Goal: Task Accomplishment & Management: Manage account settings

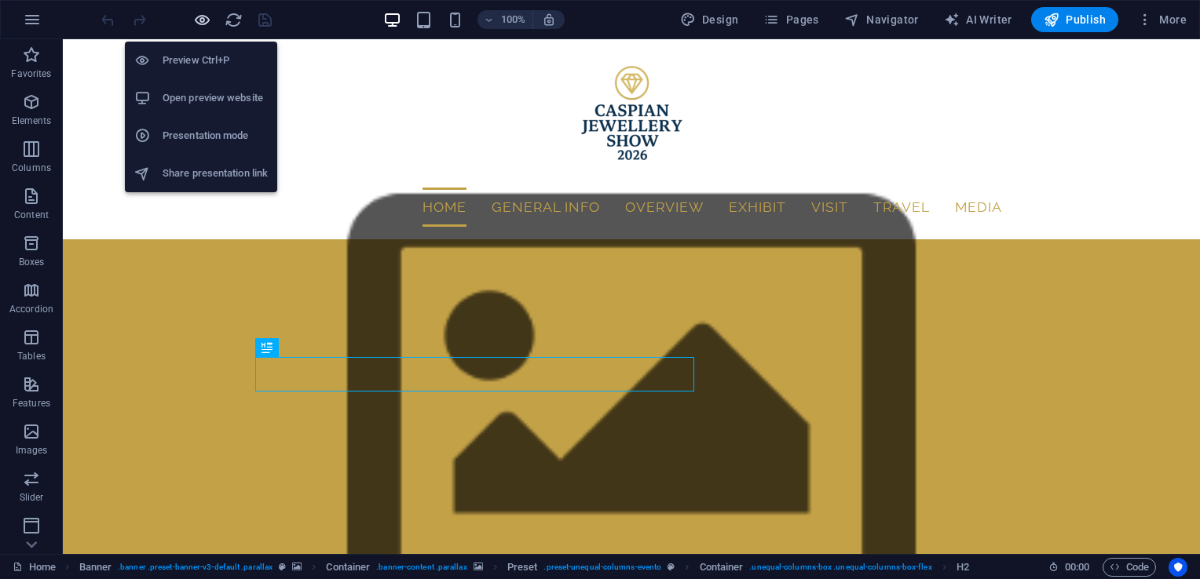
click at [195, 20] on icon "button" at bounding box center [202, 20] width 18 height 18
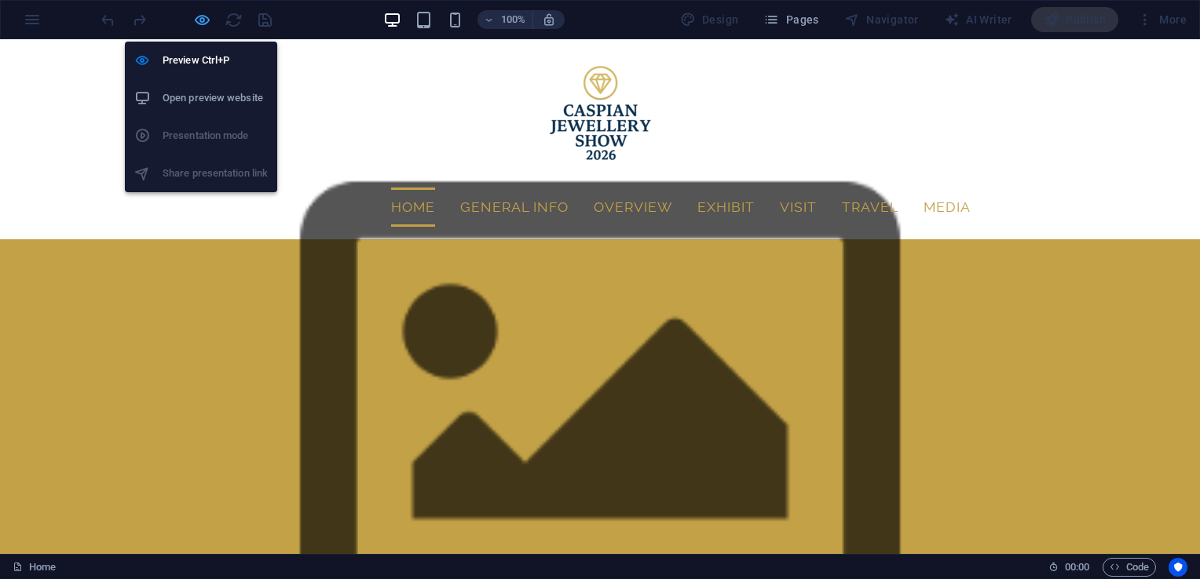
click at [200, 18] on icon "button" at bounding box center [202, 20] width 18 height 18
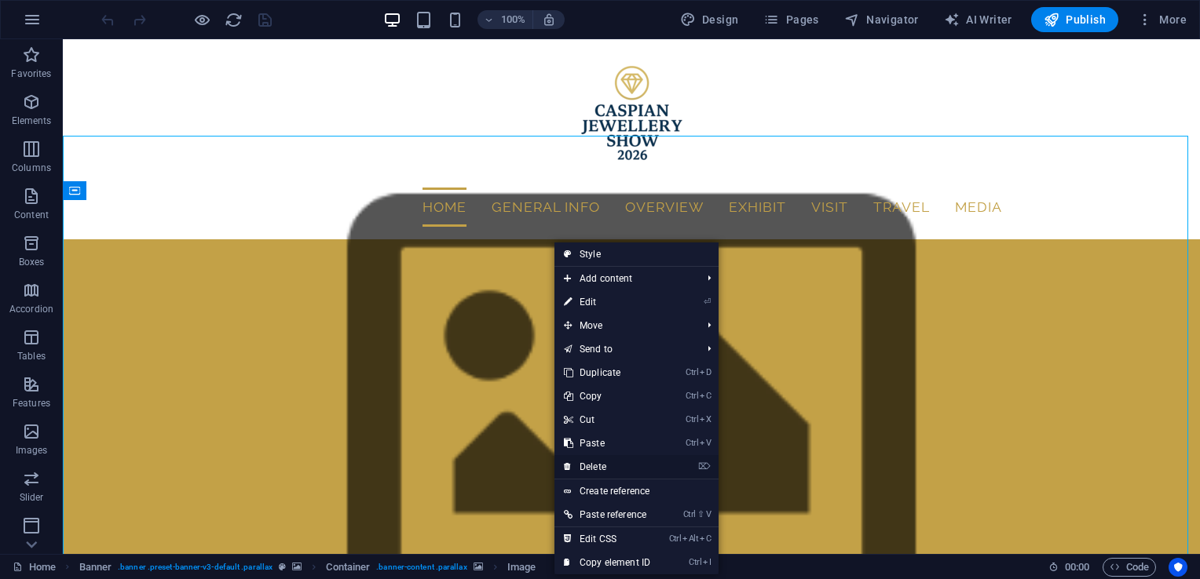
click at [598, 463] on link "⌦ Delete" at bounding box center [606, 467] width 105 height 24
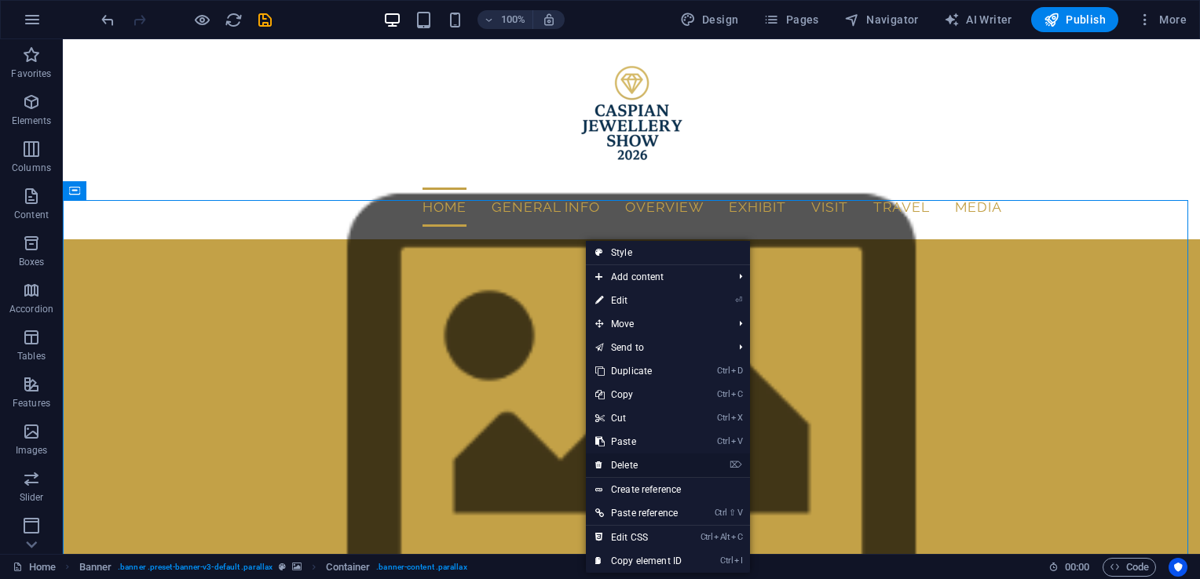
click at [631, 458] on link "⌦ Delete" at bounding box center [638, 466] width 105 height 24
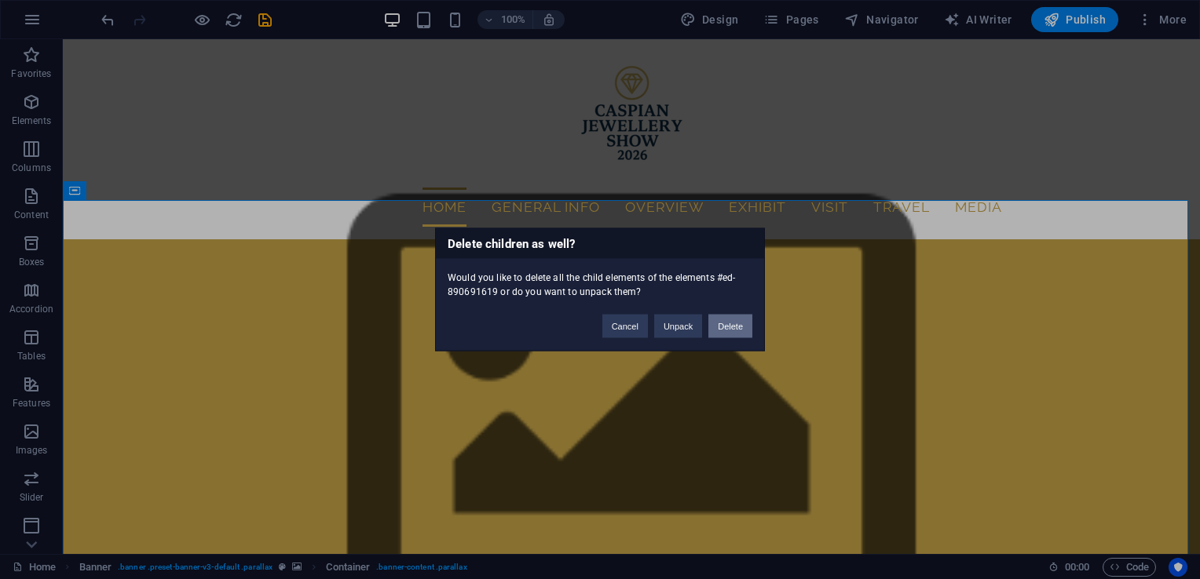
click at [730, 331] on button "Delete" at bounding box center [730, 327] width 44 height 24
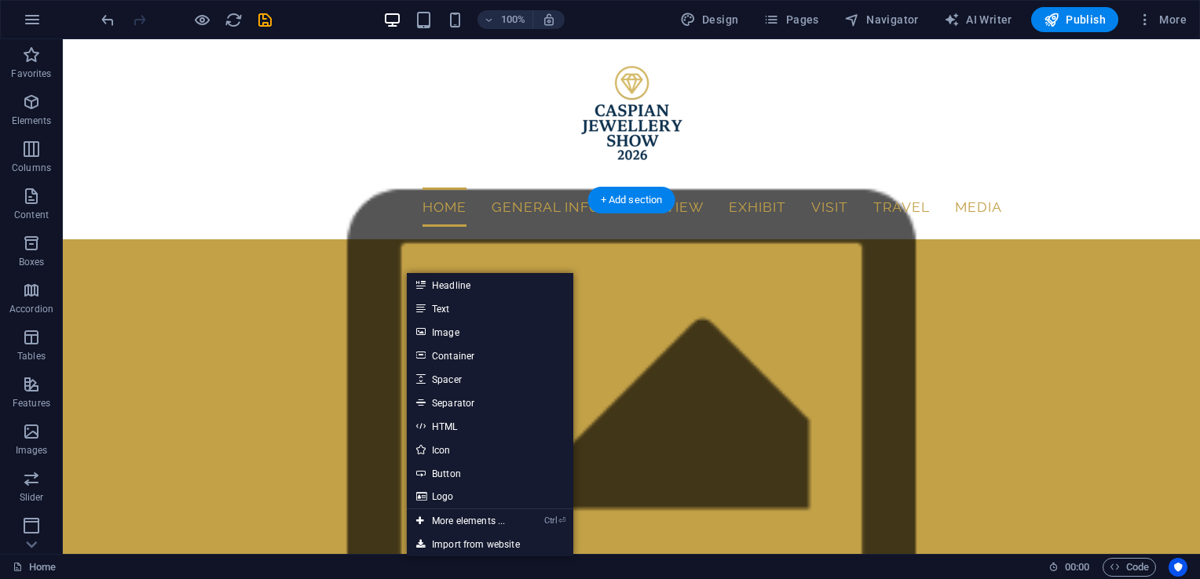
click at [702, 332] on figure at bounding box center [631, 406] width 1137 height 463
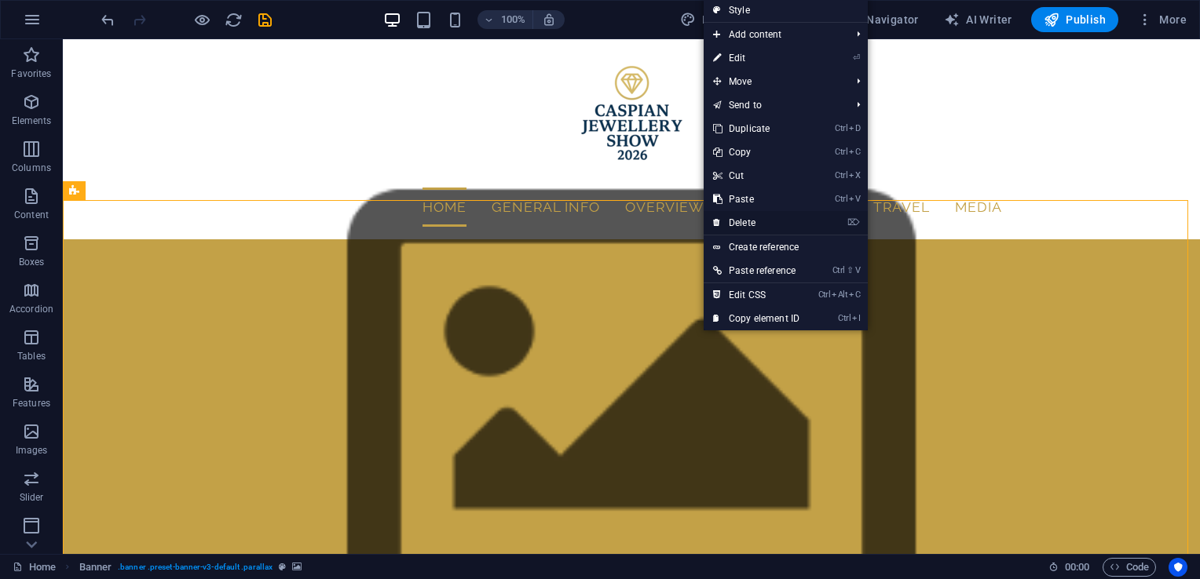
click at [751, 225] on link "⌦ Delete" at bounding box center [755, 223] width 105 height 24
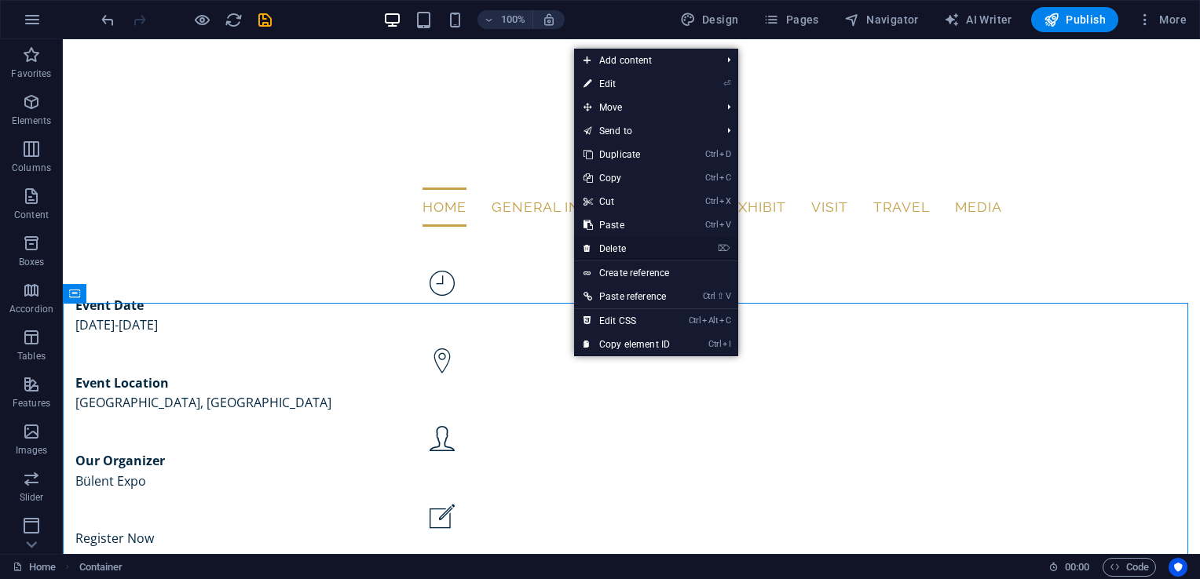
click at [616, 244] on link "⌦ Delete" at bounding box center [626, 249] width 105 height 24
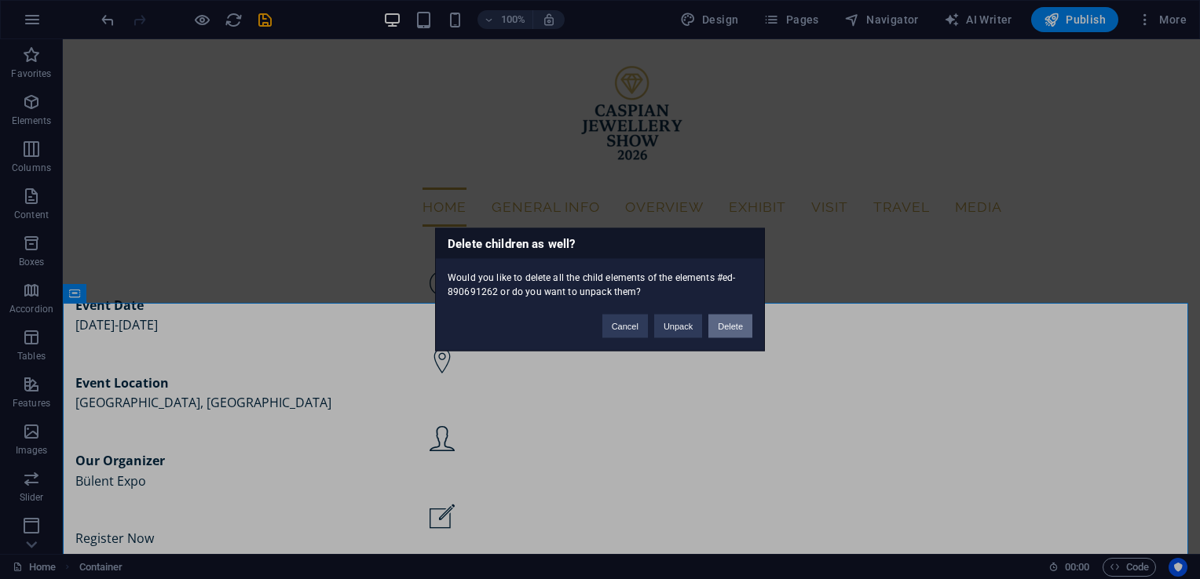
click at [732, 325] on button "Delete" at bounding box center [730, 327] width 44 height 24
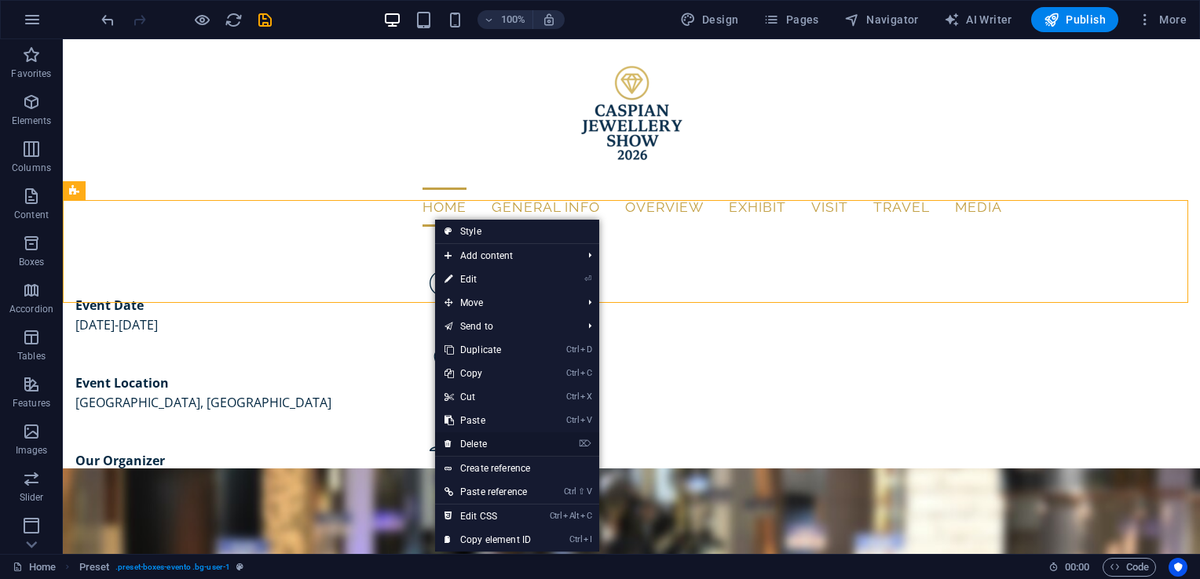
click at [495, 442] on link "⌦ Delete" at bounding box center [487, 445] width 105 height 24
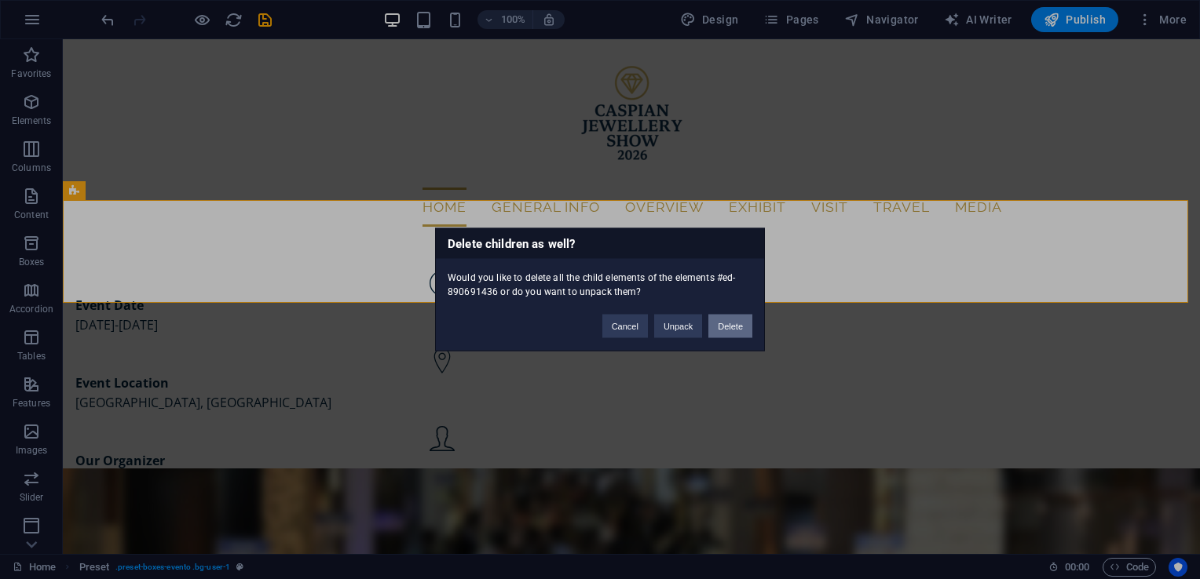
click at [726, 331] on button "Delete" at bounding box center [730, 327] width 44 height 24
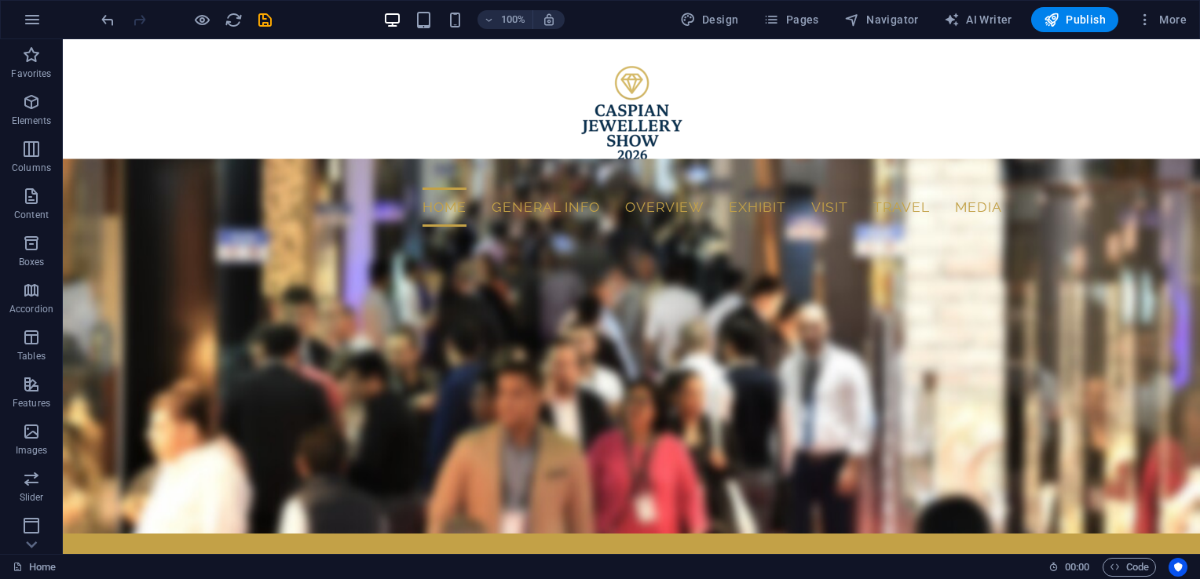
drag, startPoint x: 658, startPoint y: 250, endPoint x: 497, endPoint y: 237, distance: 161.4
click at [497, 237] on figure at bounding box center [631, 346] width 1137 height 374
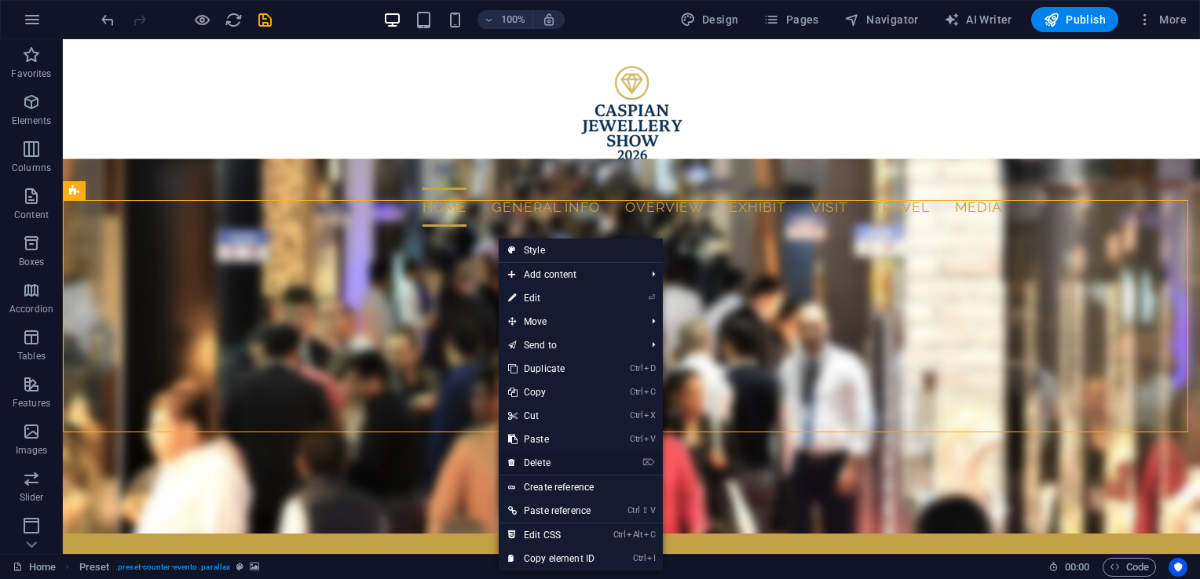
click at [559, 462] on link "⌦ Delete" at bounding box center [551, 463] width 105 height 24
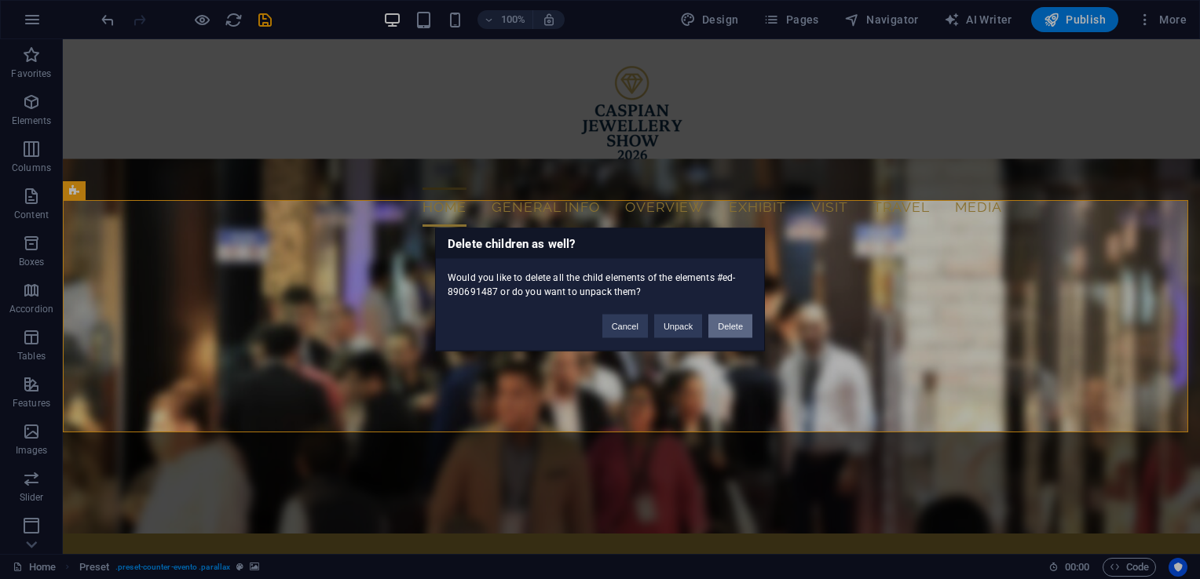
click at [740, 327] on button "Delete" at bounding box center [730, 327] width 44 height 24
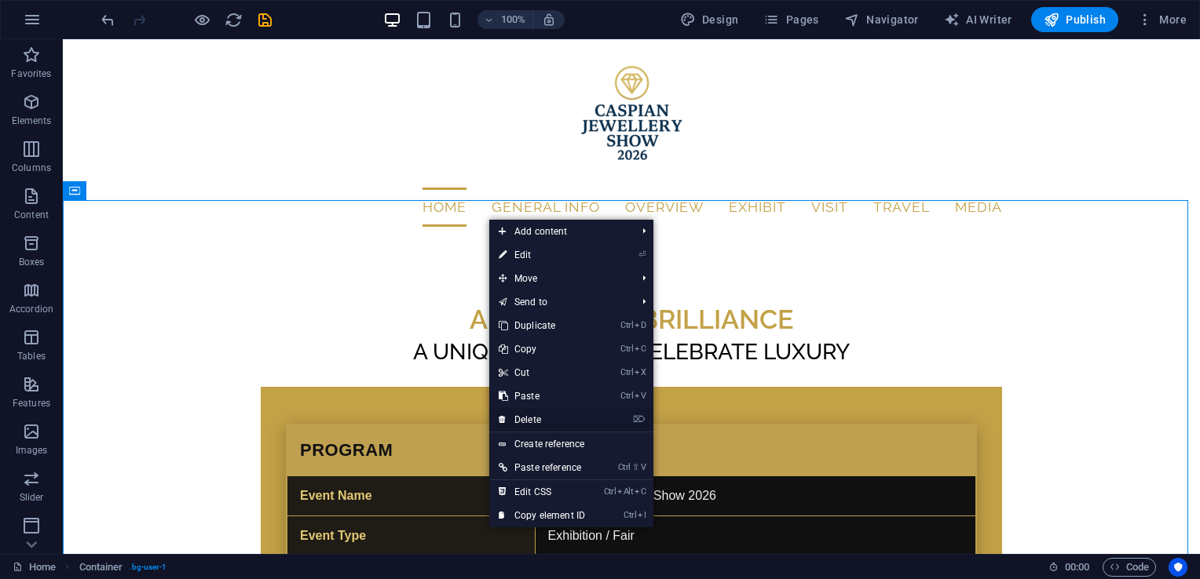
click at [546, 417] on link "⌦ Delete" at bounding box center [541, 420] width 105 height 24
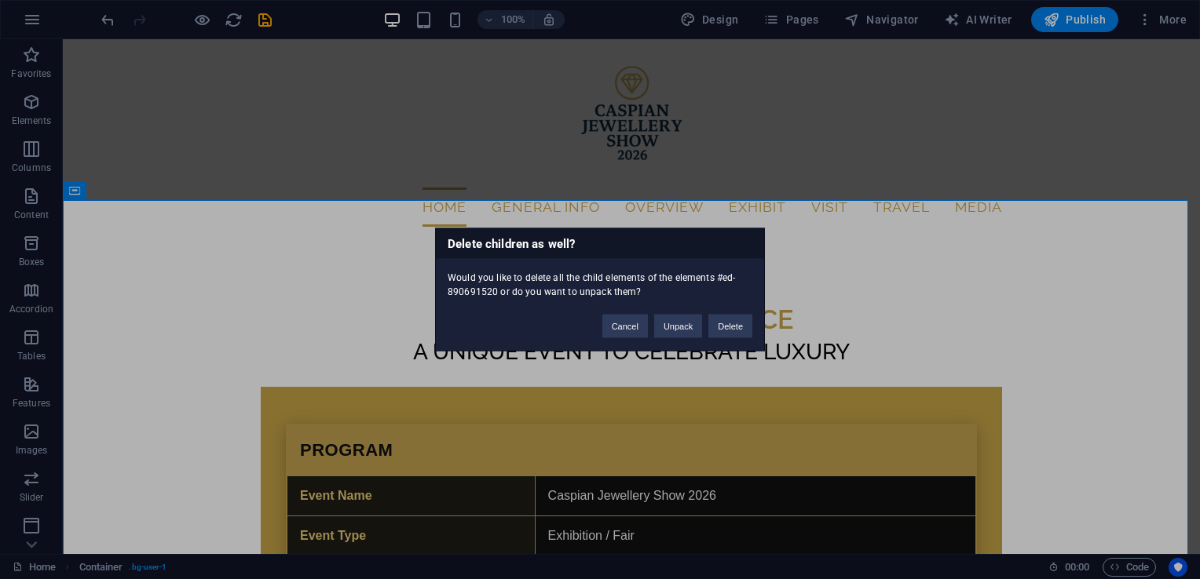
click at [722, 341] on div "Delete children as well? Would you like to delete all the child elements of the…" at bounding box center [600, 289] width 330 height 123
click at [724, 331] on button "Delete" at bounding box center [730, 327] width 44 height 24
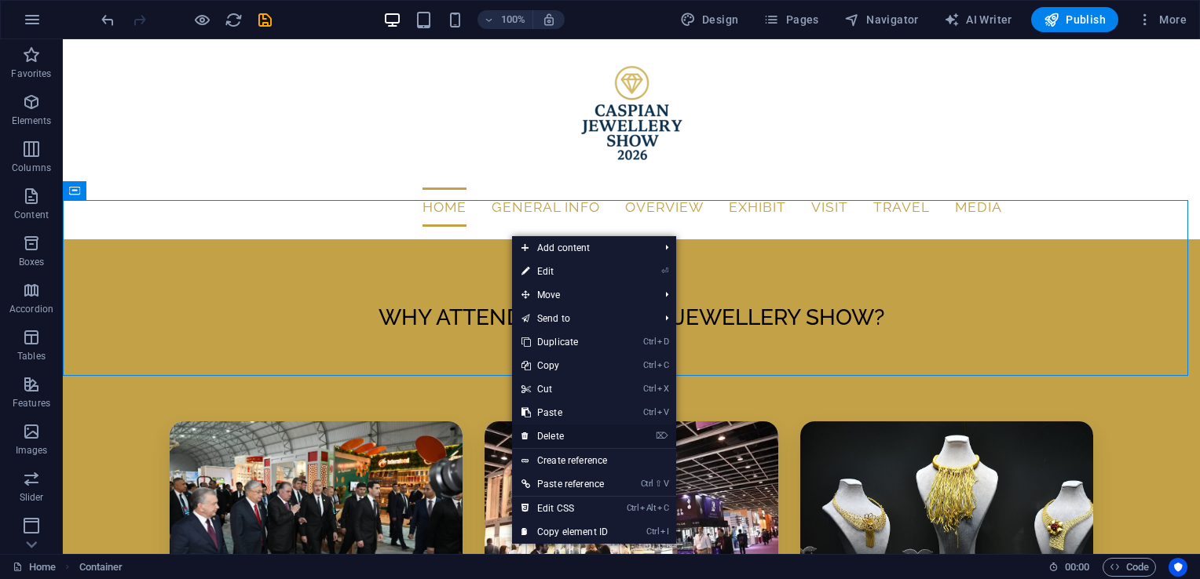
click at [567, 437] on link "⌦ Delete" at bounding box center [564, 437] width 105 height 24
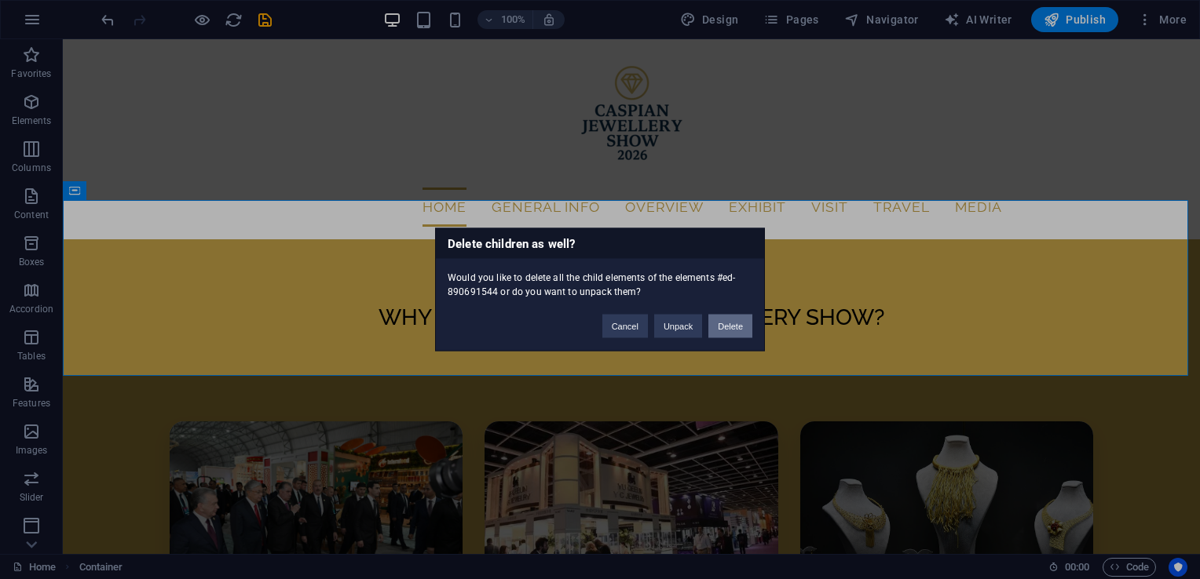
click at [738, 334] on button "Delete" at bounding box center [730, 327] width 44 height 24
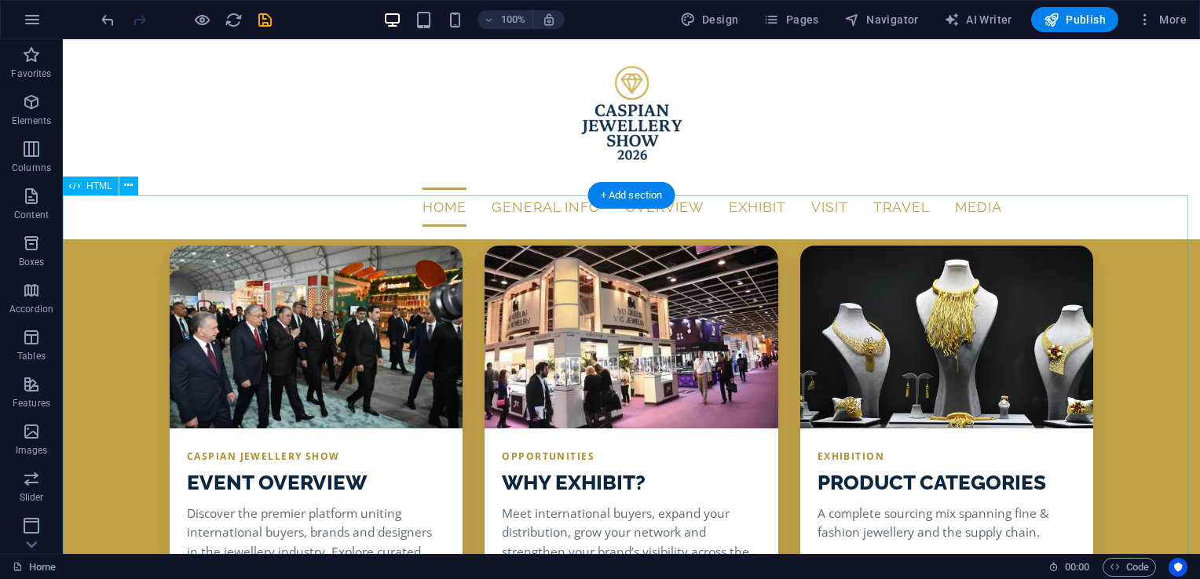
scroll to position [5, 0]
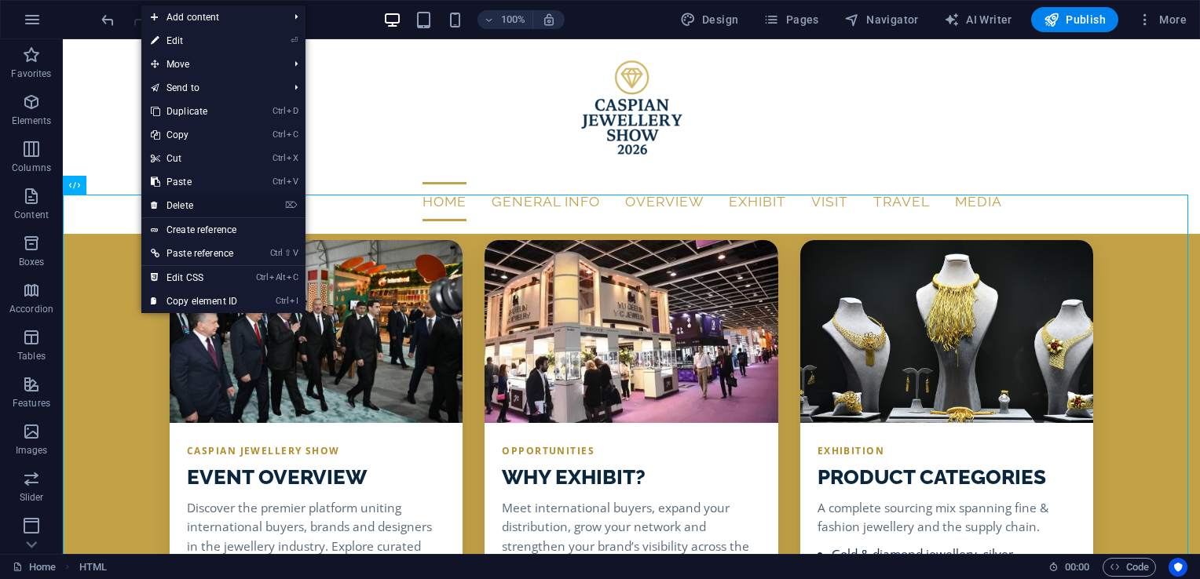
click at [206, 207] on link "⌦ Delete" at bounding box center [193, 206] width 105 height 24
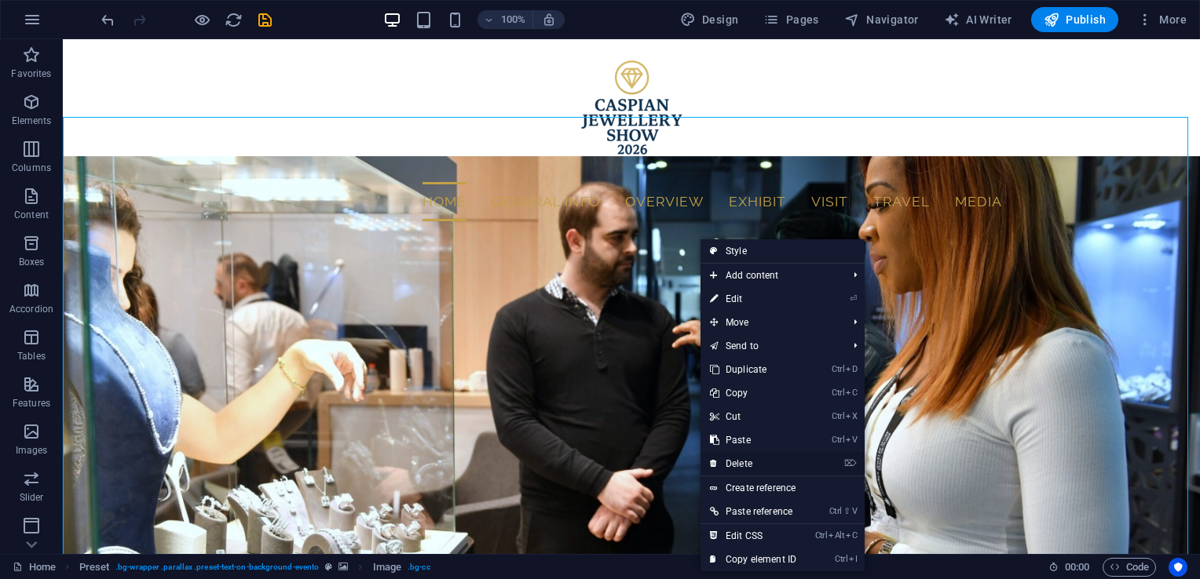
drag, startPoint x: 745, startPoint y: 459, endPoint x: 731, endPoint y: 467, distance: 16.2
click at [731, 467] on link "⌦ Delete" at bounding box center [752, 464] width 105 height 24
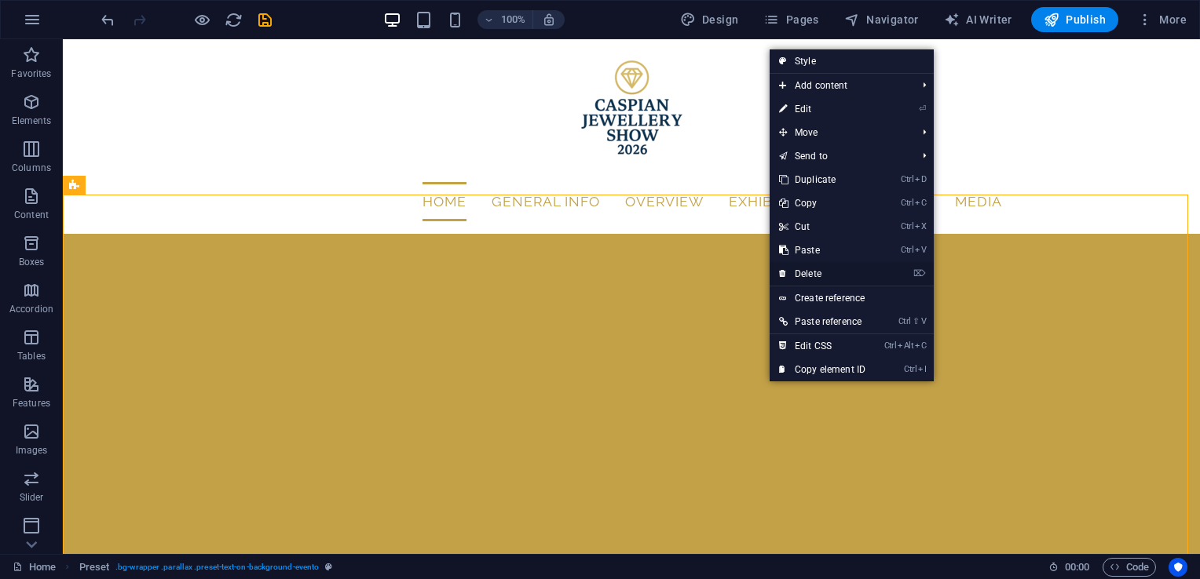
click at [814, 270] on link "⌦ Delete" at bounding box center [821, 274] width 105 height 24
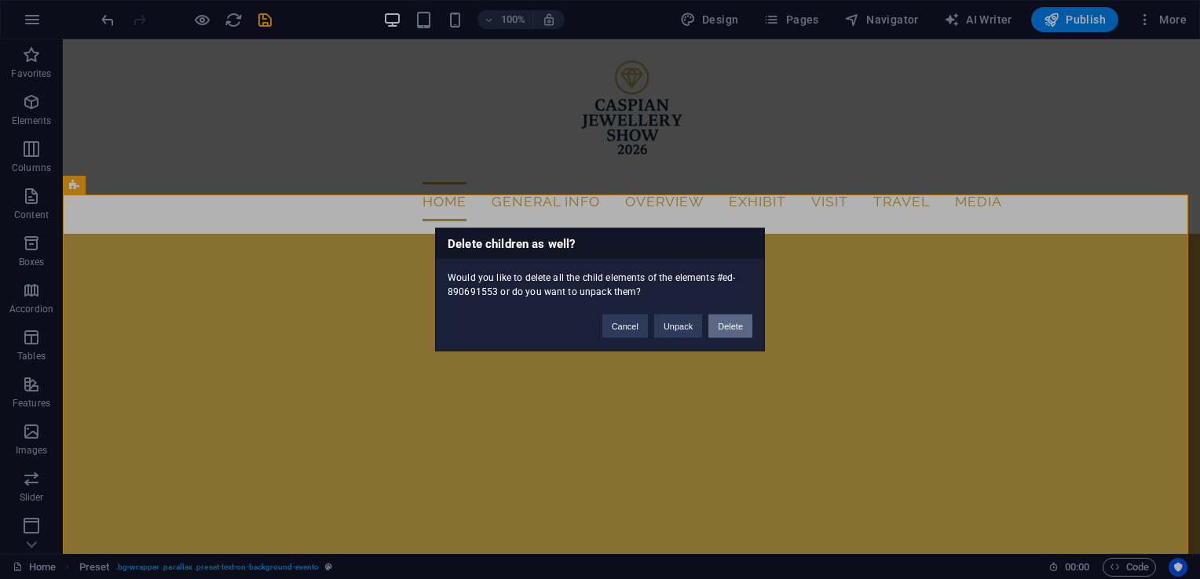
click at [739, 321] on button "Delete" at bounding box center [730, 327] width 44 height 24
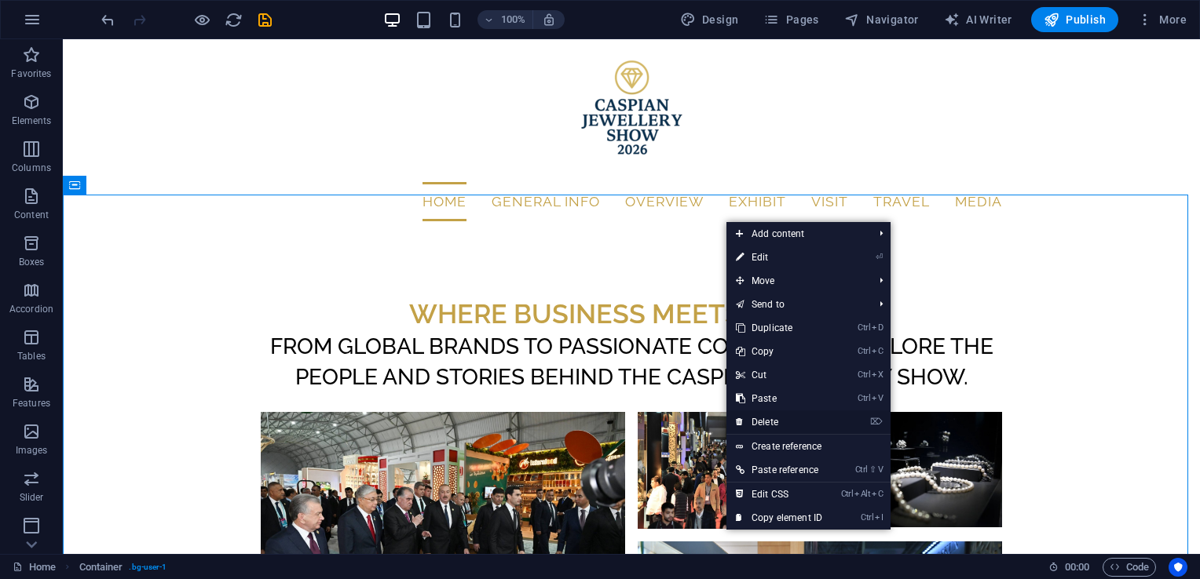
click at [769, 419] on link "⌦ Delete" at bounding box center [778, 423] width 105 height 24
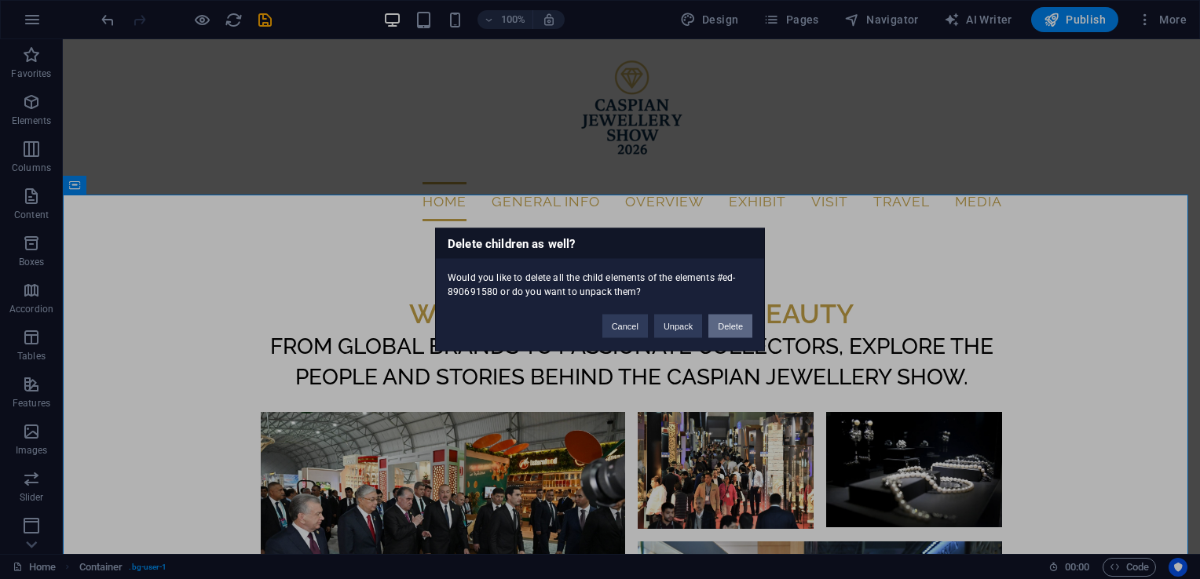
click at [733, 324] on button "Delete" at bounding box center [730, 327] width 44 height 24
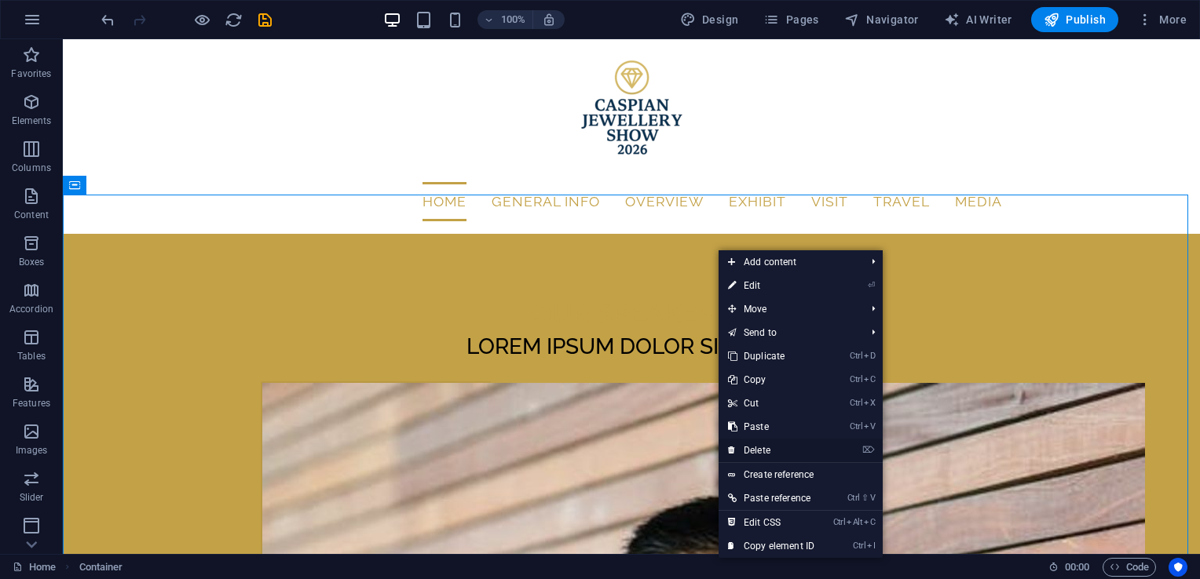
click at [766, 455] on link "⌦ Delete" at bounding box center [770, 451] width 105 height 24
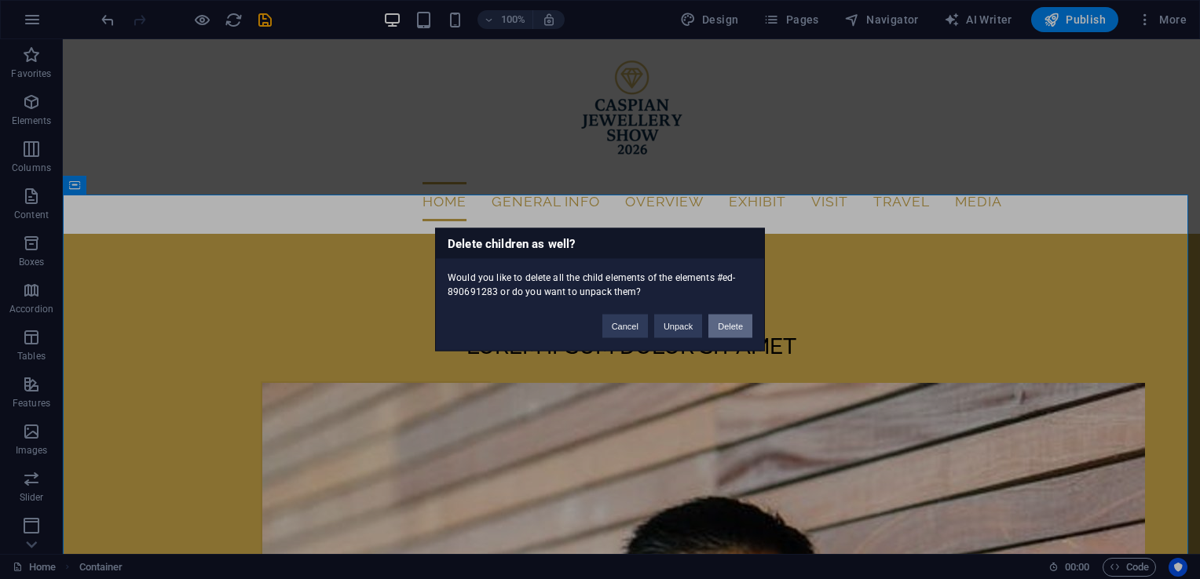
click at [737, 323] on button "Delete" at bounding box center [730, 327] width 44 height 24
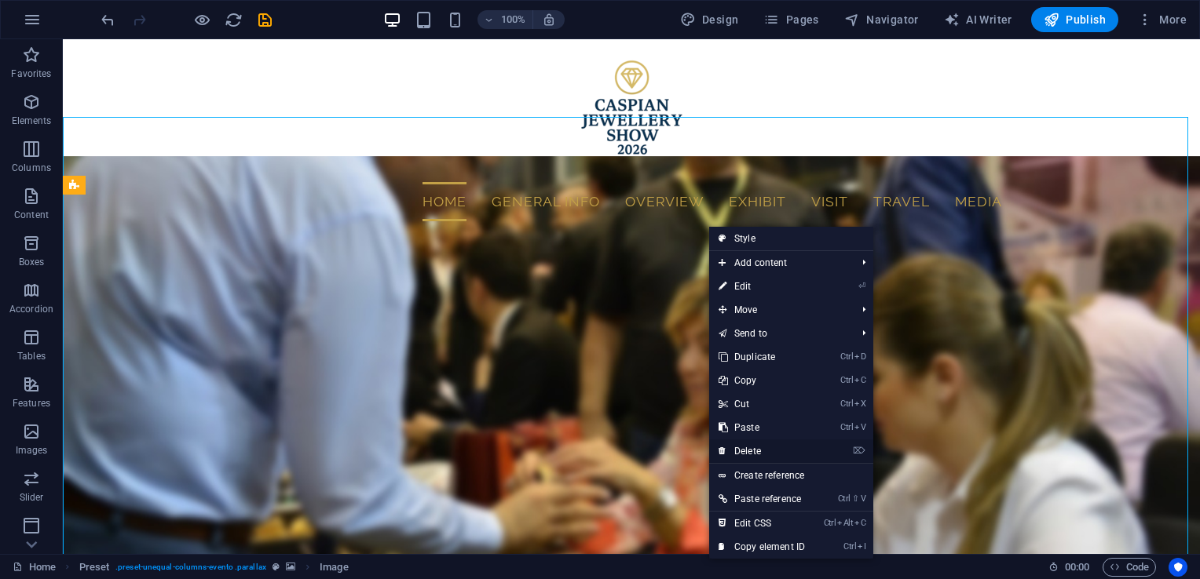
click at [752, 444] on link "⌦ Delete" at bounding box center [761, 452] width 105 height 24
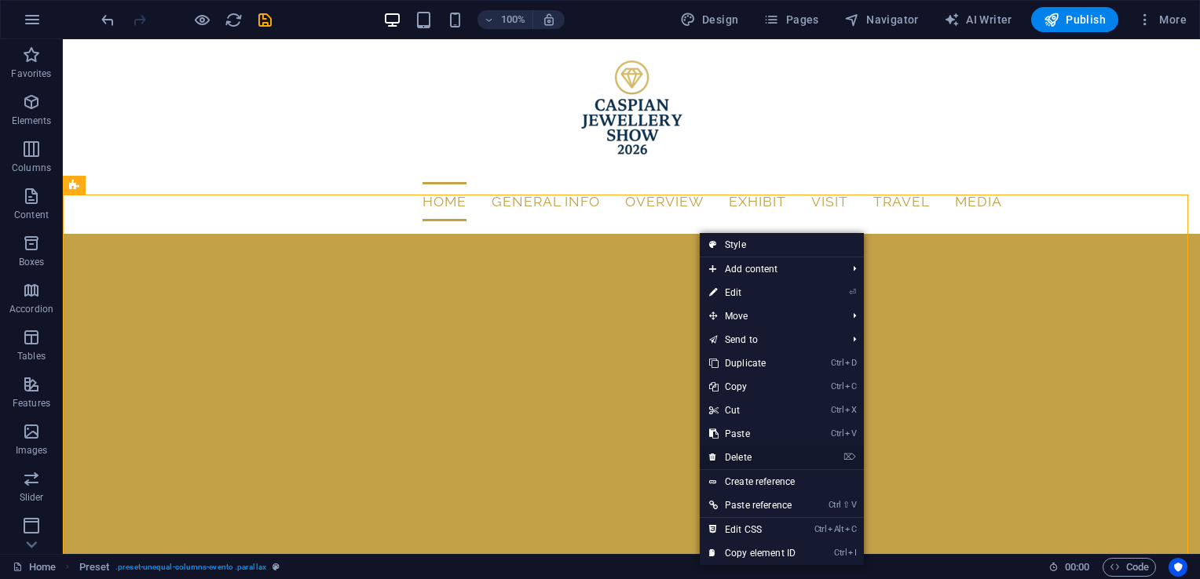
click at [744, 466] on link "⌦ Delete" at bounding box center [752, 458] width 105 height 24
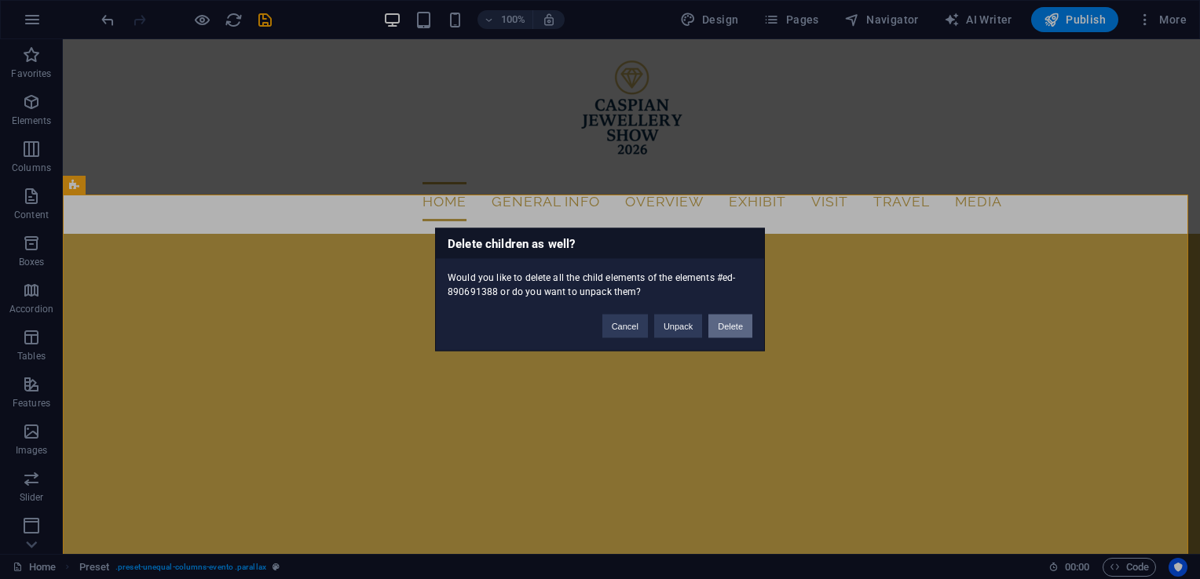
click at [741, 331] on button "Delete" at bounding box center [730, 327] width 44 height 24
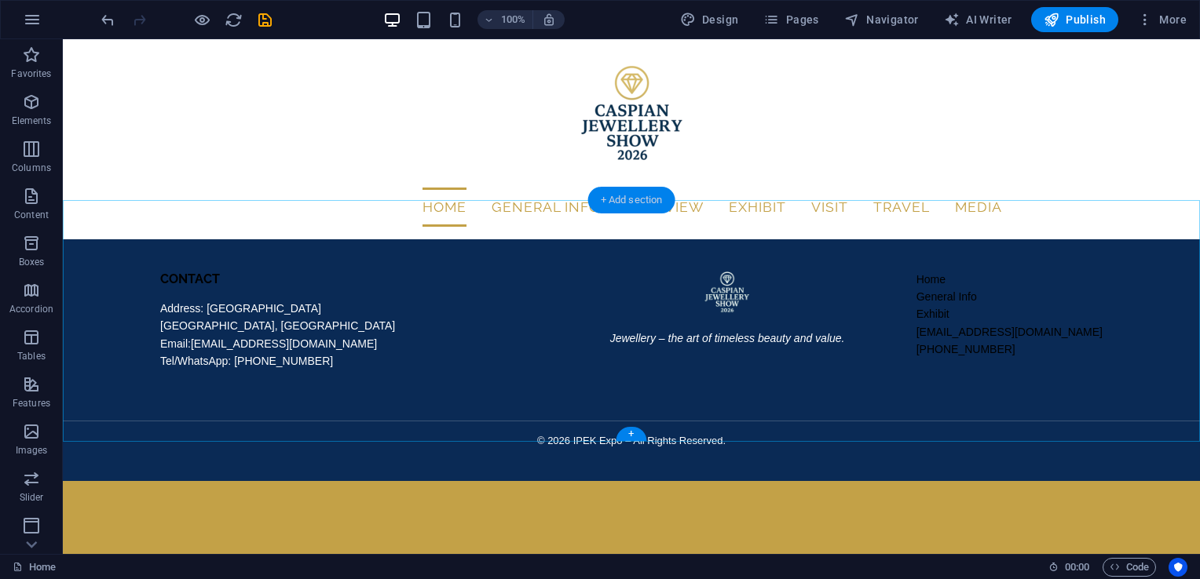
click at [663, 199] on div "+ Add section" at bounding box center [631, 200] width 87 height 27
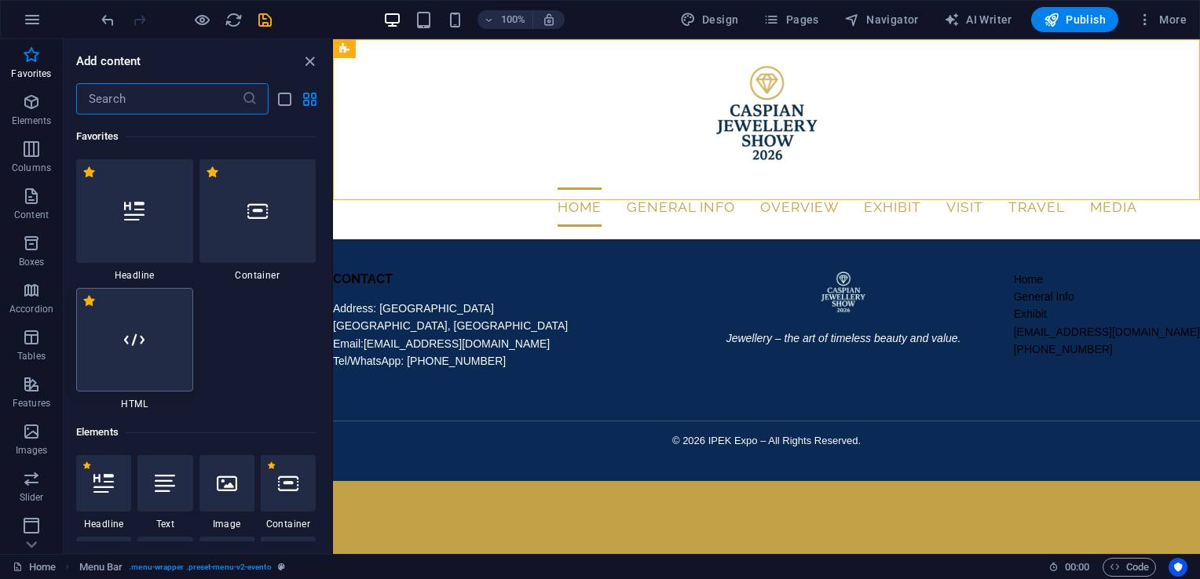
click at [163, 330] on div at bounding box center [134, 340] width 117 height 104
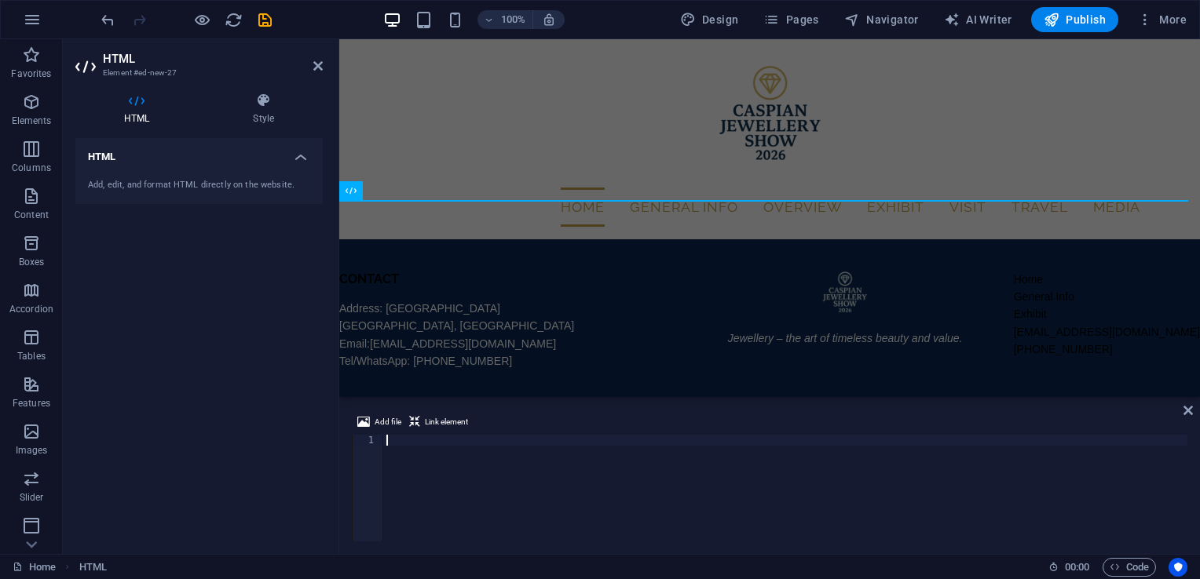
scroll to position [3301, 0]
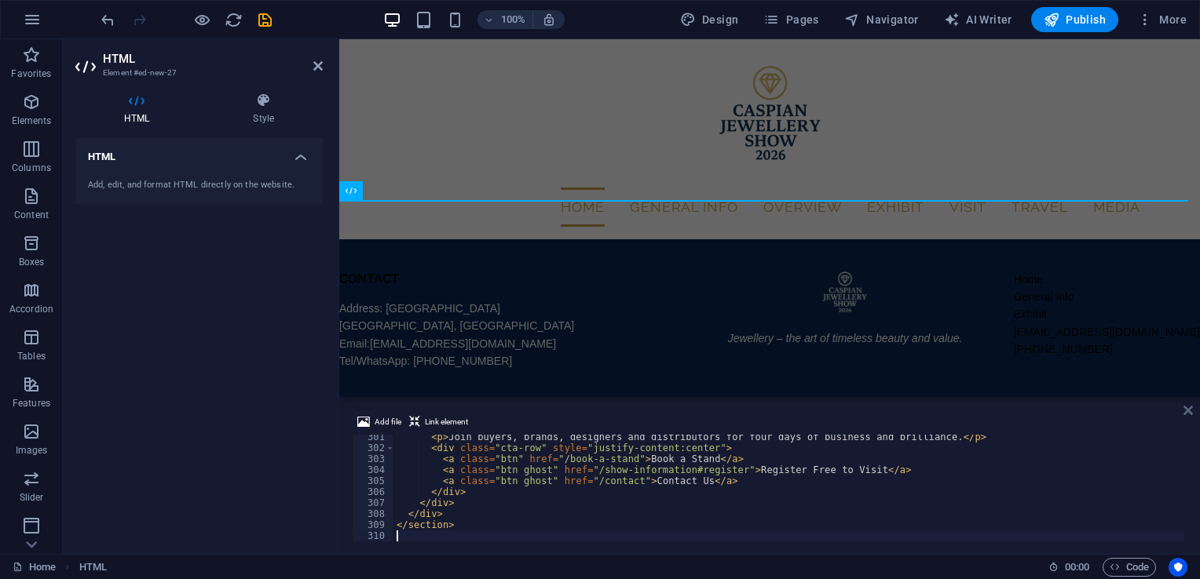
click at [1188, 410] on icon at bounding box center [1187, 410] width 9 height 13
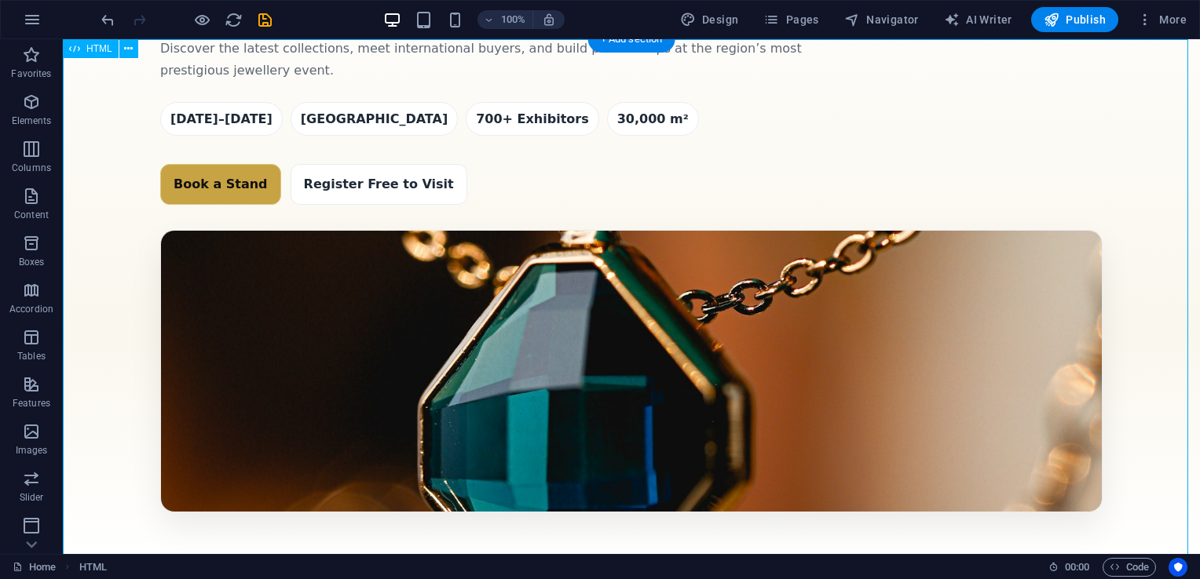
scroll to position [0, 0]
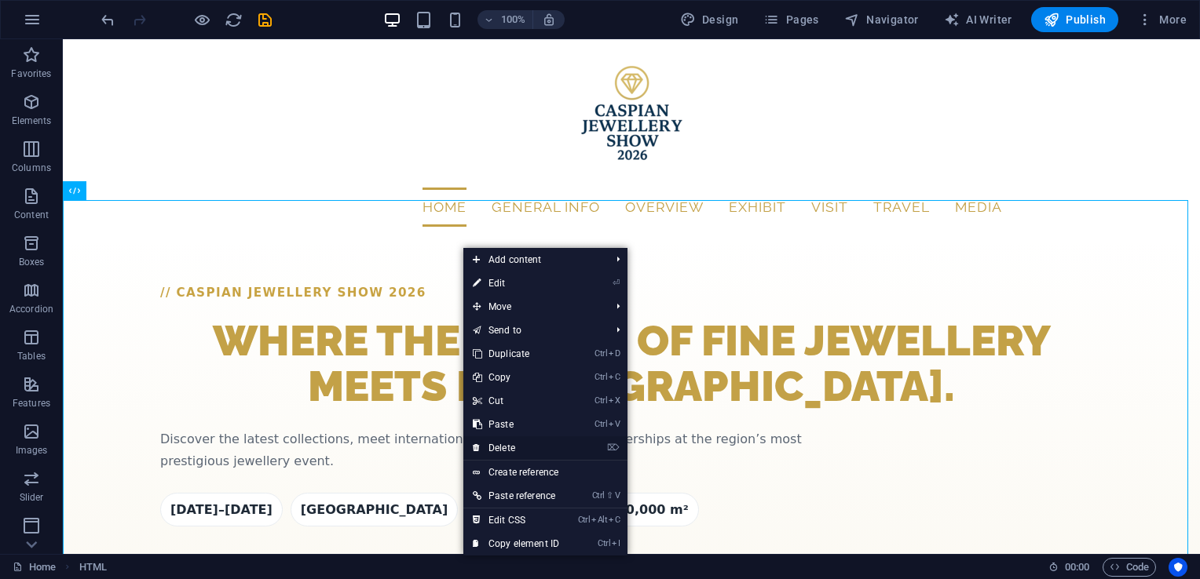
click at [518, 444] on link "⌦ Delete" at bounding box center [515, 449] width 105 height 24
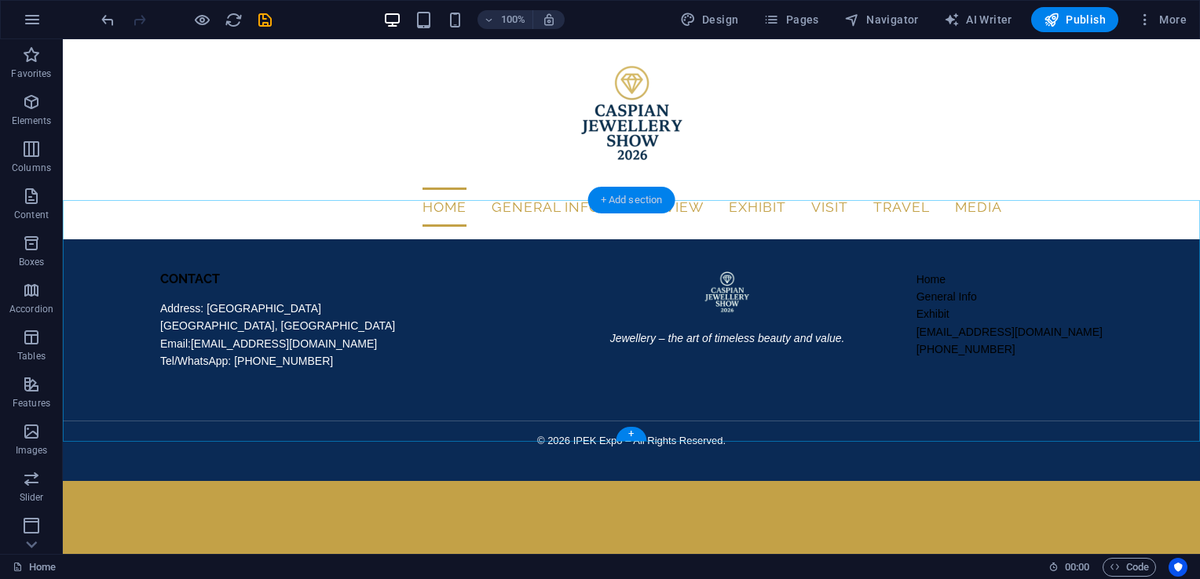
drag, startPoint x: 617, startPoint y: 199, endPoint x: 225, endPoint y: 172, distance: 392.7
click at [617, 199] on div "+ Add section" at bounding box center [631, 200] width 87 height 27
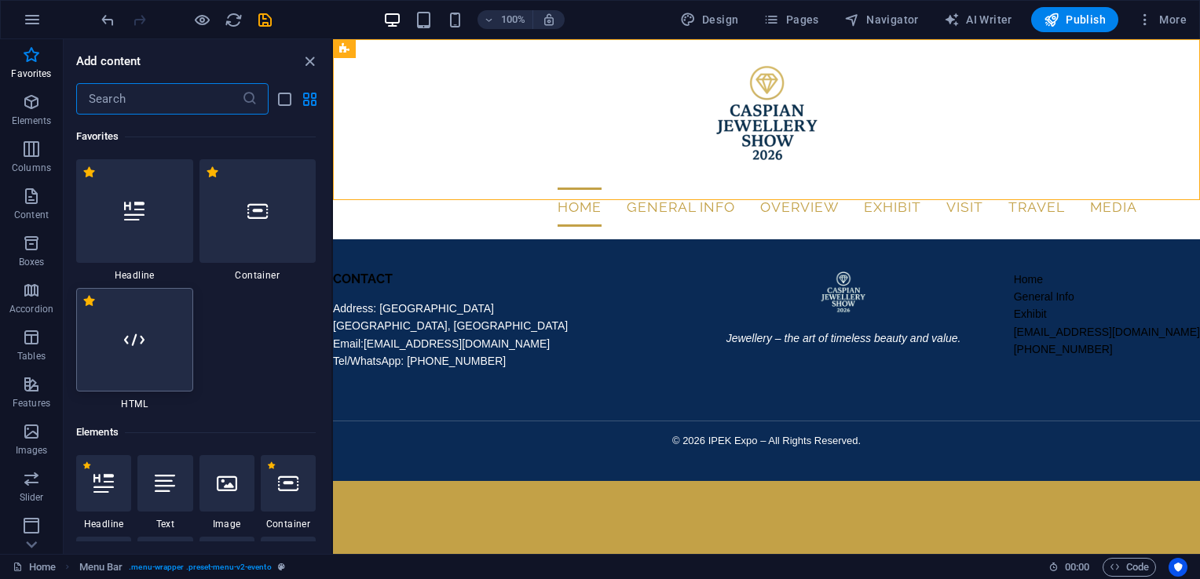
click at [149, 366] on div at bounding box center [134, 340] width 117 height 104
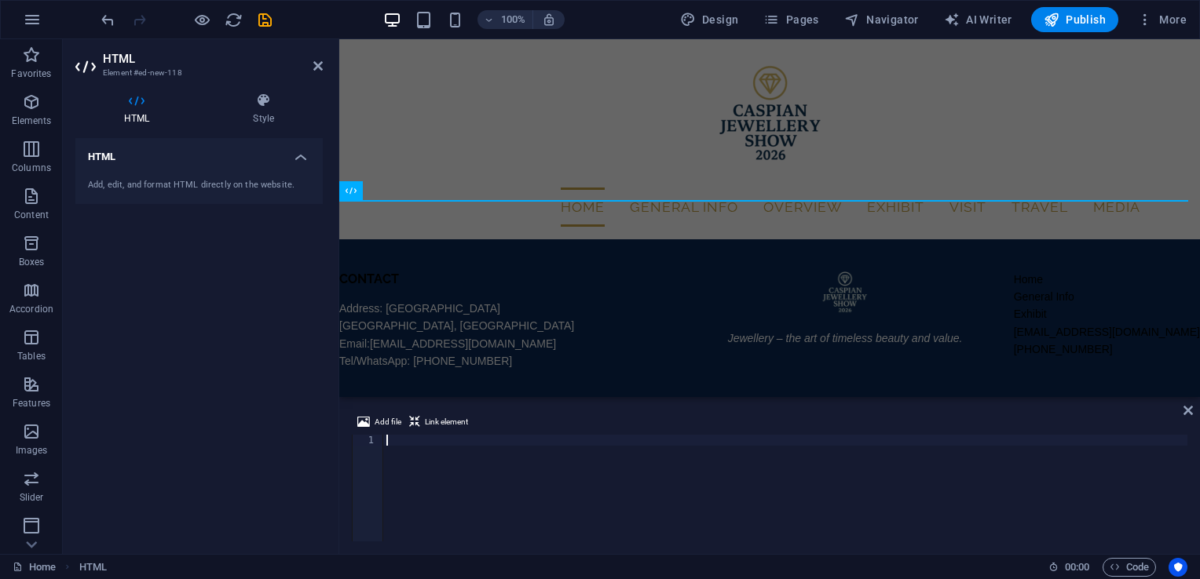
scroll to position [2410, 0]
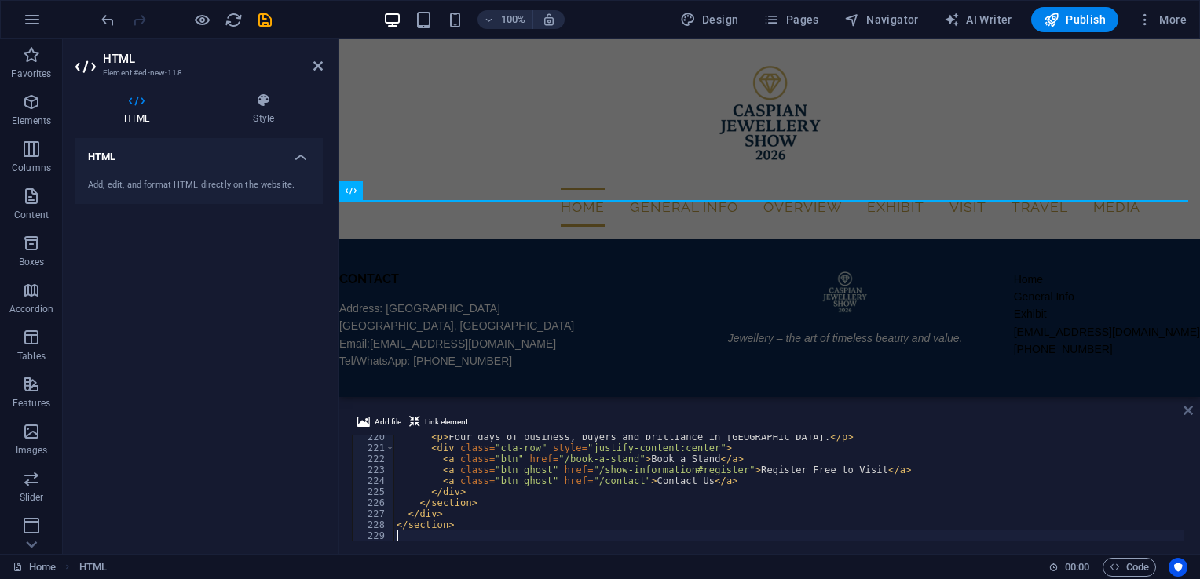
click at [1189, 414] on icon at bounding box center [1187, 410] width 9 height 13
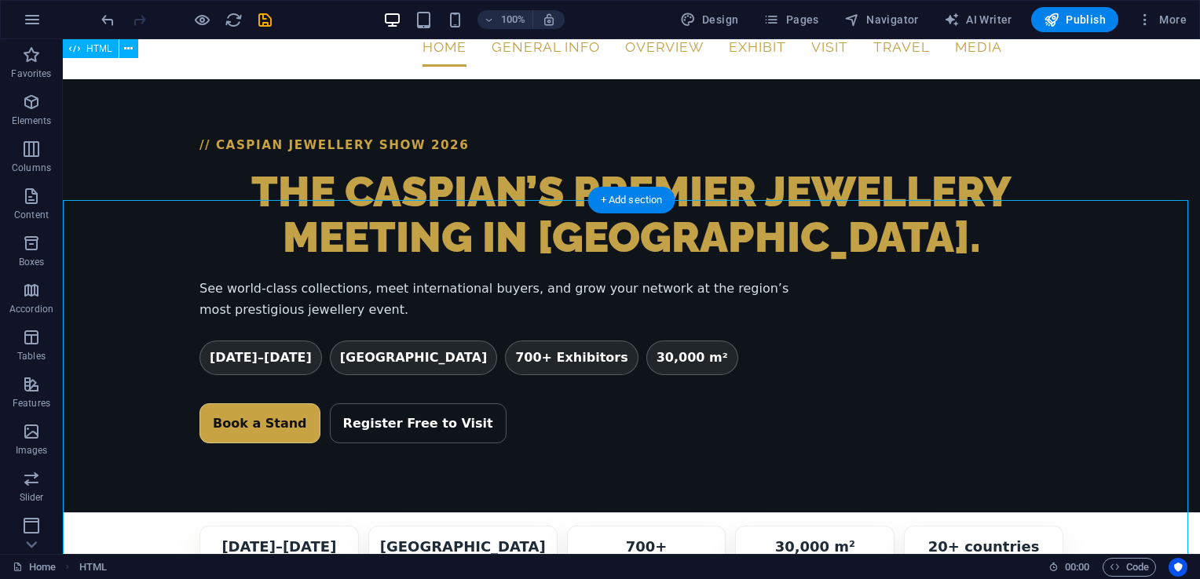
scroll to position [0, 0]
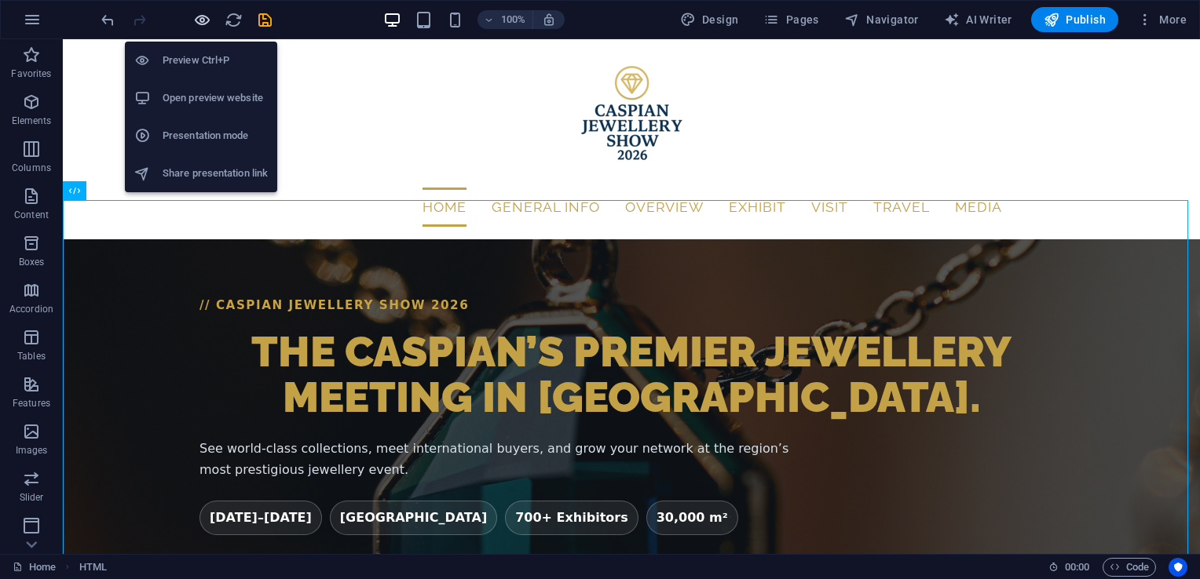
click at [198, 21] on icon "button" at bounding box center [202, 20] width 18 height 18
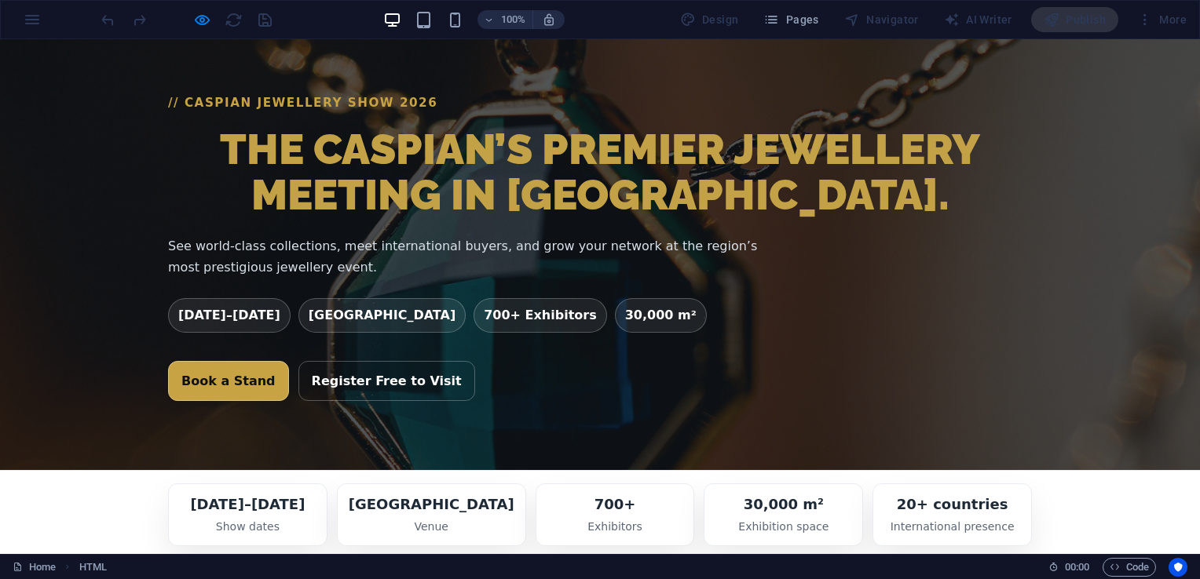
scroll to position [204, 0]
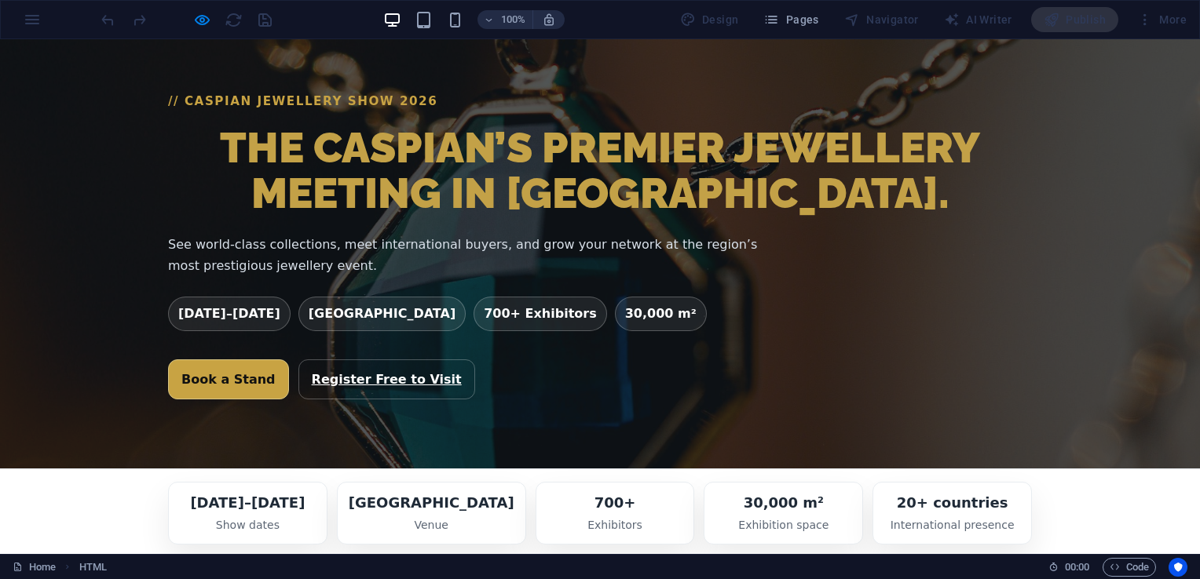
click at [374, 360] on link "Register Free to Visit" at bounding box center [386, 380] width 177 height 41
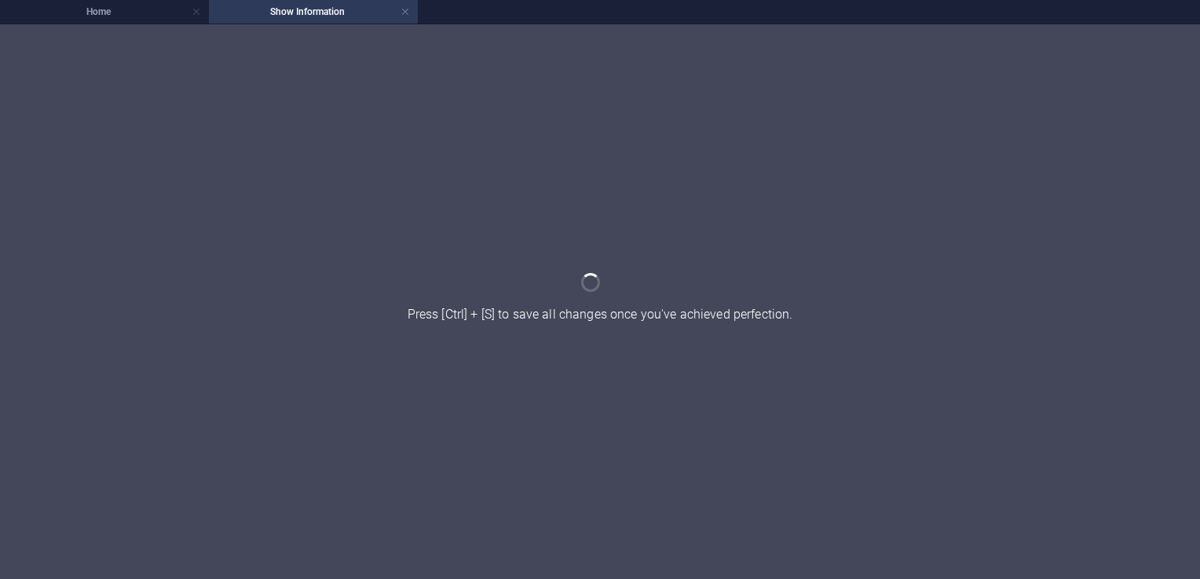
scroll to position [0, 0]
click at [141, 15] on h4 "Home" at bounding box center [104, 11] width 209 height 17
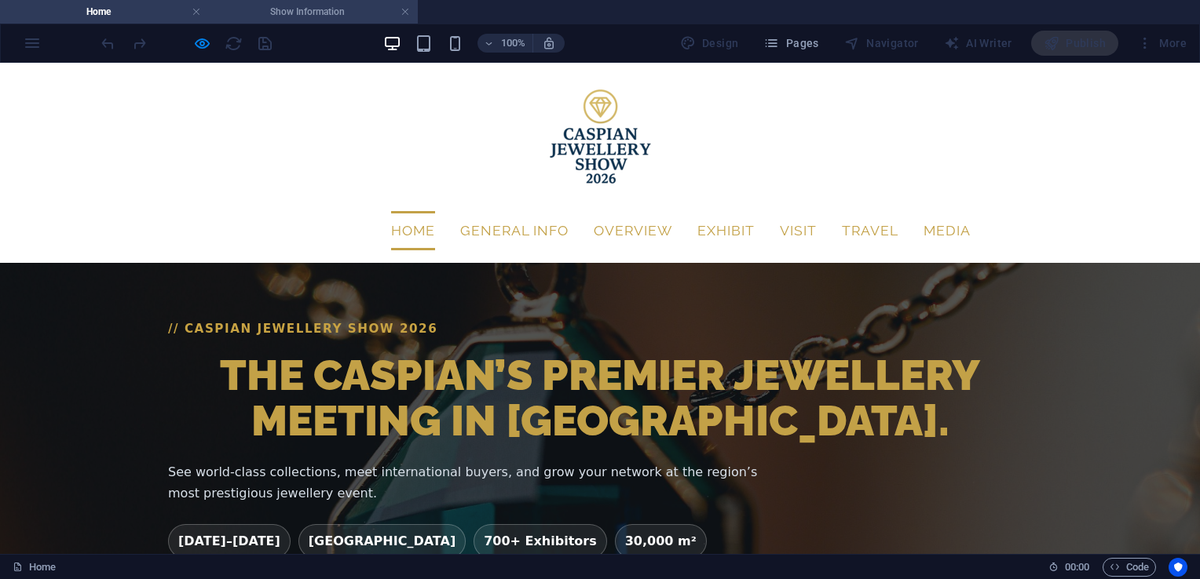
click at [315, 8] on h4 "Show Information" at bounding box center [313, 11] width 209 height 17
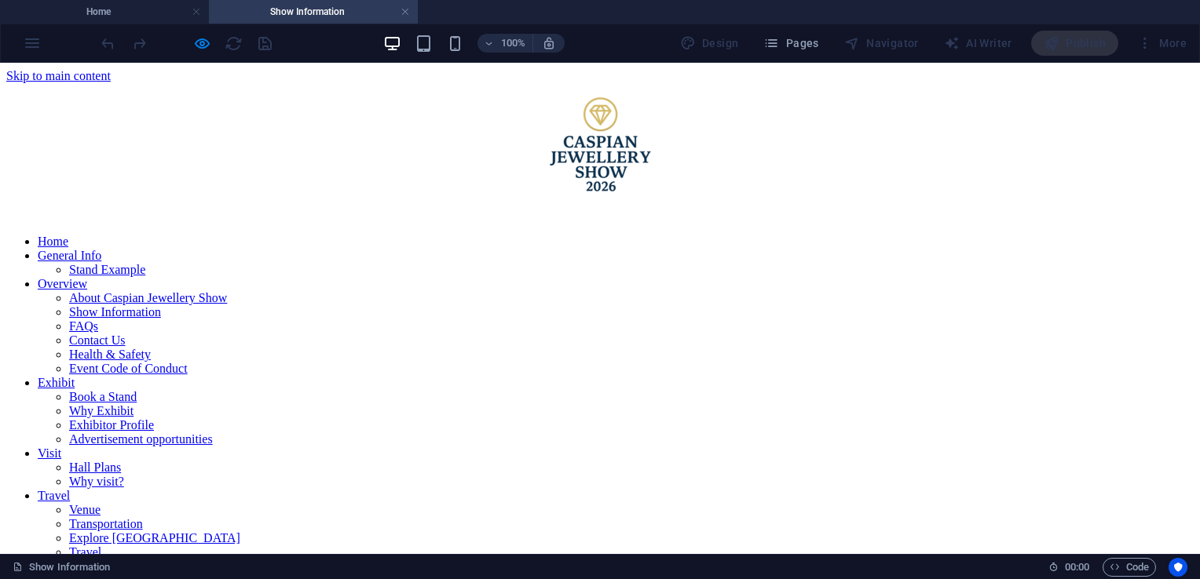
click at [167, 19] on h4 "Home" at bounding box center [104, 11] width 209 height 17
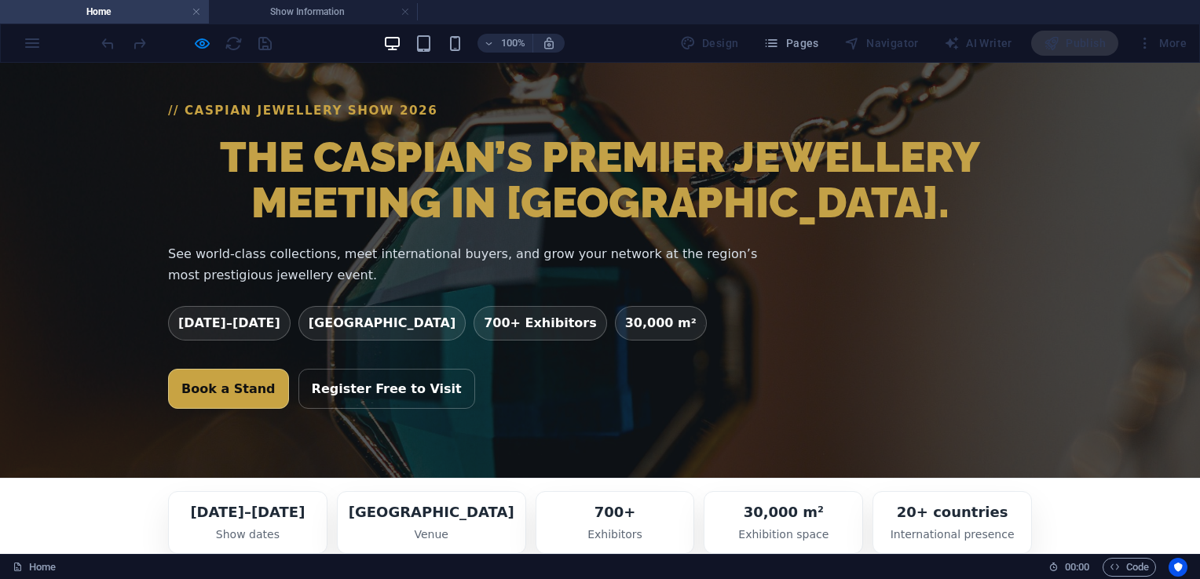
scroll to position [226, 0]
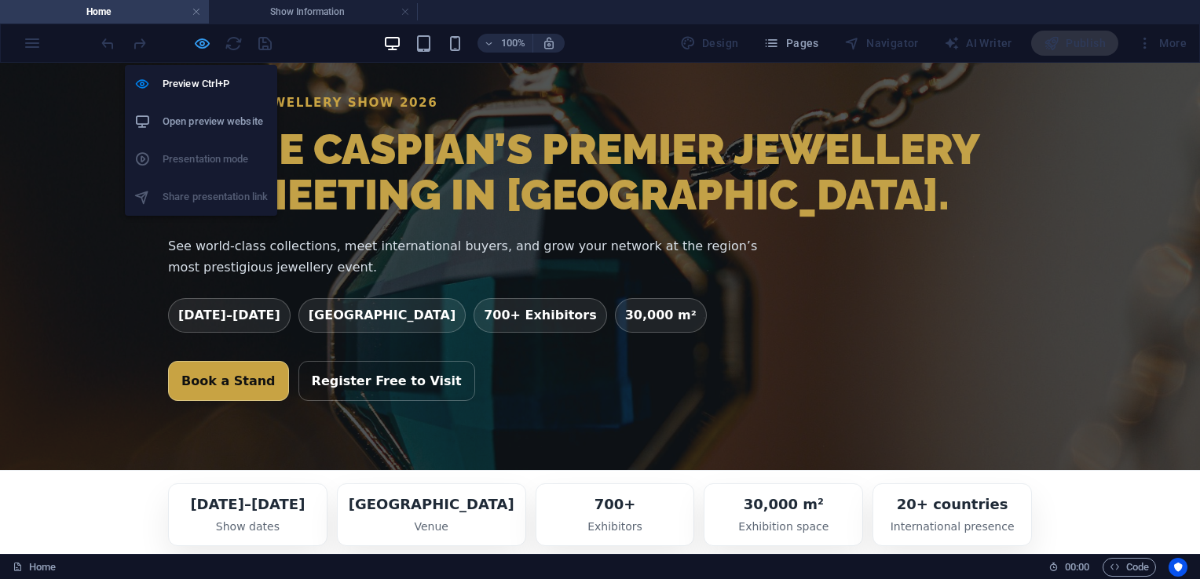
click at [203, 47] on icon "button" at bounding box center [202, 44] width 18 height 18
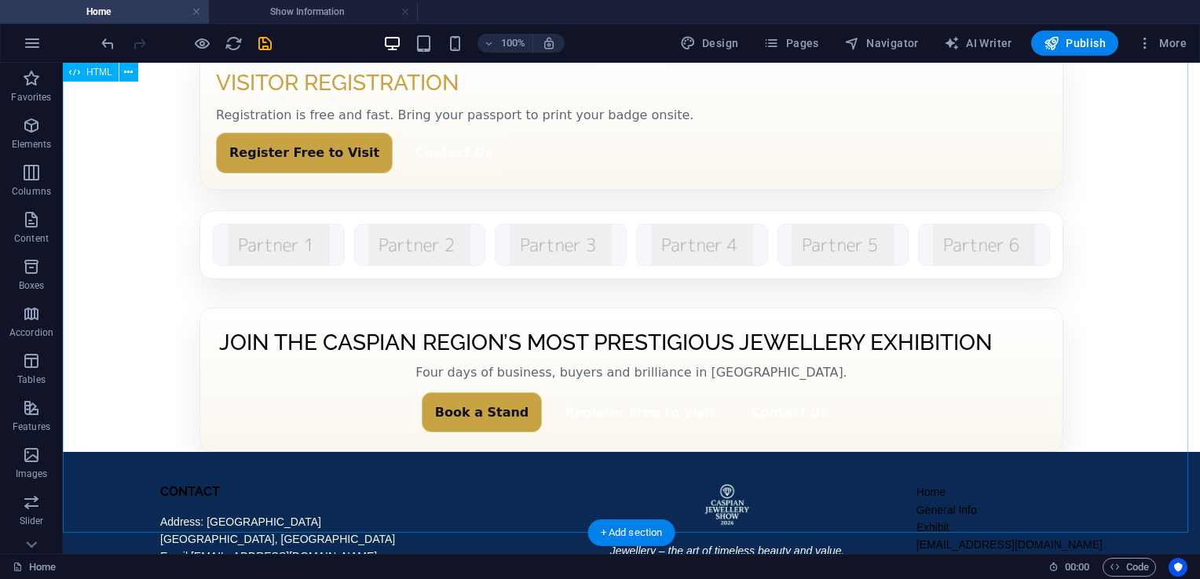
scroll to position [1292, 0]
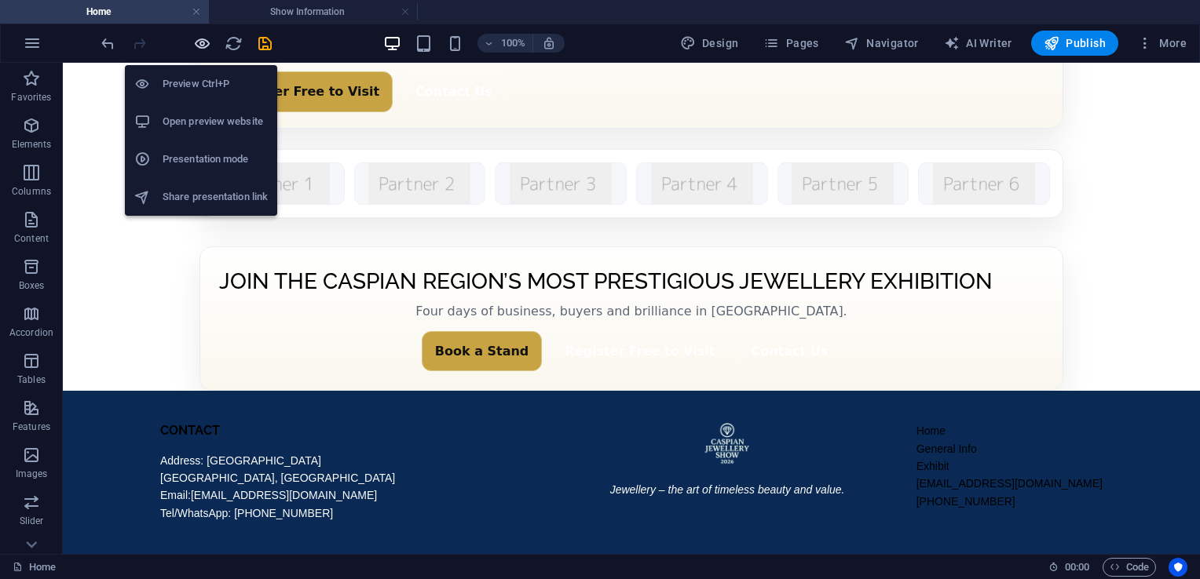
click at [200, 38] on icon "button" at bounding box center [202, 44] width 18 height 18
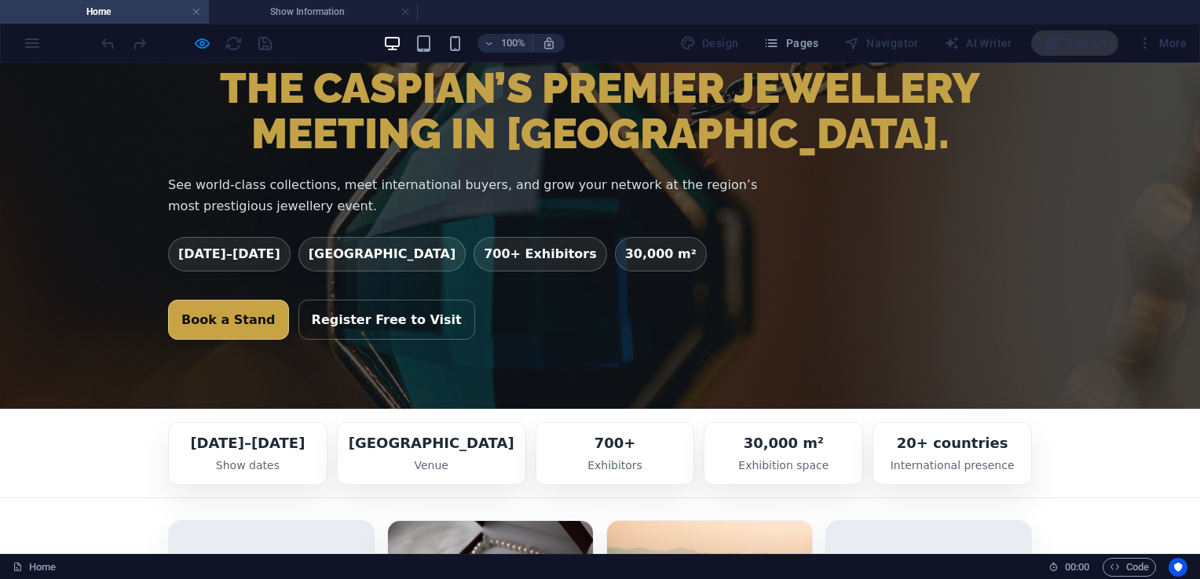
scroll to position [288, 0]
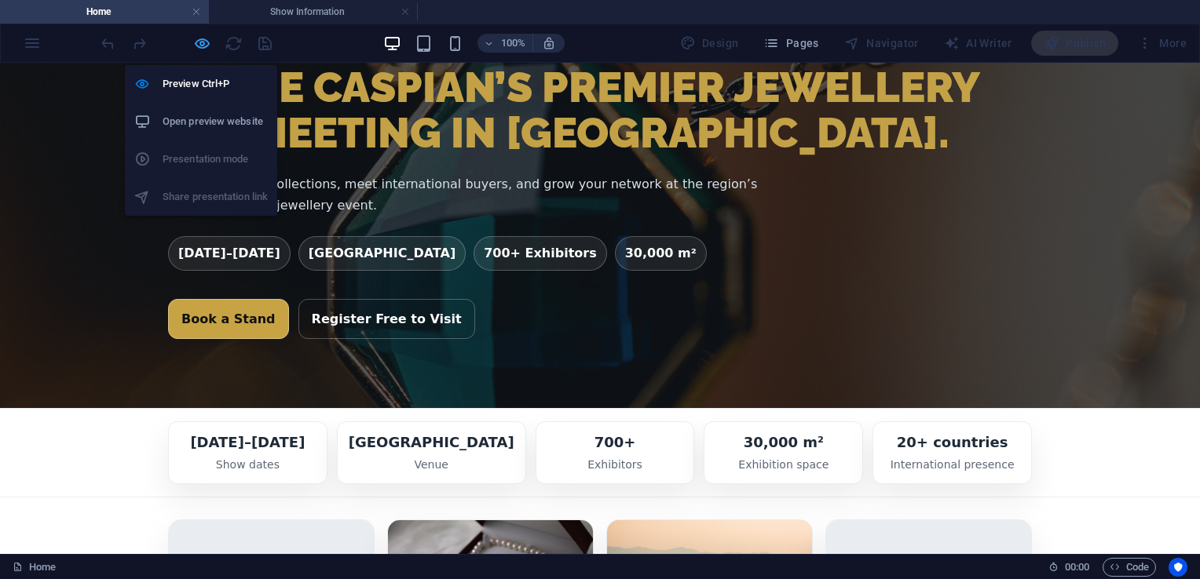
click at [202, 42] on icon "button" at bounding box center [202, 44] width 18 height 18
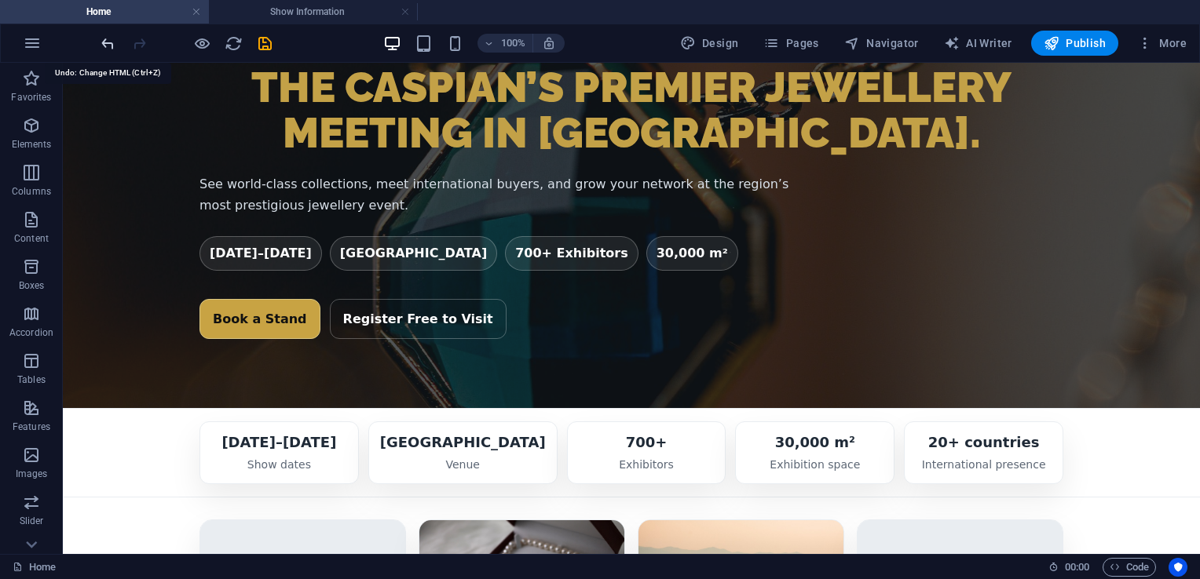
click at [105, 46] on icon "undo" at bounding box center [108, 44] width 18 height 18
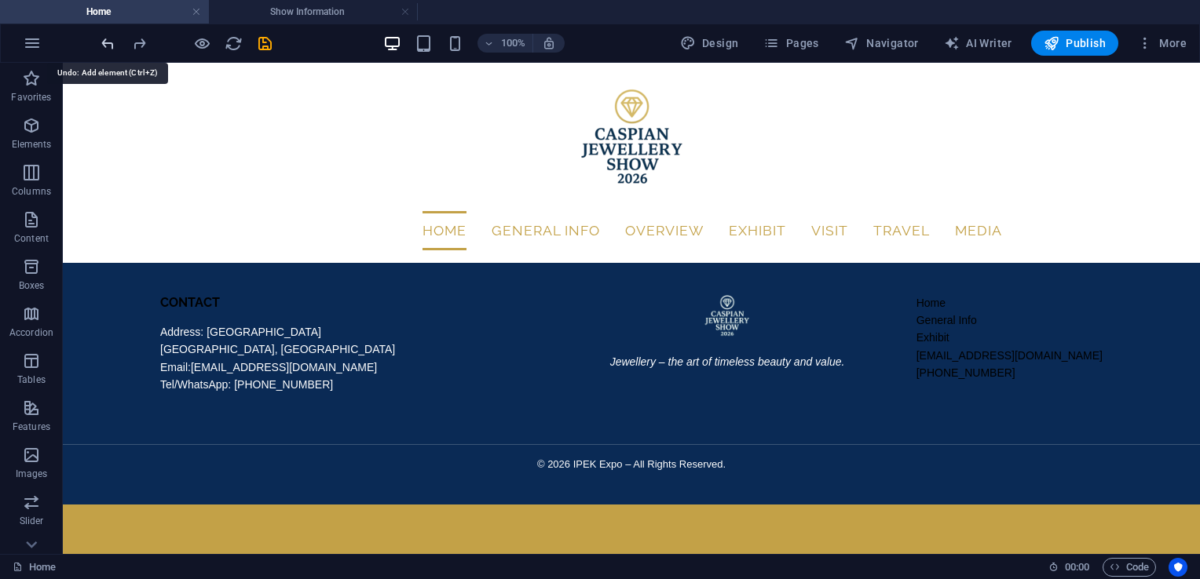
click at [105, 46] on icon "undo" at bounding box center [108, 44] width 18 height 18
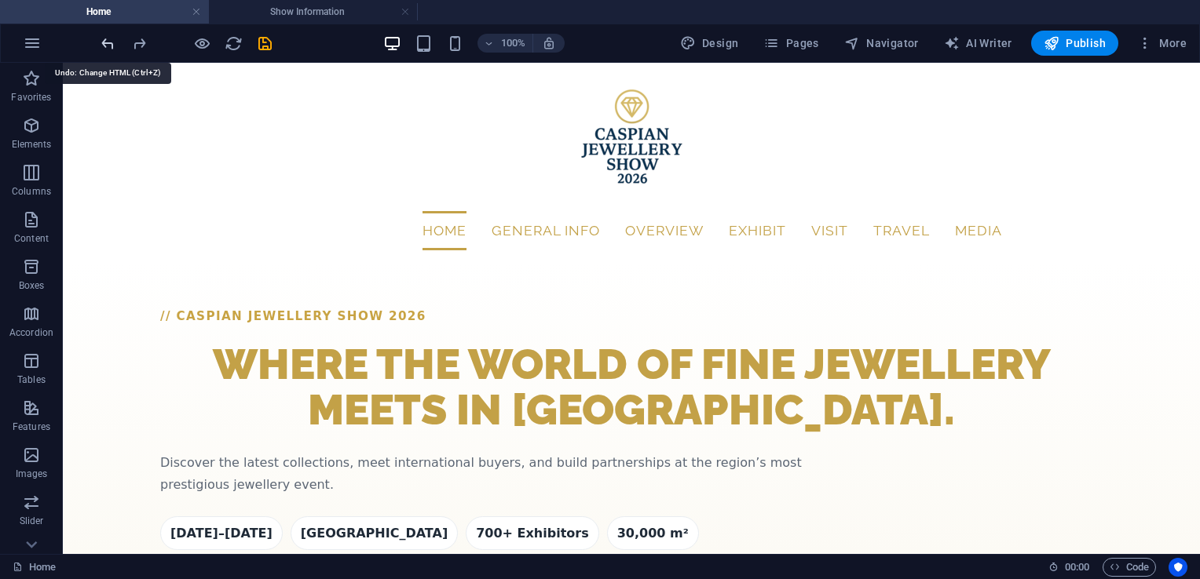
click at [105, 46] on icon "undo" at bounding box center [108, 44] width 18 height 18
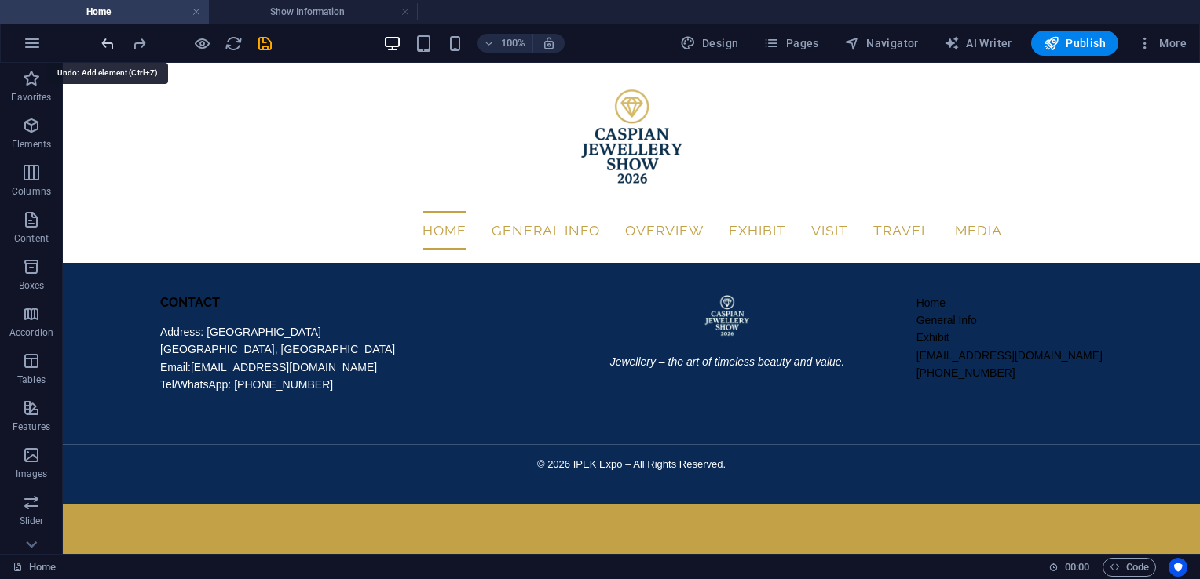
click at [105, 46] on icon "undo" at bounding box center [108, 44] width 18 height 18
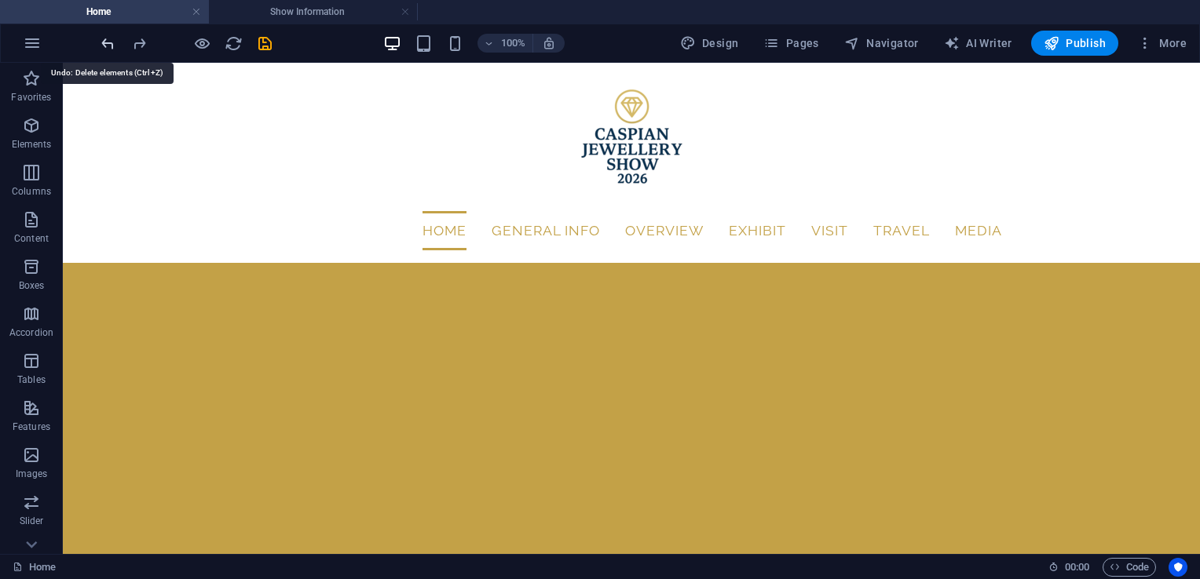
click at [105, 46] on icon "undo" at bounding box center [108, 44] width 18 height 18
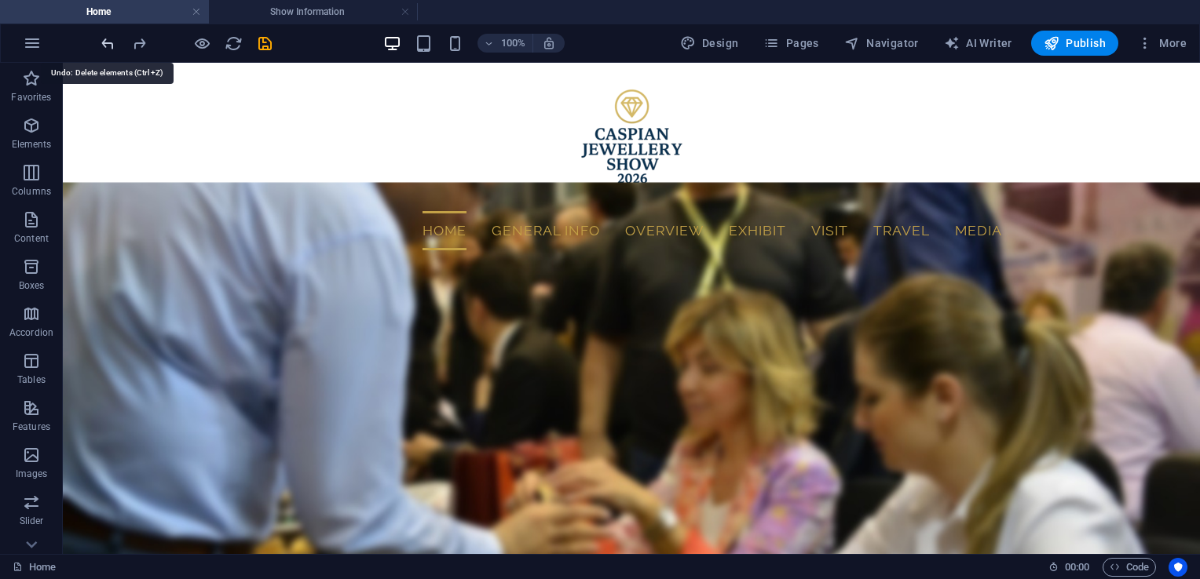
click at [105, 46] on icon "undo" at bounding box center [108, 44] width 18 height 18
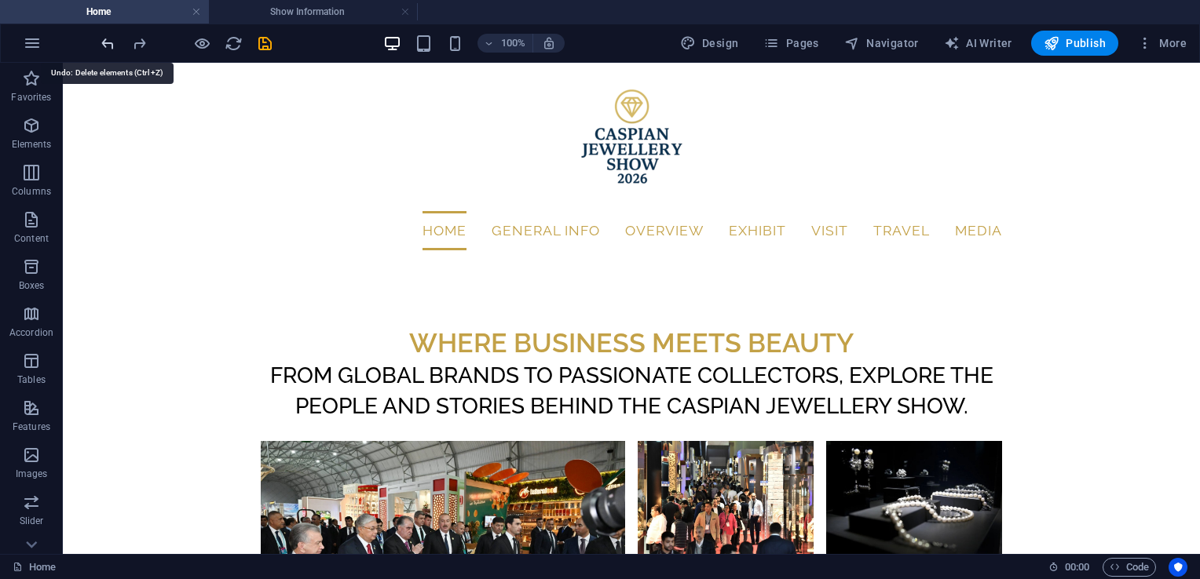
click at [105, 46] on icon "undo" at bounding box center [108, 44] width 18 height 18
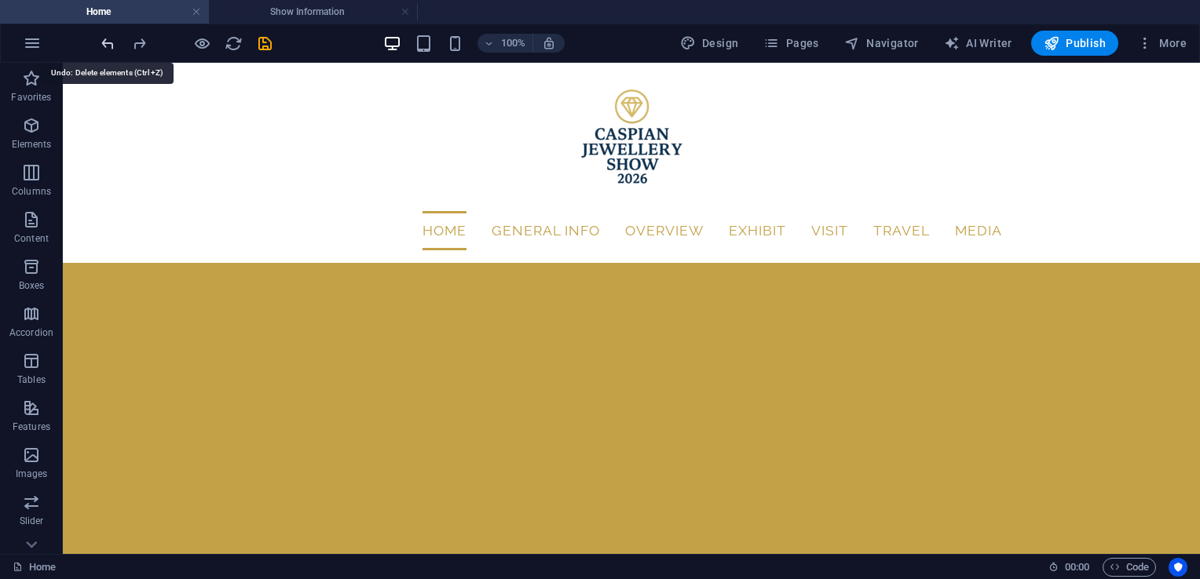
click at [105, 46] on icon "undo" at bounding box center [108, 44] width 18 height 18
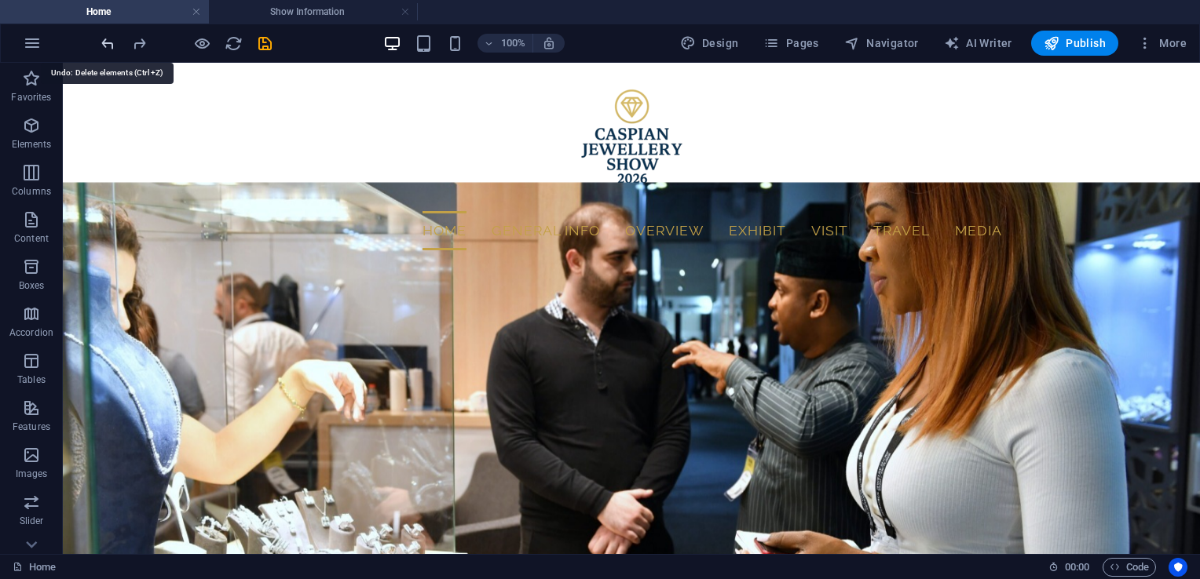
click at [105, 46] on icon "undo" at bounding box center [108, 44] width 18 height 18
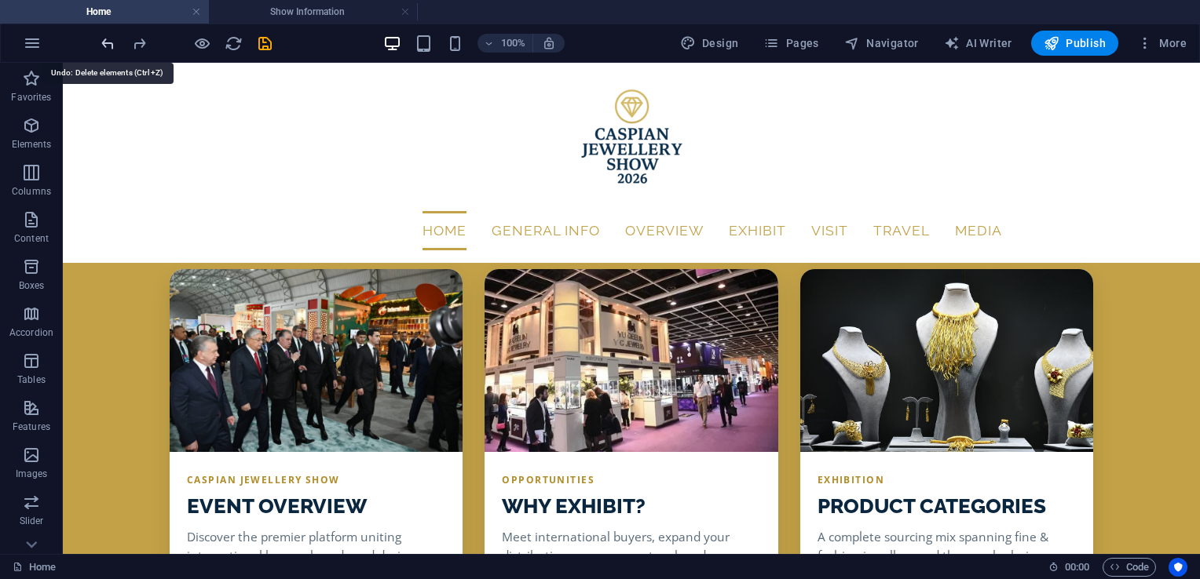
click at [105, 46] on icon "undo" at bounding box center [108, 44] width 18 height 18
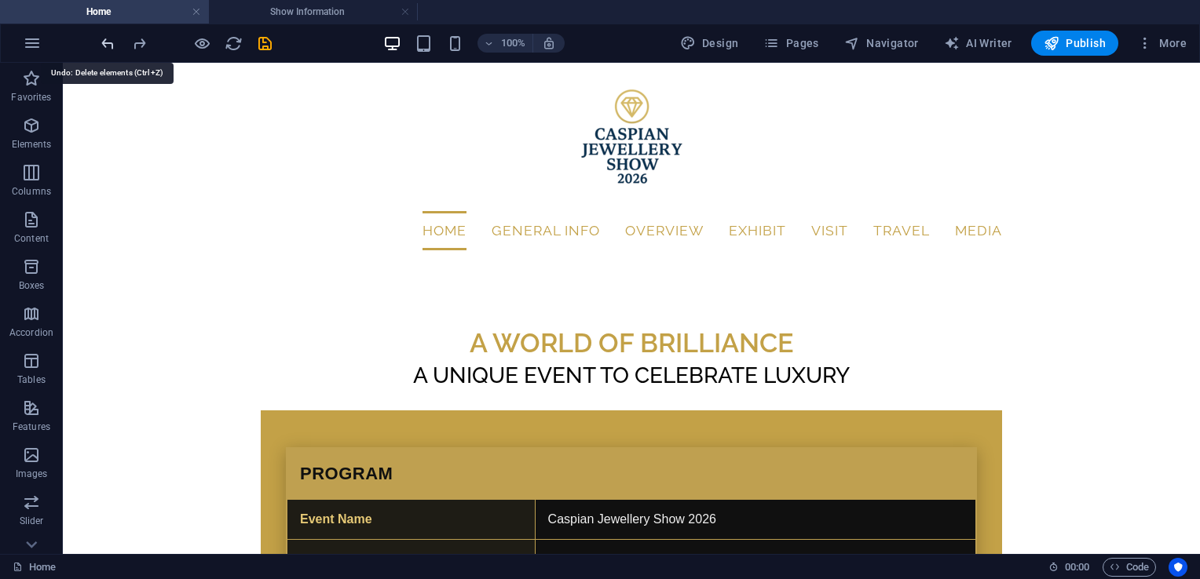
click at [105, 46] on icon "undo" at bounding box center [108, 44] width 18 height 18
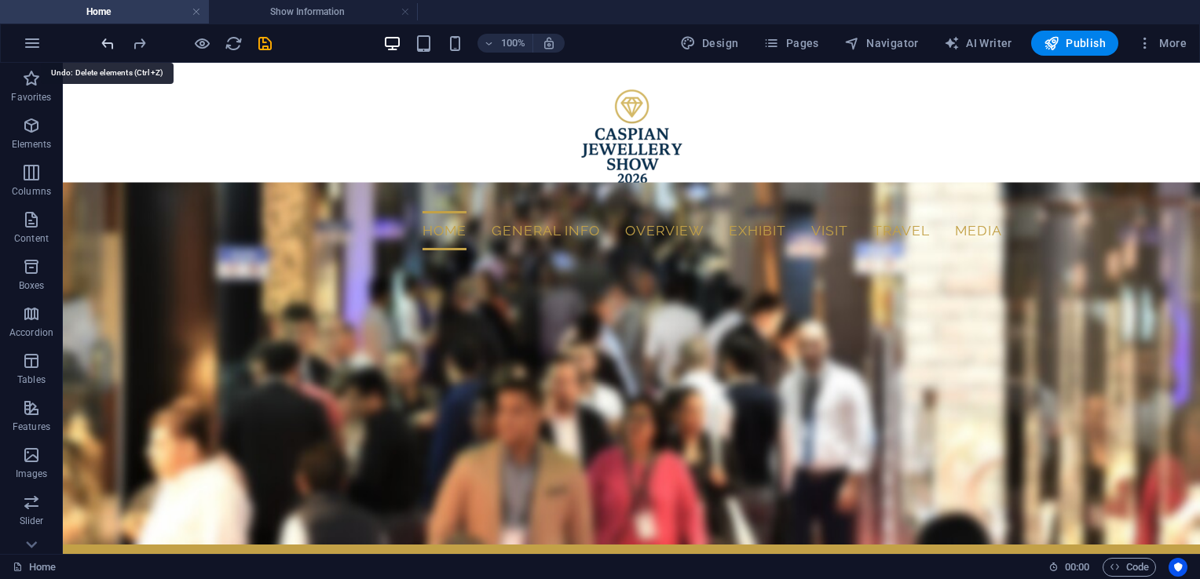
click at [105, 46] on icon "undo" at bounding box center [108, 44] width 18 height 18
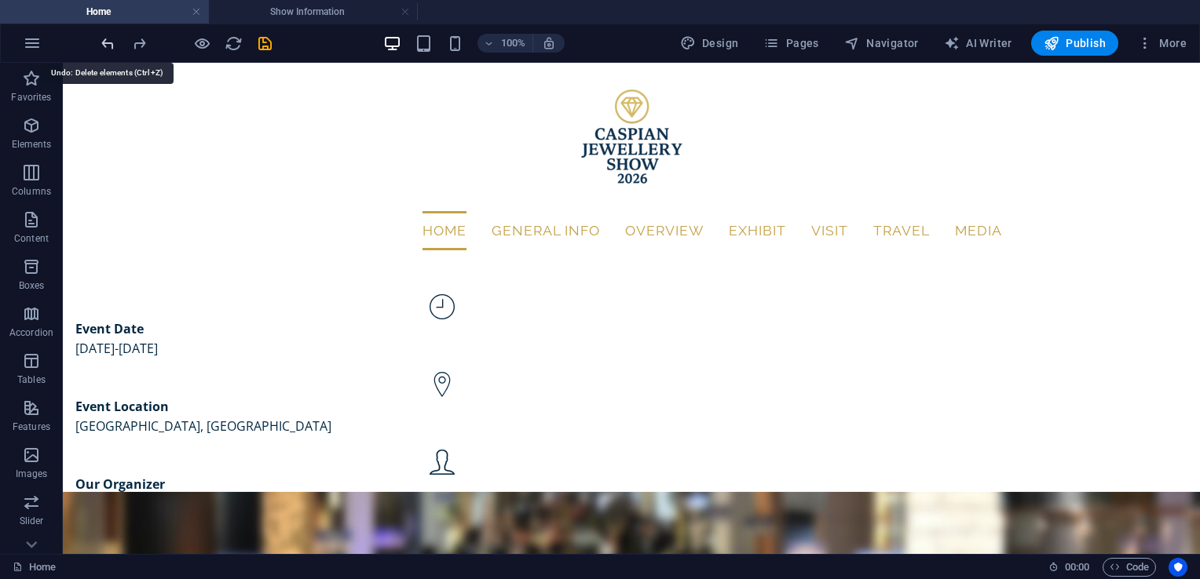
click at [105, 46] on icon "undo" at bounding box center [108, 44] width 18 height 18
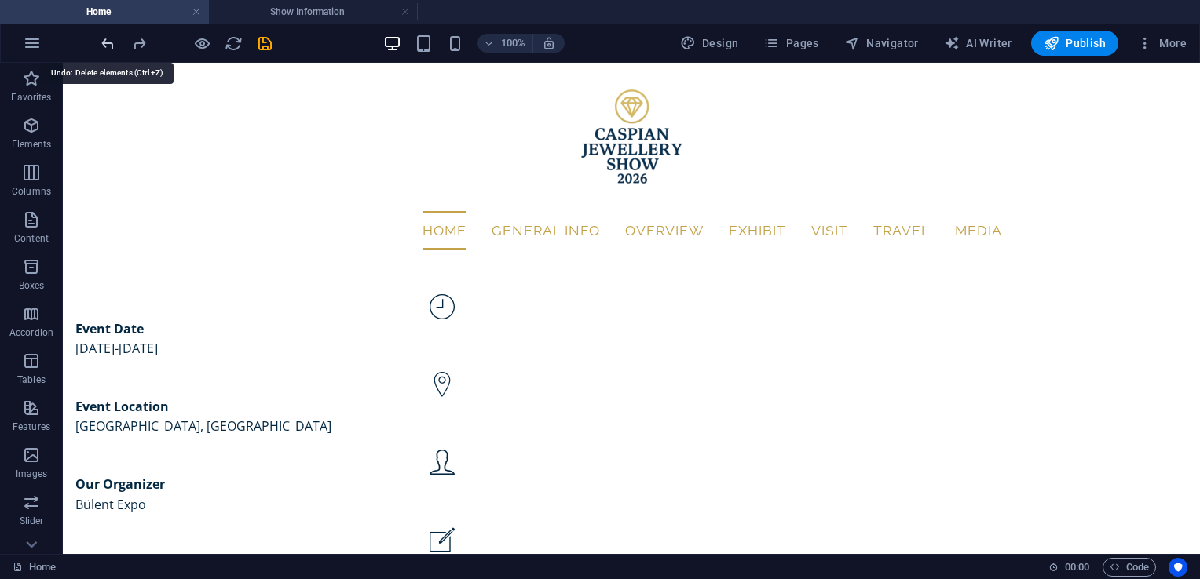
click at [105, 46] on icon "undo" at bounding box center [108, 44] width 18 height 18
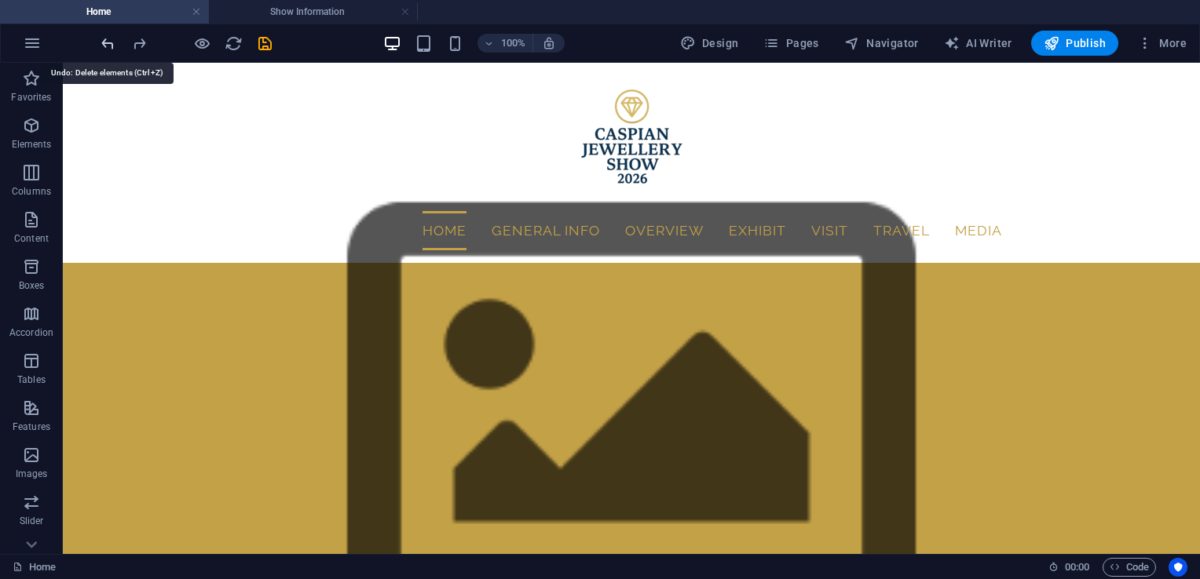
click at [105, 46] on icon "undo" at bounding box center [108, 44] width 18 height 18
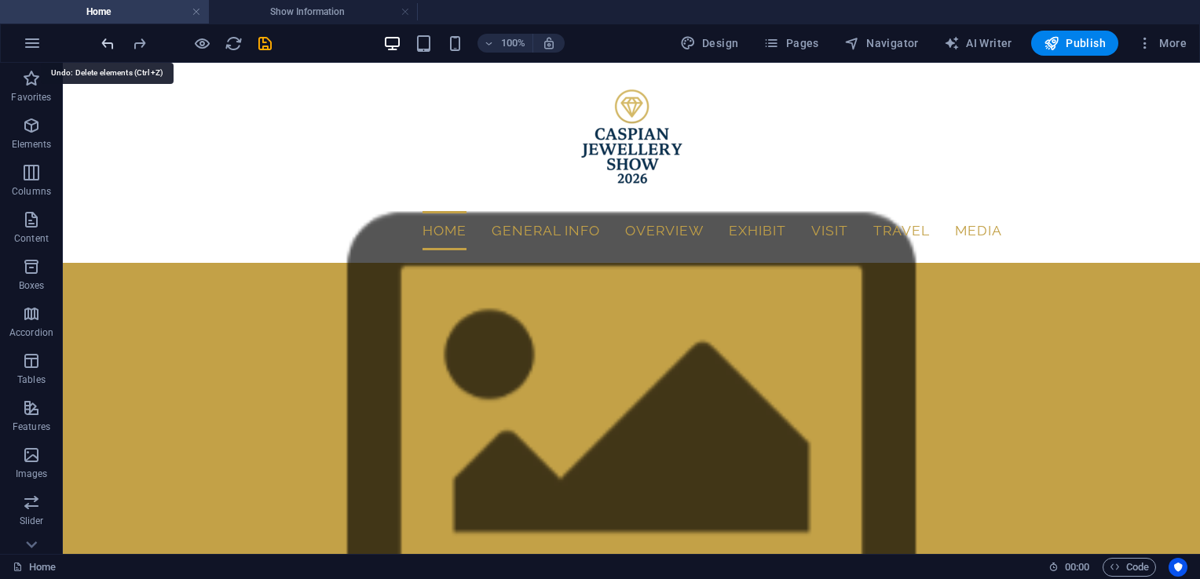
click at [105, 46] on icon "undo" at bounding box center [108, 44] width 18 height 18
click at [105, 46] on div at bounding box center [186, 43] width 176 height 25
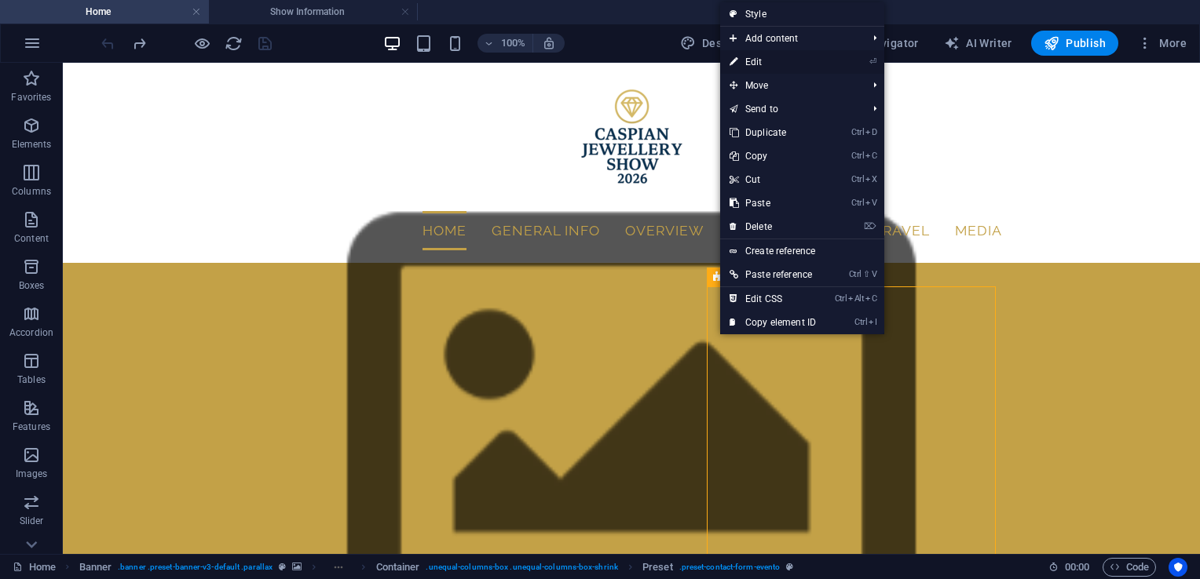
click at [762, 60] on link "⏎ Edit" at bounding box center [772, 62] width 105 height 24
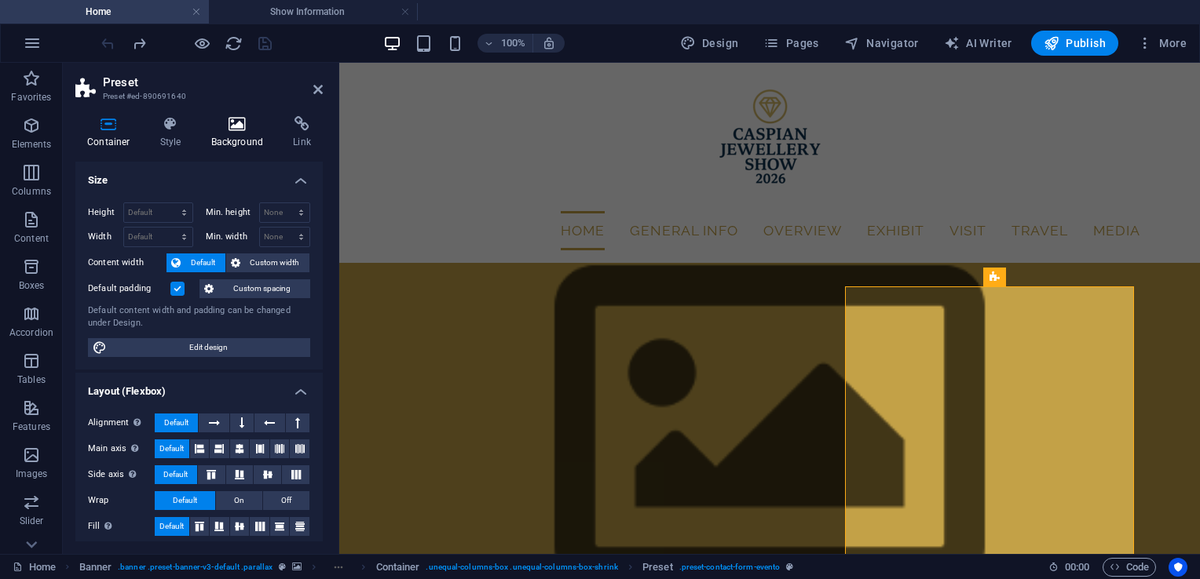
click at [236, 143] on h4 "Background" at bounding box center [240, 132] width 82 height 33
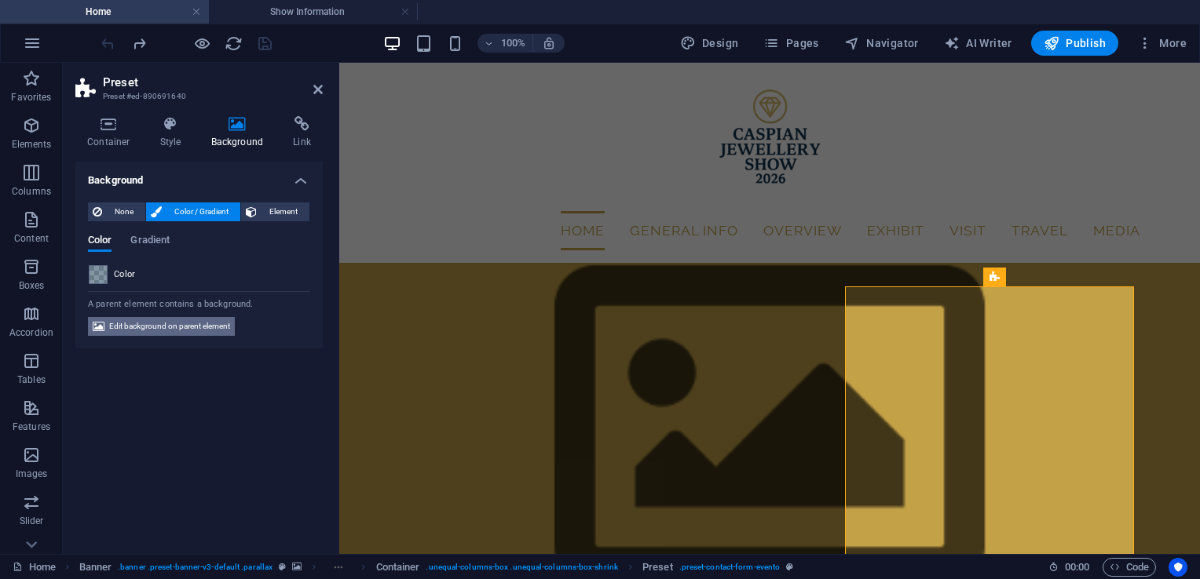
click at [180, 329] on span "Edit background on parent element" at bounding box center [169, 326] width 121 height 19
select select "%"
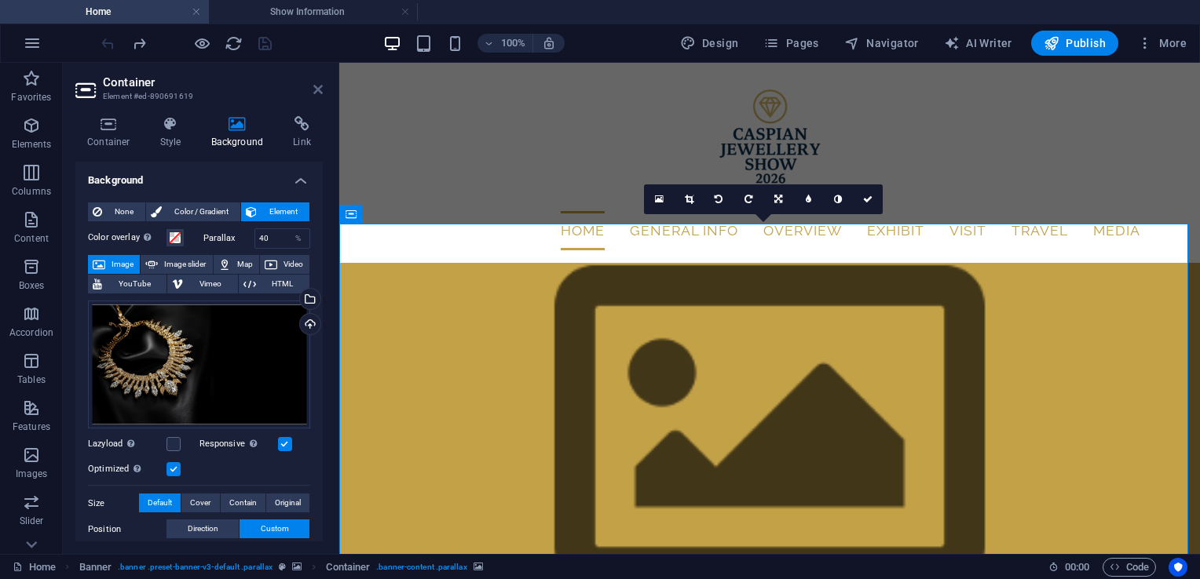
click at [316, 89] on icon at bounding box center [317, 89] width 9 height 13
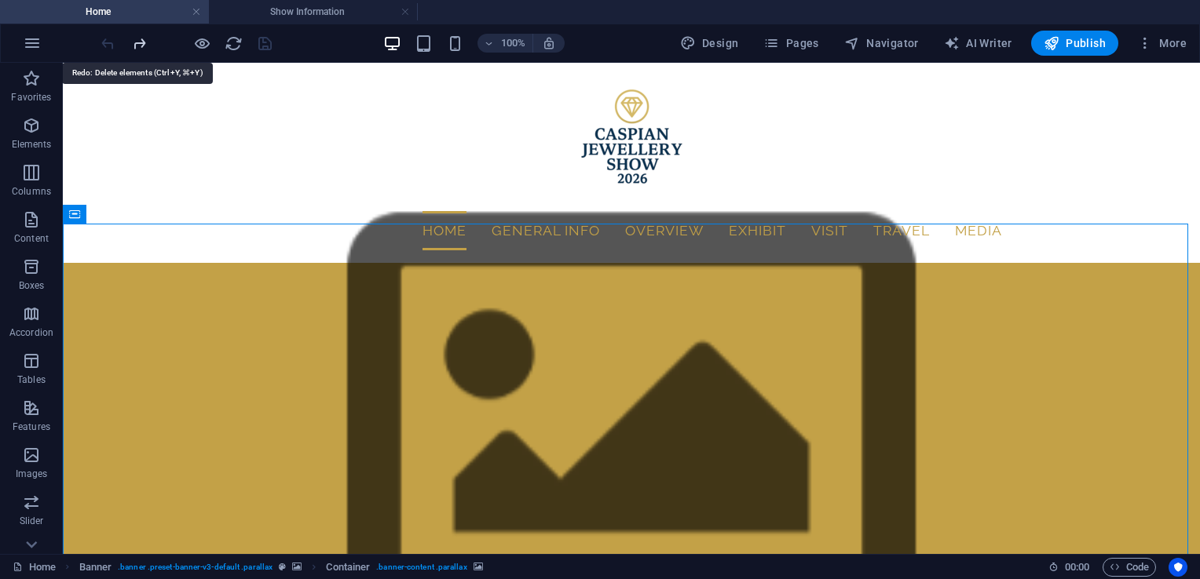
click at [141, 46] on icon "redo" at bounding box center [139, 44] width 18 height 18
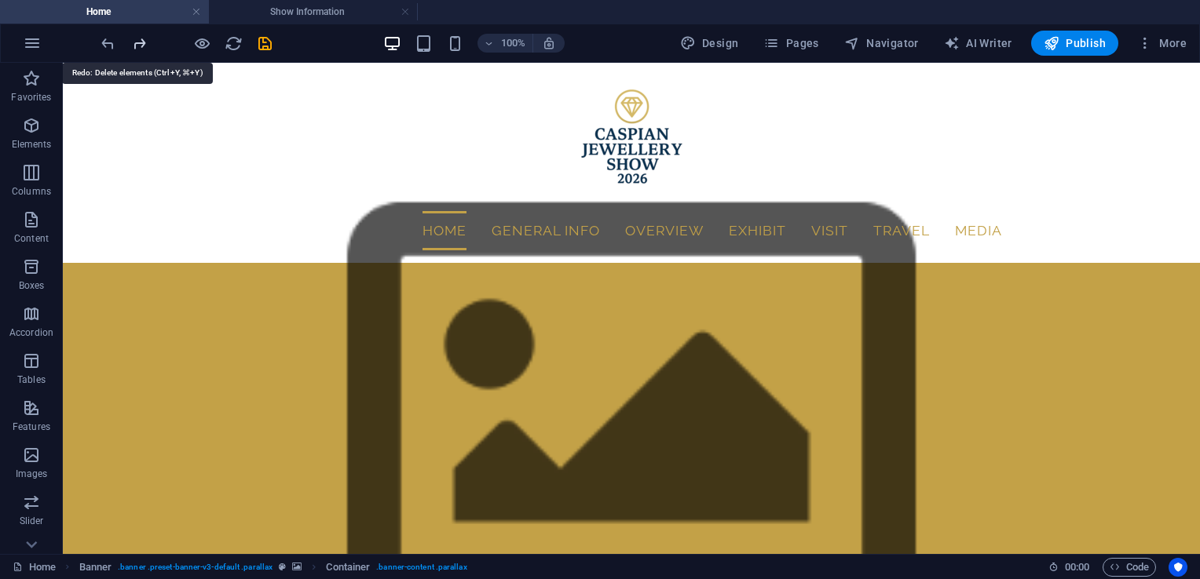
click at [141, 46] on icon "redo" at bounding box center [139, 44] width 18 height 18
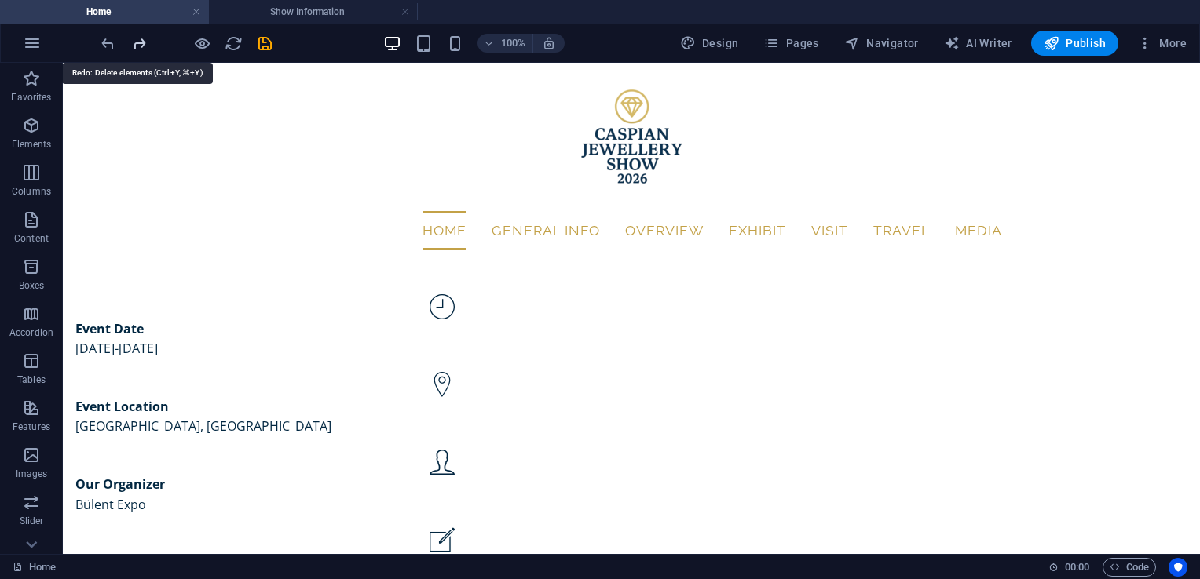
click at [141, 46] on icon "redo" at bounding box center [139, 44] width 18 height 18
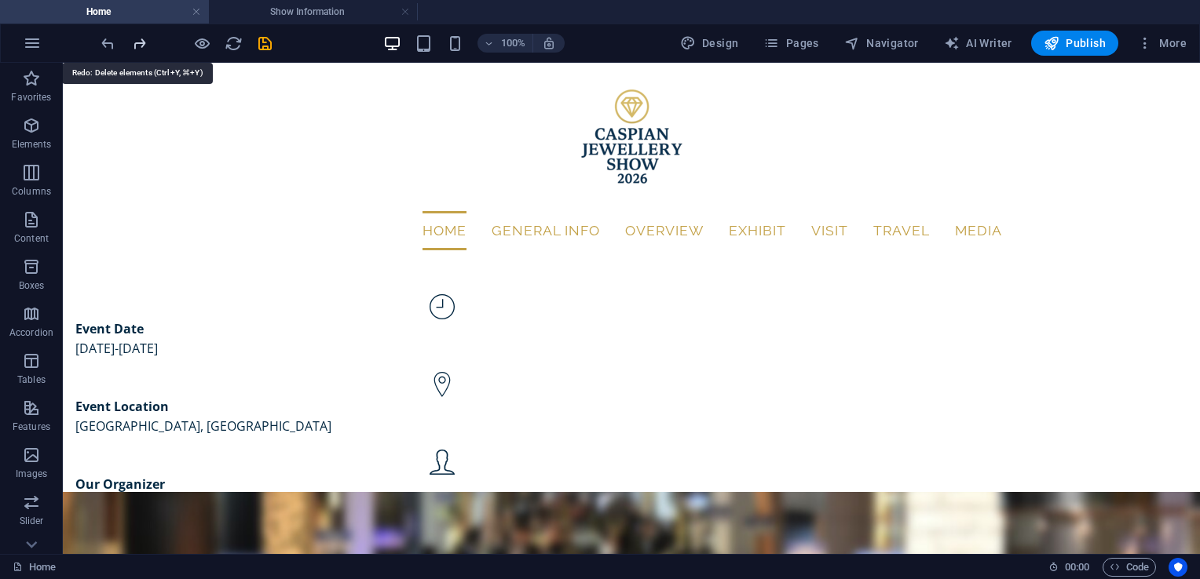
click at [141, 46] on icon "redo" at bounding box center [139, 44] width 18 height 18
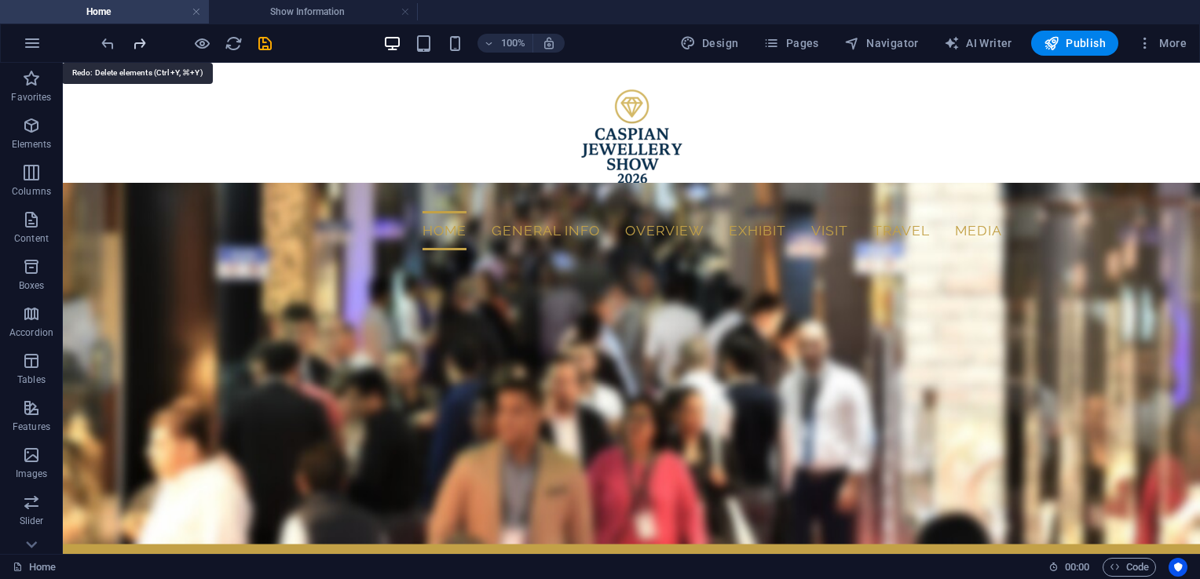
click at [141, 46] on icon "redo" at bounding box center [139, 44] width 18 height 18
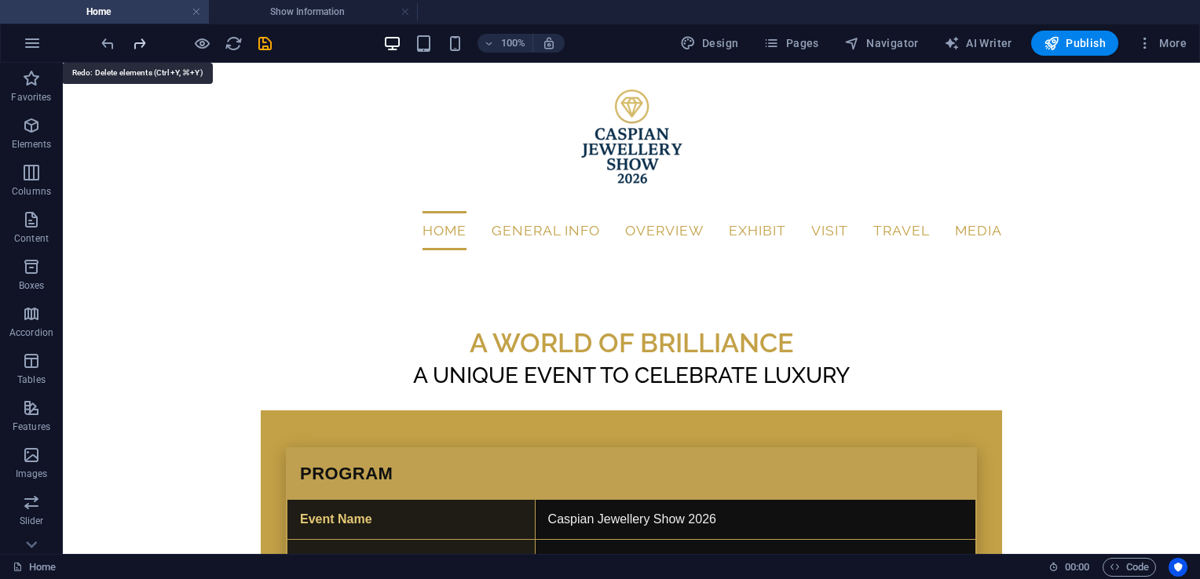
click at [141, 46] on icon "redo" at bounding box center [139, 44] width 18 height 18
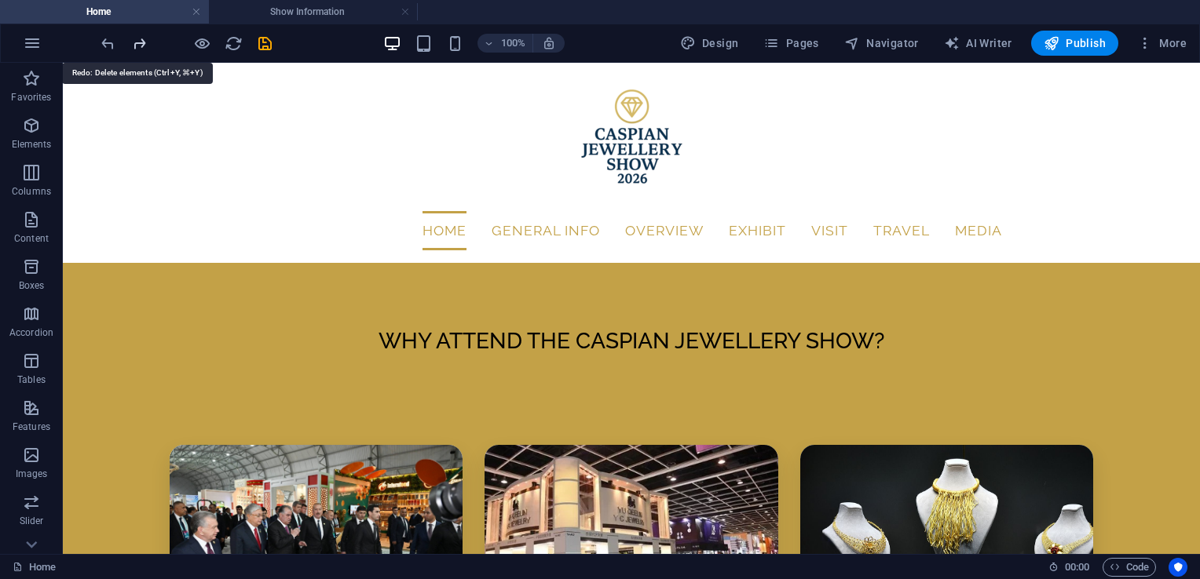
click at [141, 46] on icon "redo" at bounding box center [139, 44] width 18 height 18
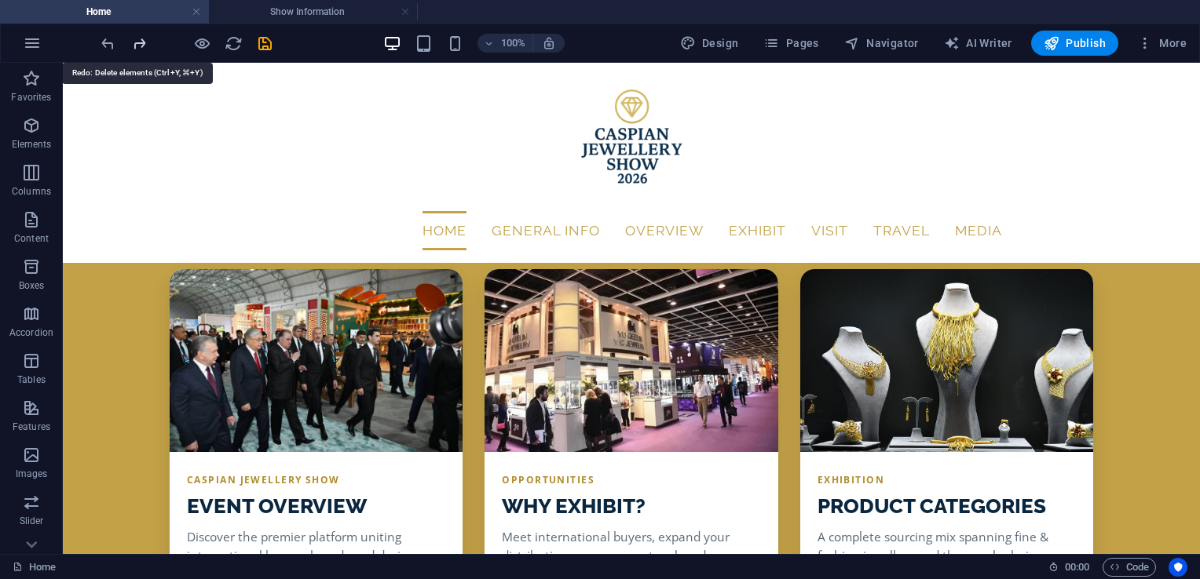
click at [141, 46] on icon "redo" at bounding box center [139, 44] width 18 height 18
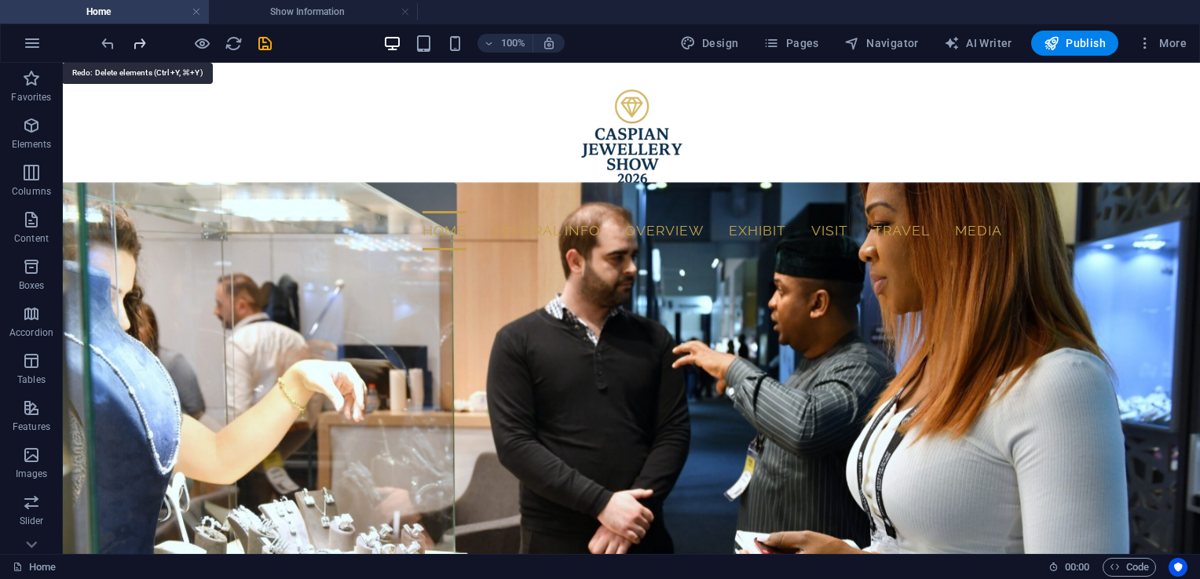
click at [141, 46] on icon "redo" at bounding box center [139, 44] width 18 height 18
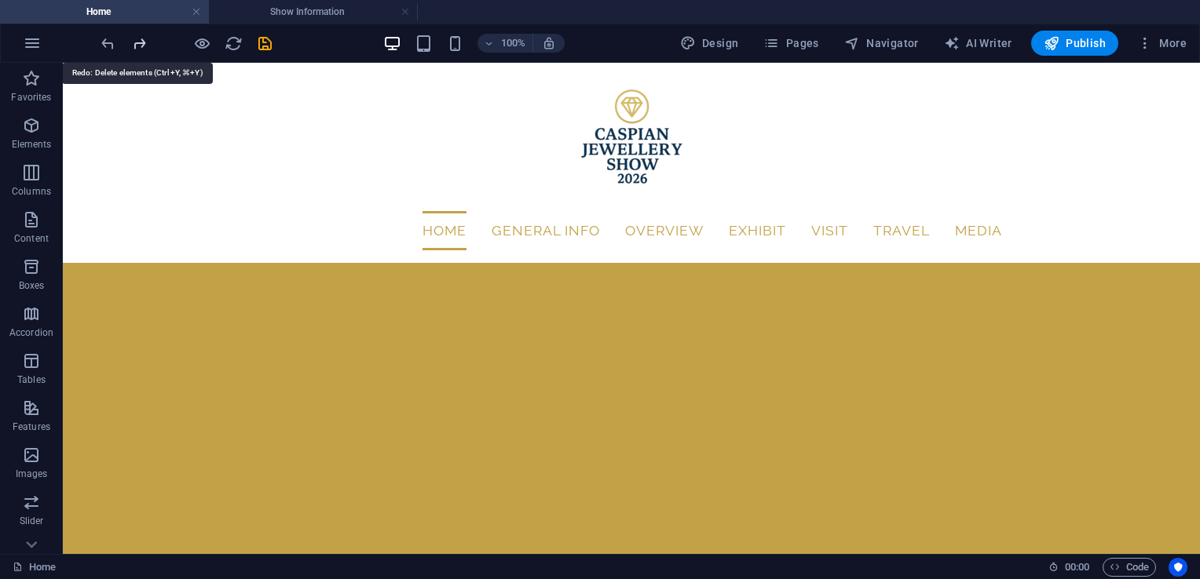
click at [141, 46] on icon "redo" at bounding box center [139, 44] width 18 height 18
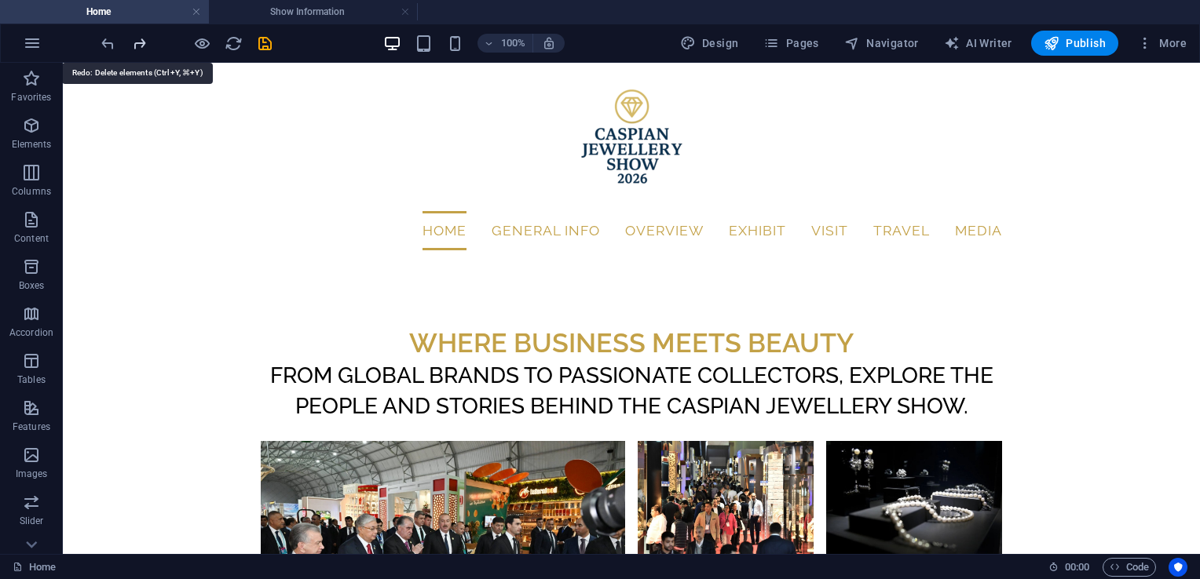
click at [141, 46] on icon "redo" at bounding box center [139, 44] width 18 height 18
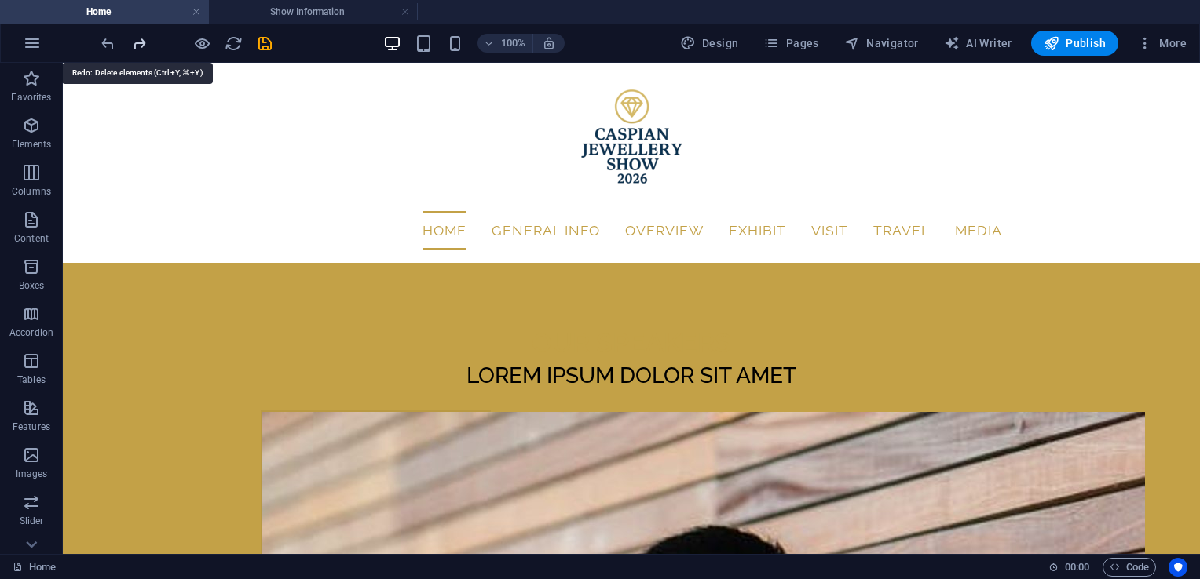
click at [141, 46] on icon "redo" at bounding box center [139, 44] width 18 height 18
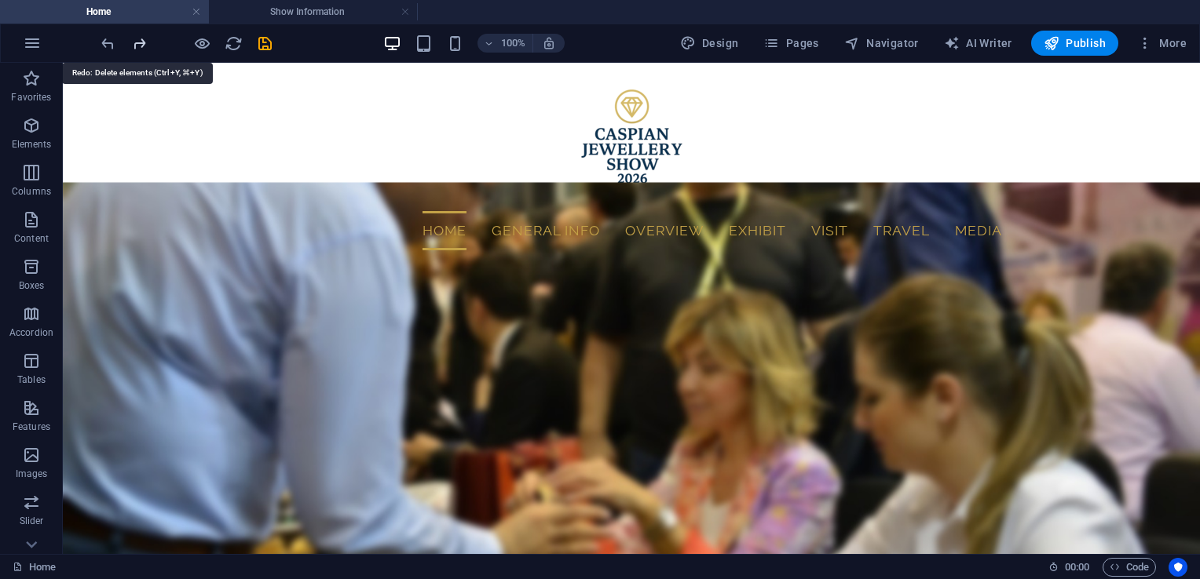
click at [141, 46] on icon "redo" at bounding box center [139, 44] width 18 height 18
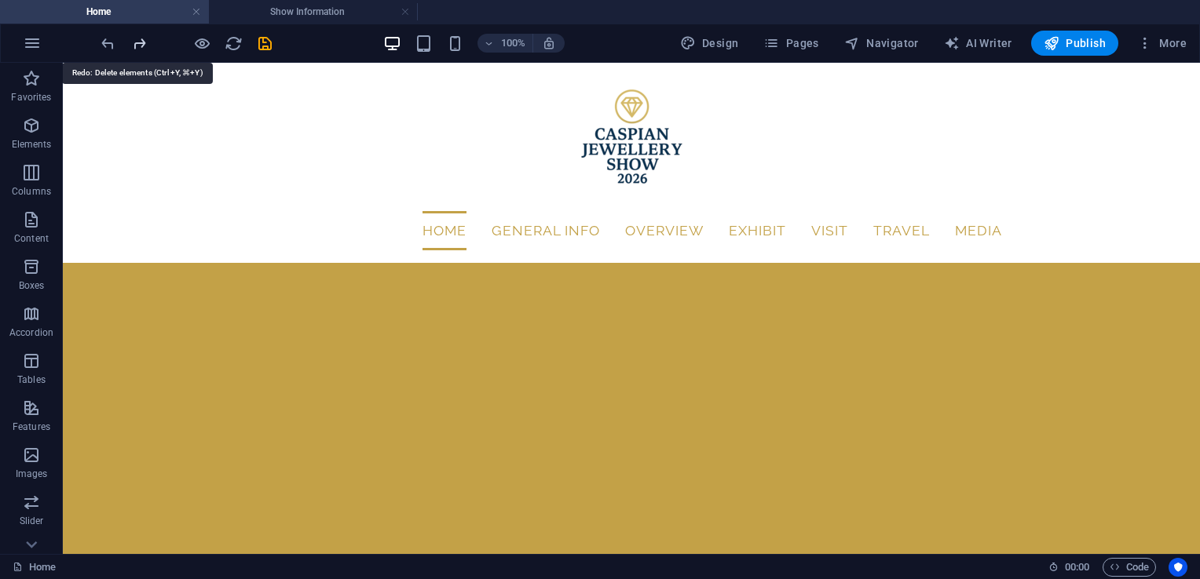
click at [141, 46] on icon "redo" at bounding box center [139, 44] width 18 height 18
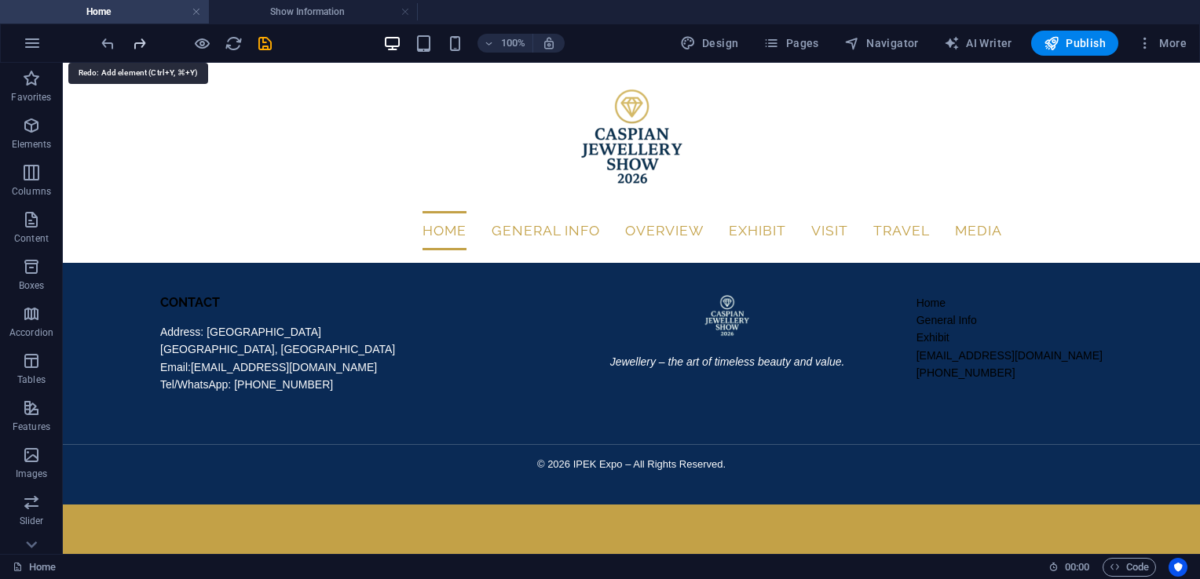
click at [141, 46] on icon "redo" at bounding box center [139, 44] width 18 height 18
click at [109, 46] on icon "undo" at bounding box center [108, 44] width 18 height 18
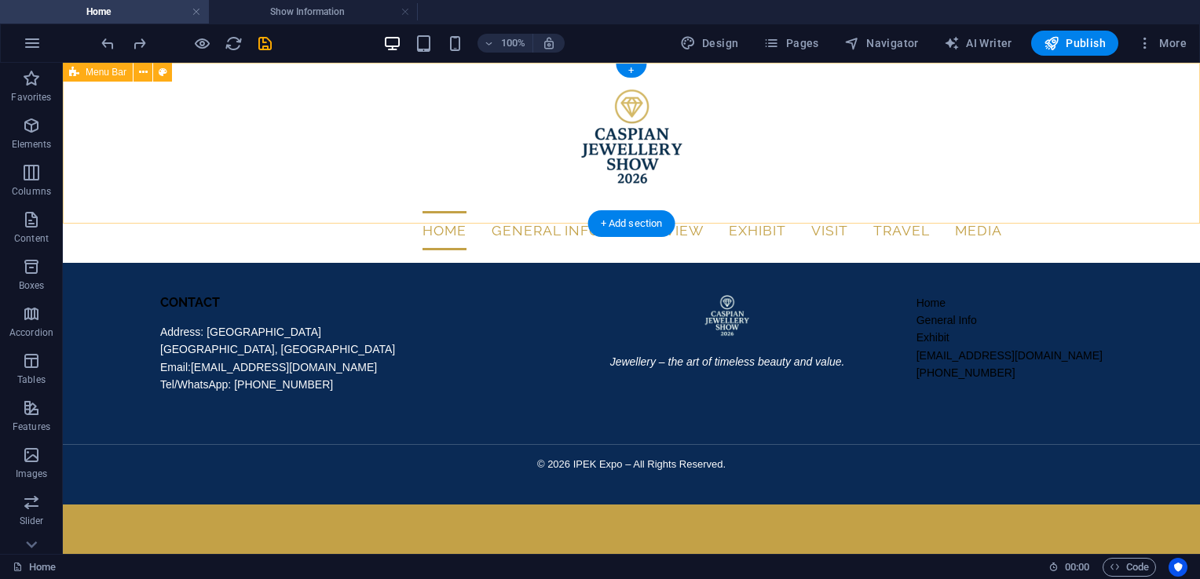
click at [508, 177] on div "Home General Info Stand Example Overview About Caspian Jewellery Show Show Info…" at bounding box center [631, 163] width 1137 height 200
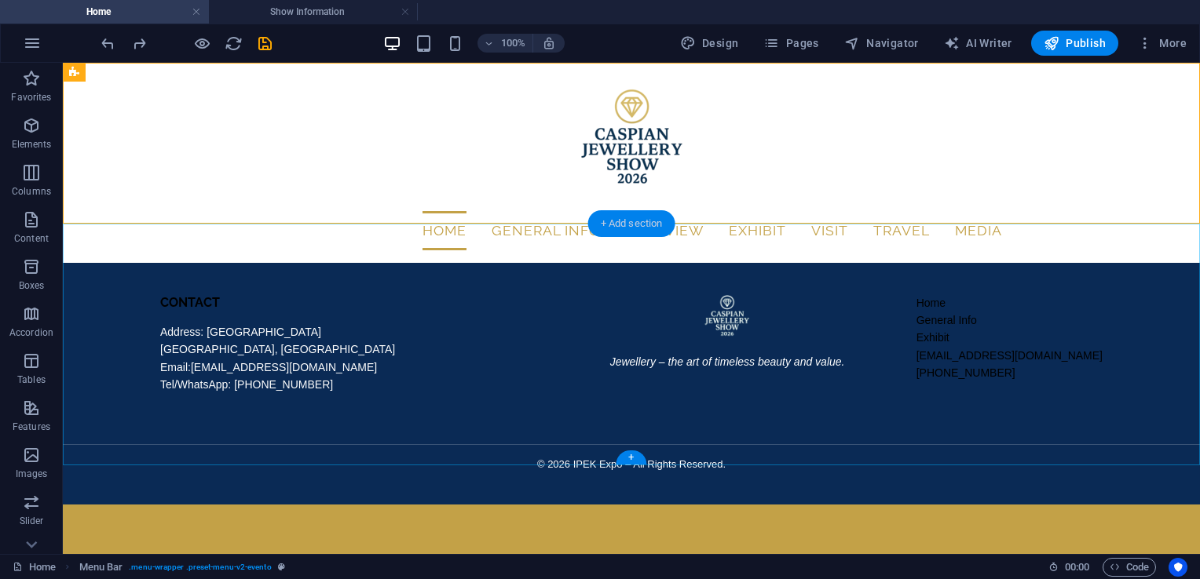
drag, startPoint x: 613, startPoint y: 225, endPoint x: 243, endPoint y: 335, distance: 386.0
click at [613, 225] on div "+ Add section" at bounding box center [631, 223] width 87 height 27
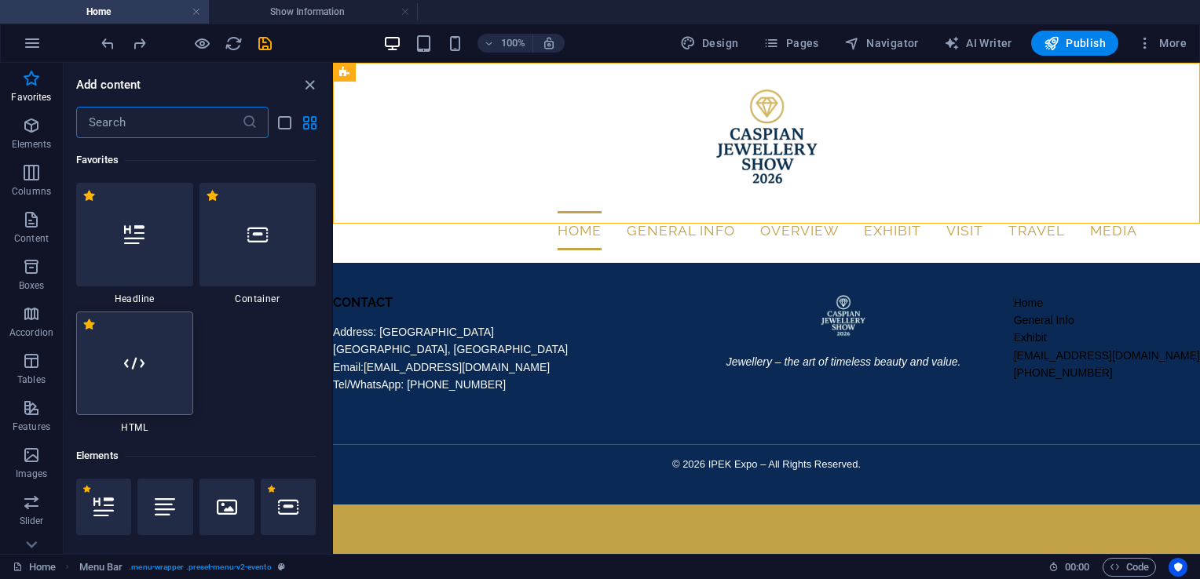
click at [180, 356] on div at bounding box center [134, 364] width 117 height 104
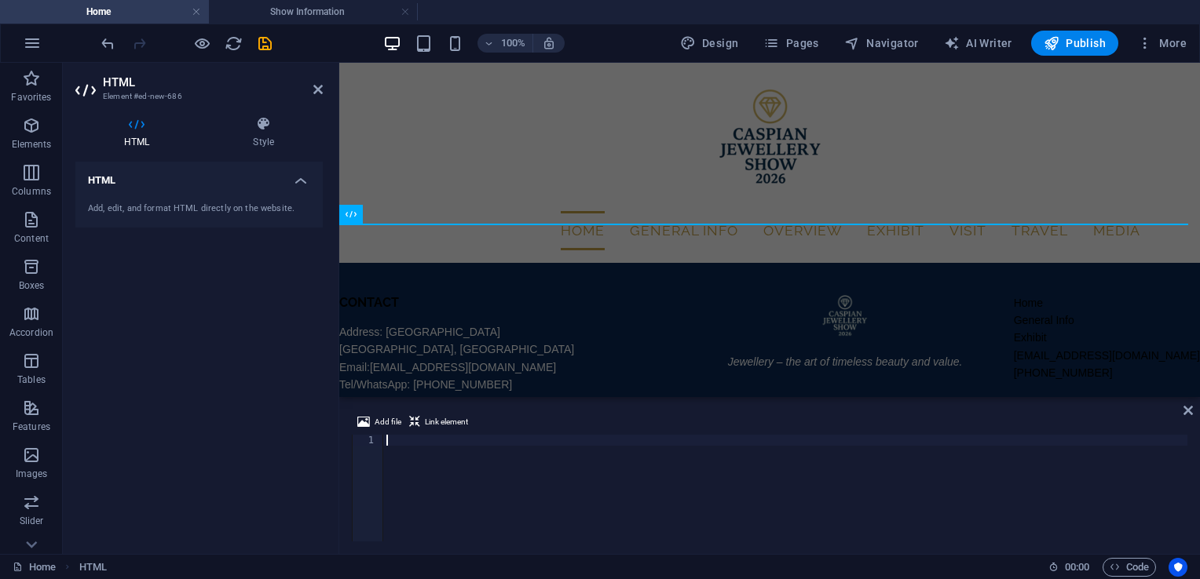
scroll to position [3685, 0]
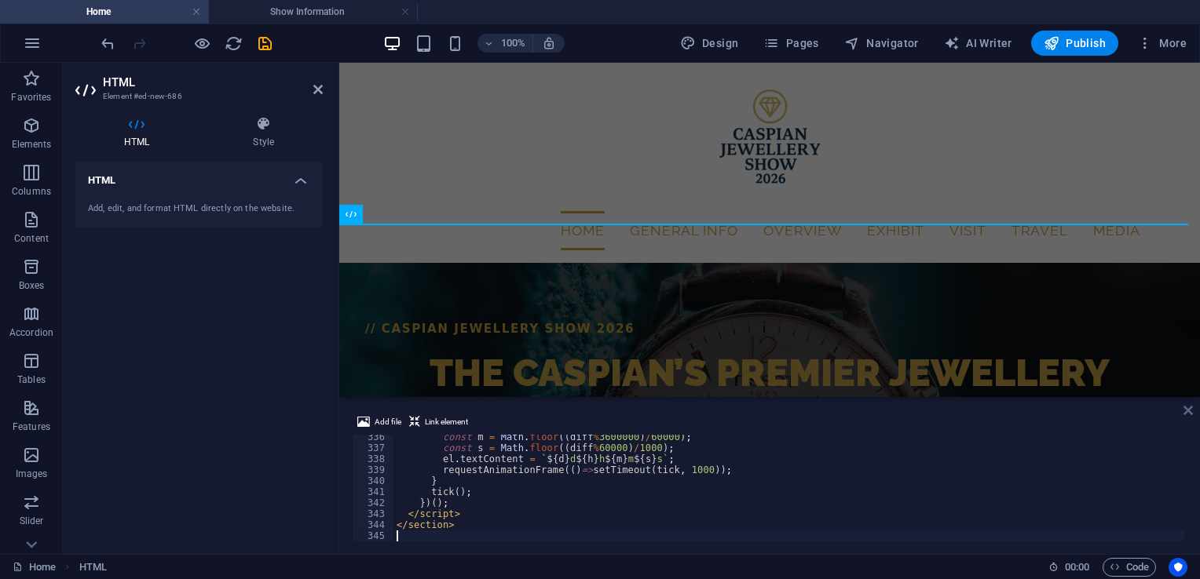
click at [1191, 409] on icon at bounding box center [1187, 410] width 9 height 13
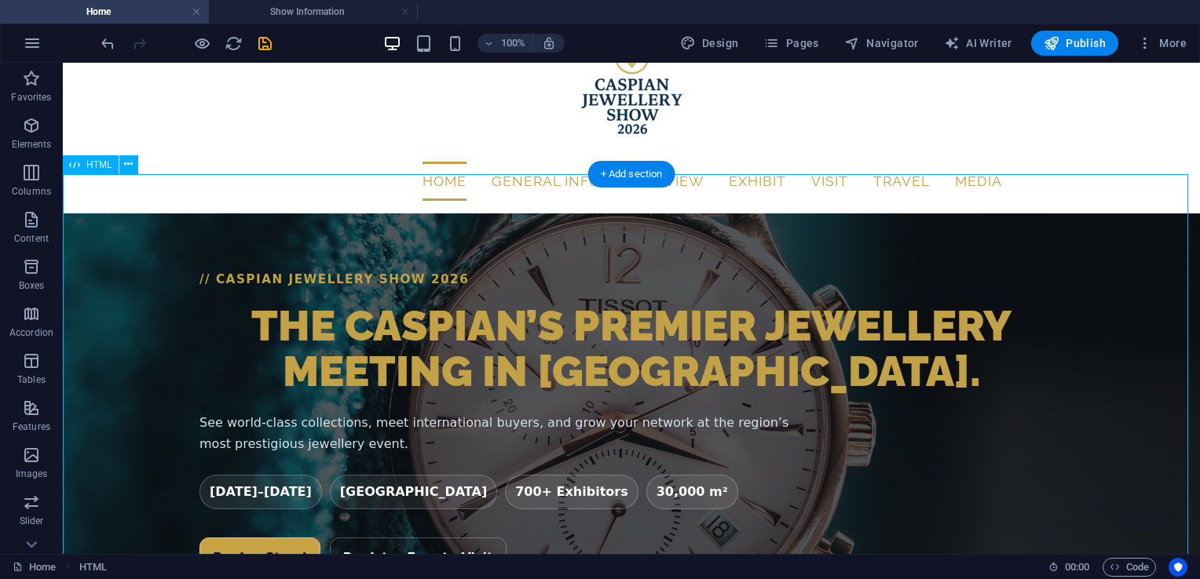
scroll to position [0, 0]
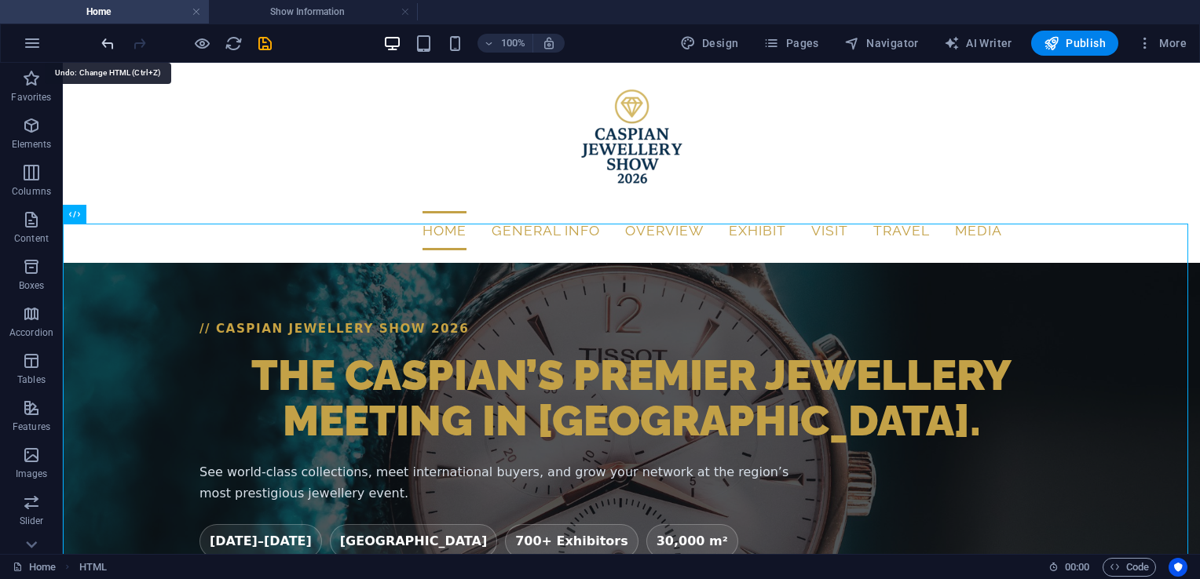
click at [110, 42] on icon "undo" at bounding box center [108, 44] width 18 height 18
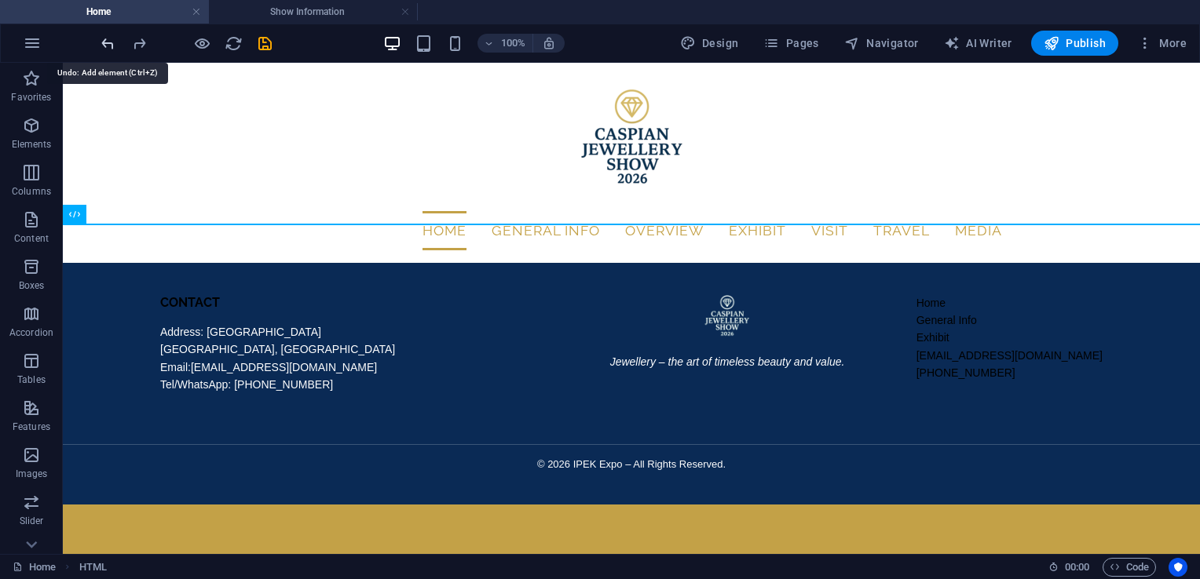
click at [110, 42] on icon "undo" at bounding box center [108, 44] width 18 height 18
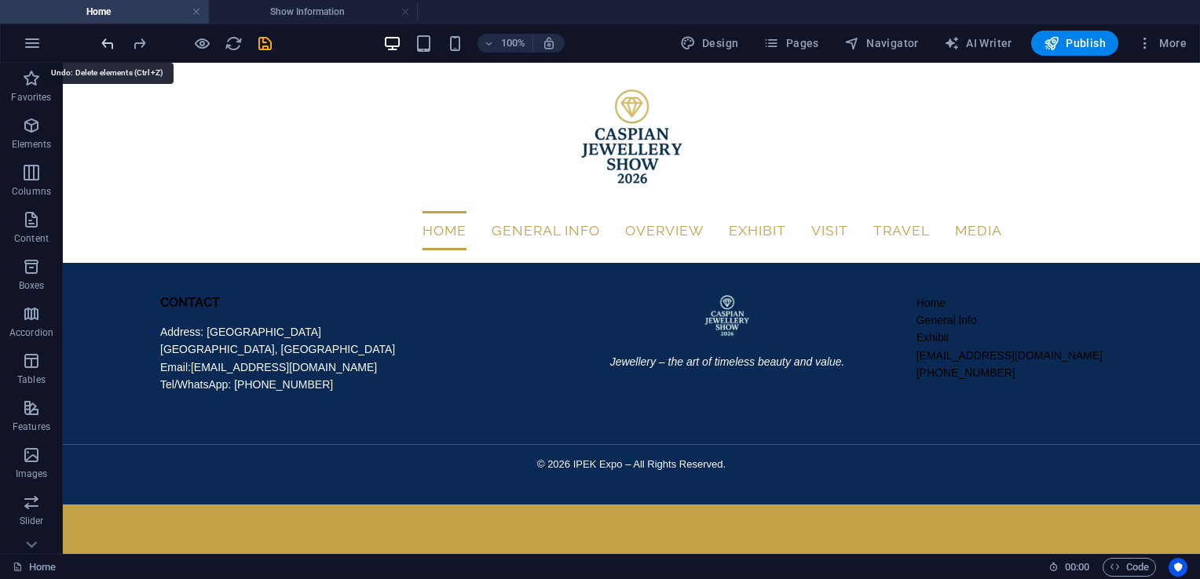
click at [110, 42] on icon "undo" at bounding box center [108, 44] width 18 height 18
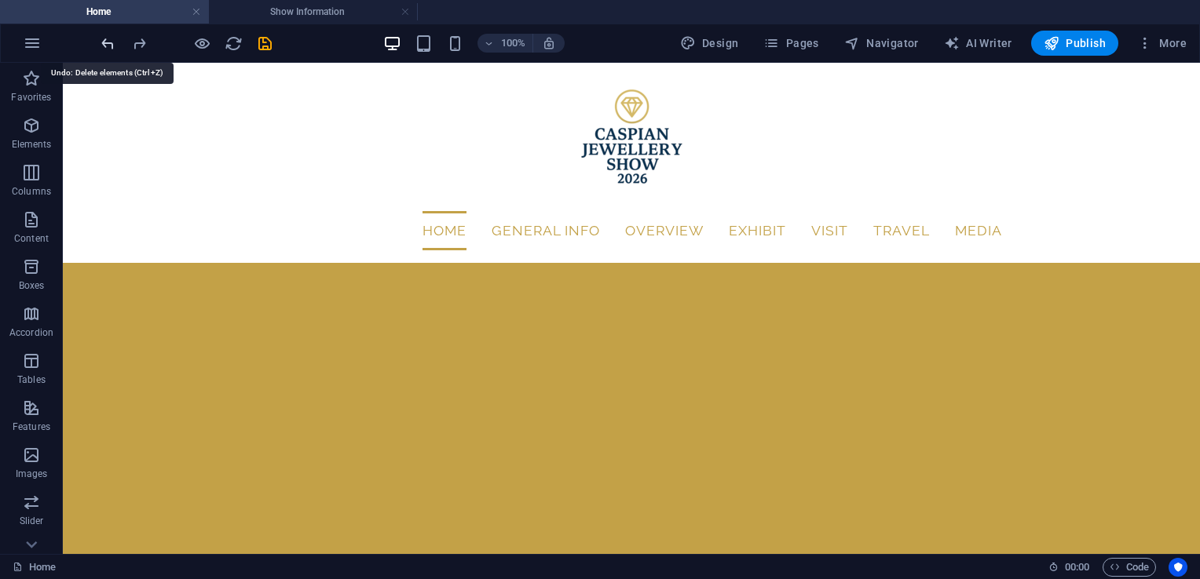
click at [110, 42] on icon "undo" at bounding box center [108, 44] width 18 height 18
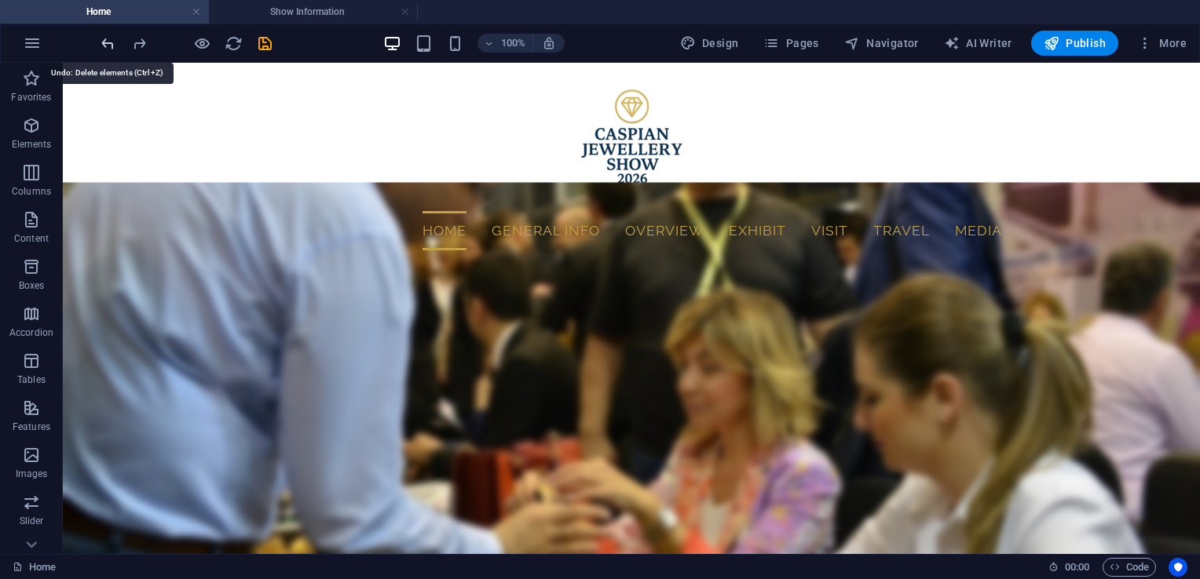
click at [110, 42] on icon "undo" at bounding box center [108, 44] width 18 height 18
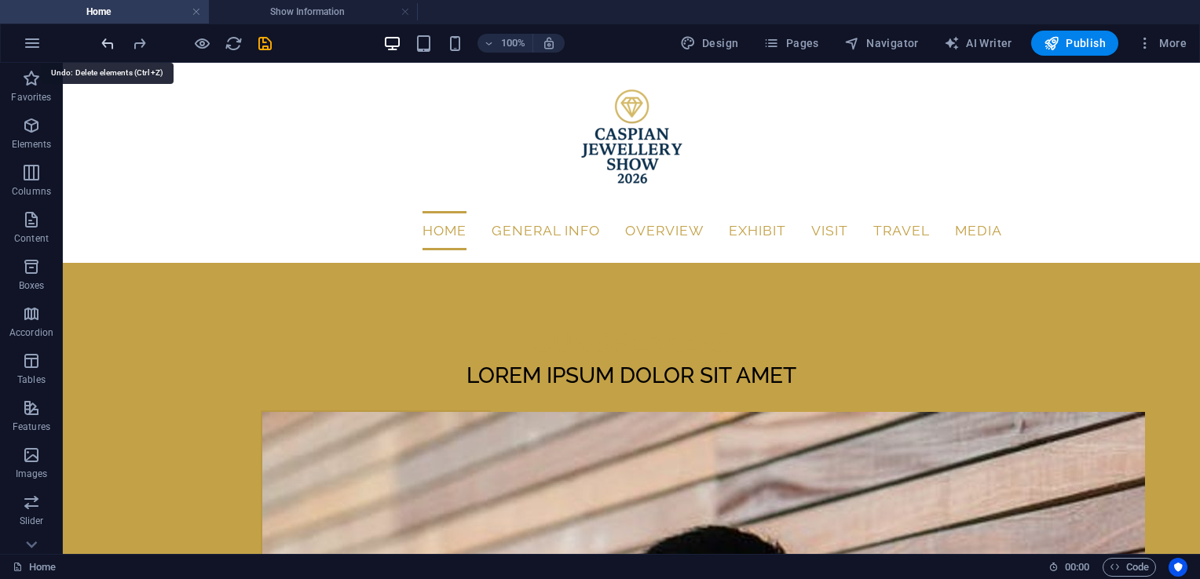
click at [110, 42] on icon "undo" at bounding box center [108, 44] width 18 height 18
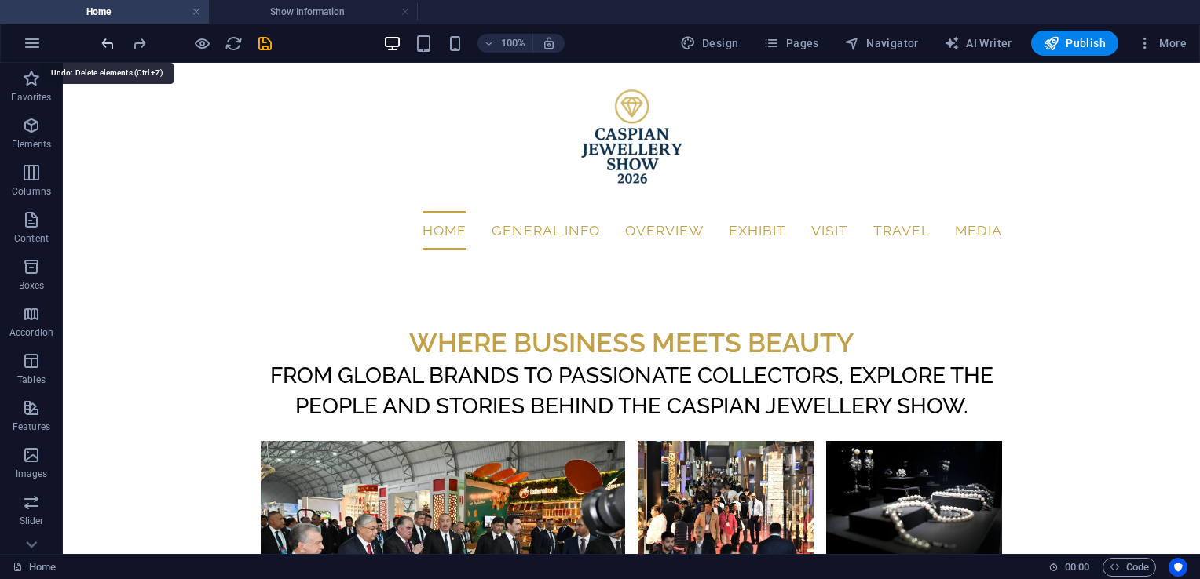
click at [110, 42] on icon "undo" at bounding box center [108, 44] width 18 height 18
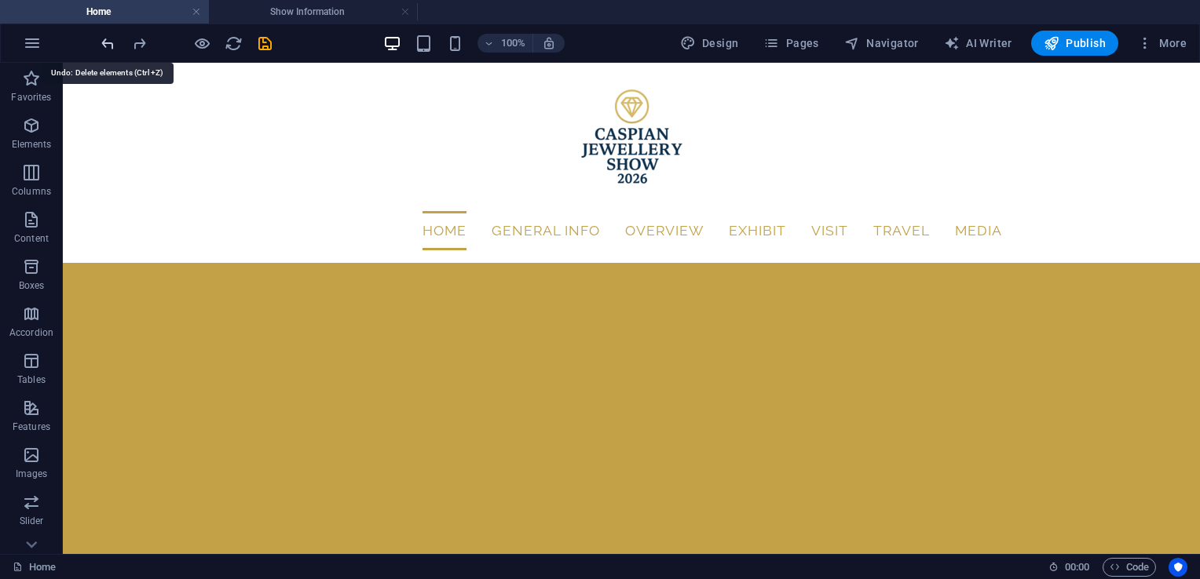
click at [110, 42] on icon "undo" at bounding box center [108, 44] width 18 height 18
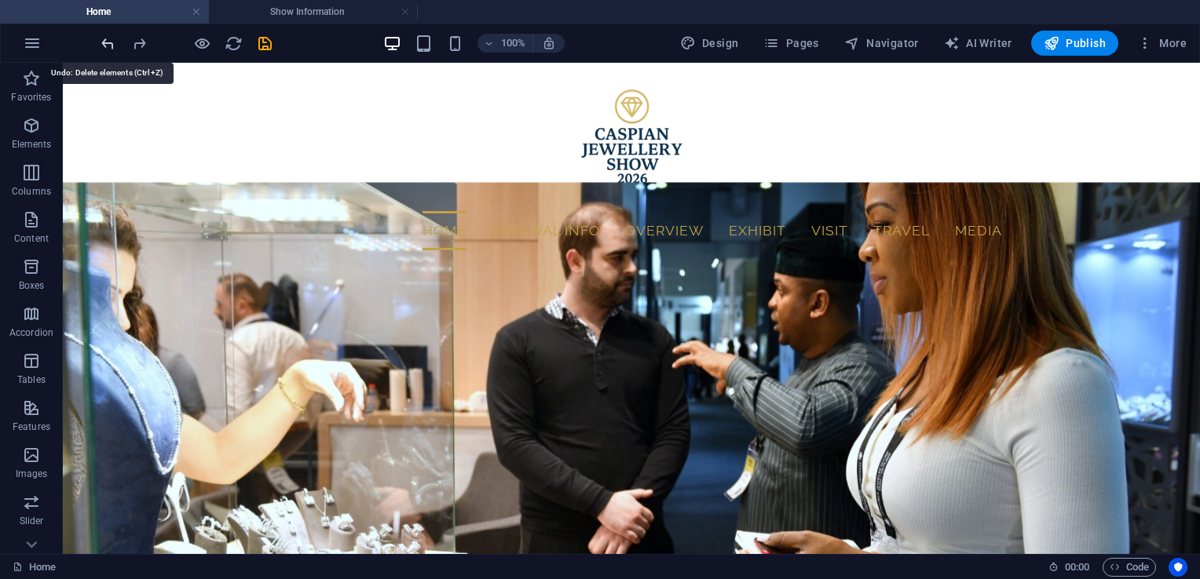
click at [110, 42] on icon "undo" at bounding box center [108, 44] width 18 height 18
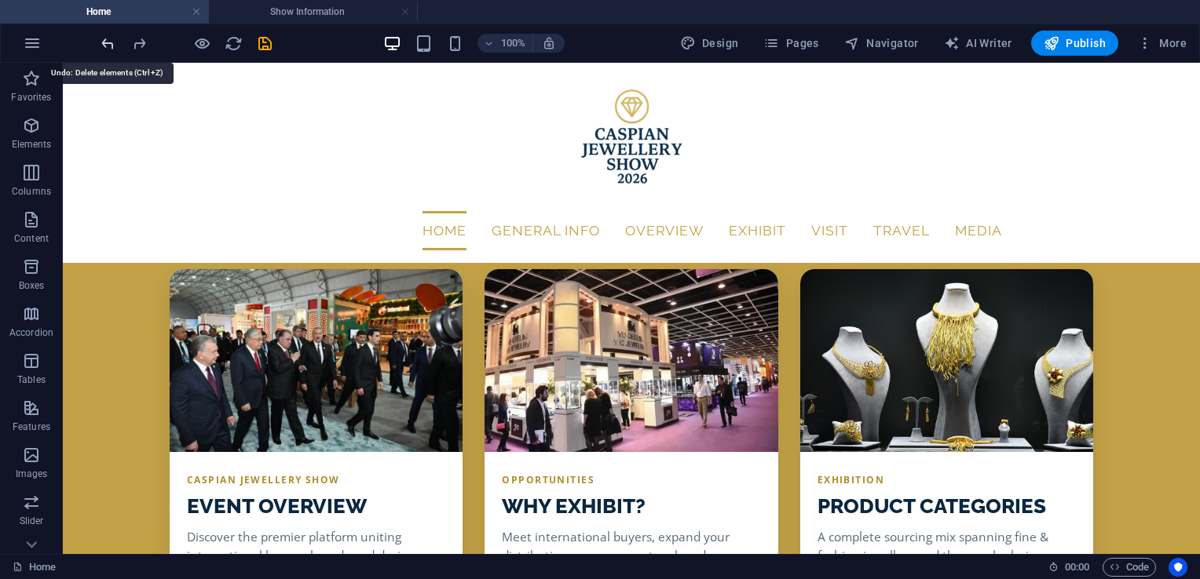
click at [110, 42] on icon "undo" at bounding box center [108, 44] width 18 height 18
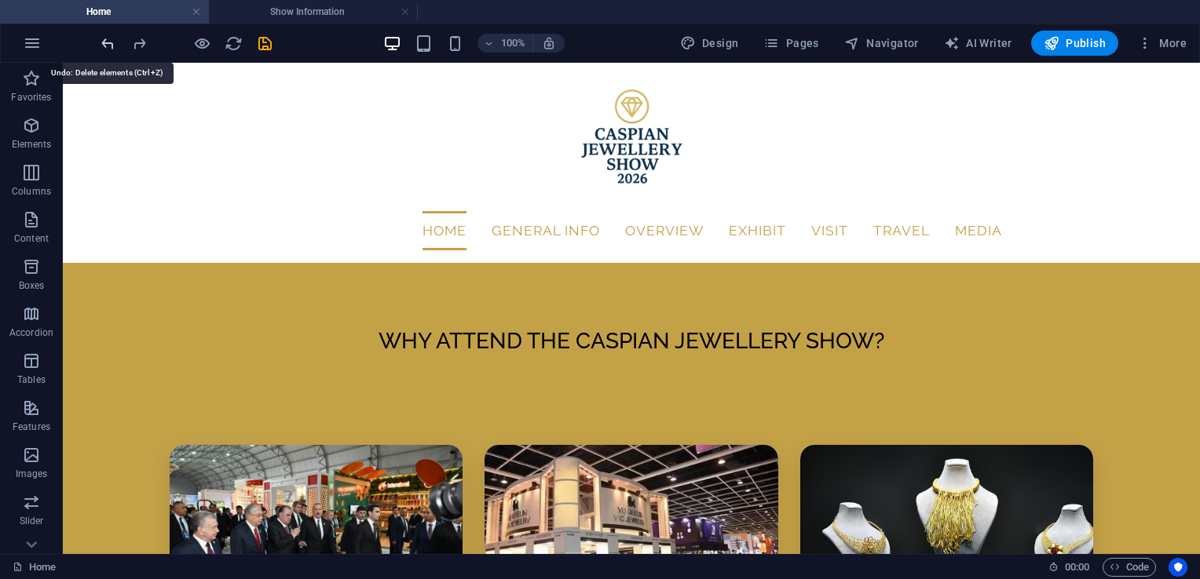
click at [110, 42] on icon "undo" at bounding box center [108, 44] width 18 height 18
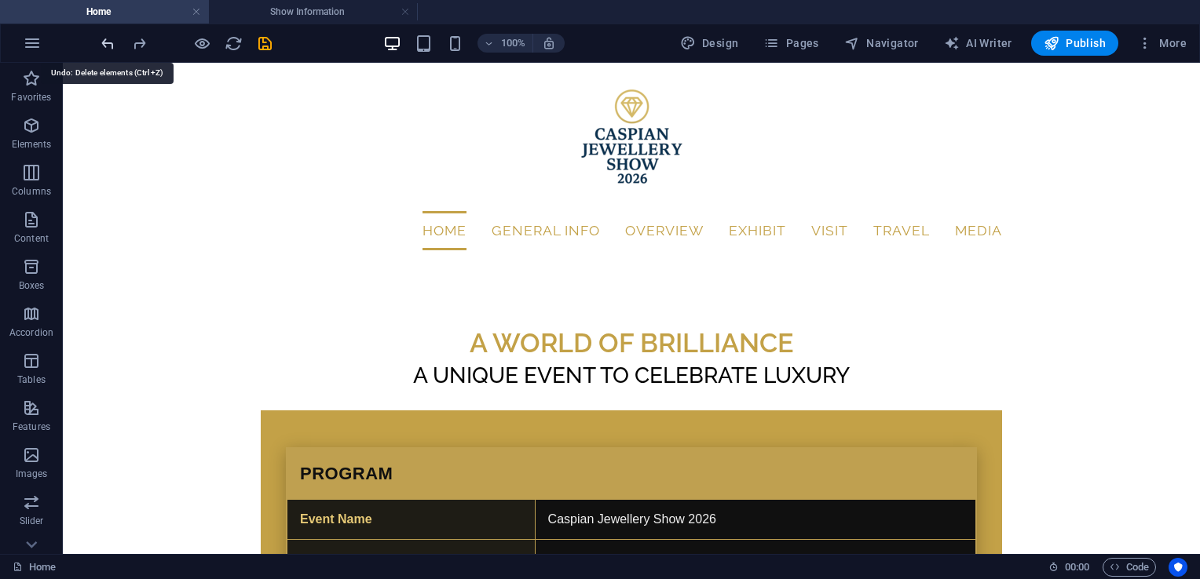
click at [110, 42] on icon "undo" at bounding box center [108, 44] width 18 height 18
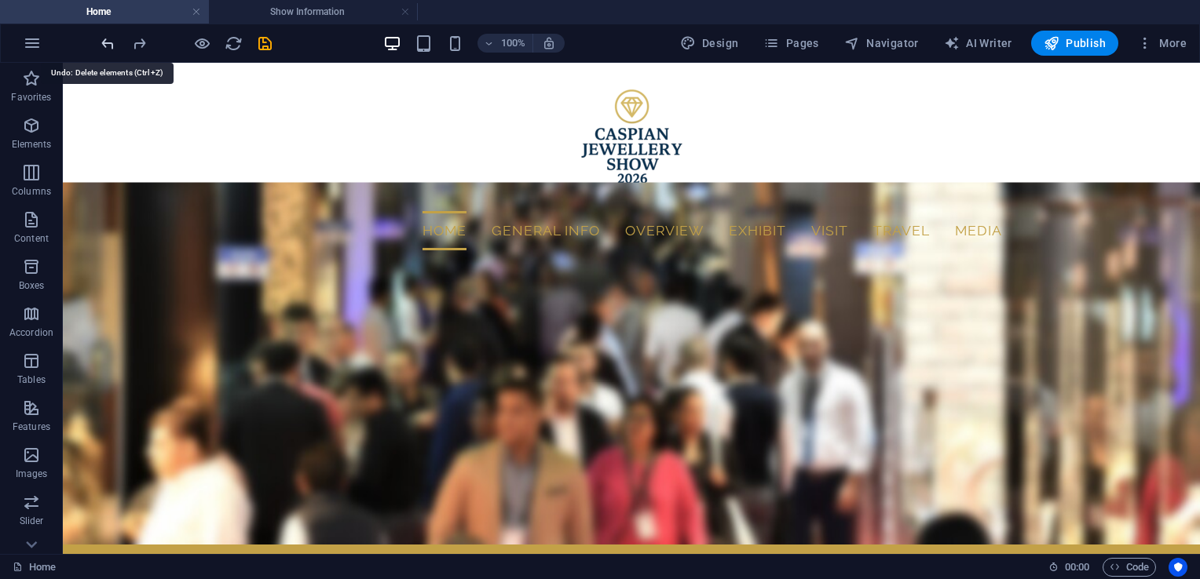
click at [110, 42] on icon "undo" at bounding box center [108, 44] width 18 height 18
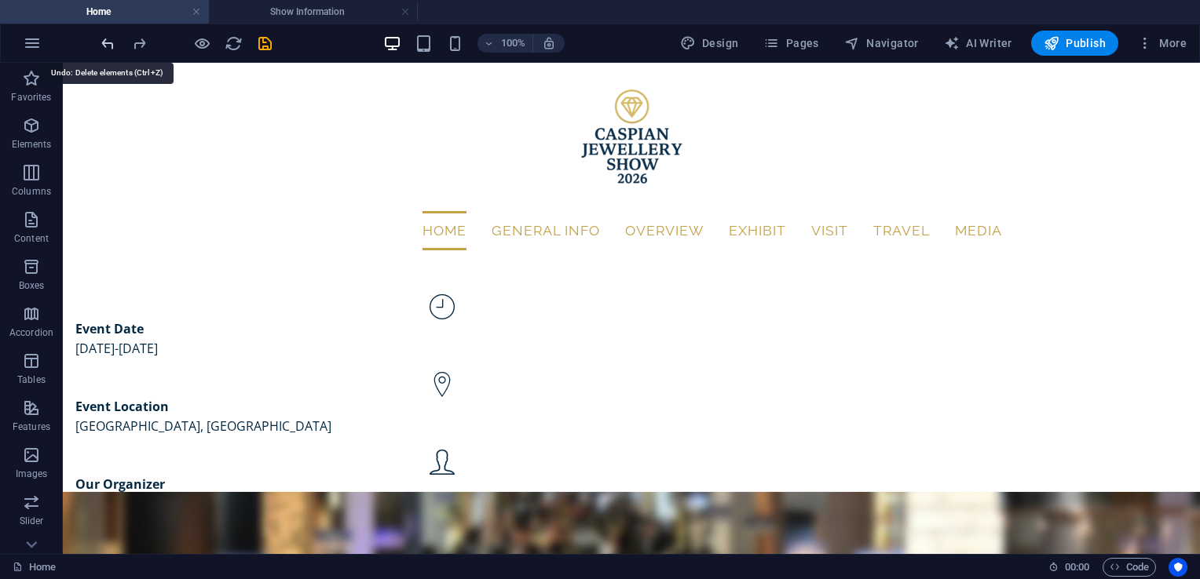
click at [110, 42] on icon "undo" at bounding box center [108, 44] width 18 height 18
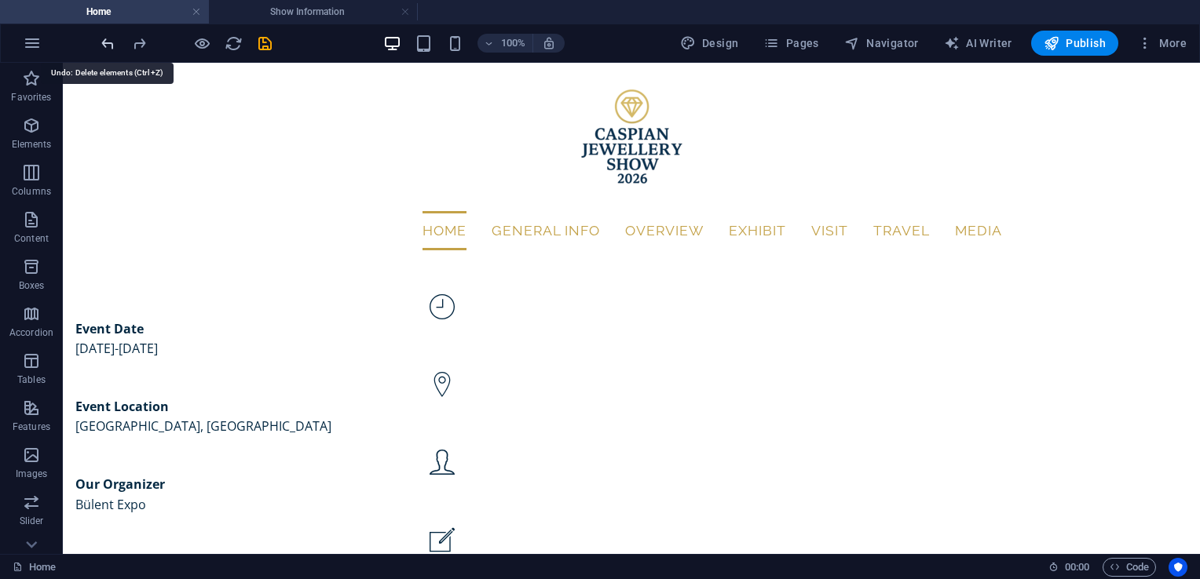
click at [110, 42] on icon "undo" at bounding box center [108, 44] width 18 height 18
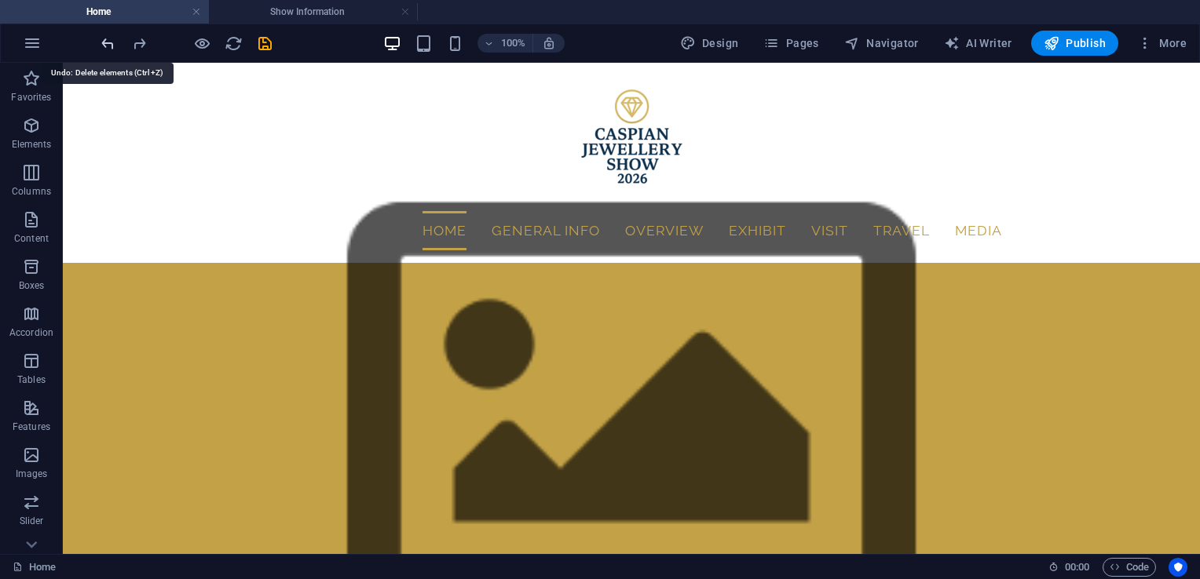
click at [110, 42] on icon "undo" at bounding box center [108, 44] width 18 height 18
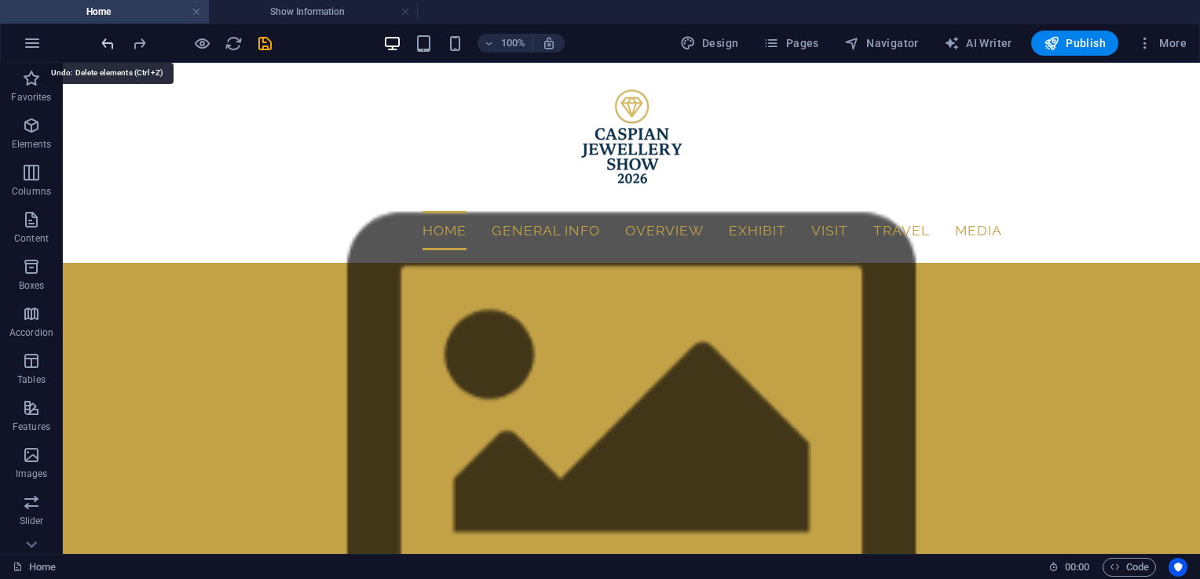
click at [110, 42] on icon "undo" at bounding box center [108, 44] width 18 height 18
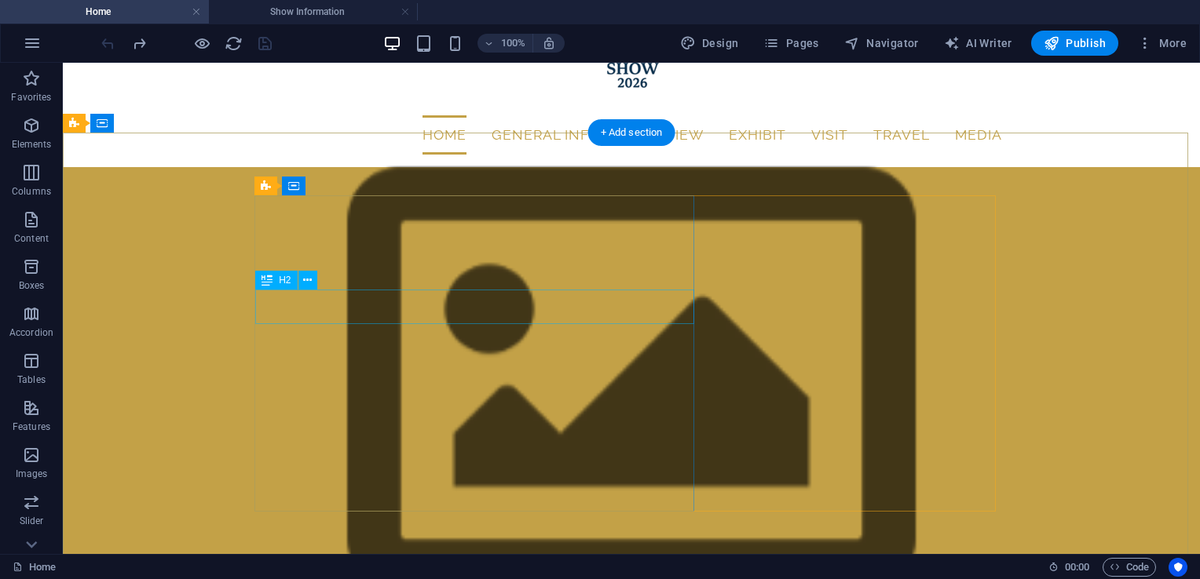
scroll to position [128, 0]
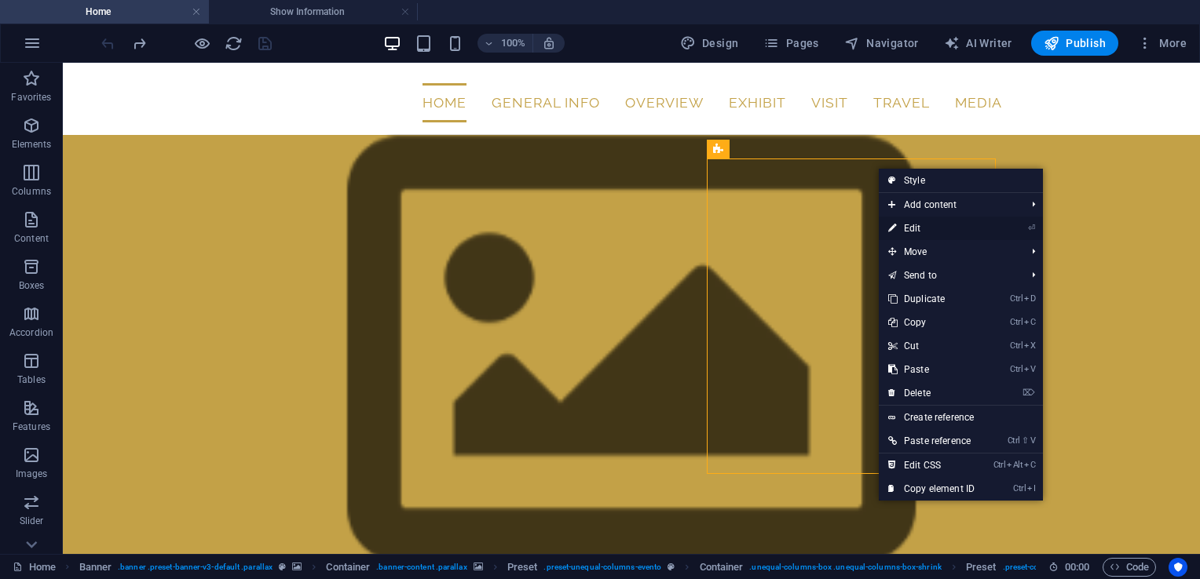
click at [930, 226] on link "⏎ Edit" at bounding box center [931, 229] width 105 height 24
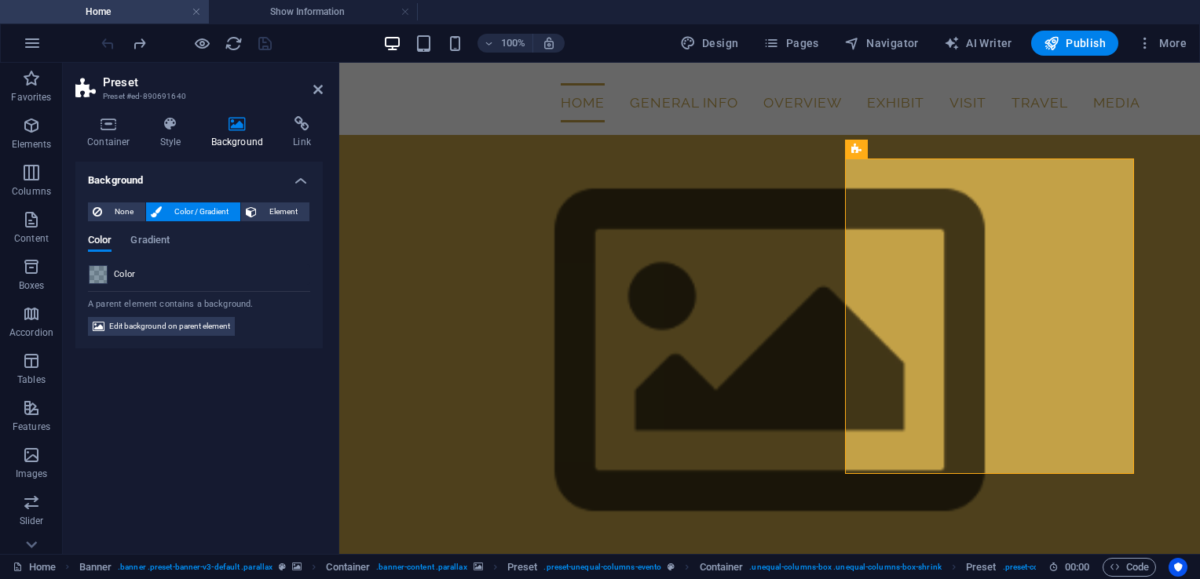
click at [104, 266] on span at bounding box center [98, 274] width 17 height 17
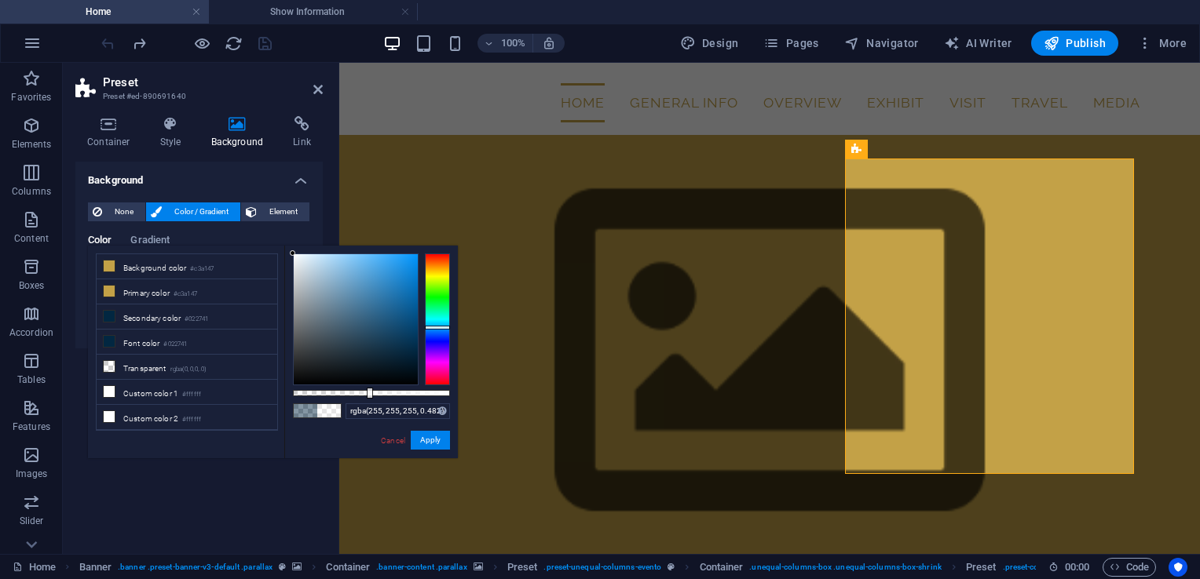
drag, startPoint x: 378, startPoint y: 293, endPoint x: 275, endPoint y: 231, distance: 120.1
click at [275, 231] on body "[DOMAIN_NAME] Home Show Information Favorites Elements Columns Content Boxes Ac…" at bounding box center [600, 289] width 1200 height 579
drag, startPoint x: 356, startPoint y: 393, endPoint x: 491, endPoint y: 404, distance: 135.5
click at [491, 404] on body "[DOMAIN_NAME] Home Show Information Favorites Elements Columns Content Boxes Ac…" at bounding box center [600, 289] width 1200 height 579
drag, startPoint x: 380, startPoint y: 338, endPoint x: 327, endPoint y: 317, distance: 57.2
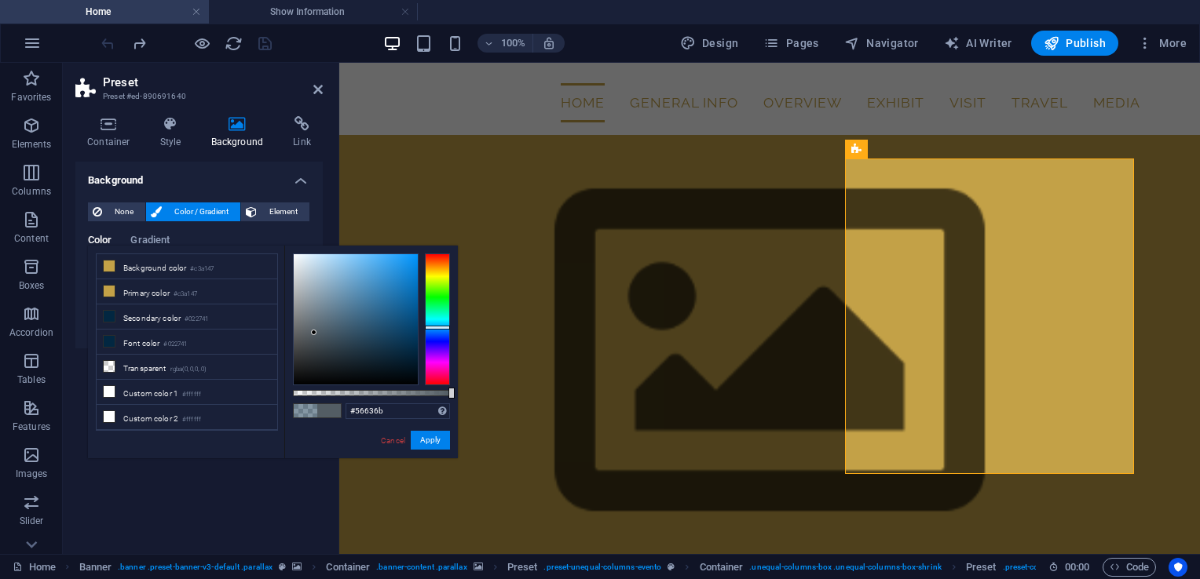
click at [327, 317] on div at bounding box center [356, 319] width 124 height 130
drag, startPoint x: 333, startPoint y: 315, endPoint x: 348, endPoint y: 321, distance: 16.2
click at [348, 321] on div at bounding box center [356, 319] width 124 height 130
click at [259, 276] on li "Background color #c3a147" at bounding box center [187, 266] width 181 height 25
type input "#c3a147"
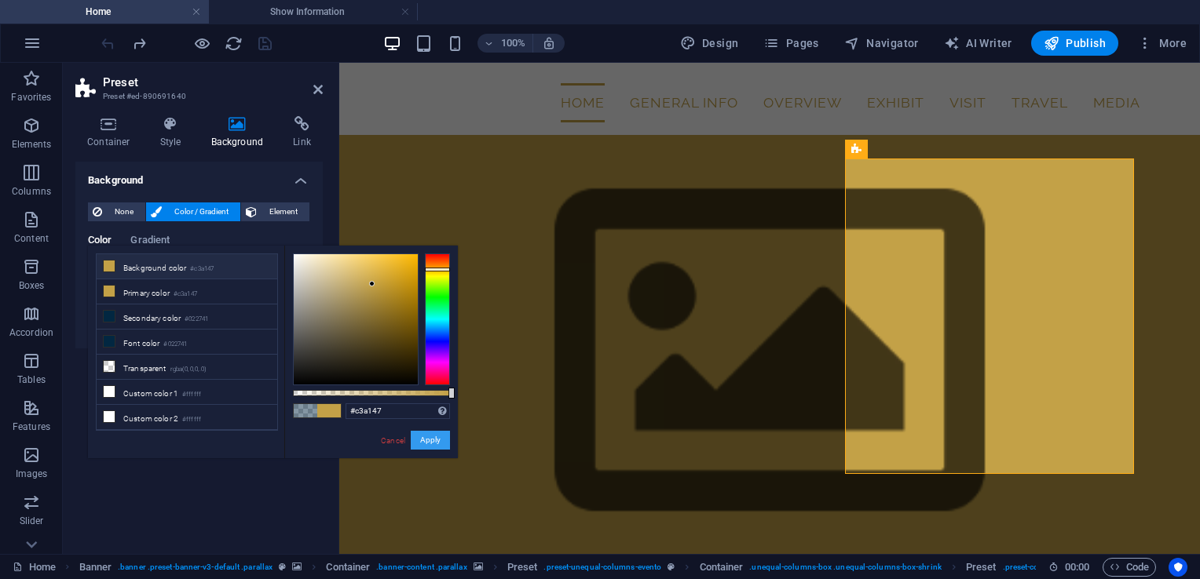
click at [435, 435] on button "Apply" at bounding box center [430, 440] width 39 height 19
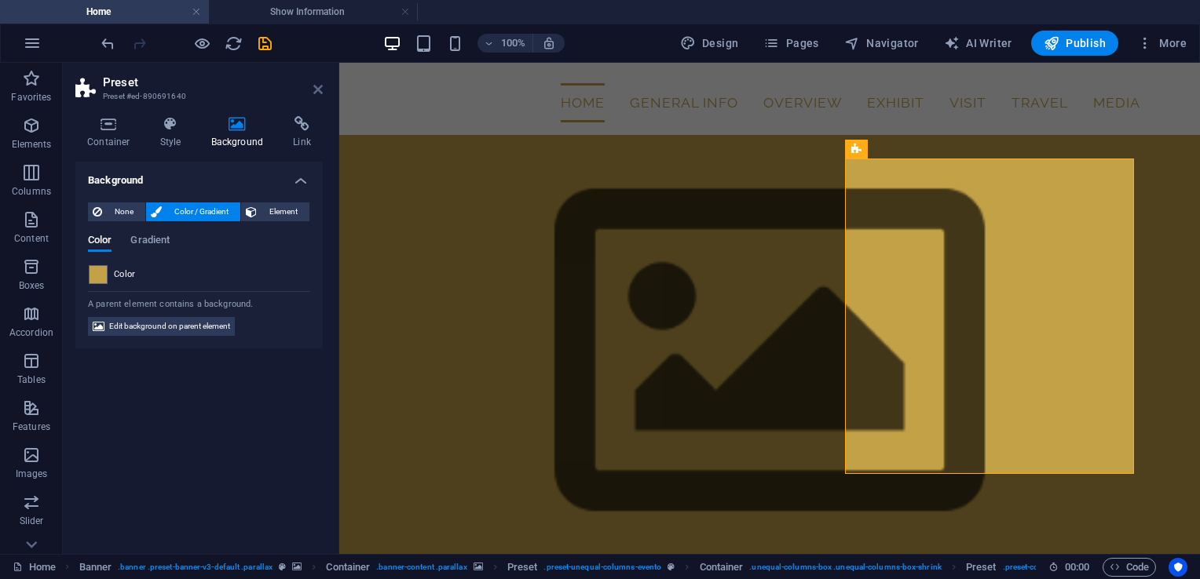
click at [320, 94] on icon at bounding box center [317, 89] width 9 height 13
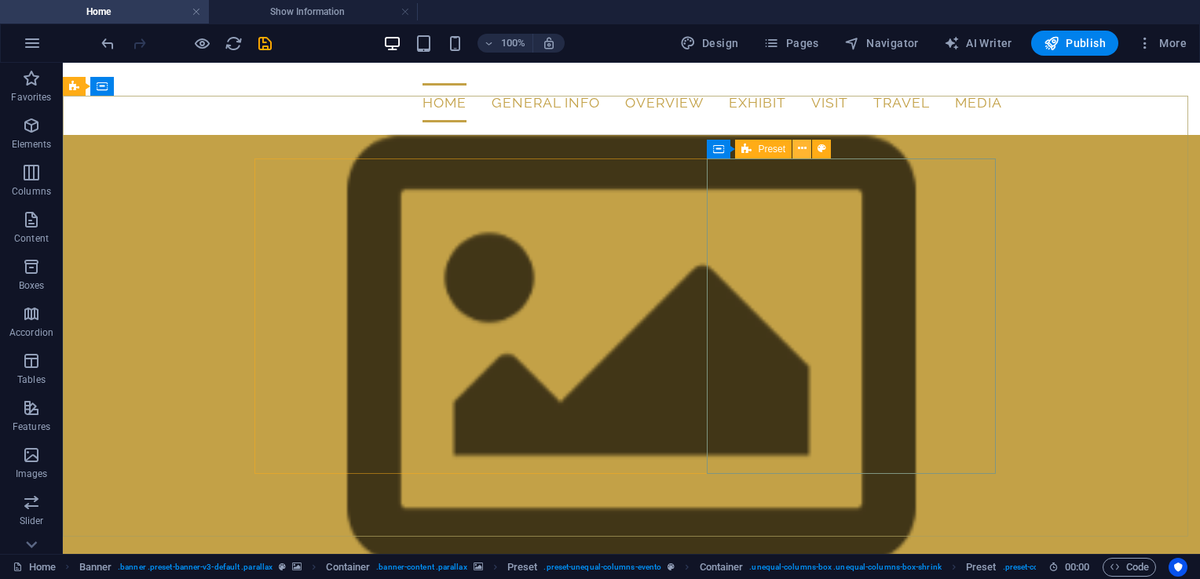
click at [798, 146] on icon at bounding box center [802, 149] width 9 height 16
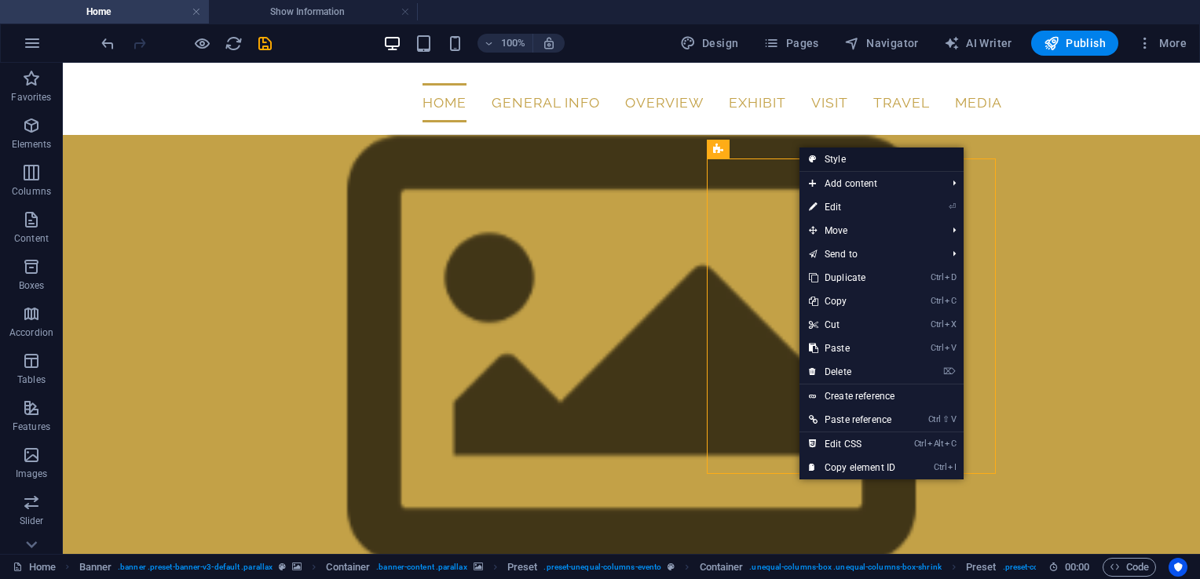
click at [846, 158] on link "Style" at bounding box center [881, 160] width 164 height 24
select select "px"
select select "rem"
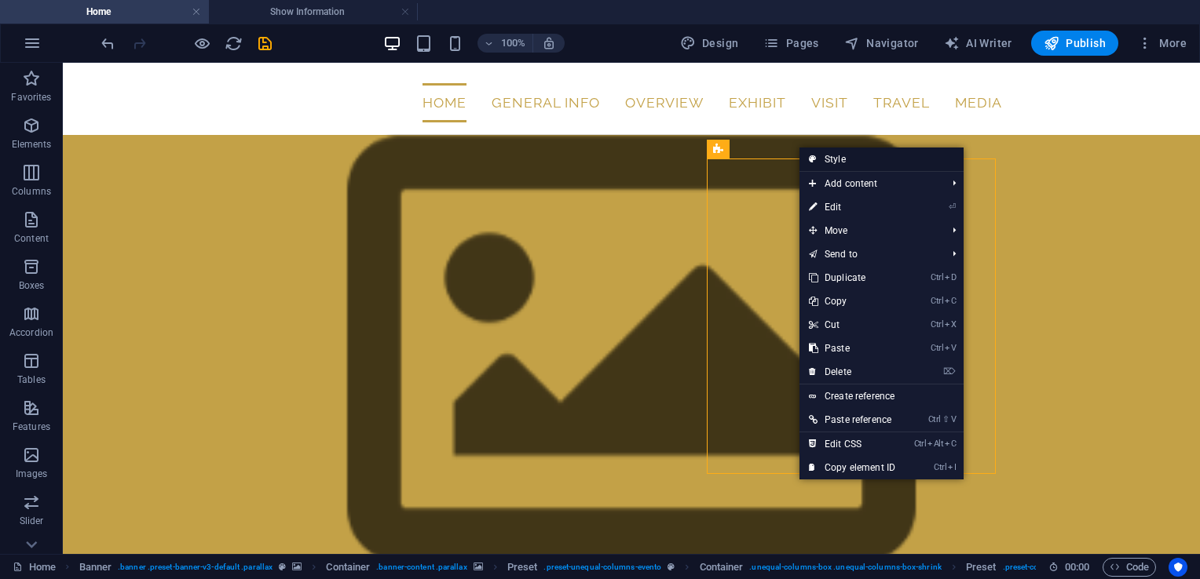
select select "px"
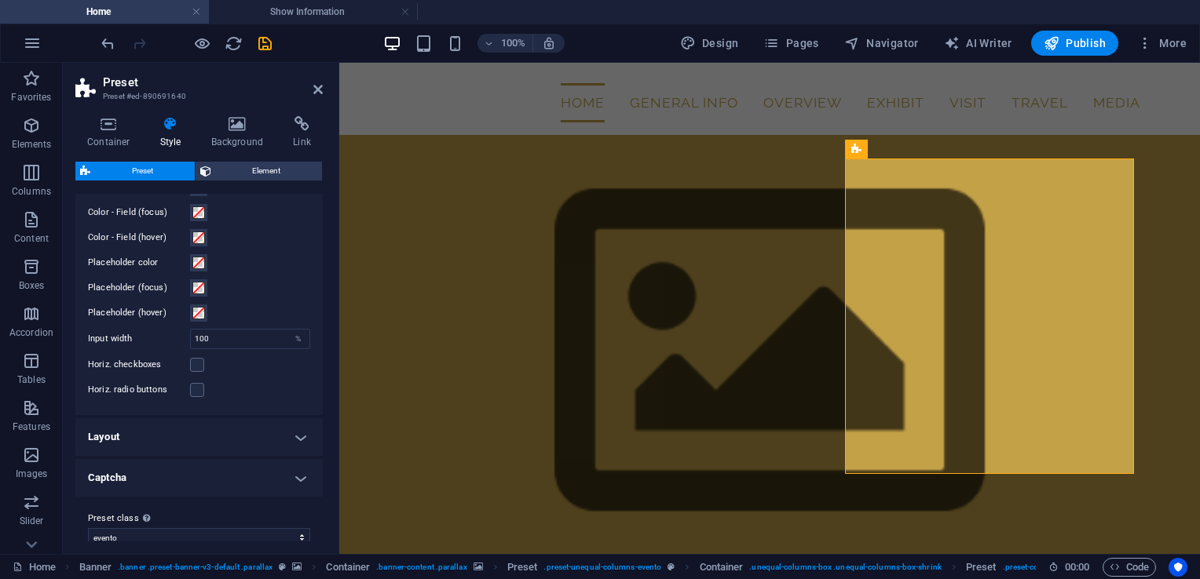
scroll to position [596, 0]
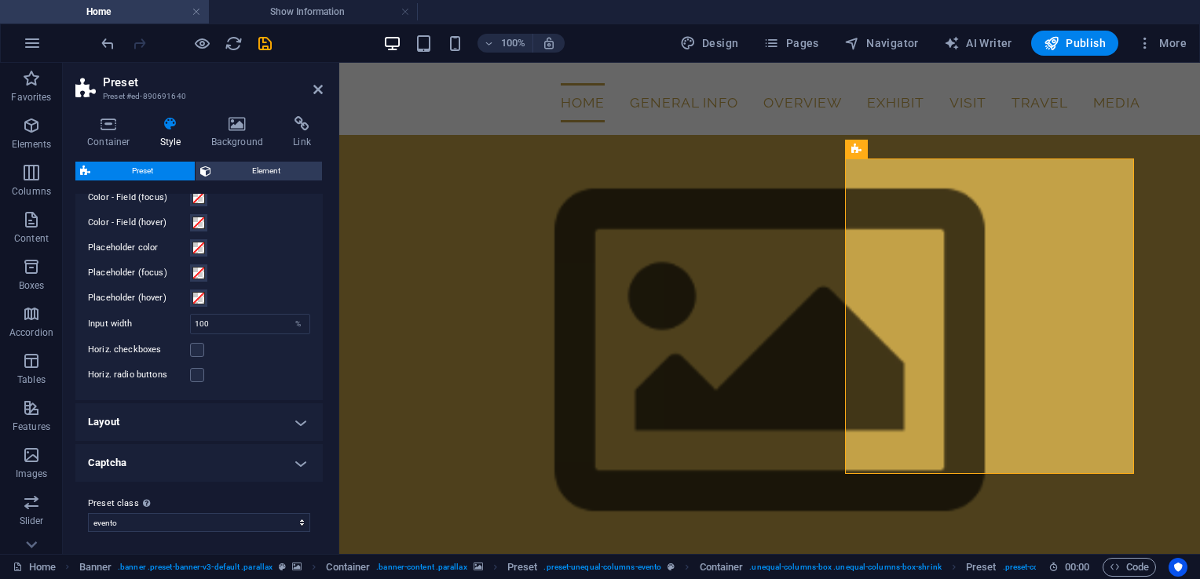
click at [283, 448] on h4 "Captcha" at bounding box center [198, 463] width 247 height 38
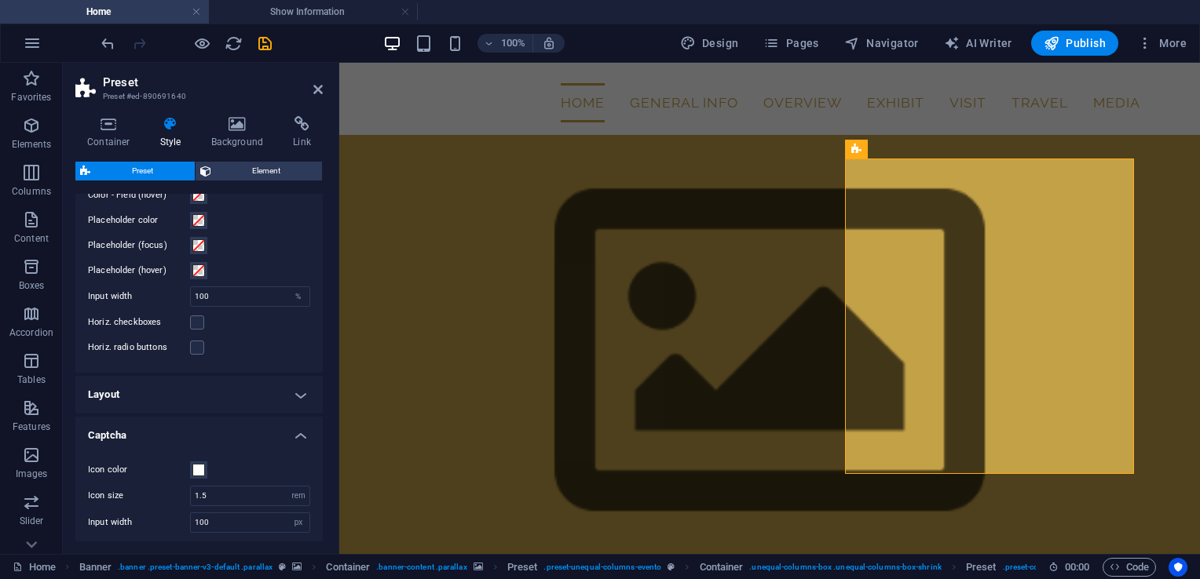
scroll to position [689, 0]
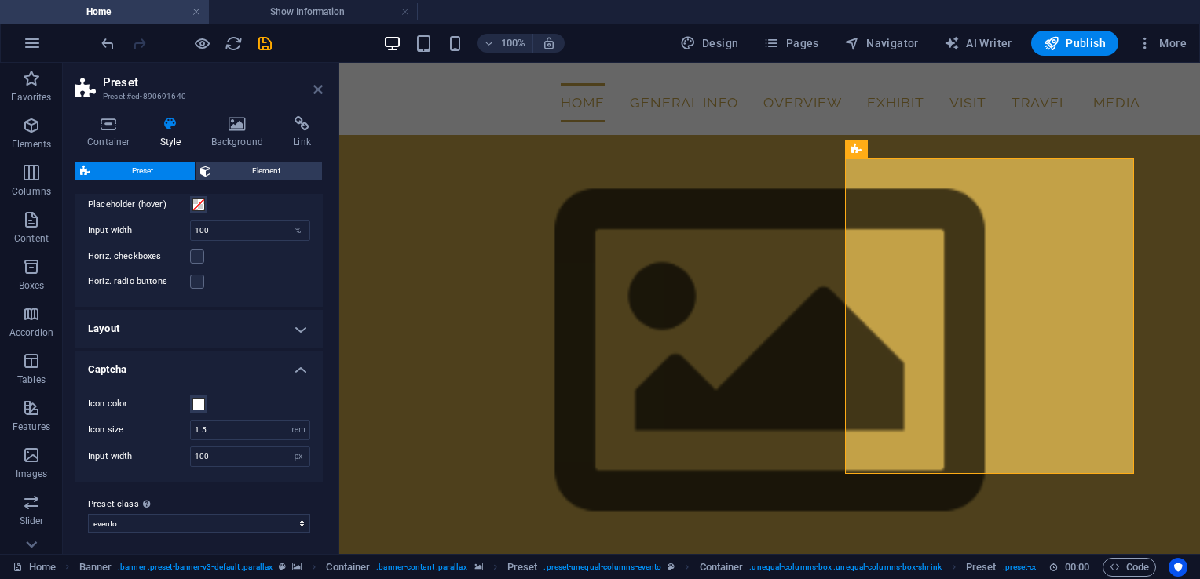
click at [316, 87] on icon at bounding box center [317, 89] width 9 height 13
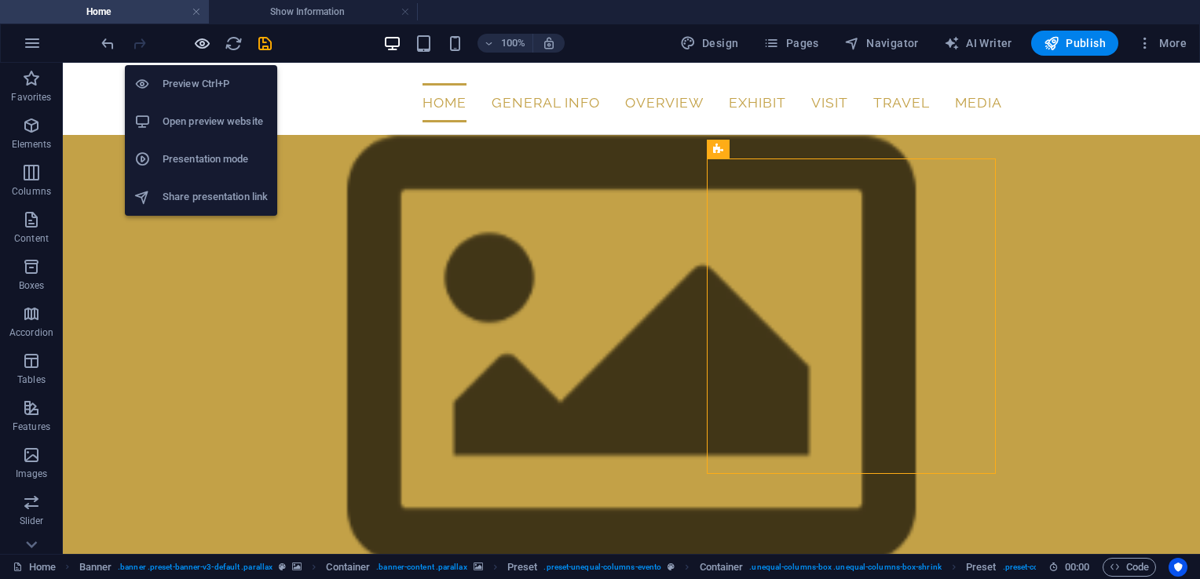
click at [205, 43] on icon "button" at bounding box center [202, 44] width 18 height 18
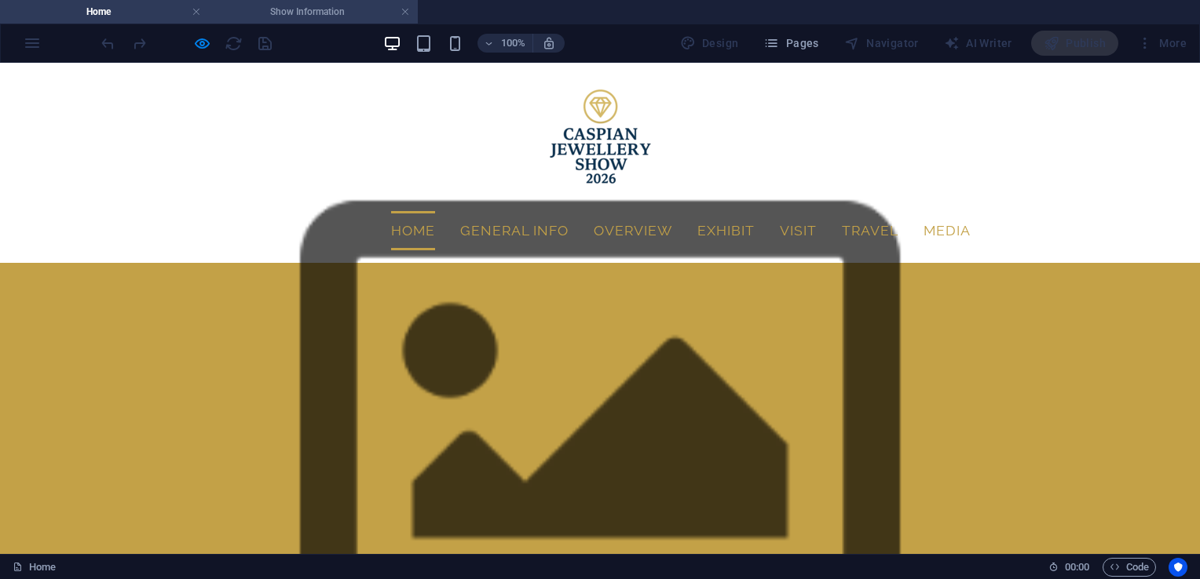
scroll to position [0, 0]
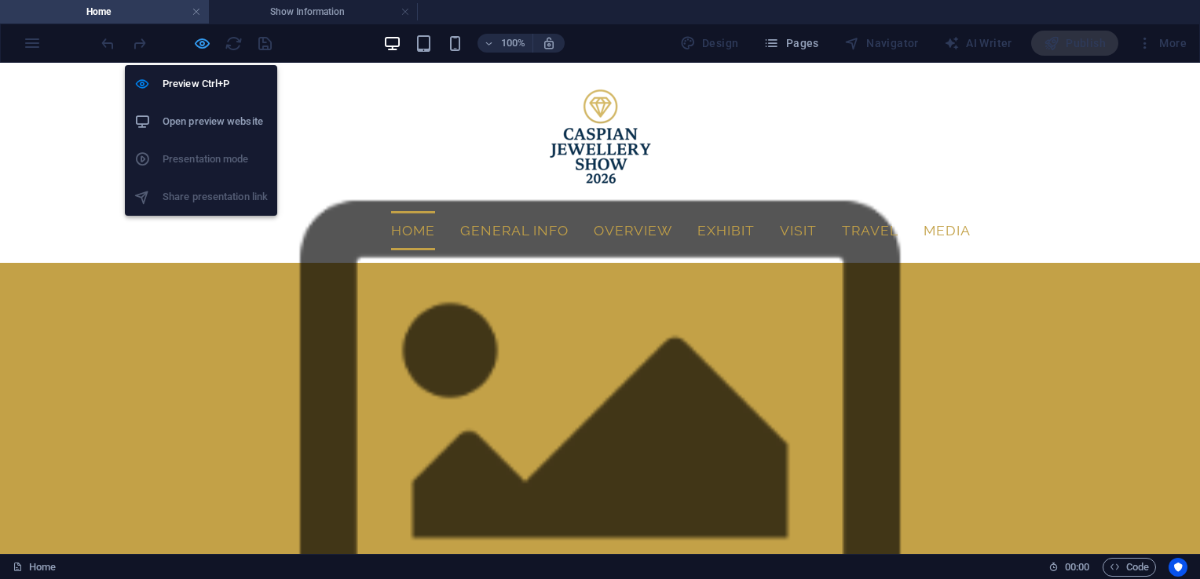
click at [203, 40] on icon "button" at bounding box center [202, 44] width 18 height 18
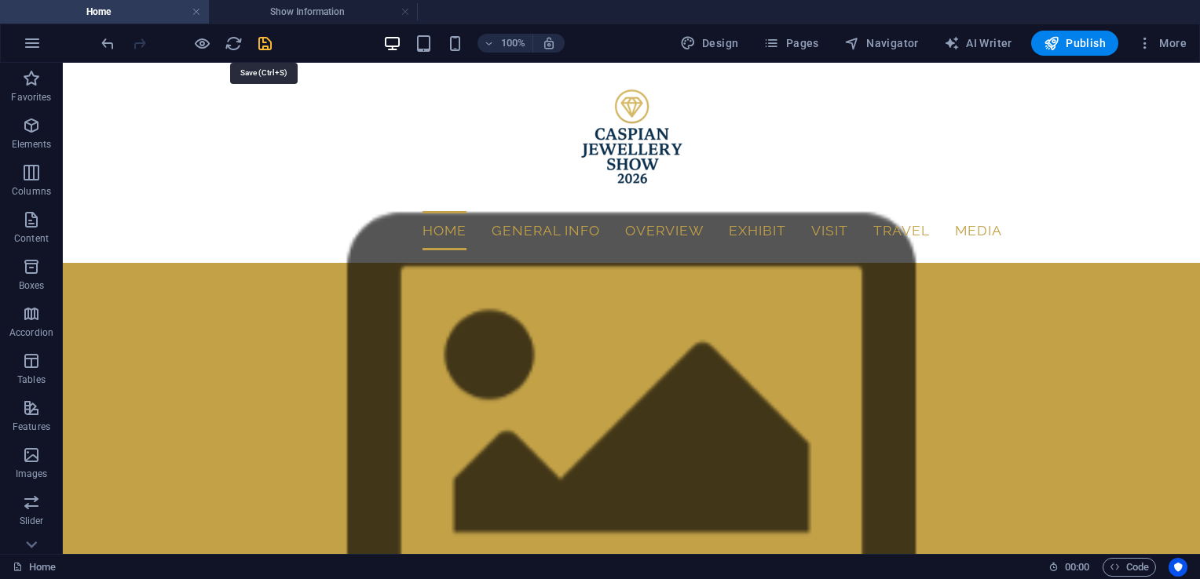
click at [267, 47] on icon "save" at bounding box center [265, 44] width 18 height 18
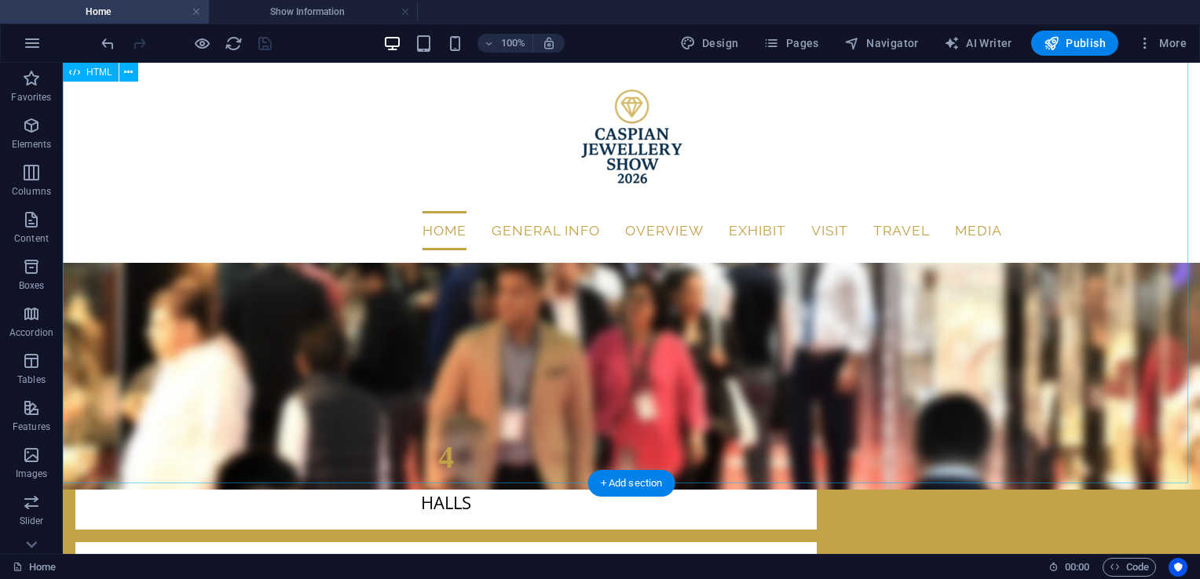
scroll to position [2354, 0]
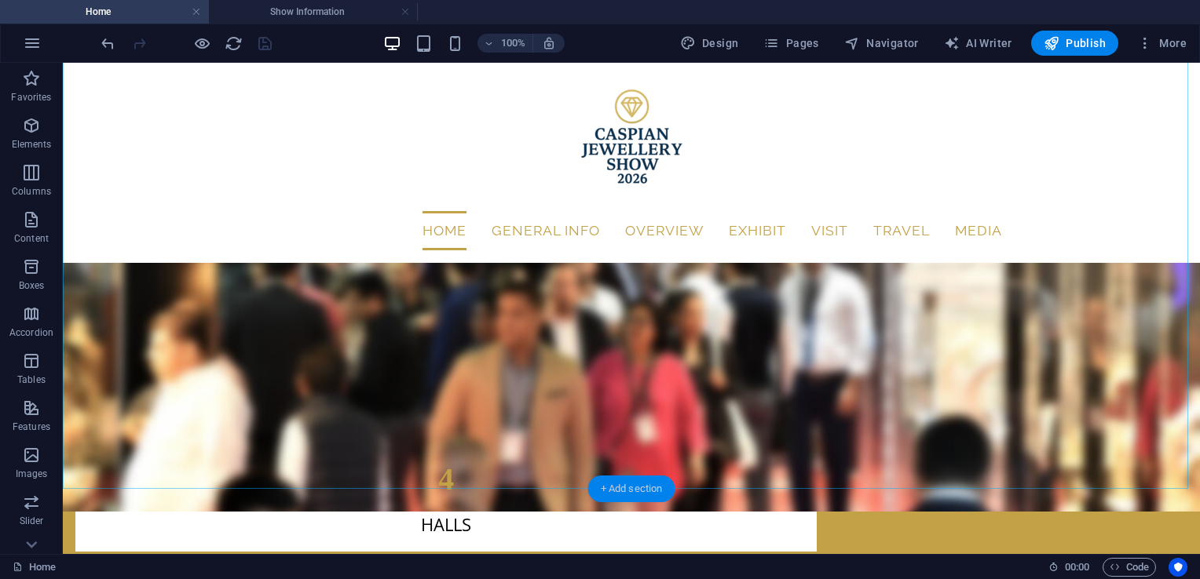
click at [621, 488] on div "+ Add section" at bounding box center [631, 489] width 87 height 27
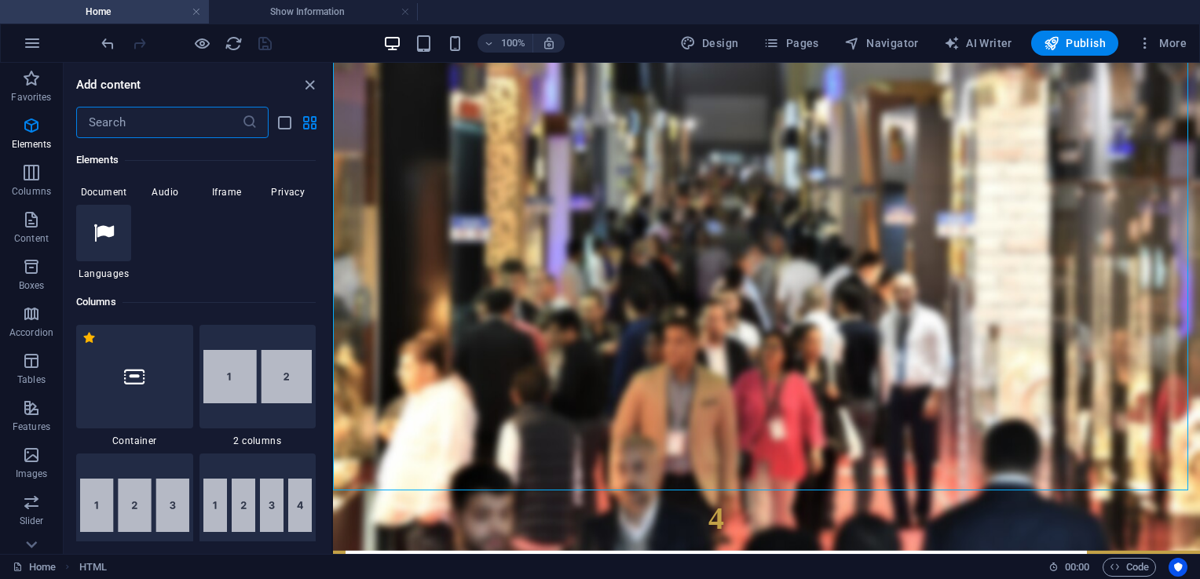
scroll to position [0, 0]
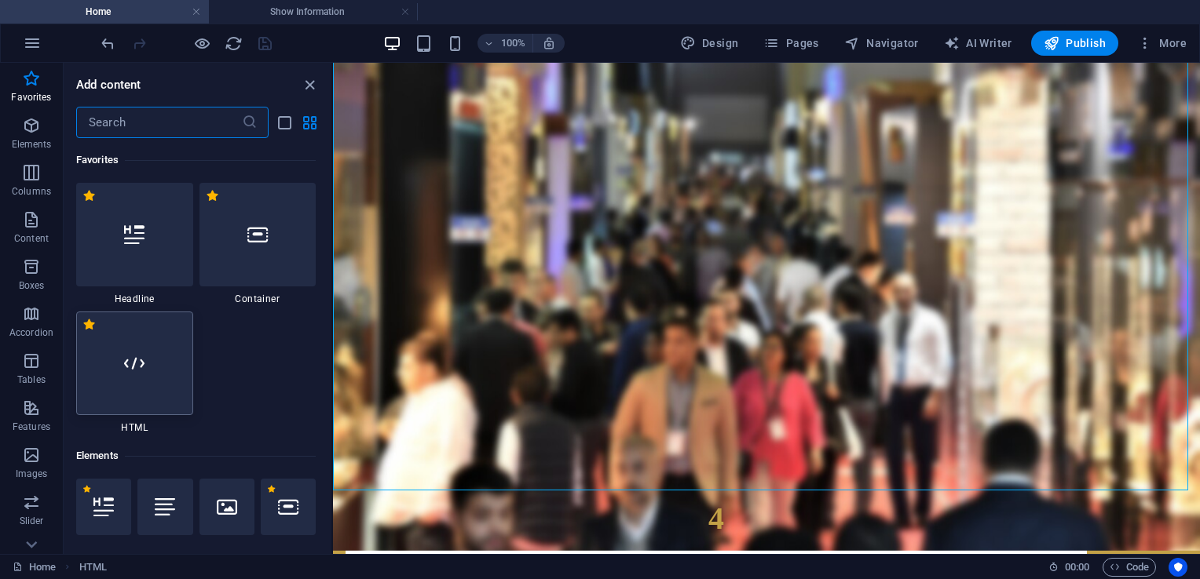
click at [134, 353] on div at bounding box center [134, 364] width 117 height 104
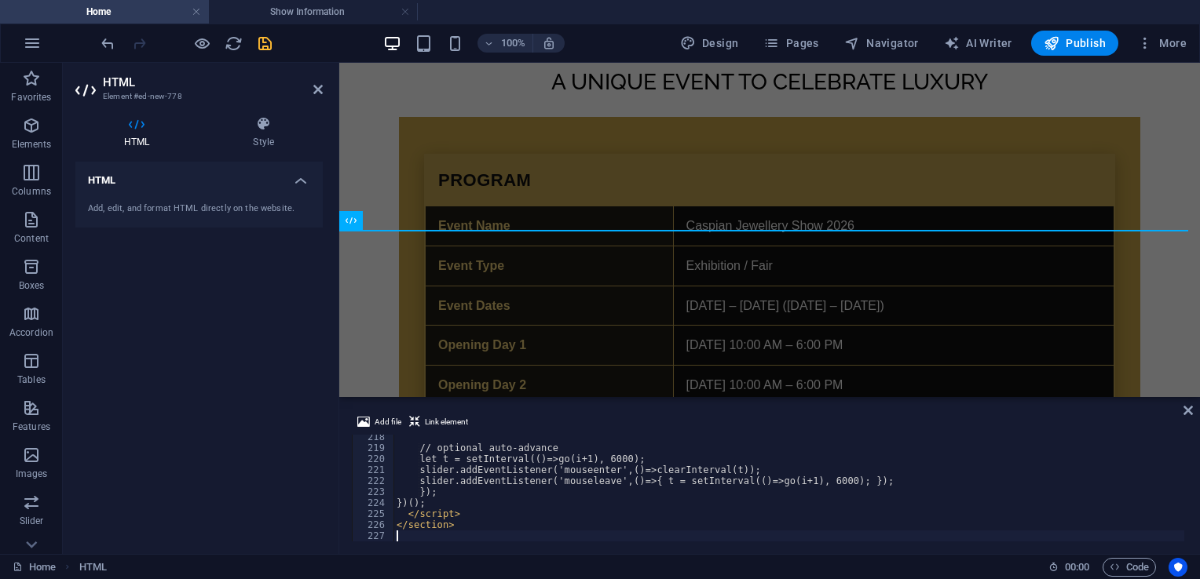
scroll to position [2388, 0]
click at [1190, 407] on icon at bounding box center [1187, 410] width 9 height 13
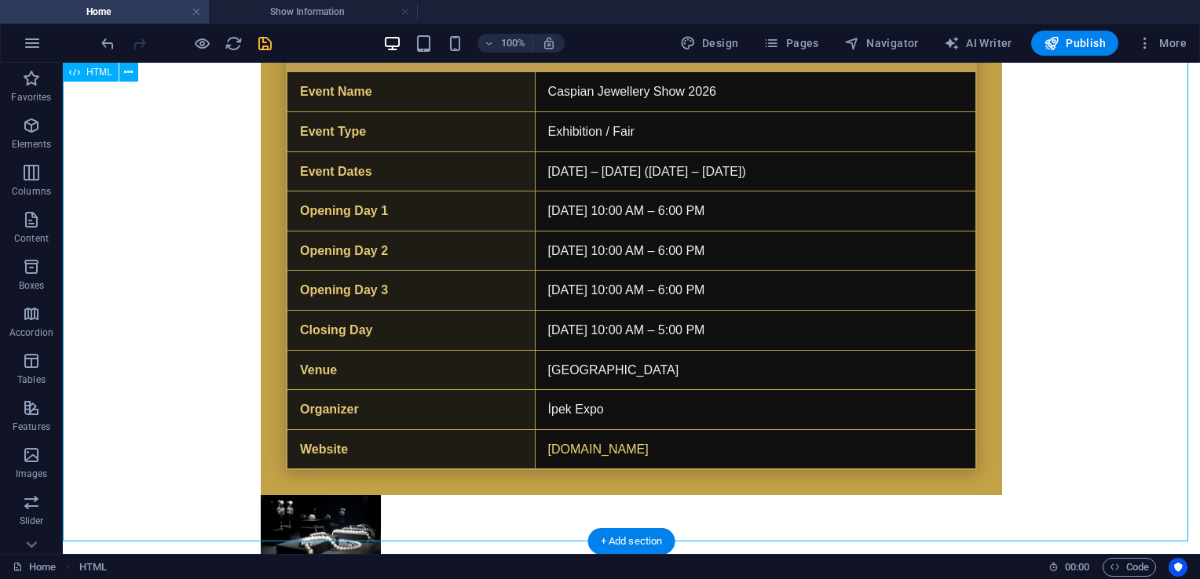
scroll to position [3412, 0]
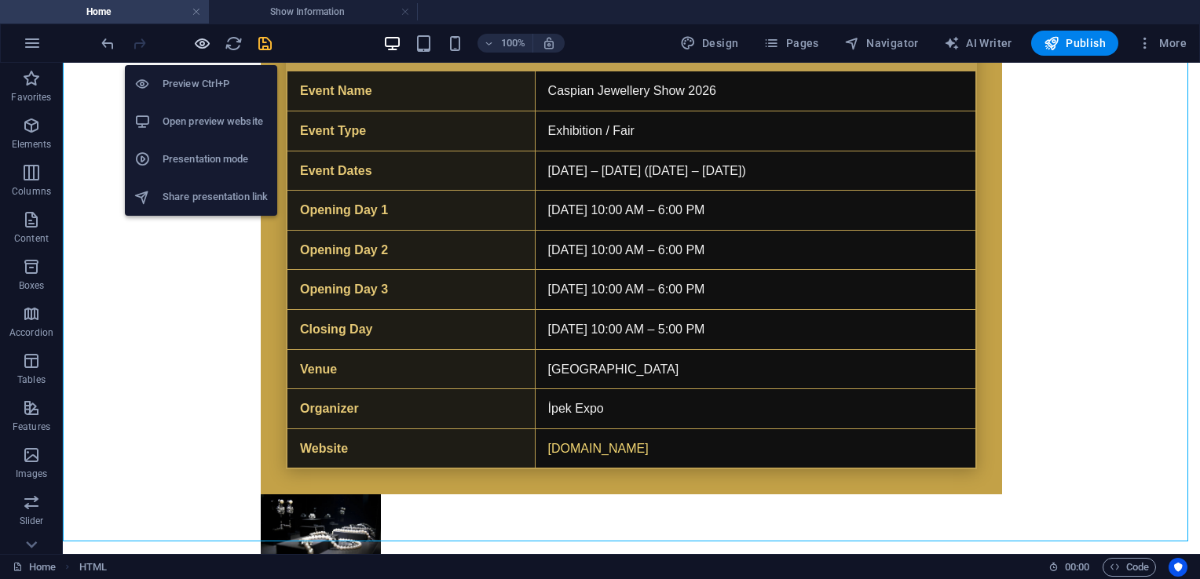
click at [206, 43] on icon "button" at bounding box center [202, 44] width 18 height 18
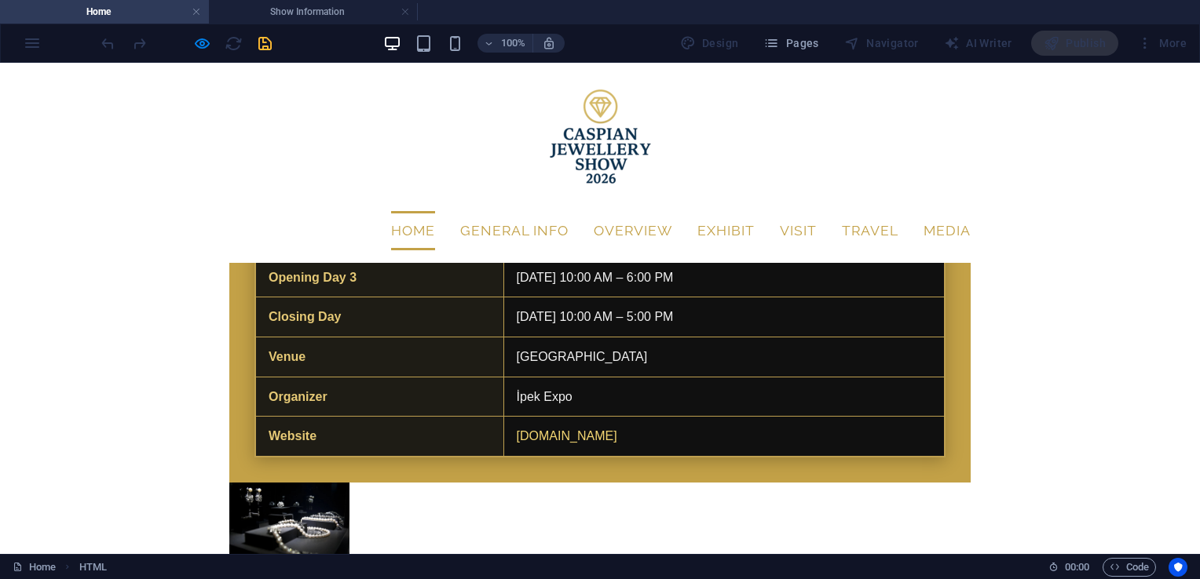
scroll to position [3329, 0]
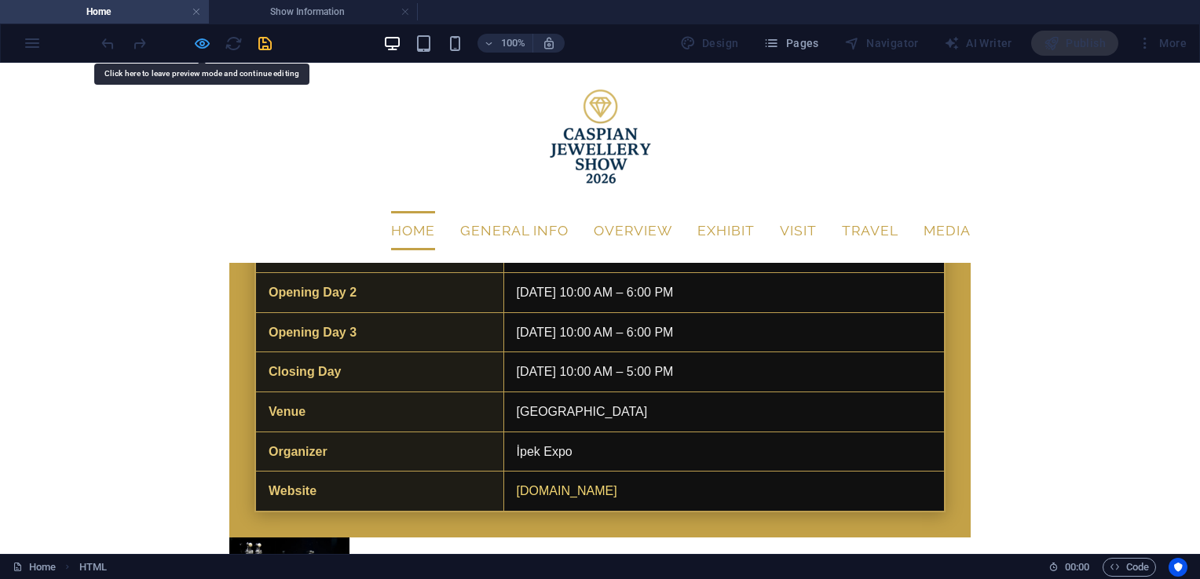
drag, startPoint x: 509, startPoint y: 197, endPoint x: 204, endPoint y: 42, distance: 342.0
click at [204, 42] on icon "button" at bounding box center [202, 44] width 18 height 18
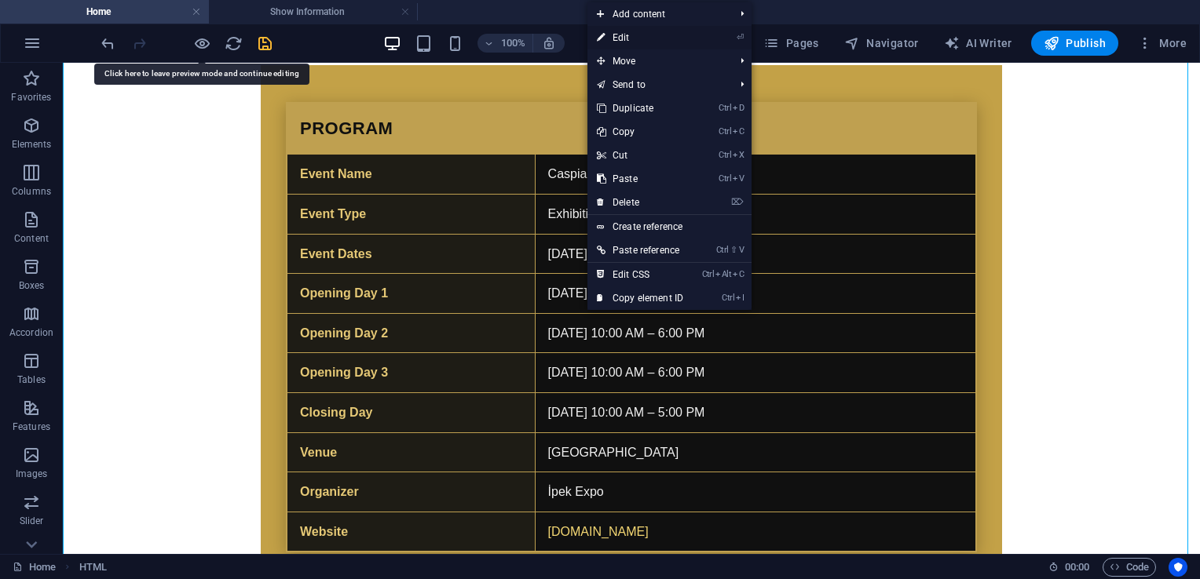
click at [616, 36] on link "⏎ Edit" at bounding box center [639, 38] width 105 height 24
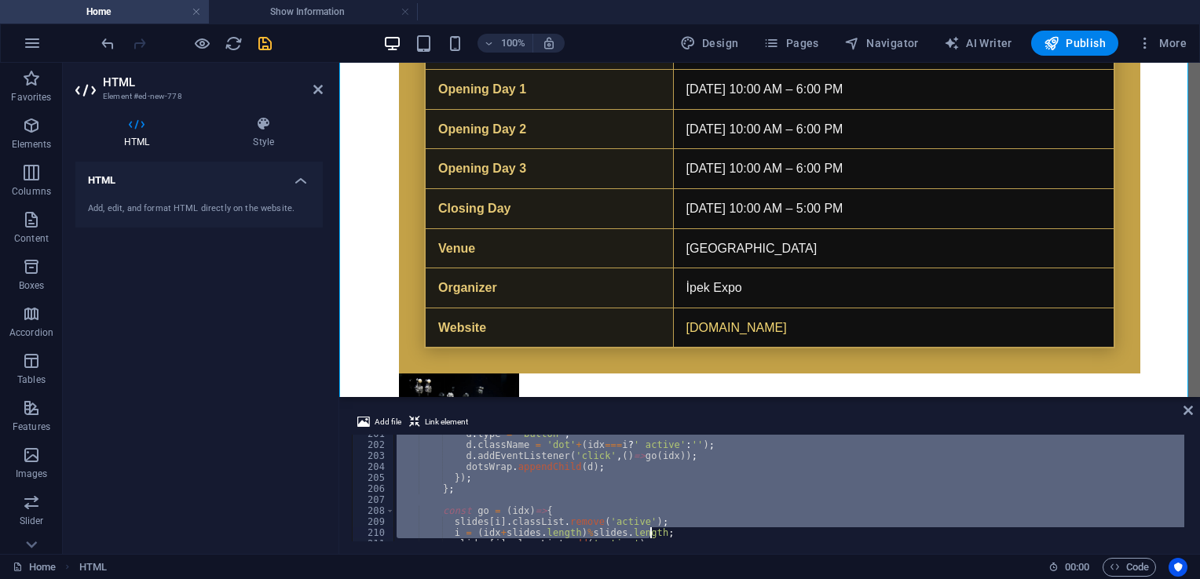
scroll to position [2391, 0]
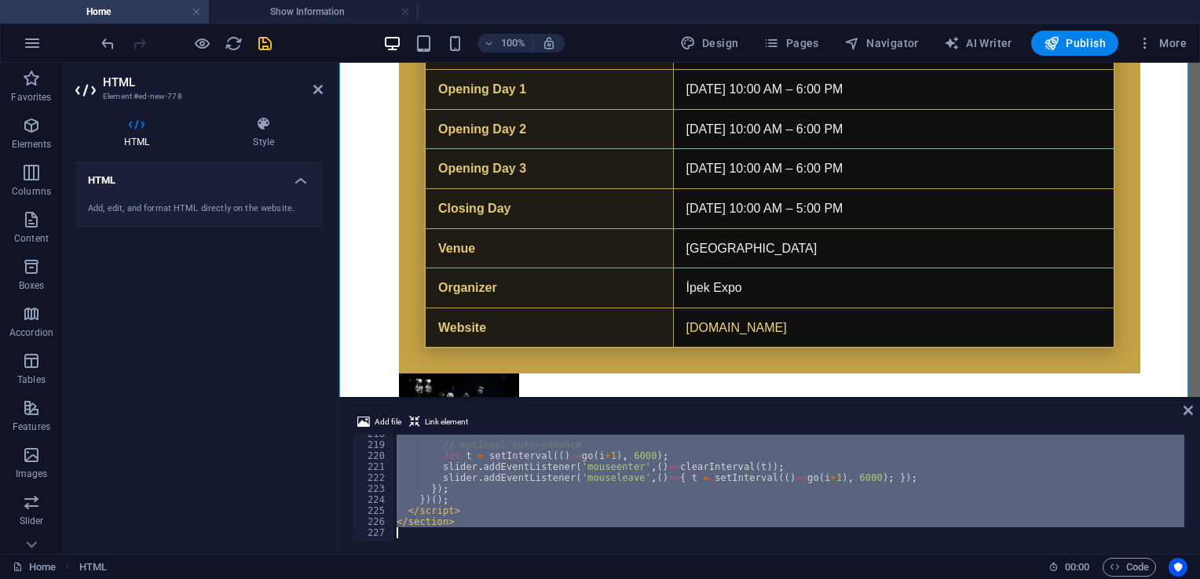
drag, startPoint x: 390, startPoint y: 441, endPoint x: 821, endPoint y: 601, distance: 459.8
click at [821, 555] on html "[DOMAIN_NAME] Home Show Information Favorites Elements Columns Content Boxes Ac…" at bounding box center [600, 289] width 1200 height 579
type textarea "</section>"
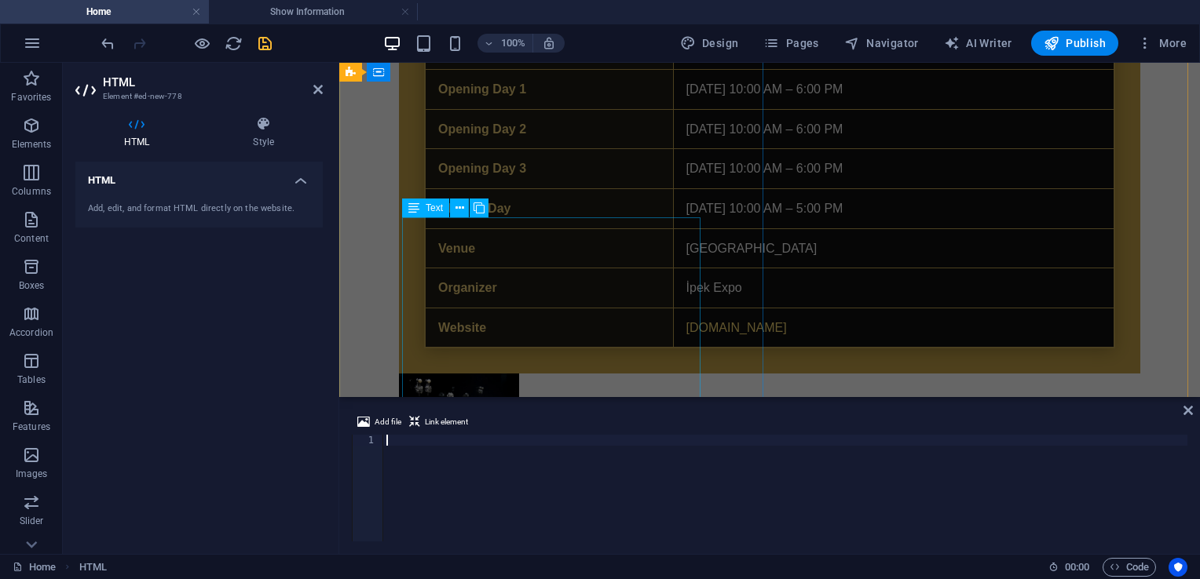
scroll to position [1542, 0]
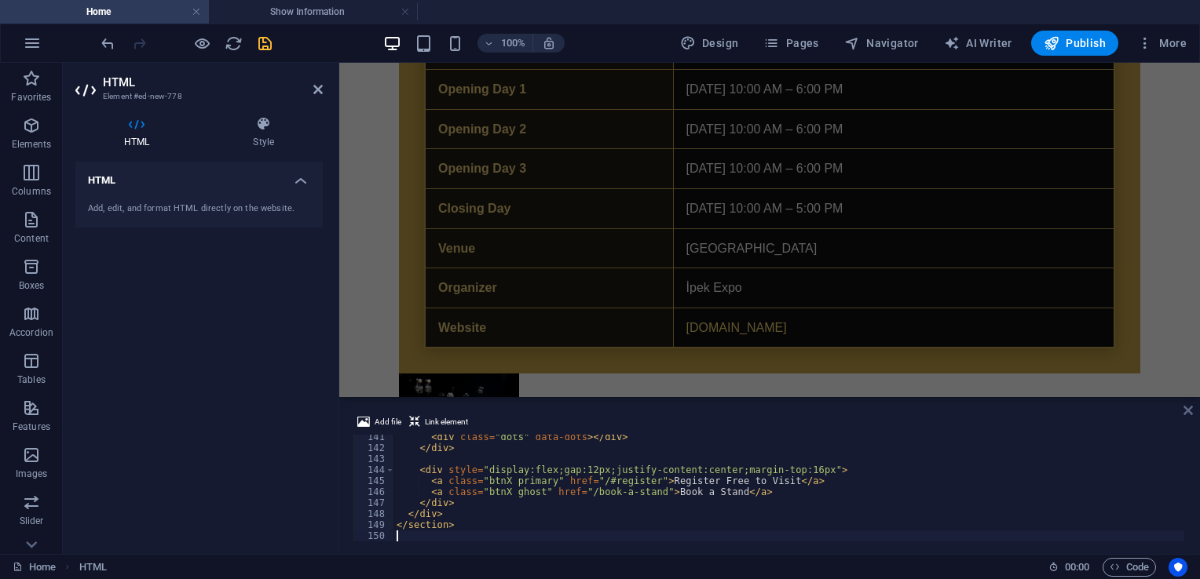
click at [1191, 409] on icon at bounding box center [1187, 410] width 9 height 13
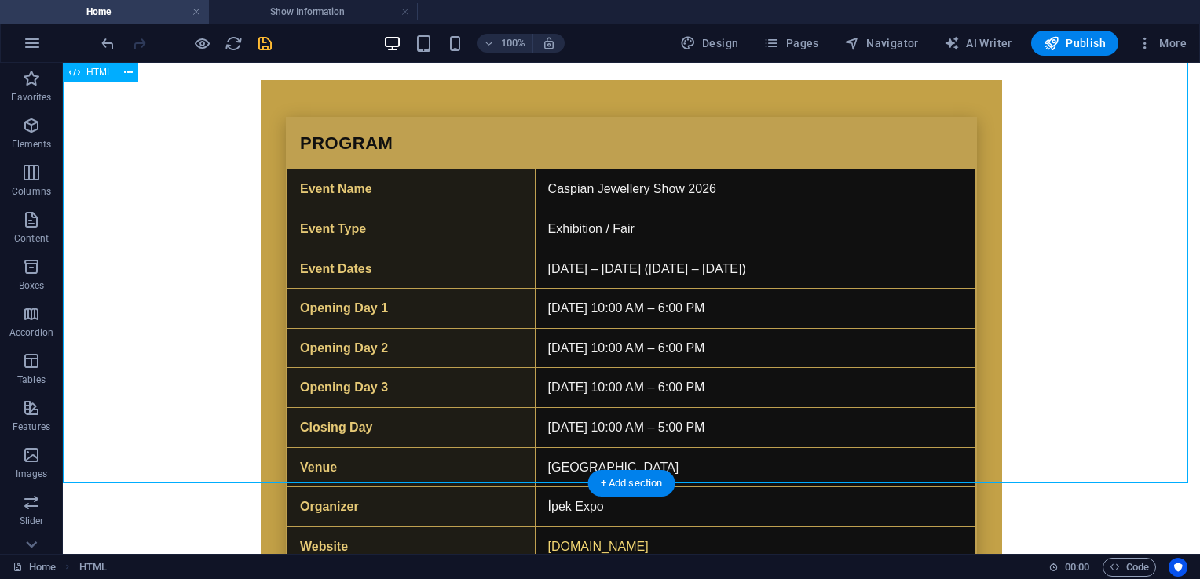
scroll to position [3451, 0]
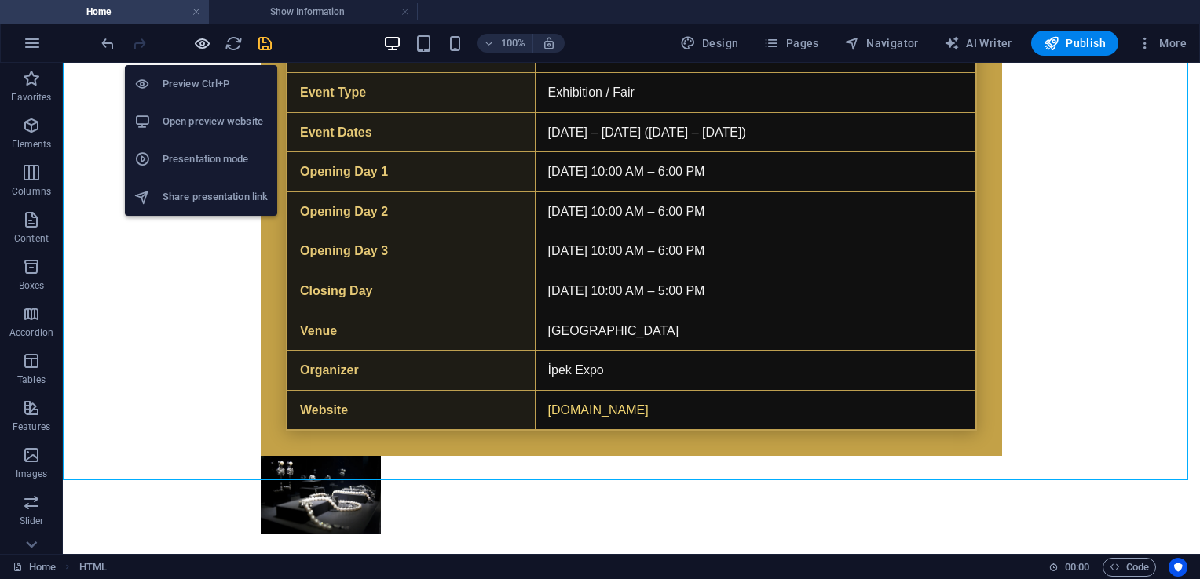
click at [204, 36] on icon "button" at bounding box center [202, 44] width 18 height 18
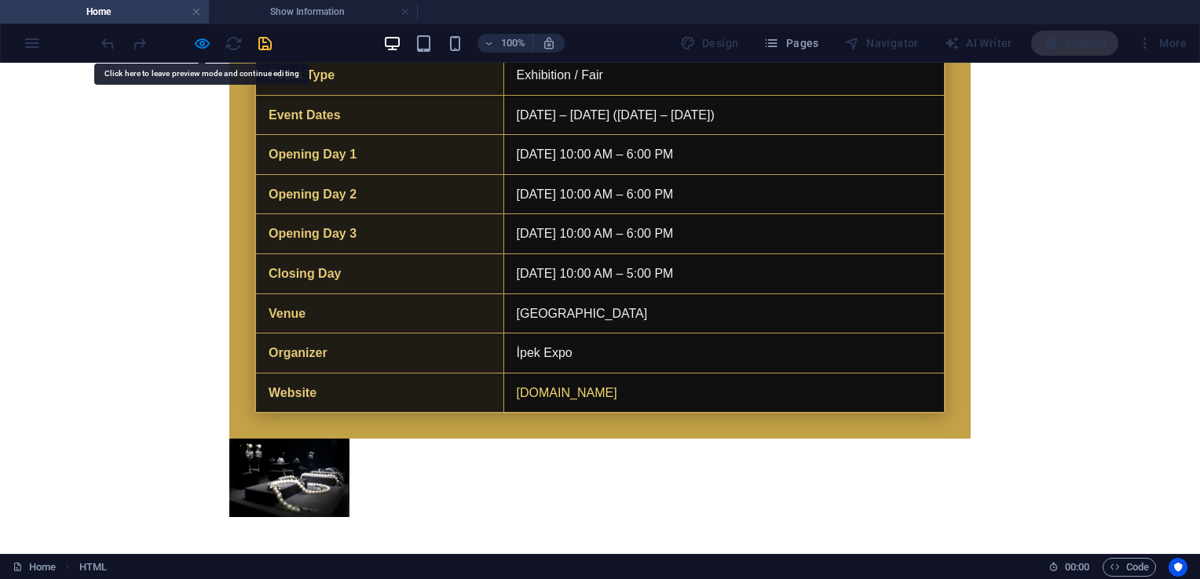
scroll to position [3480, 0]
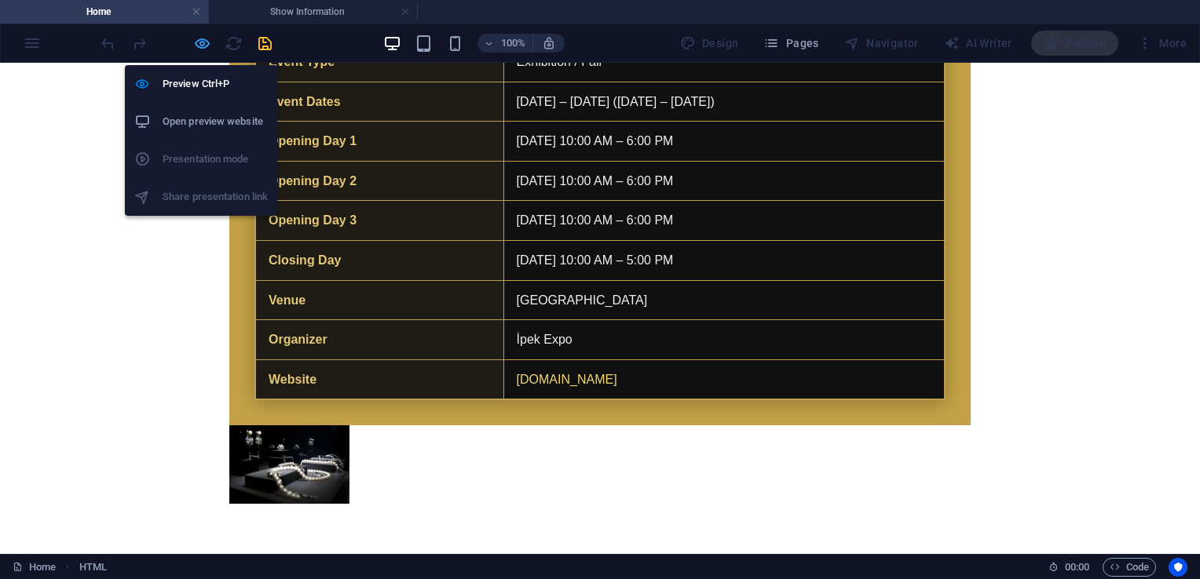
click at [205, 42] on icon "button" at bounding box center [202, 44] width 18 height 18
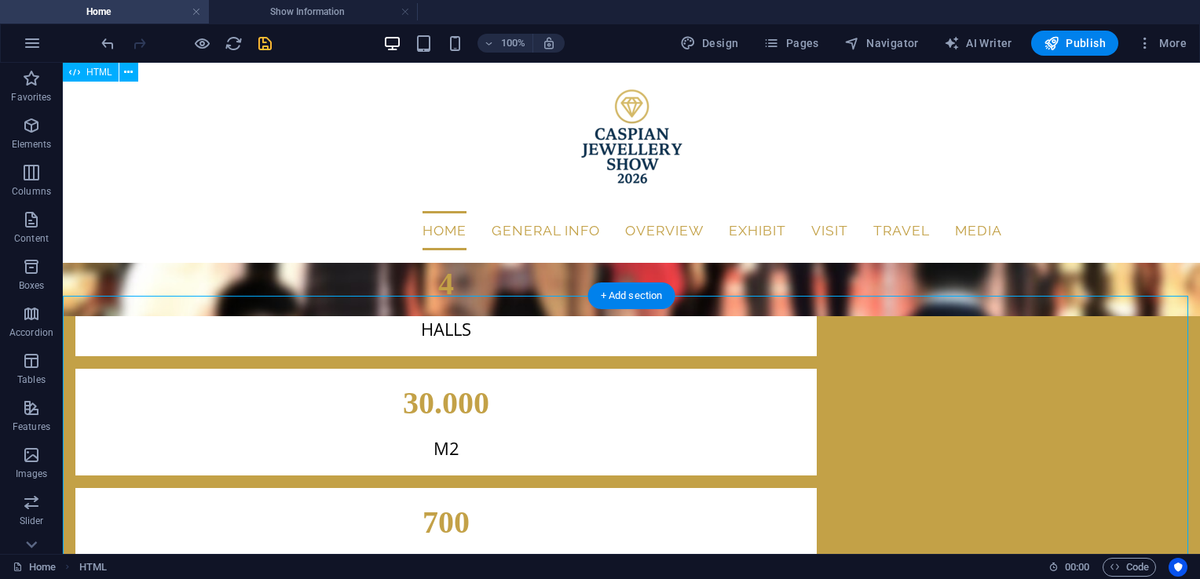
scroll to position [2547, 0]
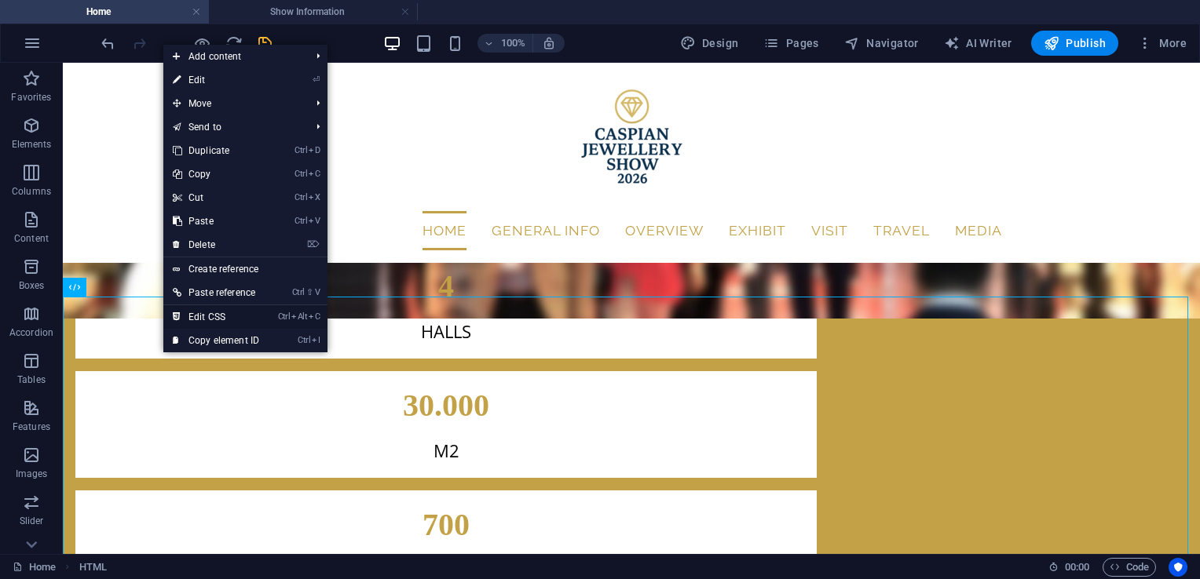
click at [246, 314] on link "Ctrl Alt C Edit CSS" at bounding box center [215, 317] width 105 height 24
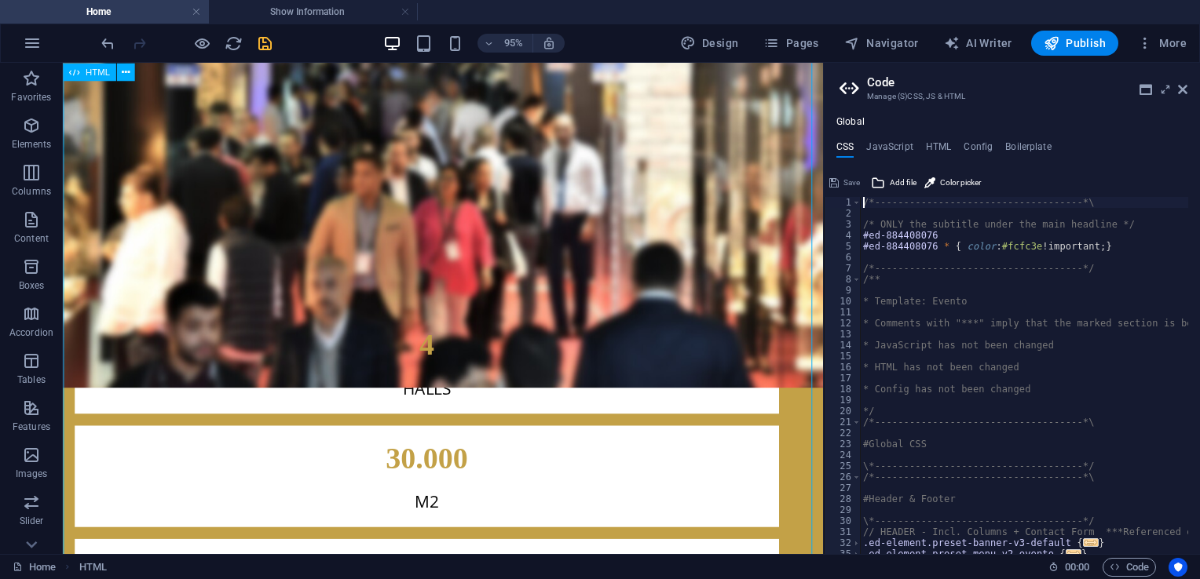
scroll to position [3627, 0]
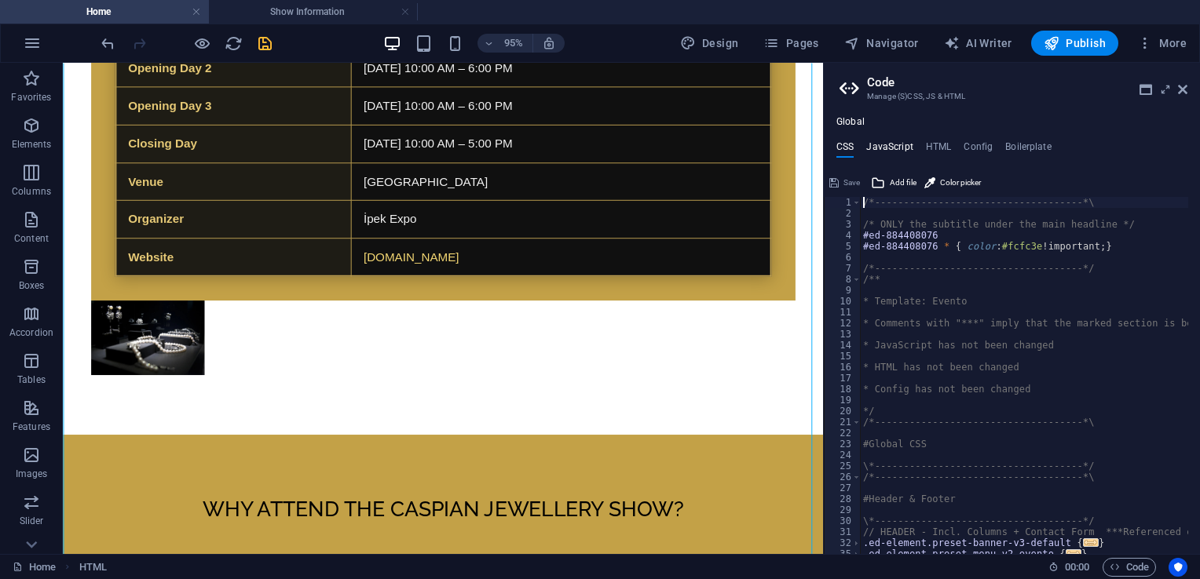
click at [904, 143] on h4 "JavaScript" at bounding box center [889, 149] width 46 height 17
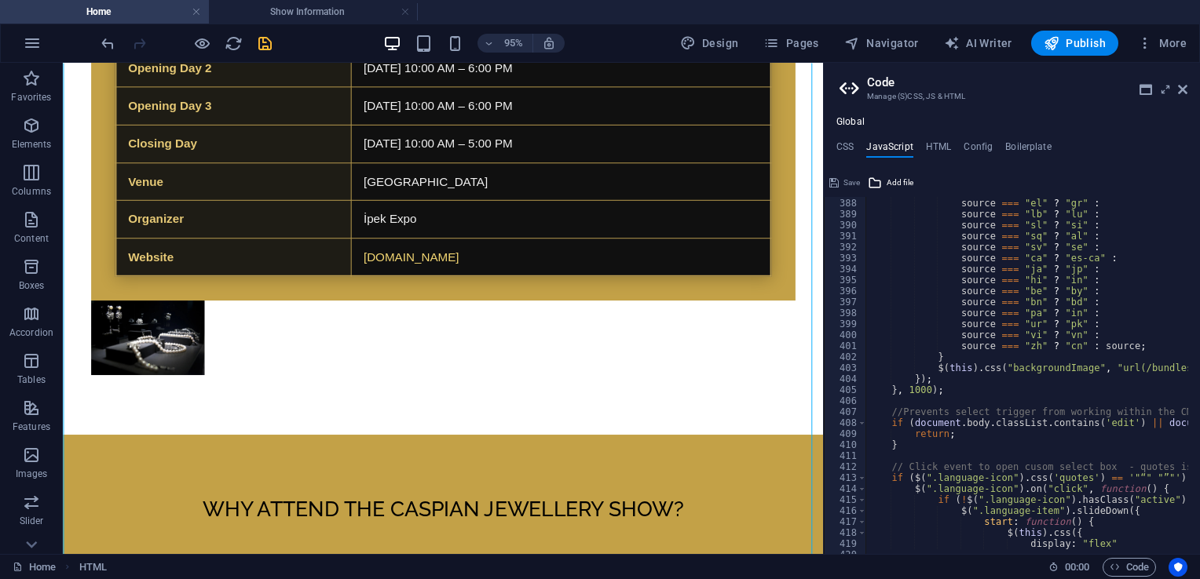
scroll to position [4390, 0]
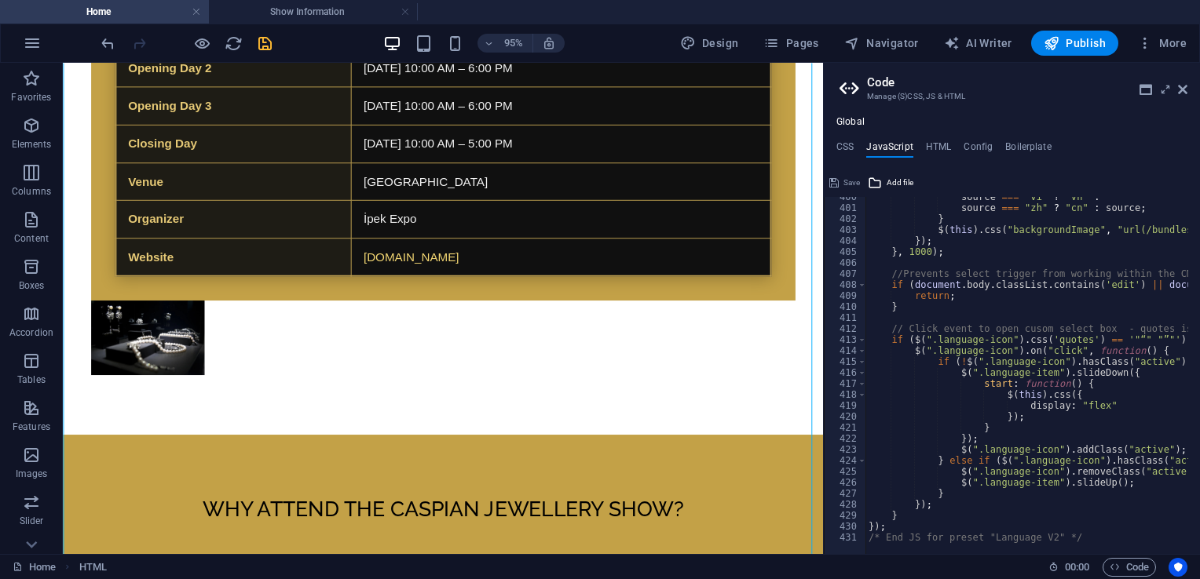
type textarea "/* End JS for preset "Language V2" */"
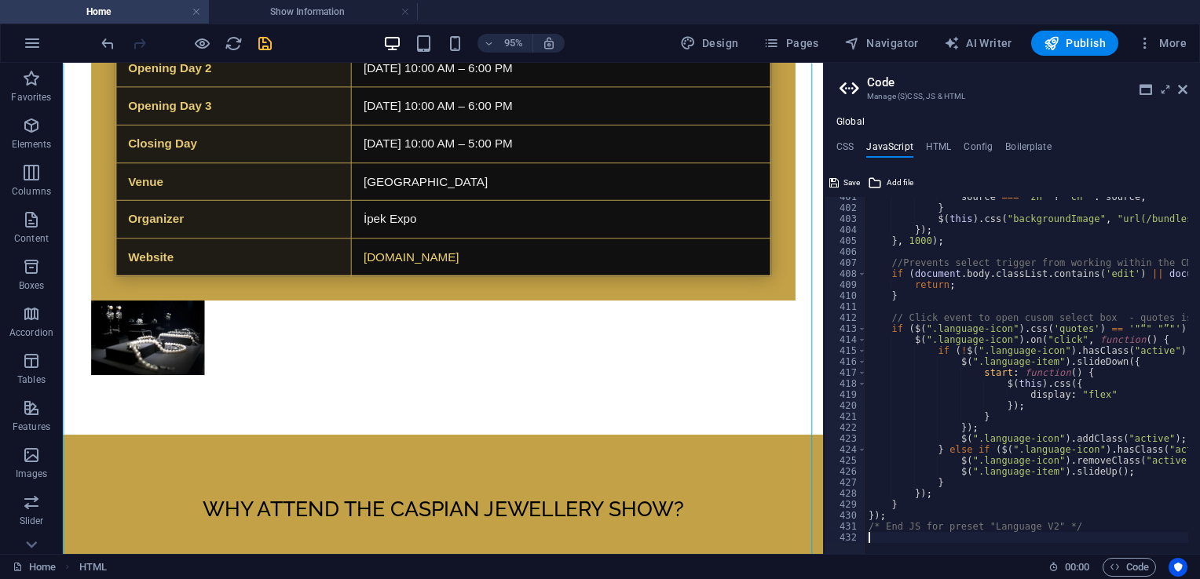
paste textarea
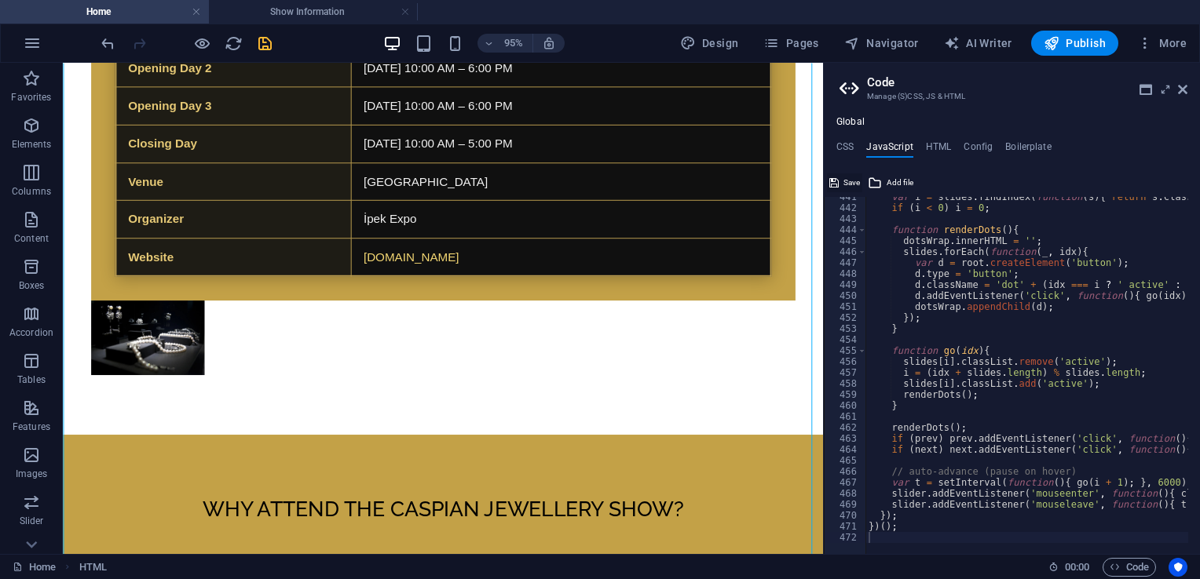
click at [849, 183] on span "Save" at bounding box center [851, 183] width 16 height 19
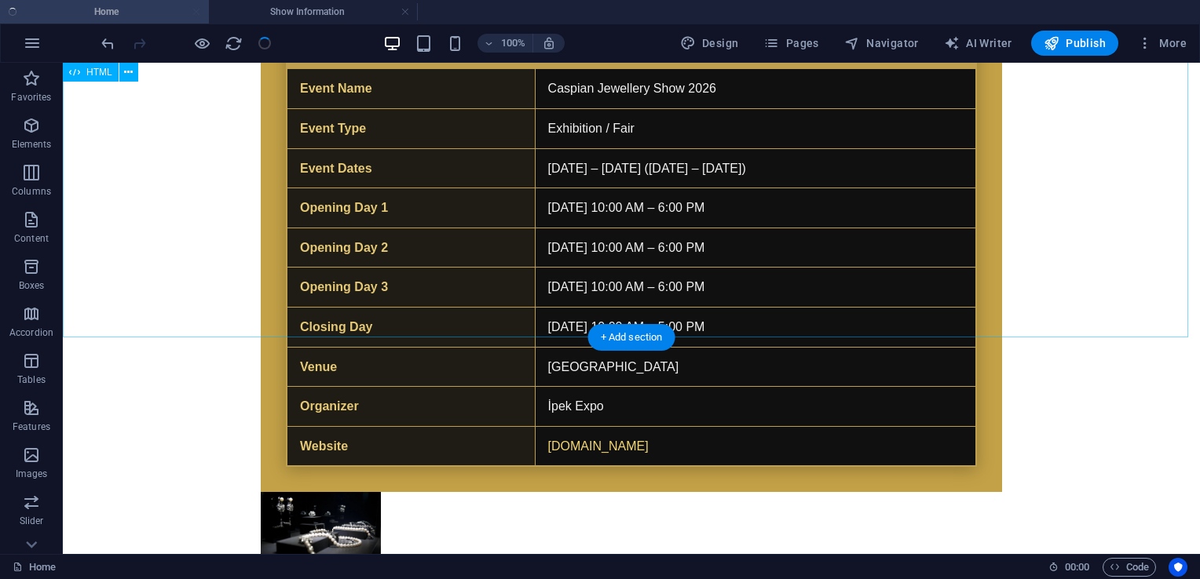
scroll to position [3407, 0]
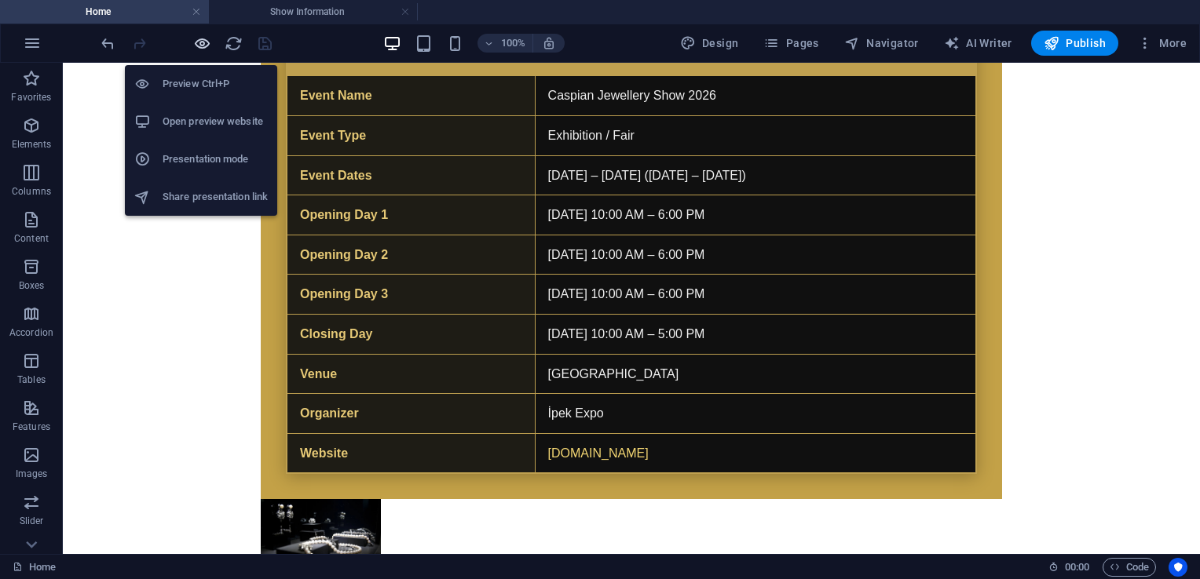
click at [201, 40] on icon "button" at bounding box center [202, 44] width 18 height 18
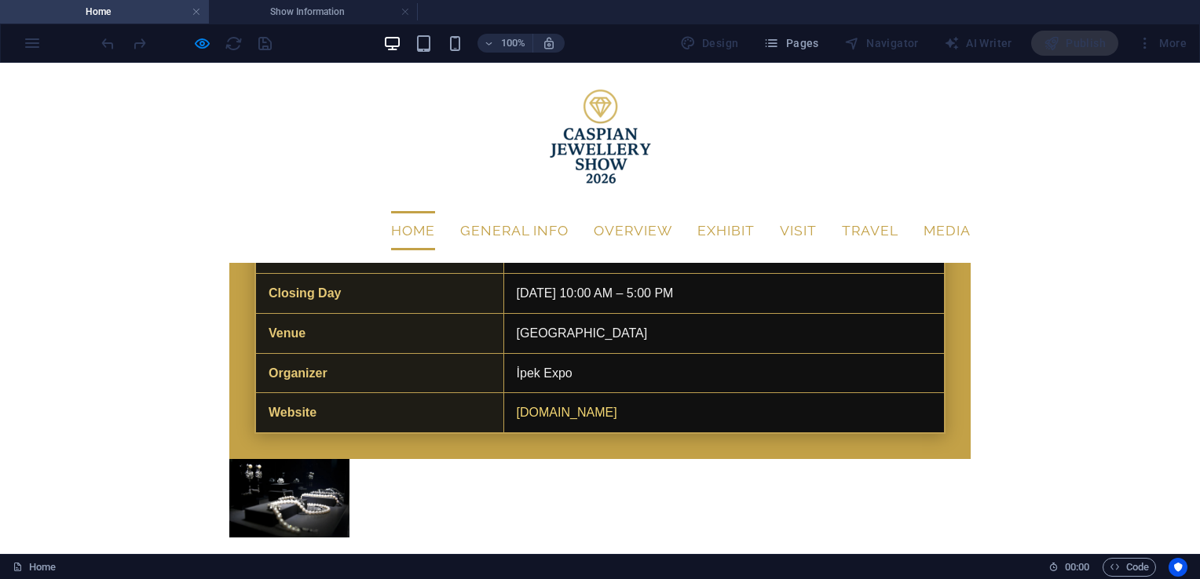
scroll to position [3148, 0]
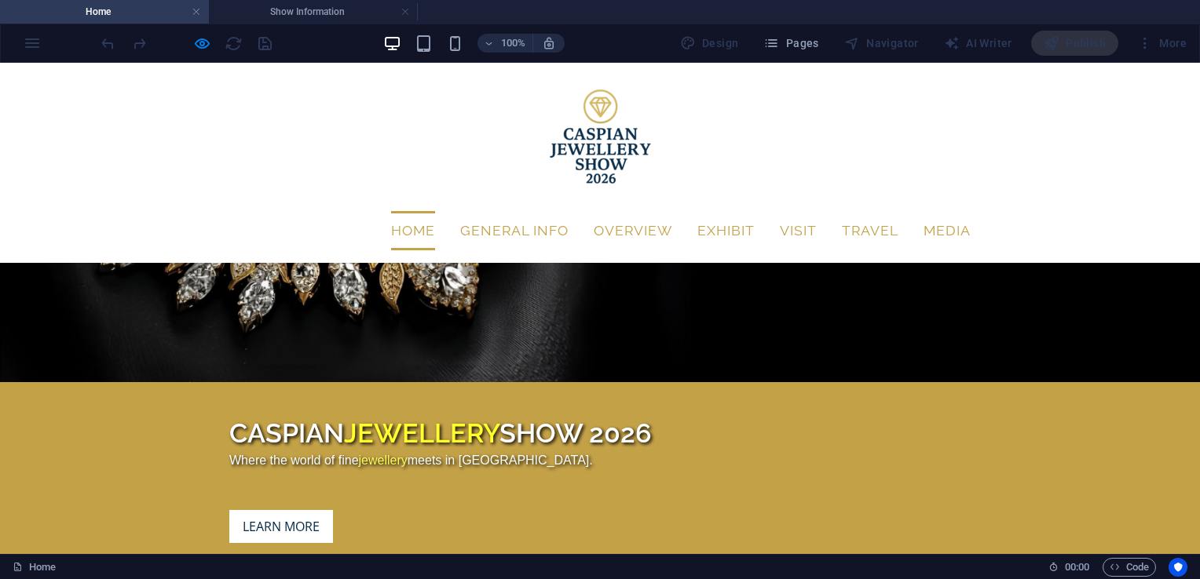
scroll to position [832, 0]
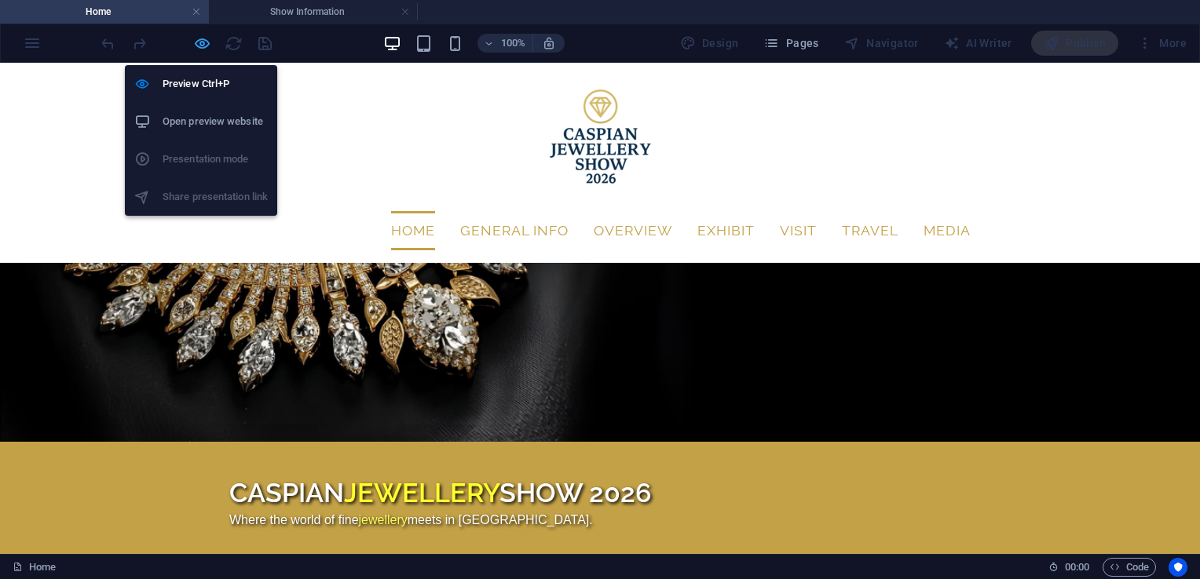
click at [203, 35] on icon "button" at bounding box center [202, 44] width 18 height 18
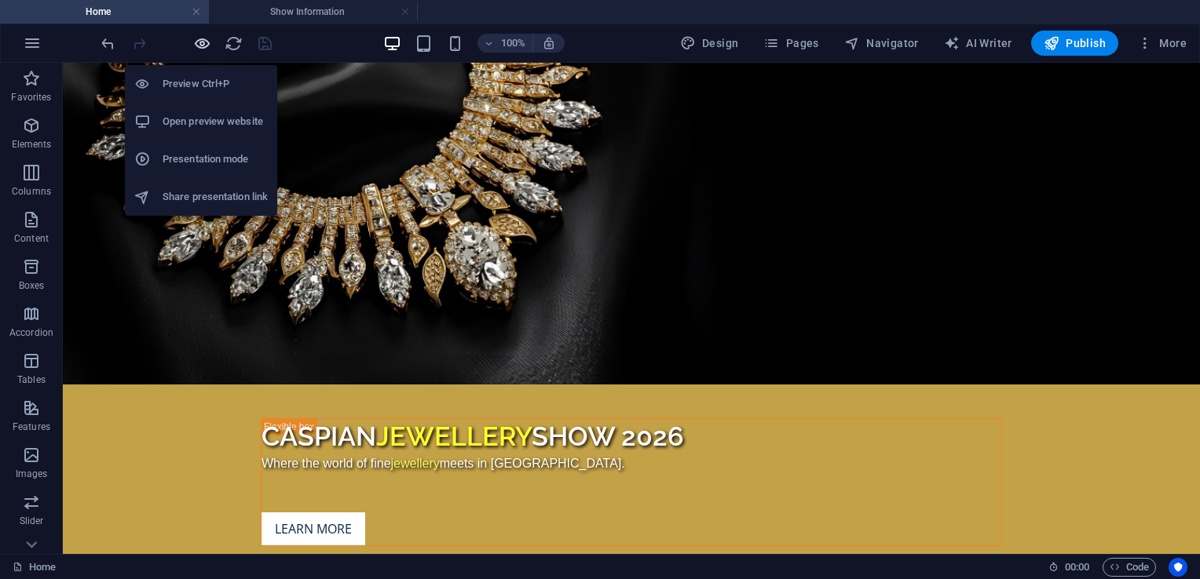
click at [206, 43] on icon "button" at bounding box center [202, 44] width 18 height 18
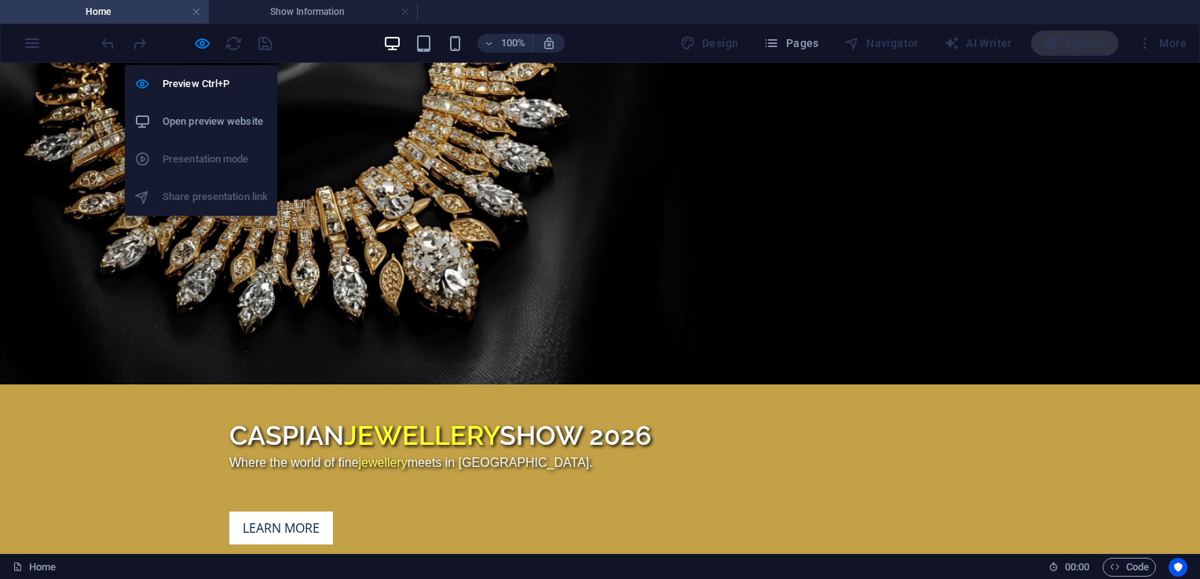
click at [217, 117] on h6 "Open preview website" at bounding box center [215, 121] width 105 height 19
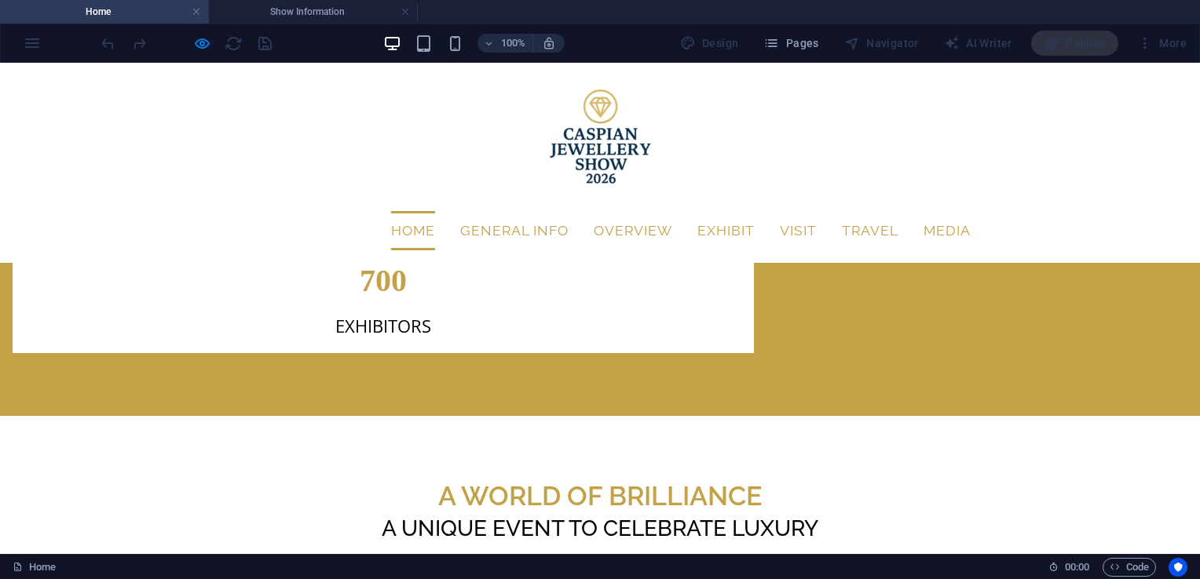
scroll to position [2886, 0]
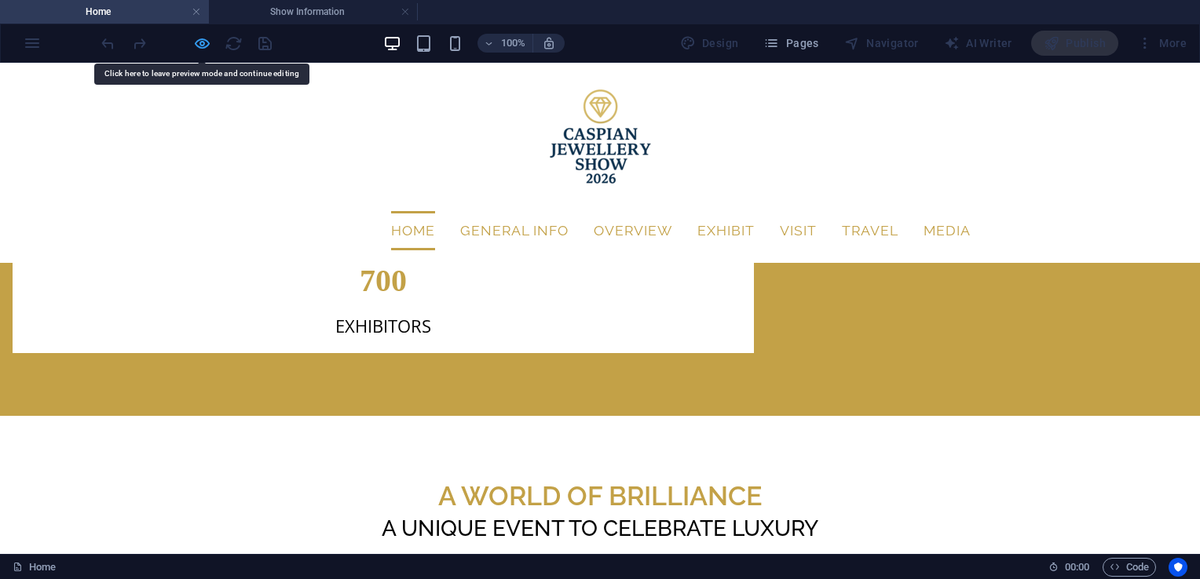
drag, startPoint x: 418, startPoint y: 220, endPoint x: 202, endPoint y: 40, distance: 281.0
click at [202, 40] on icon "button" at bounding box center [202, 44] width 18 height 18
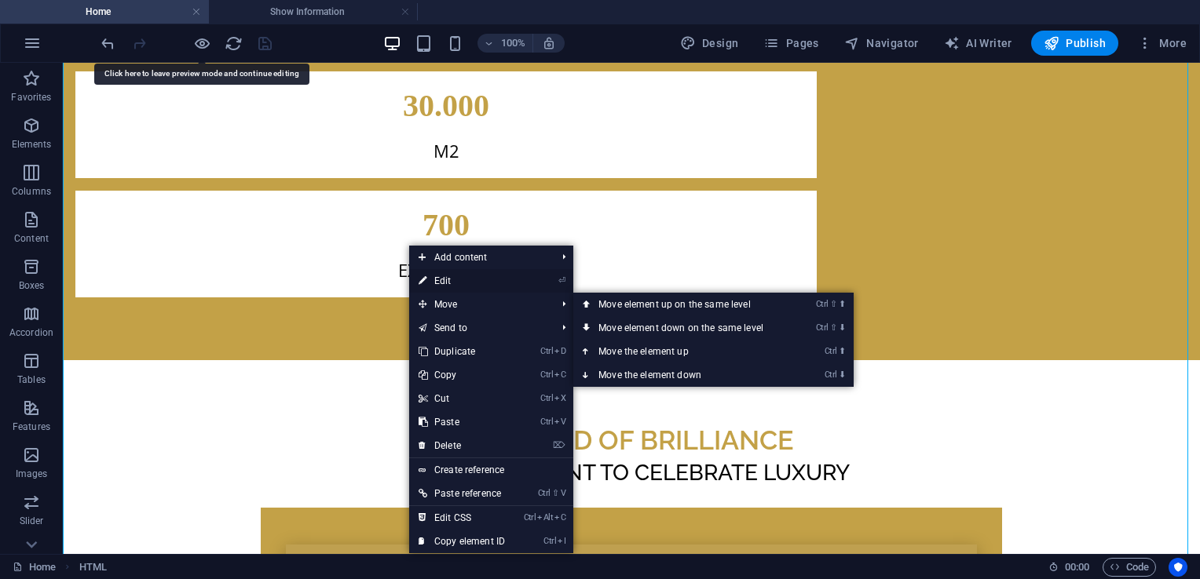
click at [468, 286] on link "⏎ Edit" at bounding box center [461, 281] width 105 height 24
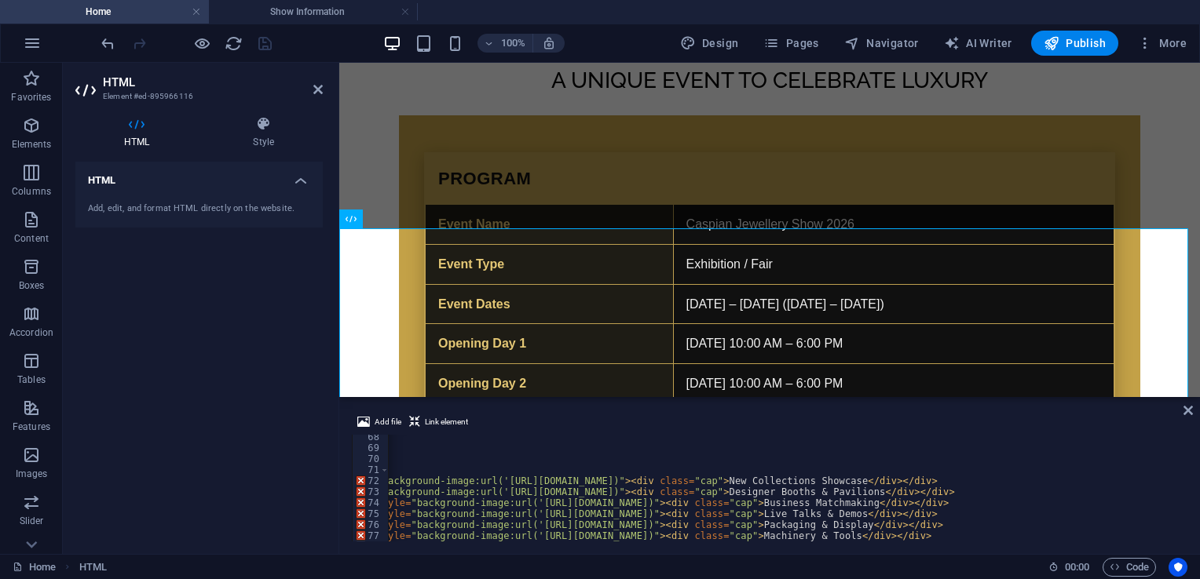
scroll to position [0, 304]
click at [966, 483] on div "</ p > </ header > < div class = "wte-grid" role = "list" > < div class = "wte-…" at bounding box center [682, 495] width 1197 height 126
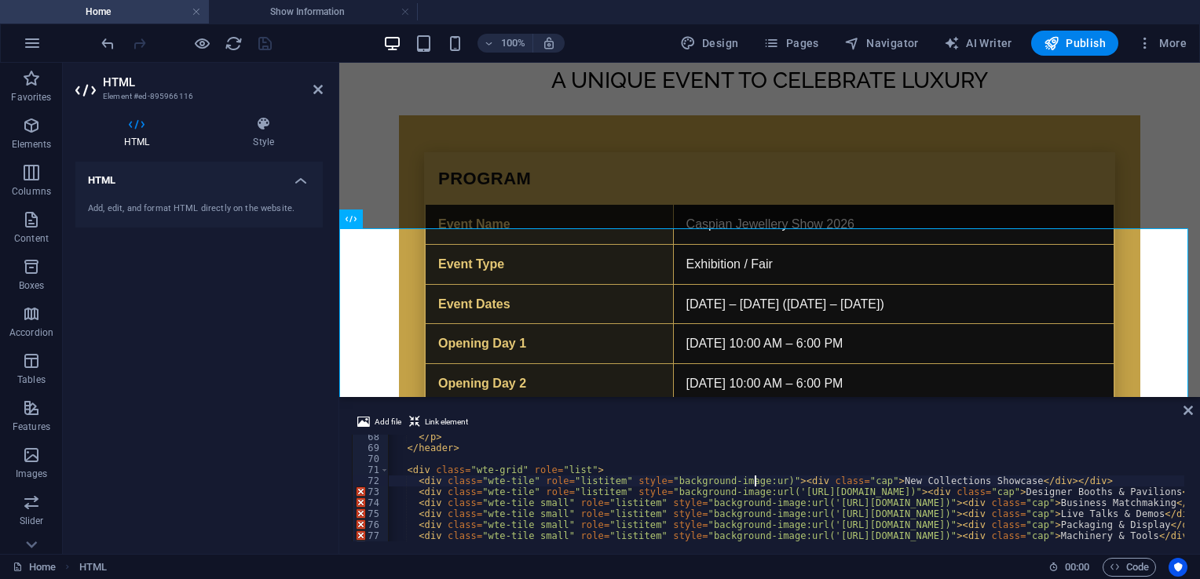
scroll to position [0, 0]
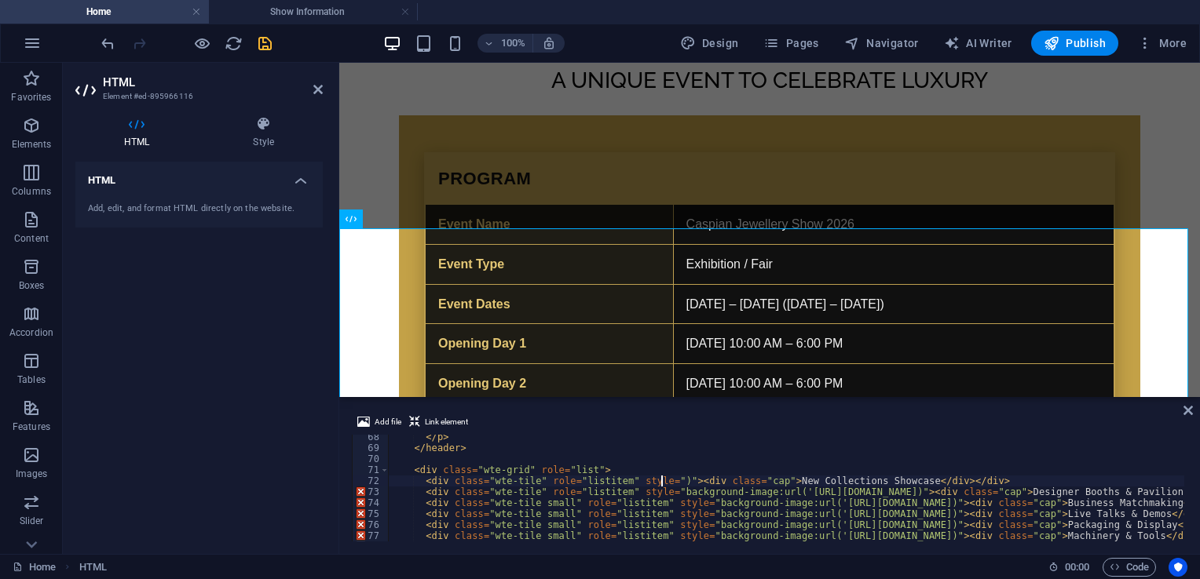
paste textarea "[URL][DOMAIN_NAME]"
type textarea "<div class="wte-tile" role="listitem" style="[URL][DOMAIN_NAME])"><div class="c…"
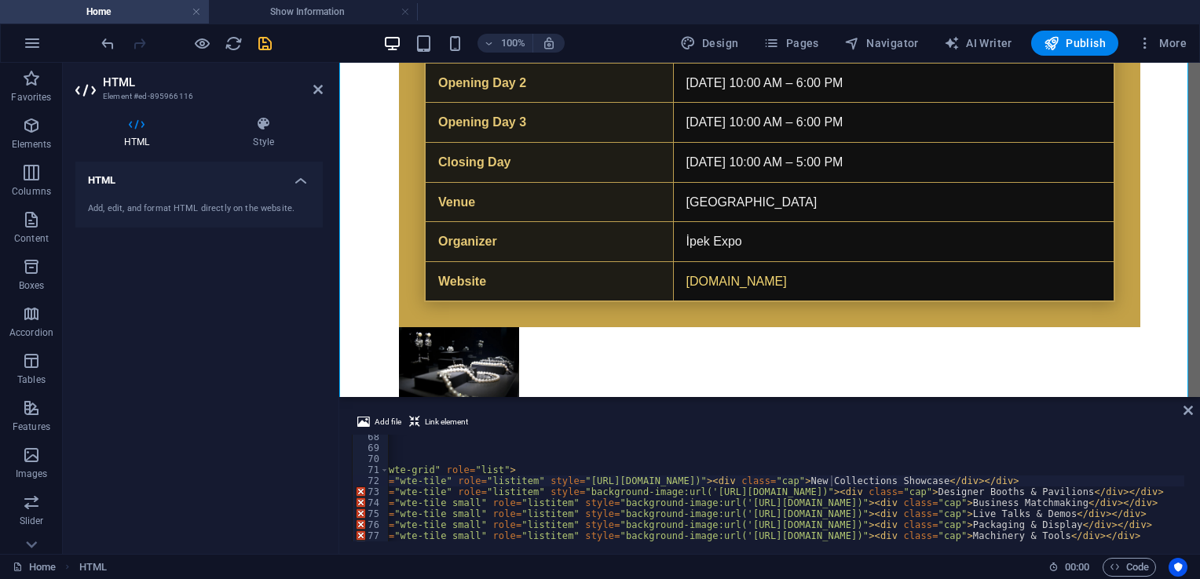
scroll to position [0, 90]
click at [1191, 415] on icon at bounding box center [1187, 410] width 9 height 13
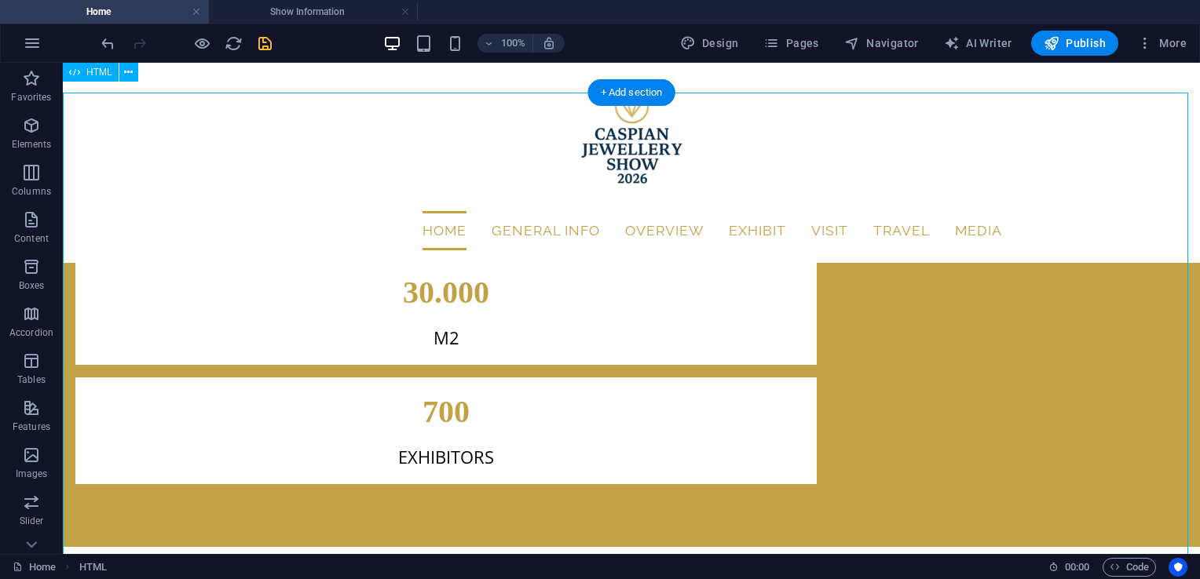
scroll to position [2751, 0]
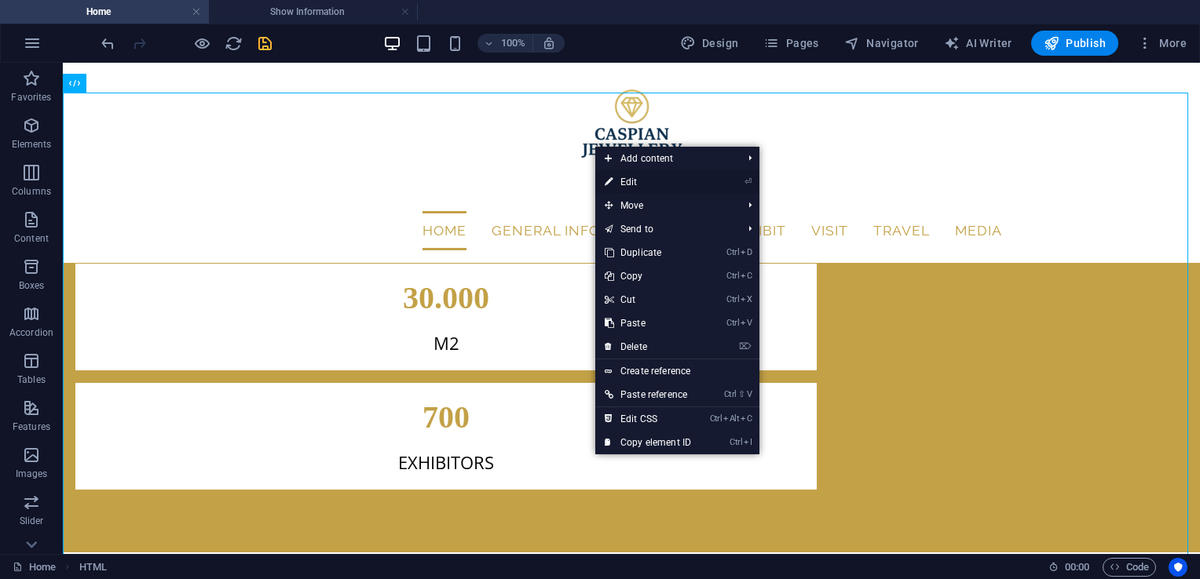
click at [662, 188] on link "⏎ Edit" at bounding box center [647, 182] width 105 height 24
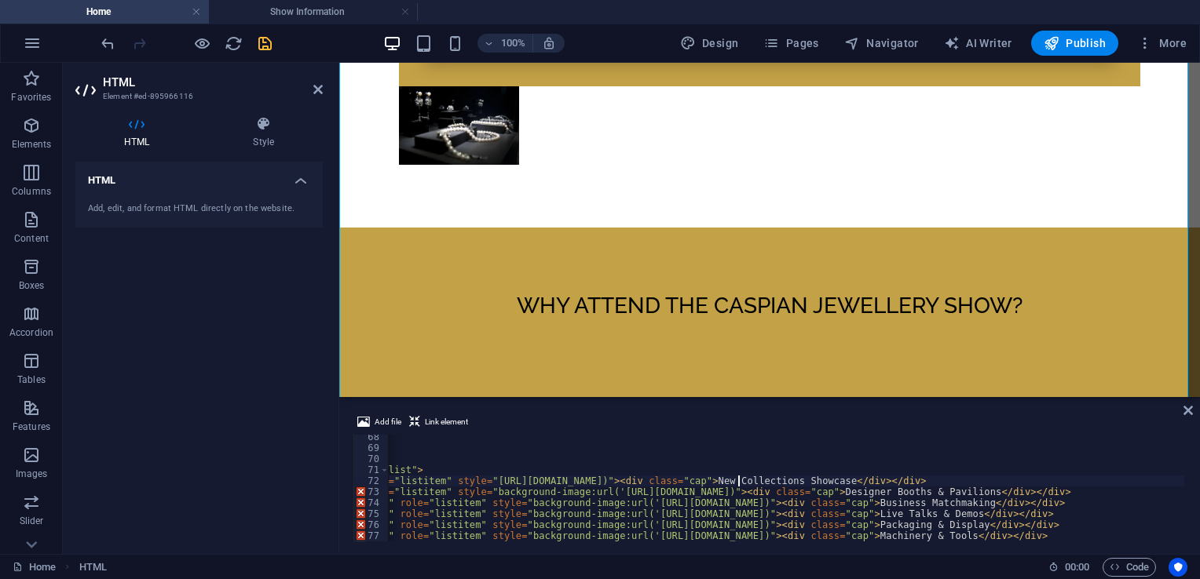
scroll to position [0, 188]
click at [105, 42] on icon "undo" at bounding box center [108, 44] width 18 height 18
click at [1080, 483] on div "</ p > </ header > < div class = "wte-grid" role = "list" > < div class = "wte-…" at bounding box center [797, 495] width 1197 height 126
paste textarea "[URL][DOMAIN_NAME]"
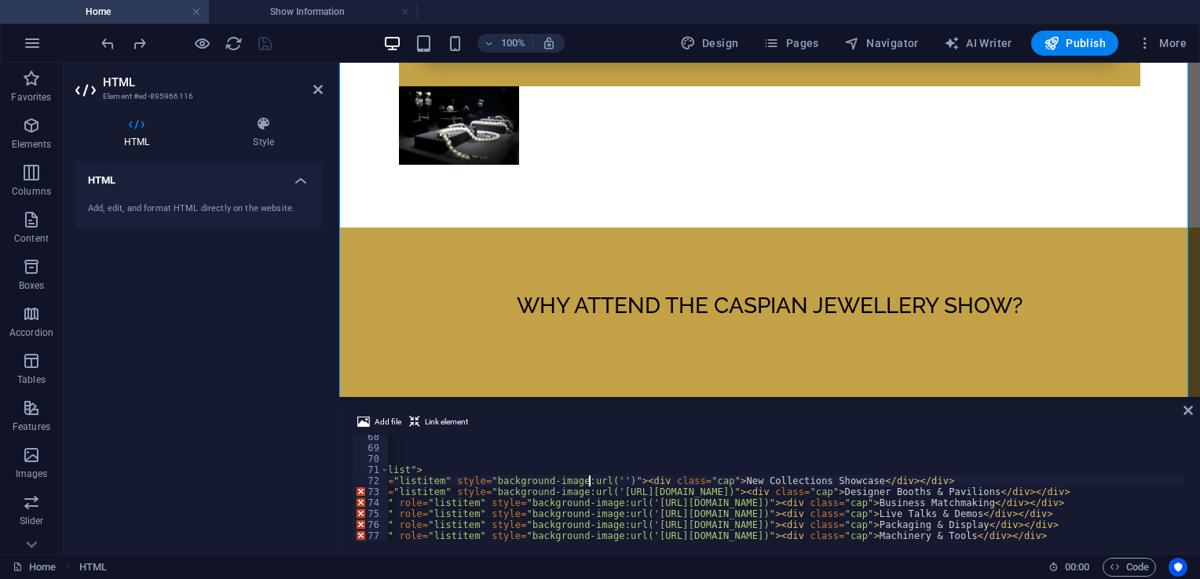
type textarea "<div class="wte-tile" role="listitem" style="background-image:url('[URL][DOMAIN…"
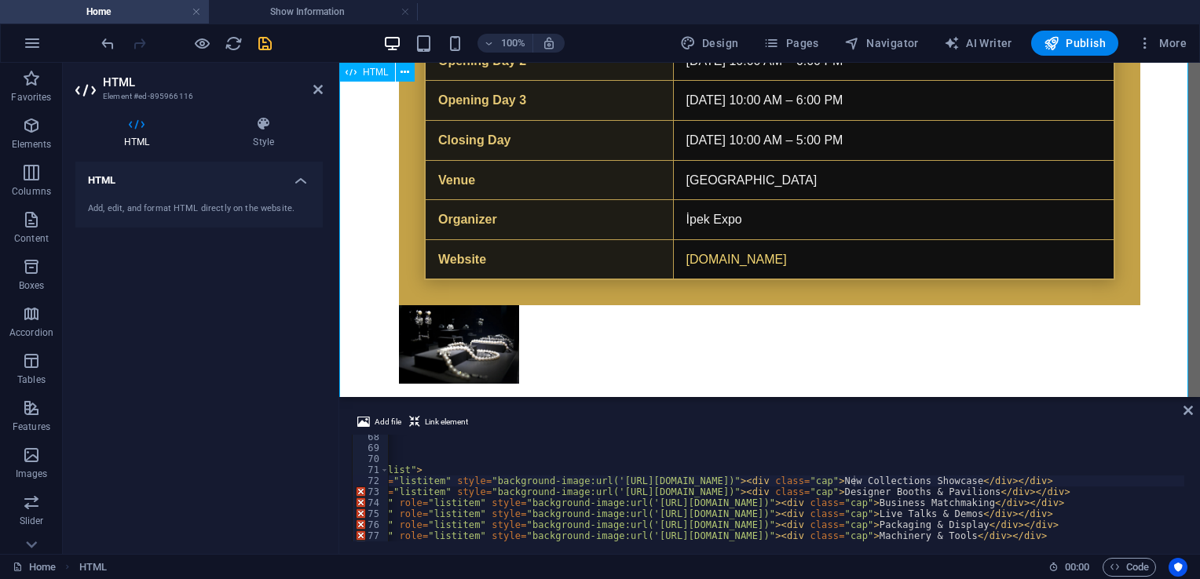
scroll to position [3400, 0]
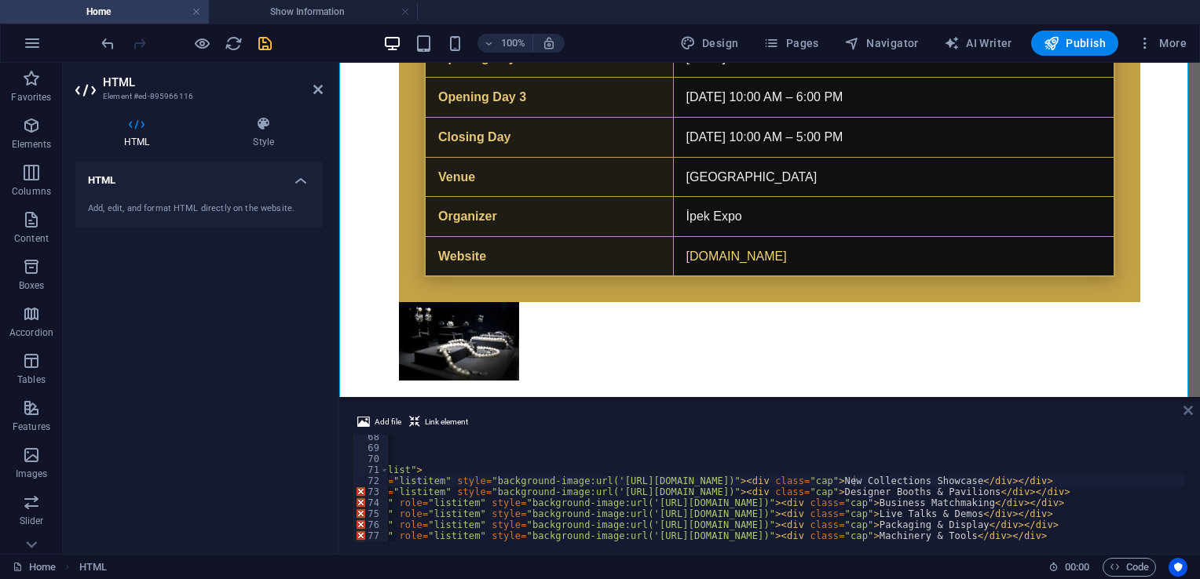
click at [1189, 413] on icon at bounding box center [1187, 410] width 9 height 13
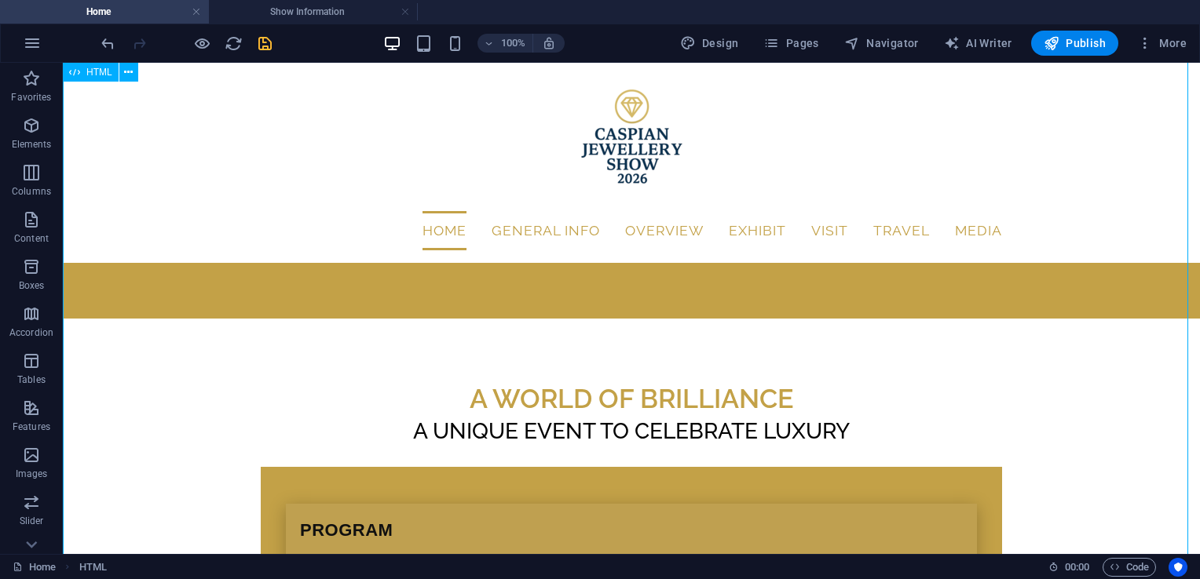
scroll to position [2829, 0]
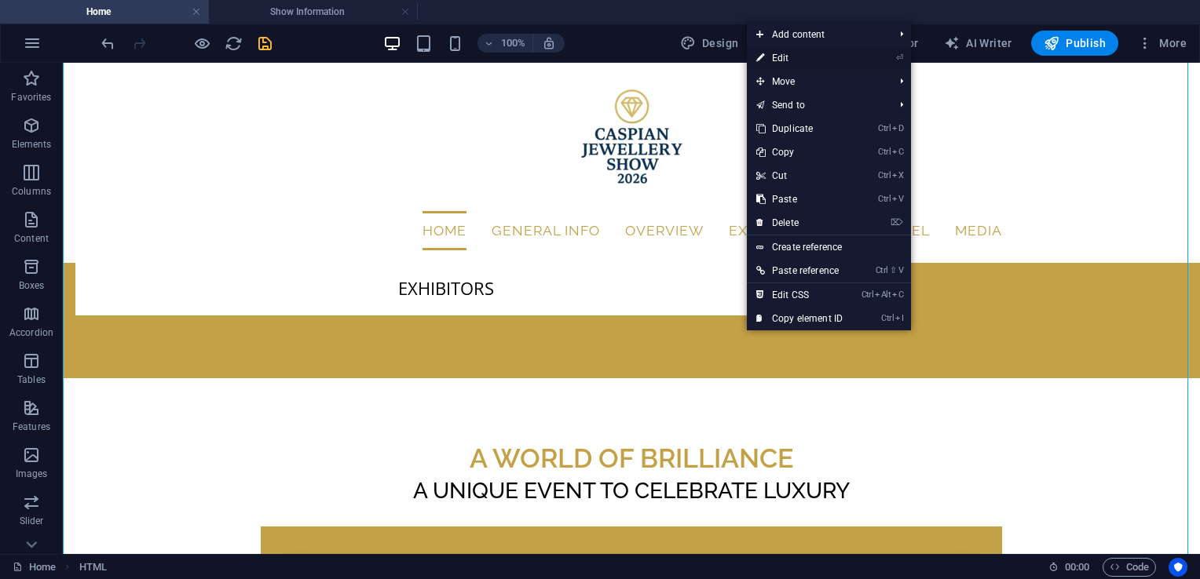
click at [807, 61] on link "⏎ Edit" at bounding box center [799, 58] width 105 height 24
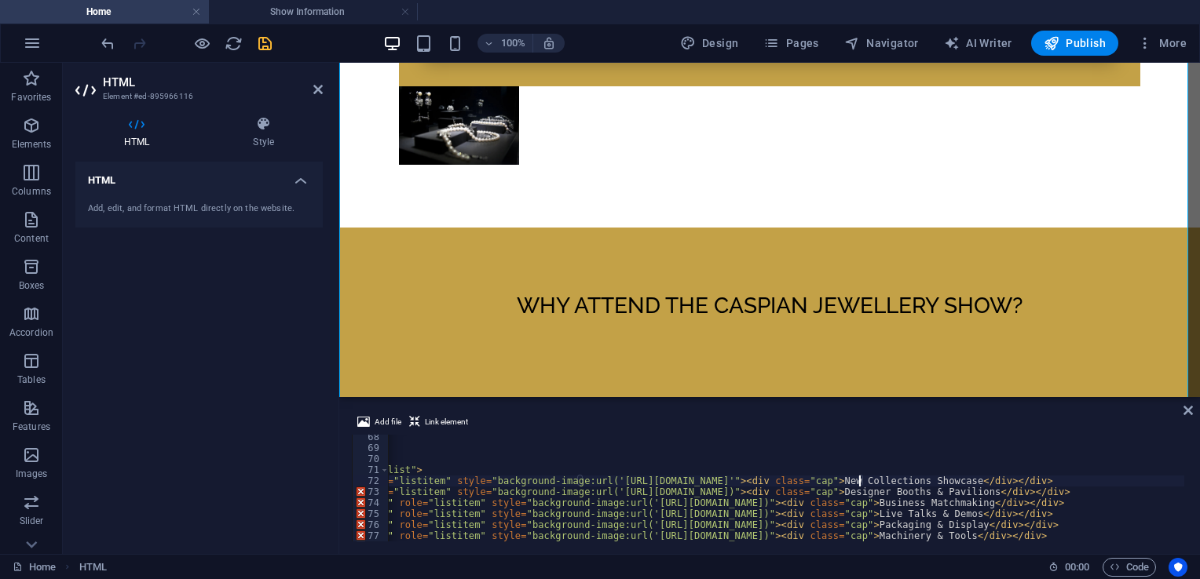
scroll to position [740, 0]
type textarea "<div class="wte-tile" role="listitem" style="background-image:url('[URL][DOMAIN…"
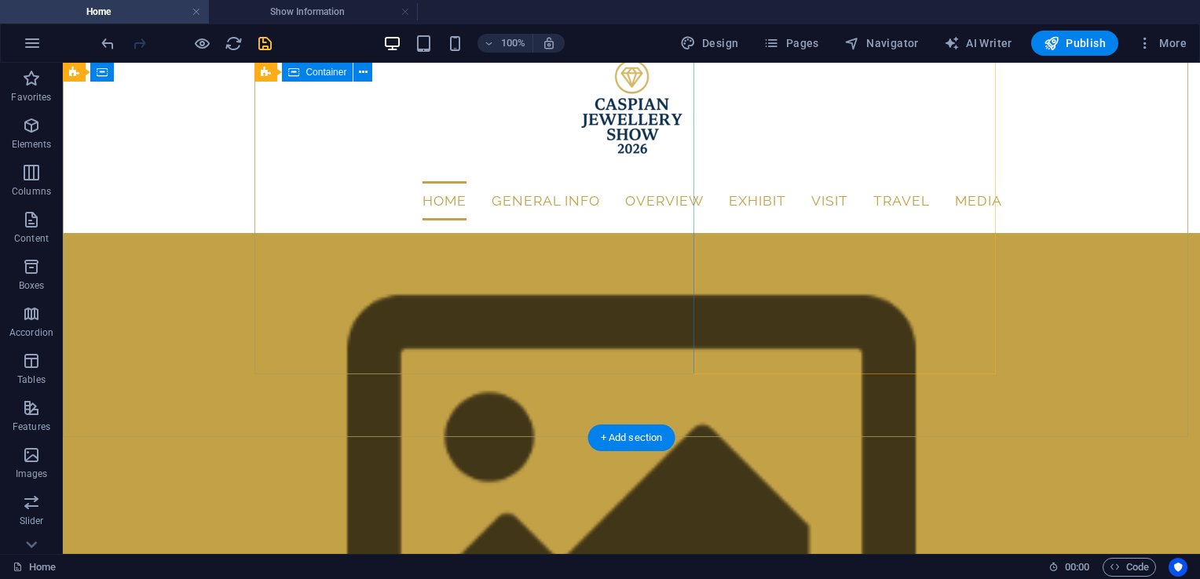
scroll to position [0, 0]
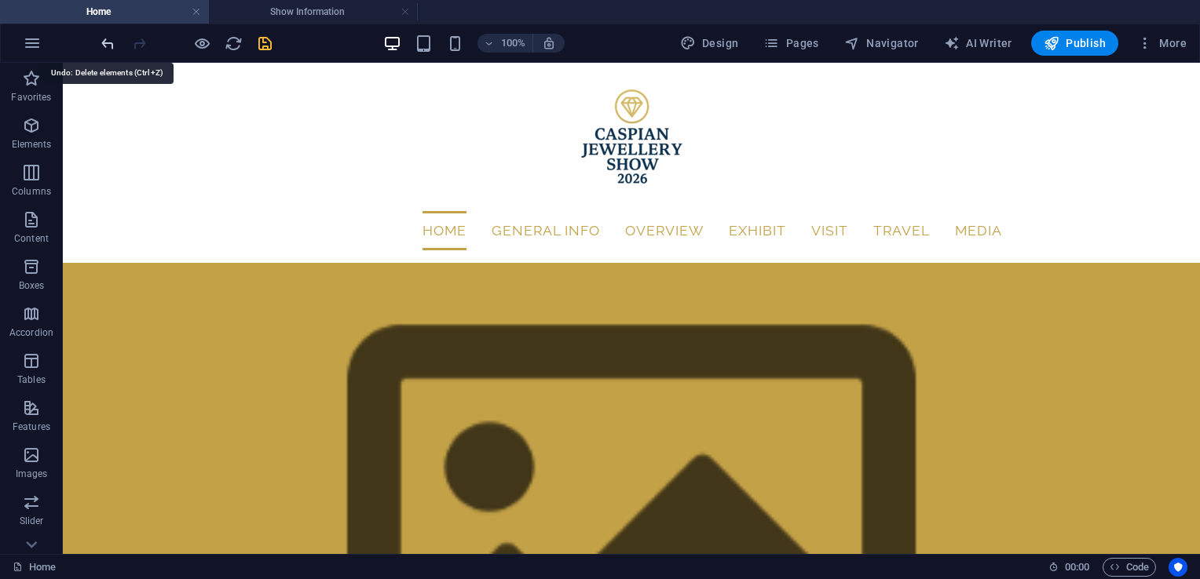
click at [107, 39] on icon "undo" at bounding box center [108, 44] width 18 height 18
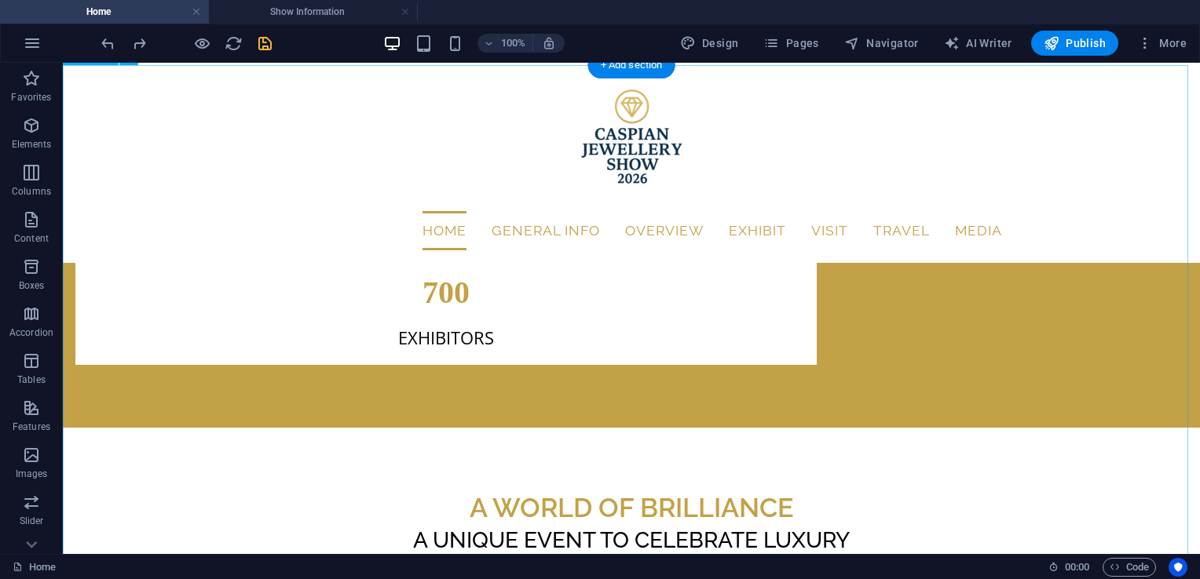
scroll to position [2778, 0]
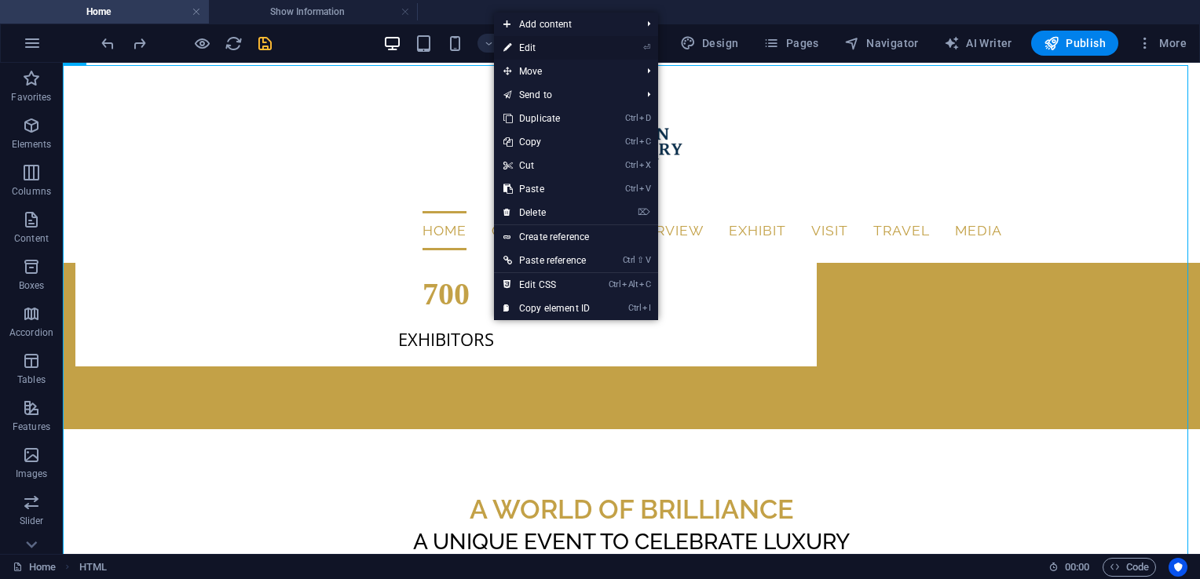
click at [538, 46] on link "⏎ Edit" at bounding box center [546, 48] width 105 height 24
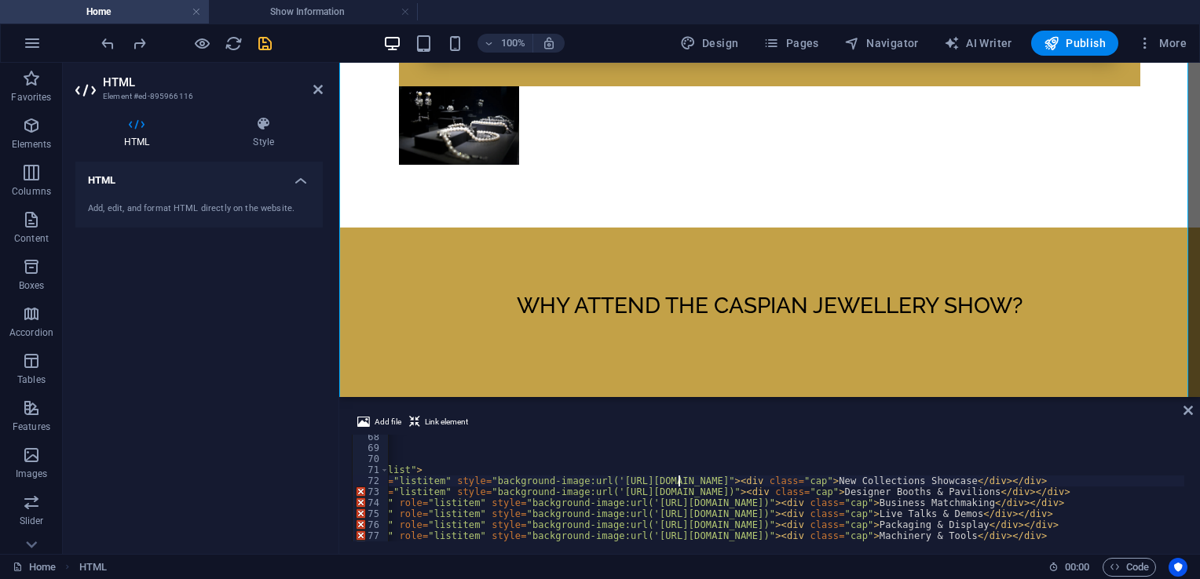
scroll to position [740, 0]
type textarea "<div class="wte-tile" role="listitem" style="[URL][DOMAIN_NAME]"><div class="ca…"
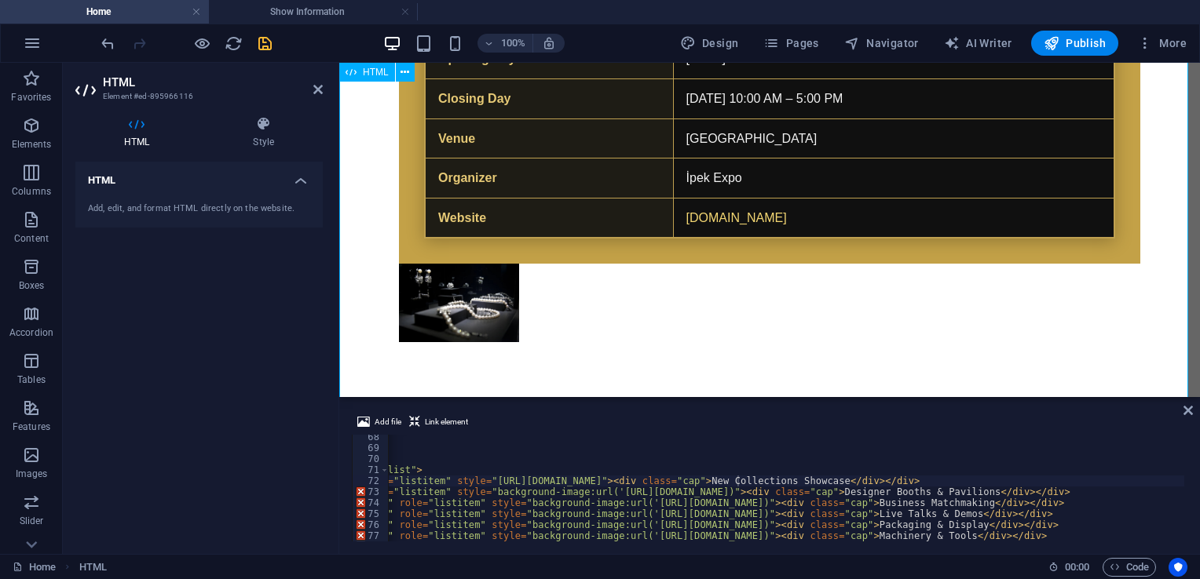
scroll to position [3440, 0]
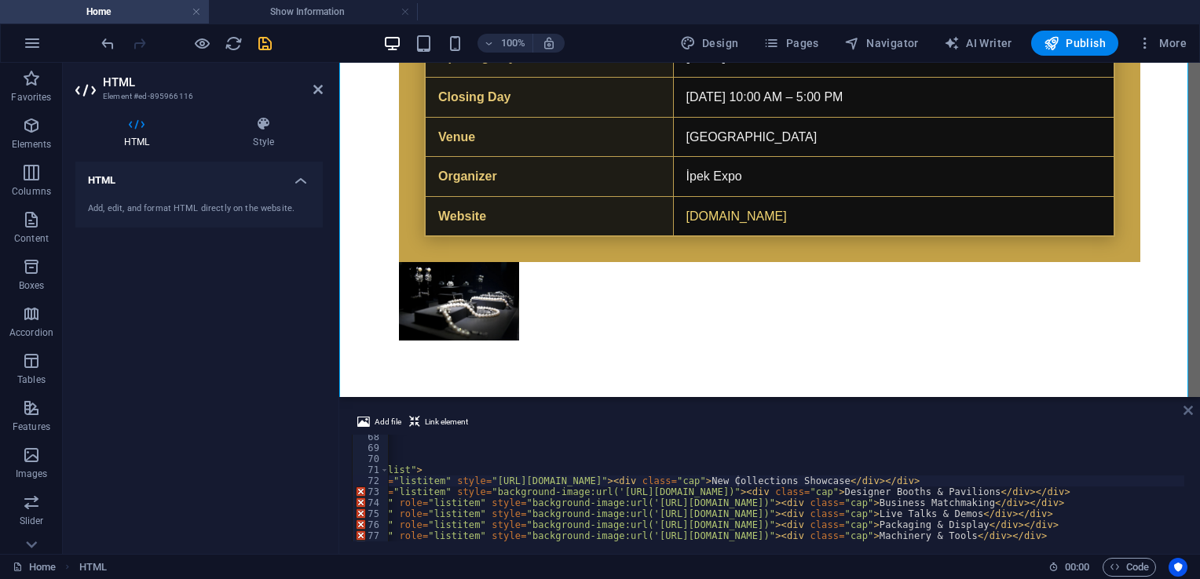
click at [1189, 408] on icon at bounding box center [1187, 410] width 9 height 13
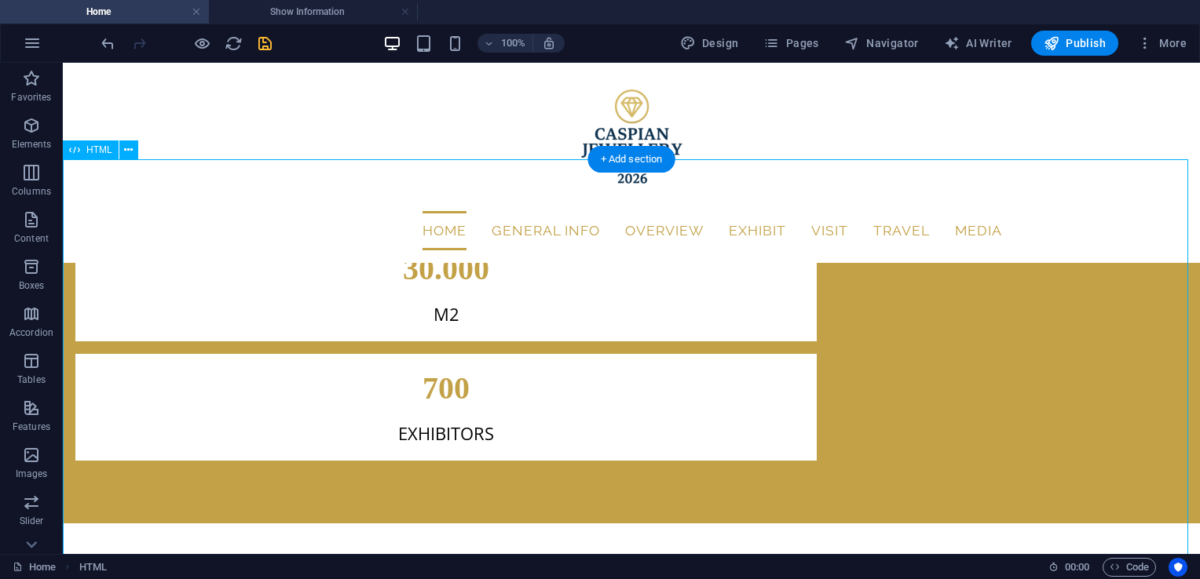
scroll to position [2683, 0]
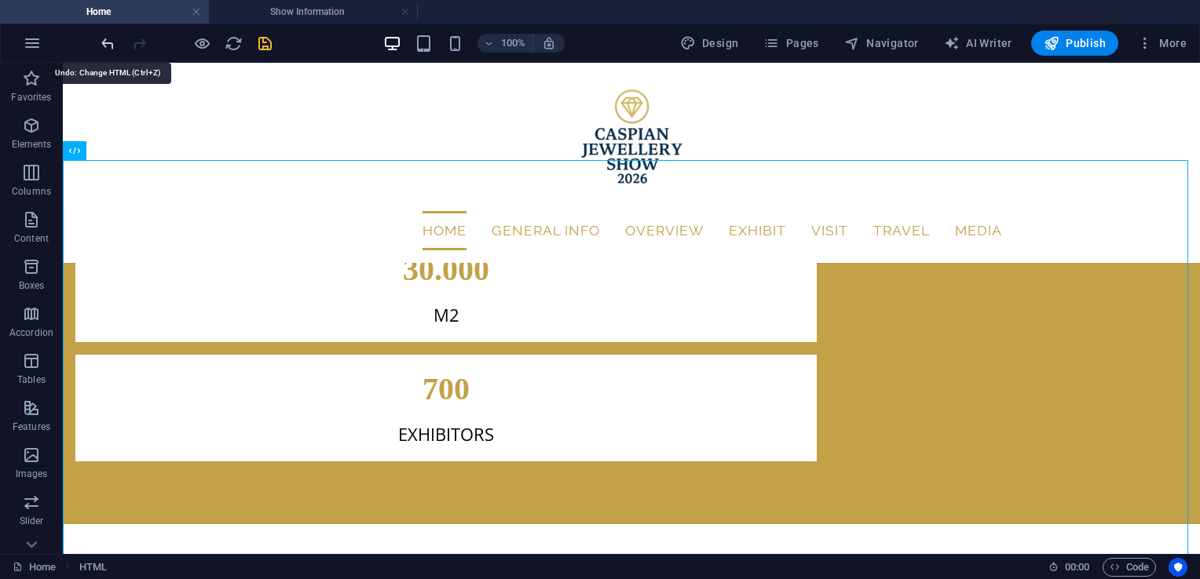
click at [102, 43] on icon "undo" at bounding box center [108, 44] width 18 height 18
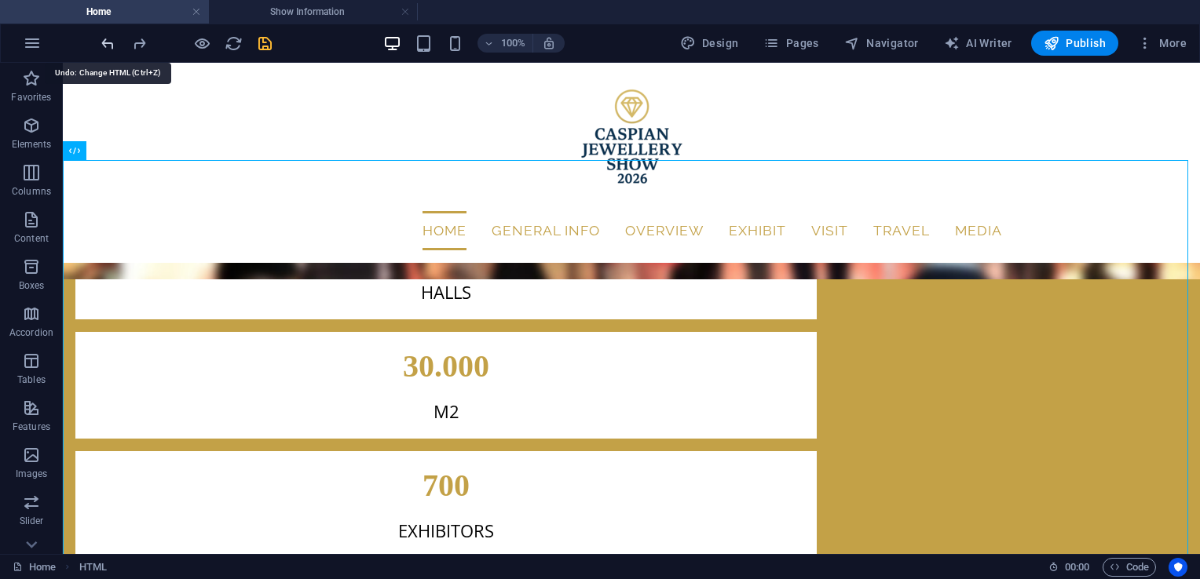
click at [102, 43] on icon "undo" at bounding box center [108, 44] width 18 height 18
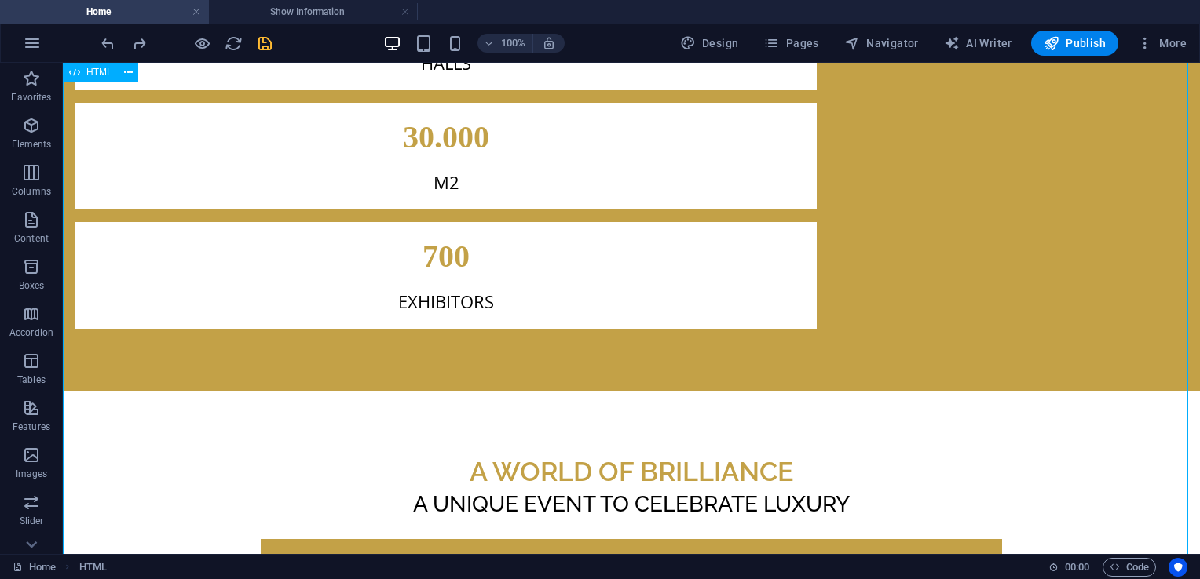
scroll to position [2855, 0]
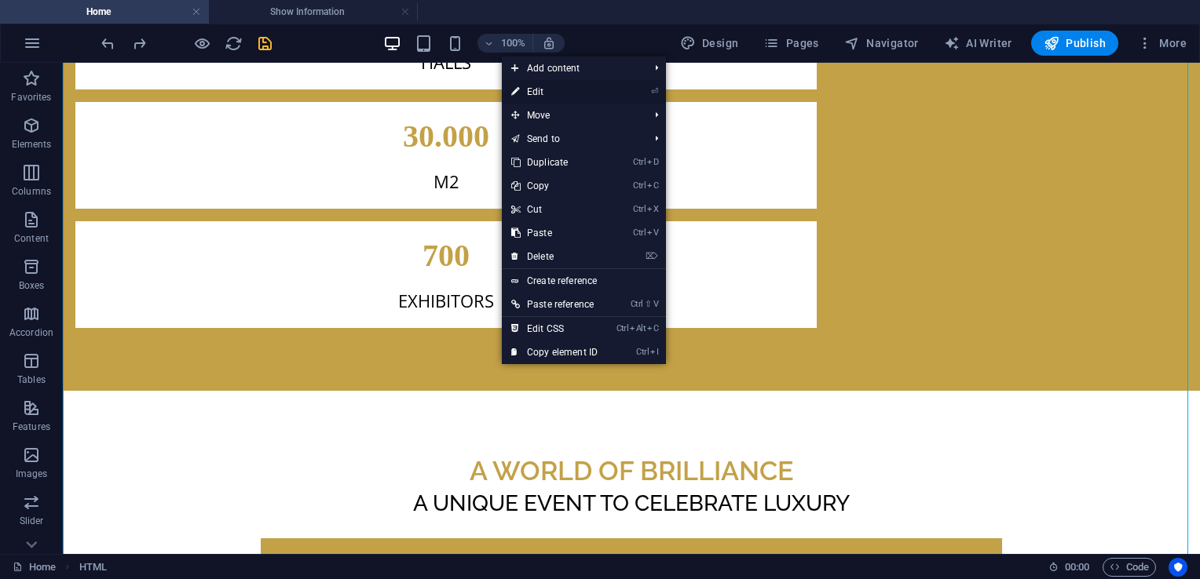
drag, startPoint x: 559, startPoint y: 93, endPoint x: 220, endPoint y: 29, distance: 345.1
click at [559, 93] on link "⏎ Edit" at bounding box center [554, 92] width 105 height 24
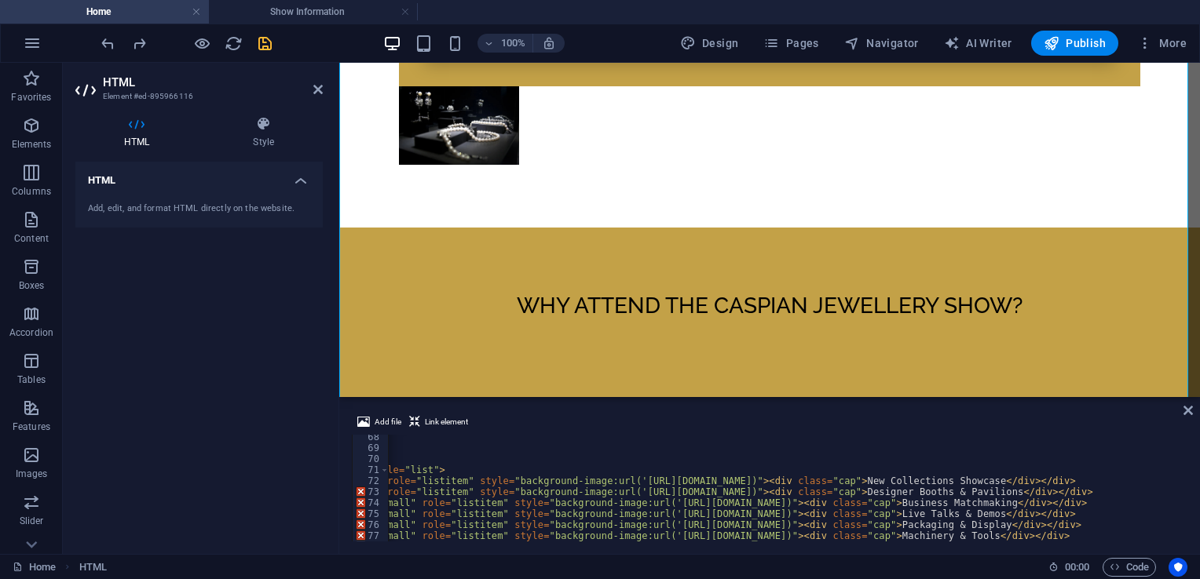
scroll to position [0, 165]
click at [1187, 407] on icon at bounding box center [1187, 410] width 9 height 13
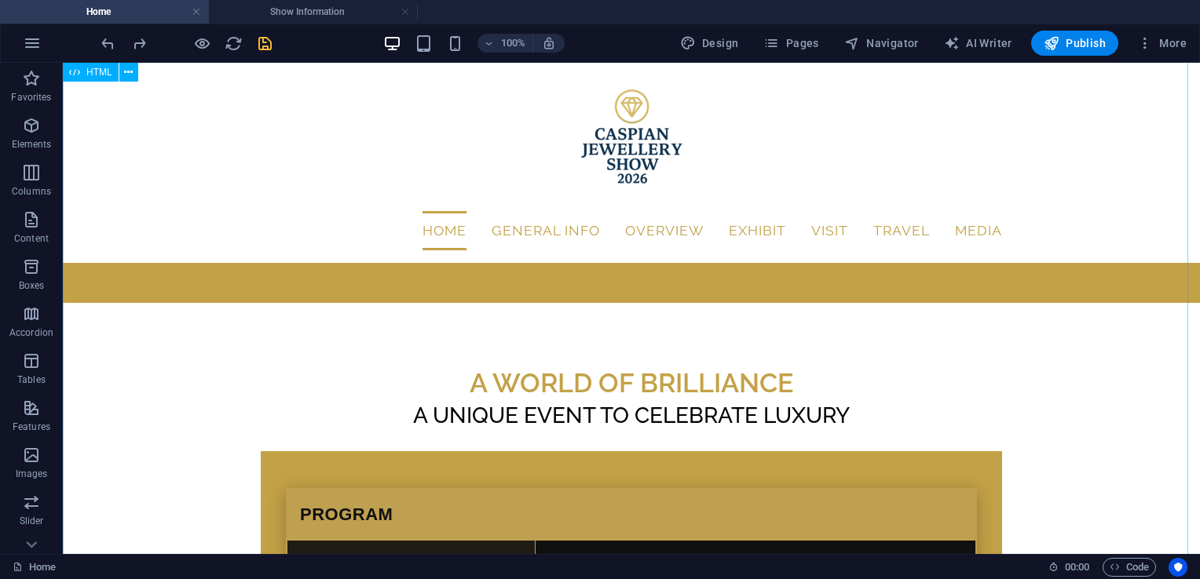
scroll to position [2622, 0]
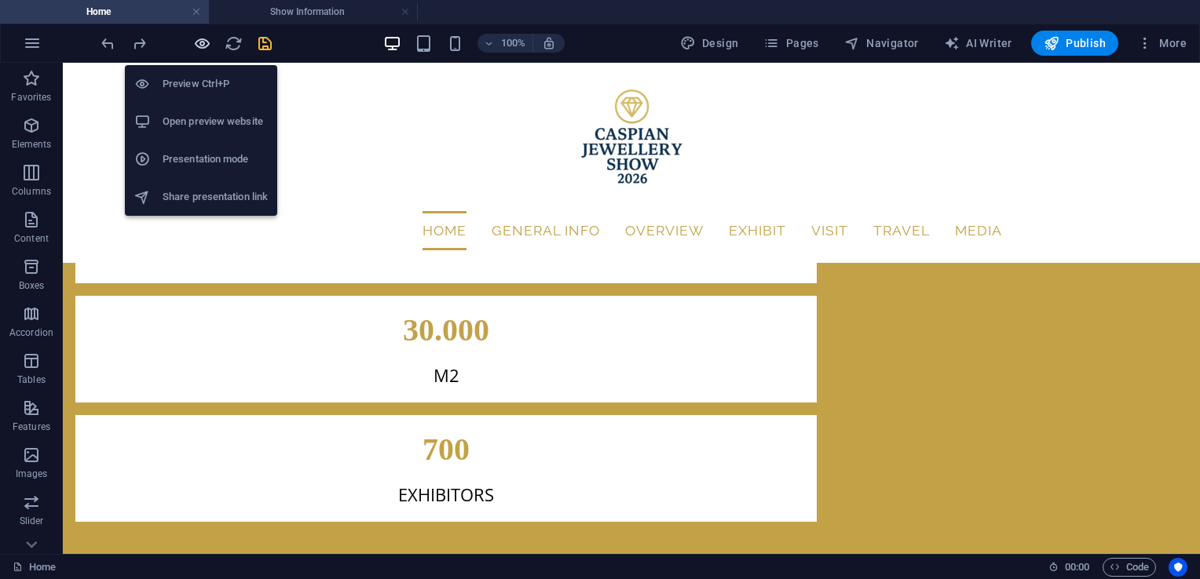
click at [197, 46] on icon "button" at bounding box center [202, 44] width 18 height 18
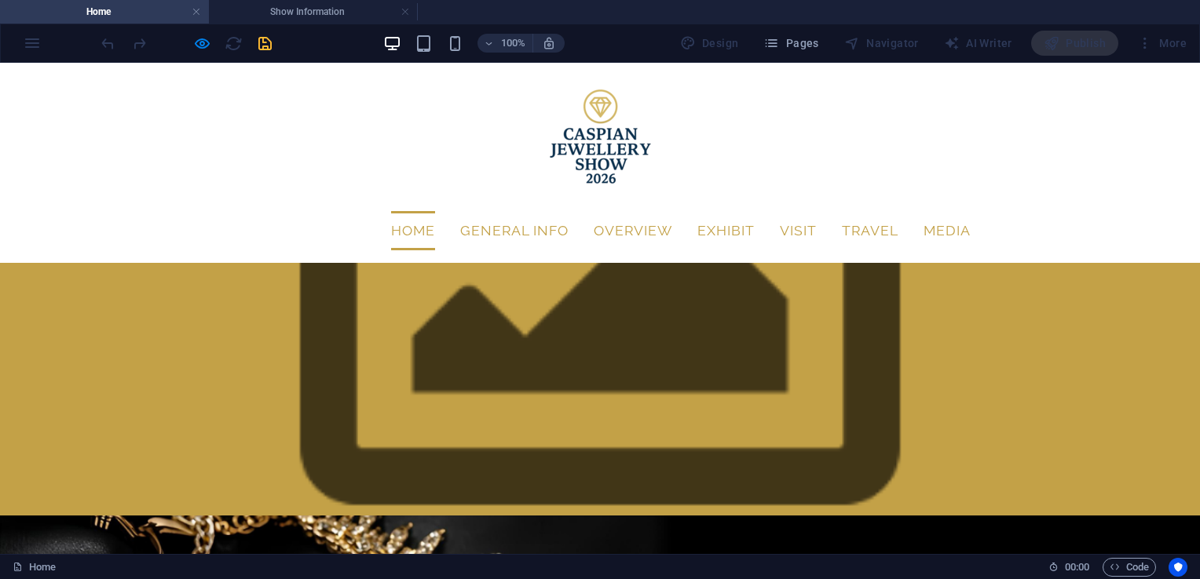
scroll to position [44, 0]
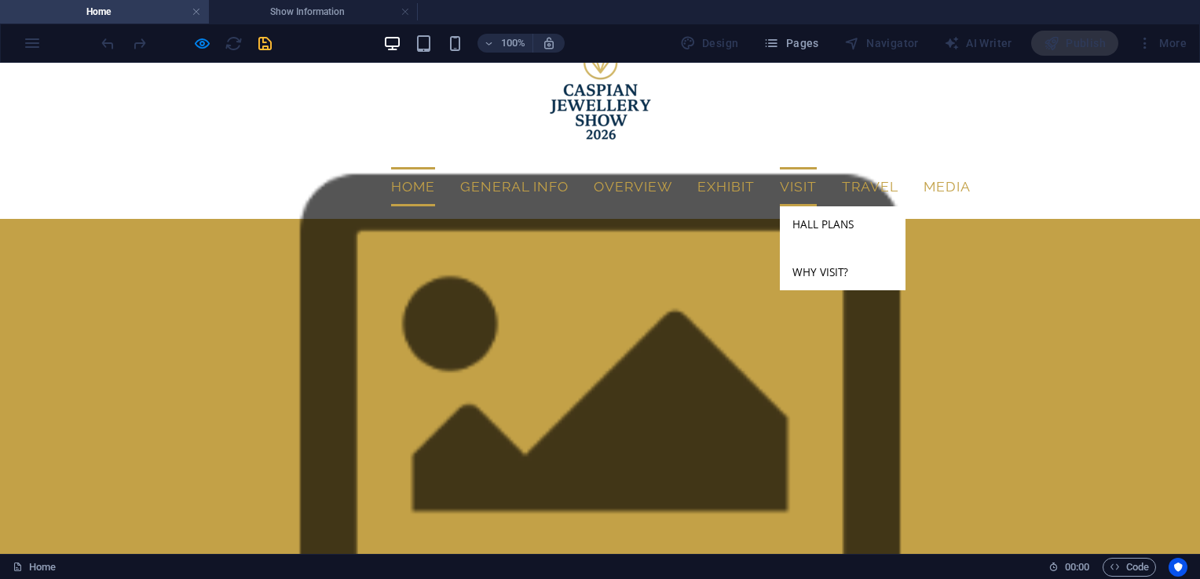
click at [801, 167] on link "Visit" at bounding box center [798, 186] width 37 height 39
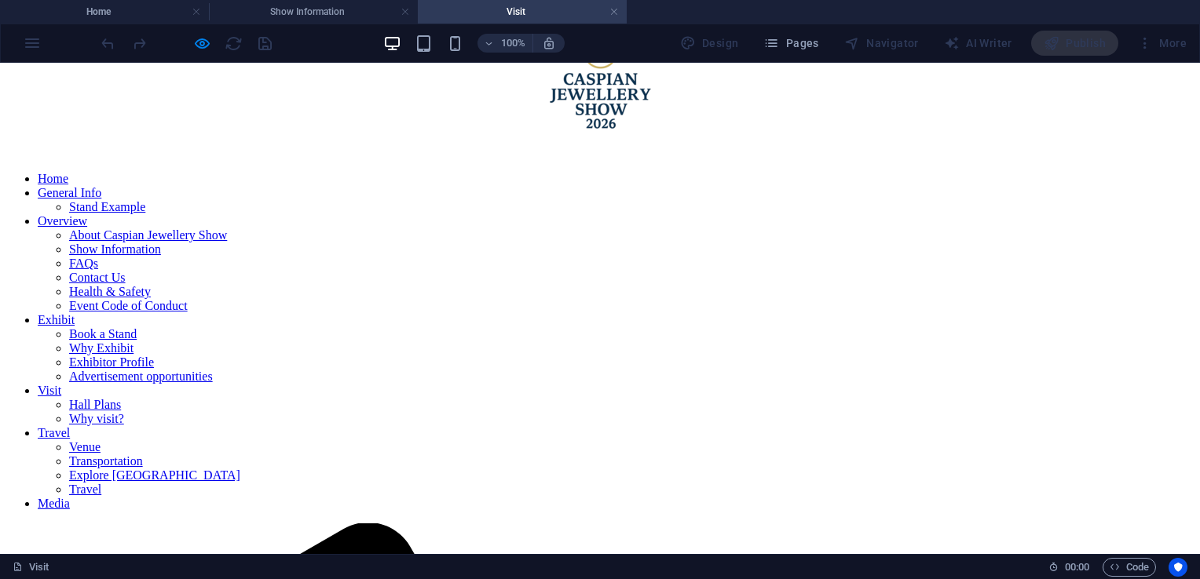
scroll to position [0, 0]
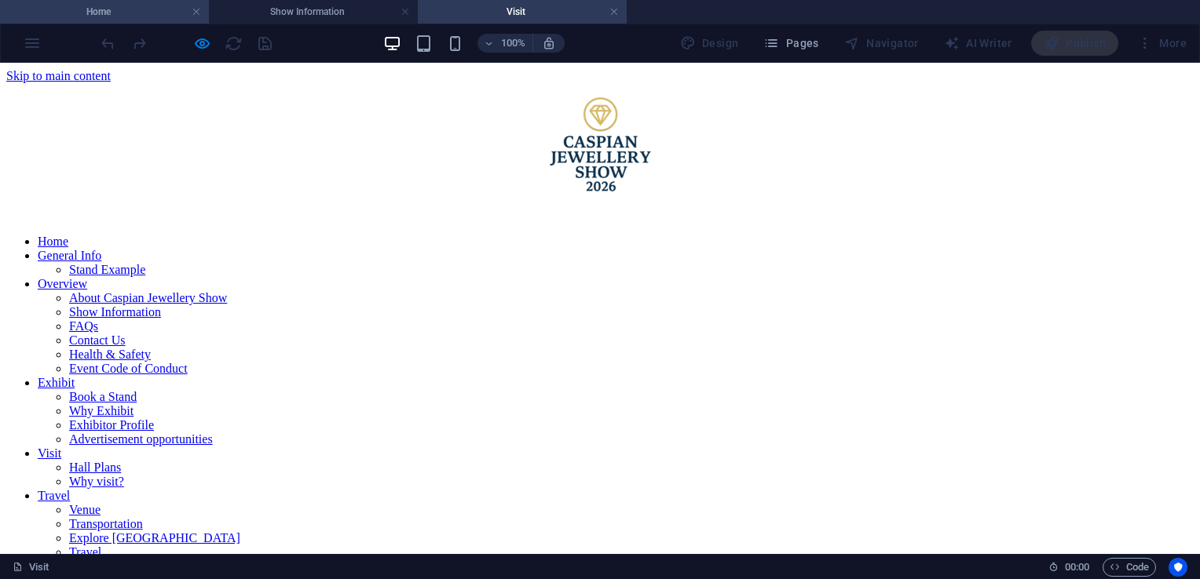
click at [117, 17] on h4 "Home" at bounding box center [104, 11] width 209 height 17
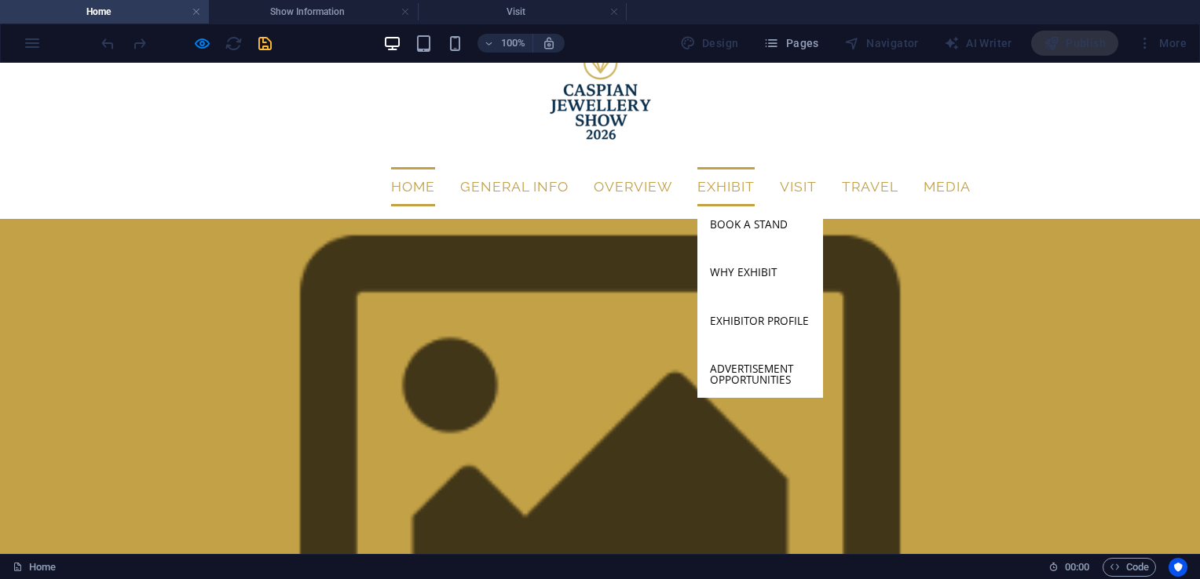
click at [729, 167] on link "Exhibit" at bounding box center [725, 186] width 57 height 39
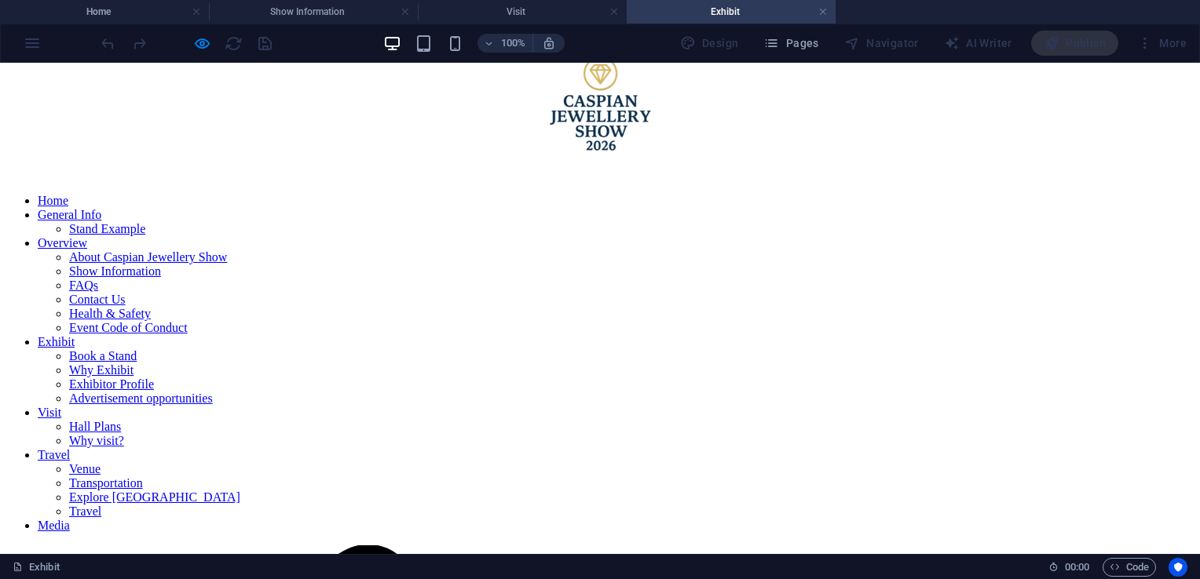
scroll to position [36, 0]
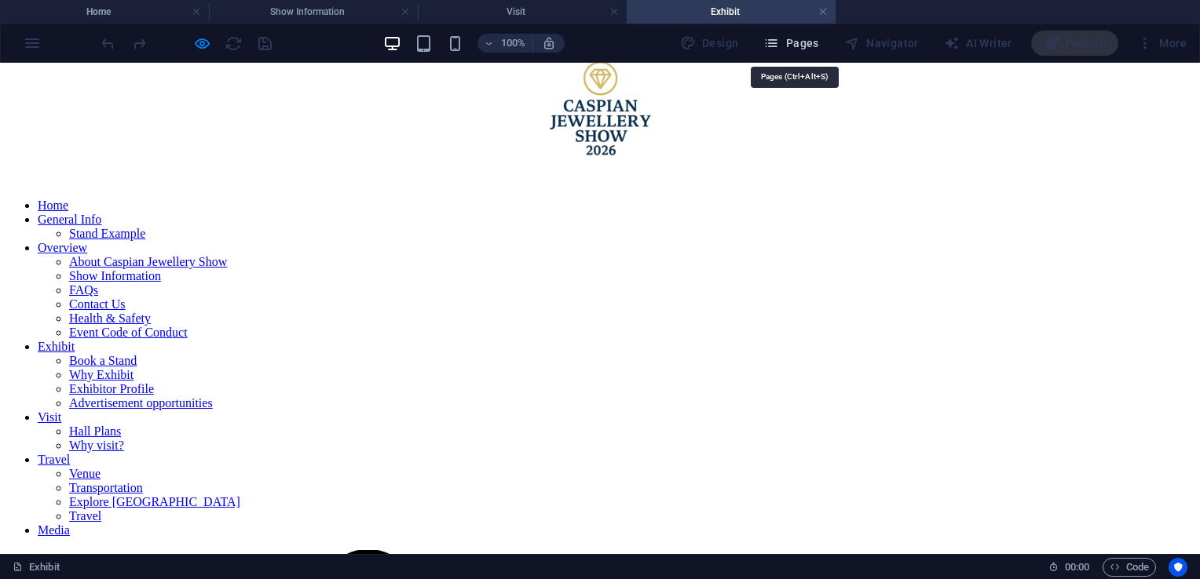
click at [795, 38] on span "Pages" at bounding box center [790, 43] width 55 height 16
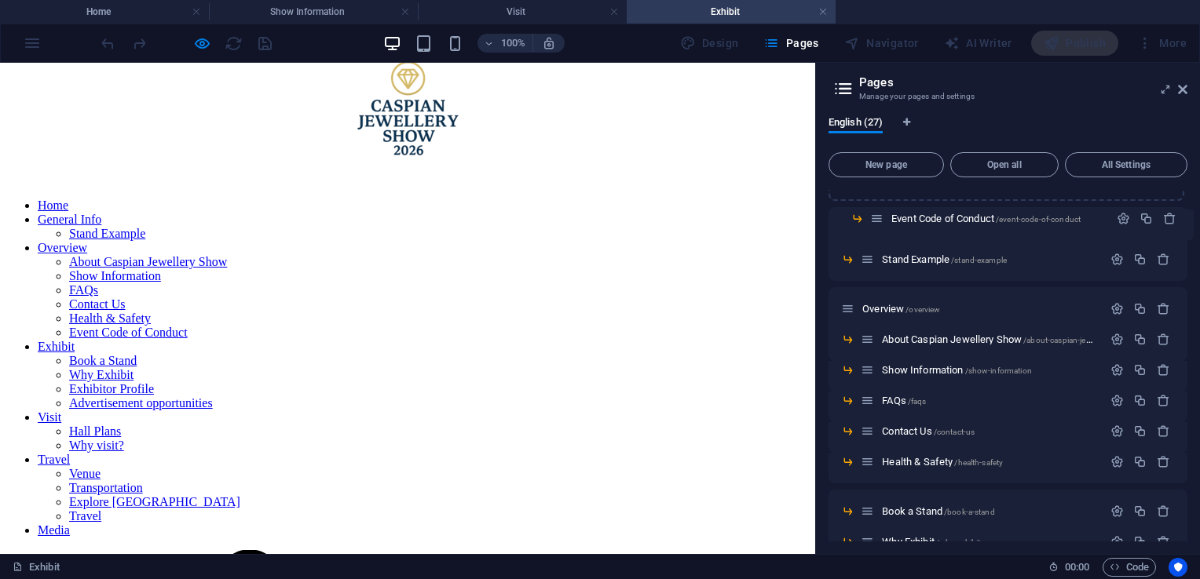
scroll to position [0, 0]
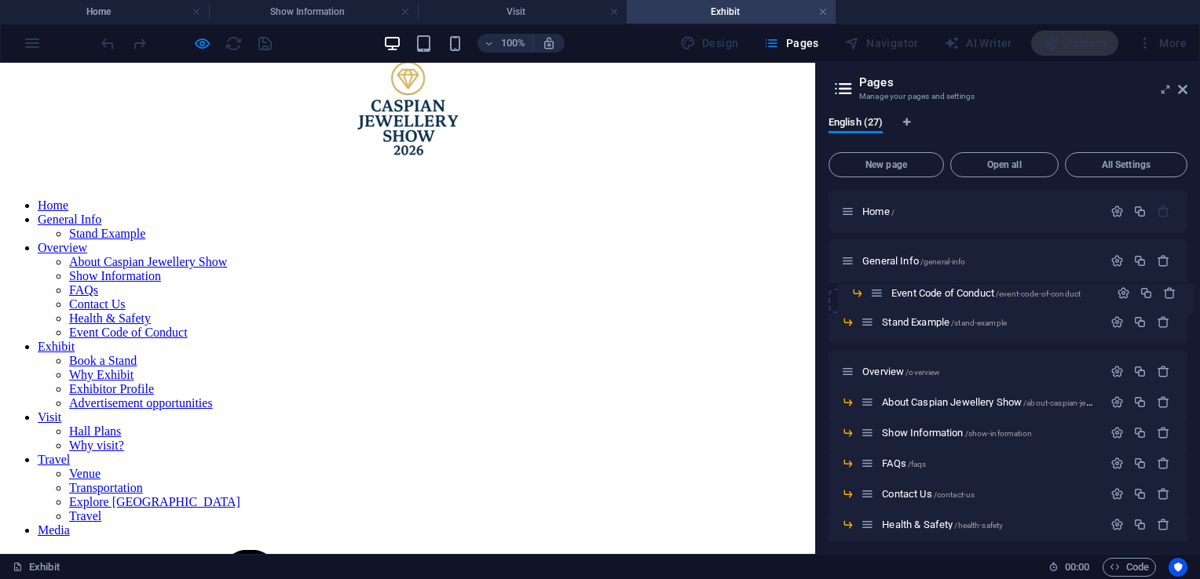
drag, startPoint x: 871, startPoint y: 426, endPoint x: 879, endPoint y: 283, distance: 142.4
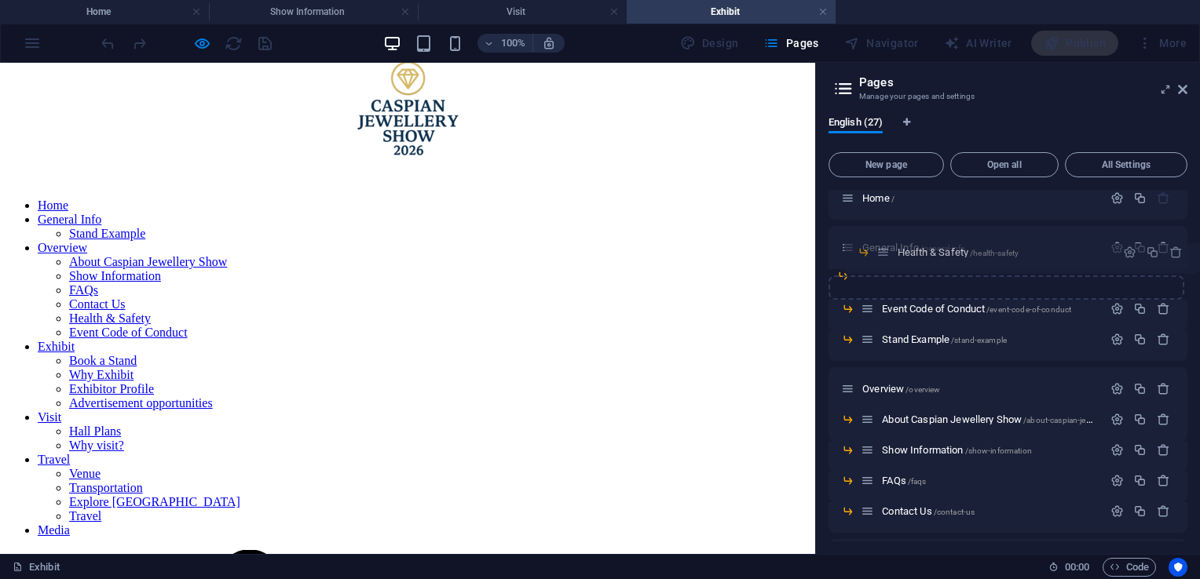
scroll to position [5, 0]
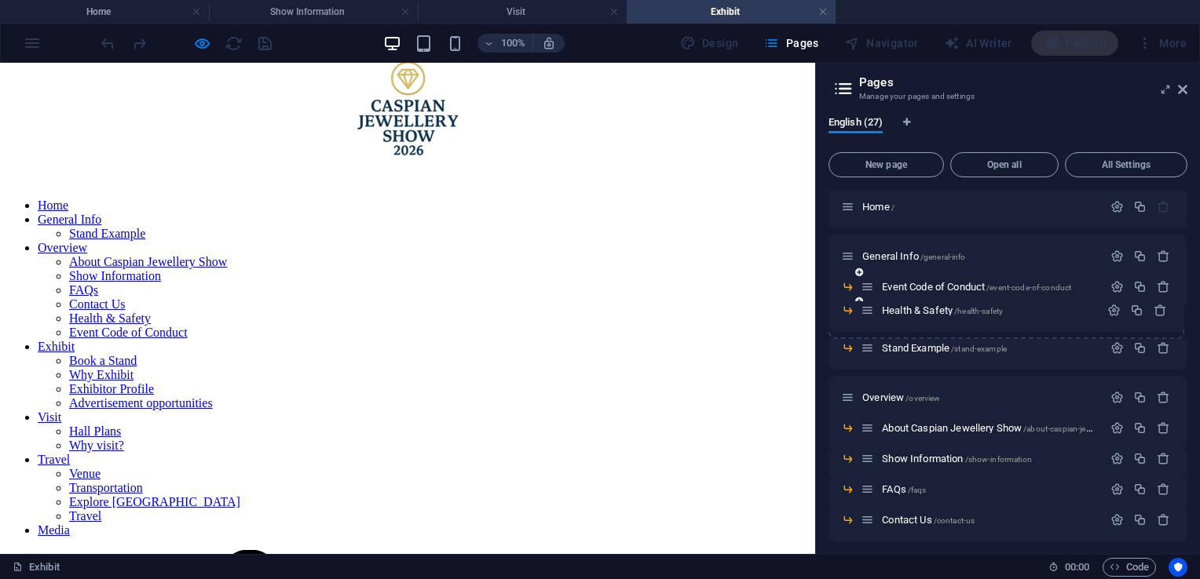
drag, startPoint x: 868, startPoint y: 432, endPoint x: 869, endPoint y: 278, distance: 153.9
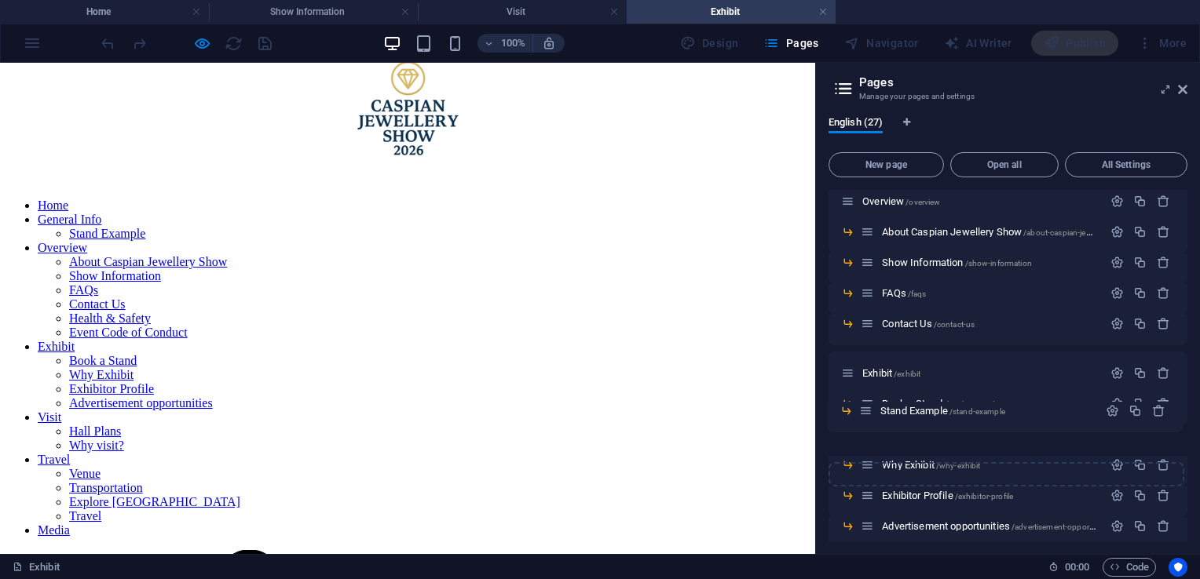
scroll to position [188, 0]
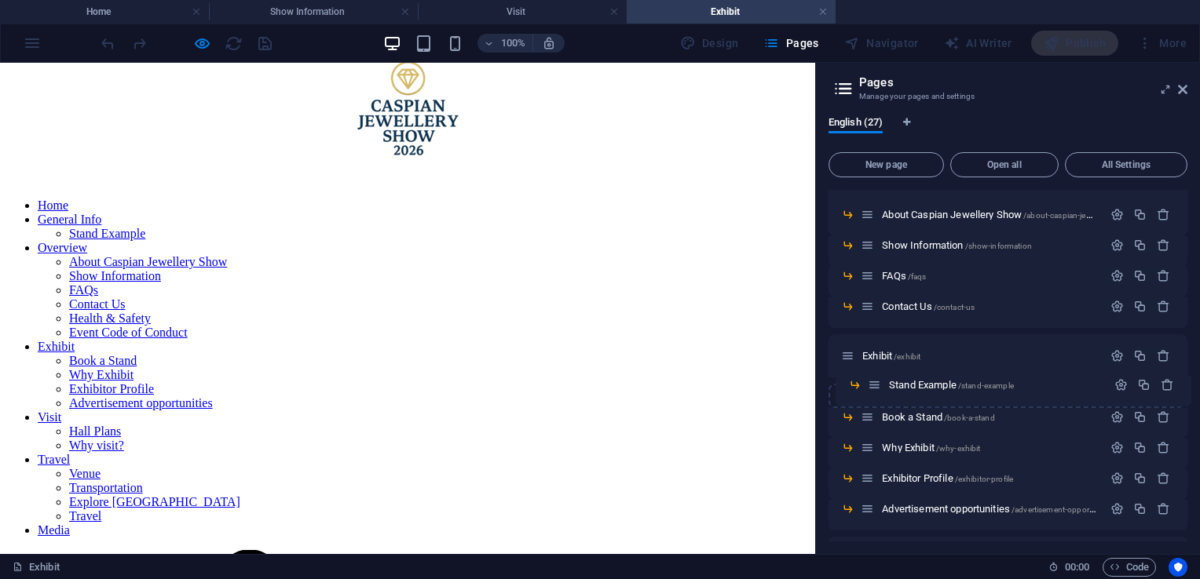
drag, startPoint x: 871, startPoint y: 248, endPoint x: 880, endPoint y: 393, distance: 144.7
click at [880, 393] on div "Home / General Info /general-info Event Code of Conduct /event-code-of-conduct …" at bounding box center [1007, 506] width 359 height 1009
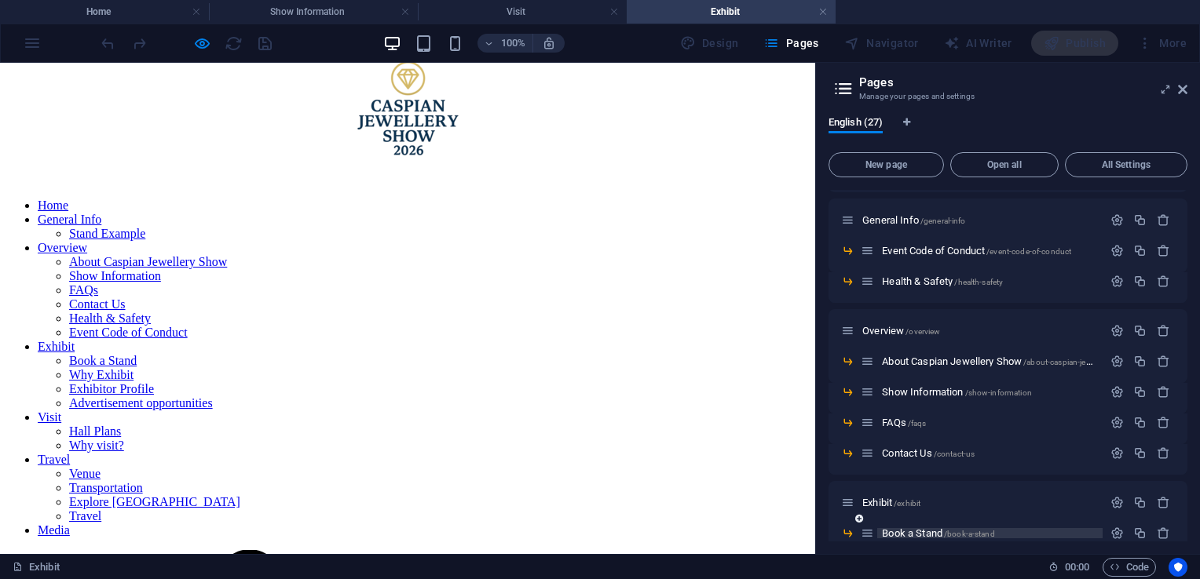
scroll to position [40, 0]
drag, startPoint x: 873, startPoint y: 369, endPoint x: 860, endPoint y: 305, distance: 65.6
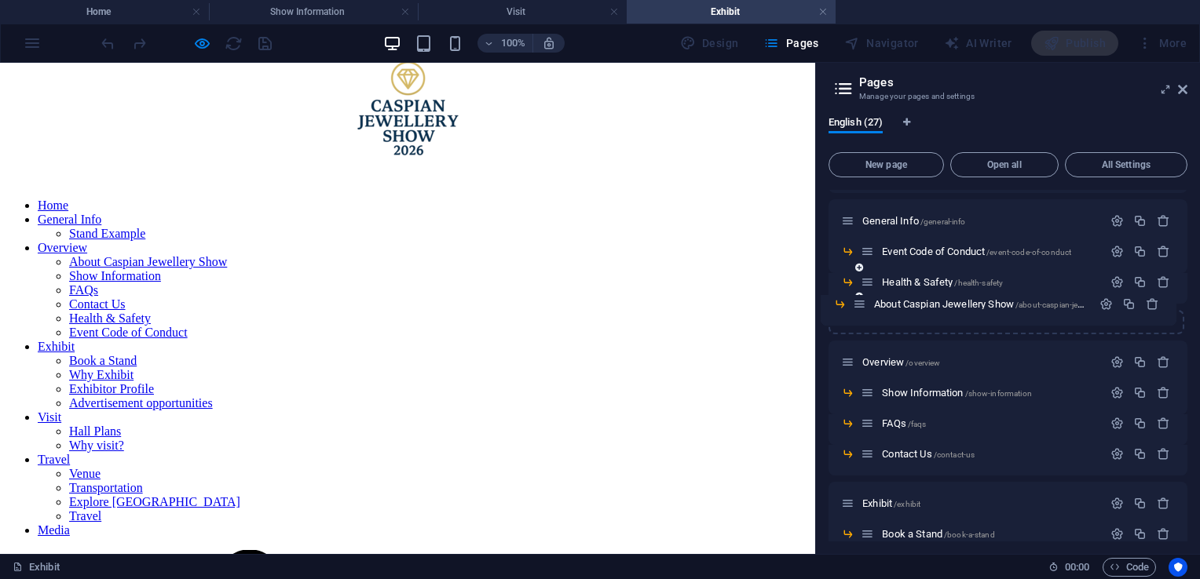
drag, startPoint x: 868, startPoint y: 363, endPoint x: 870, endPoint y: 297, distance: 66.0
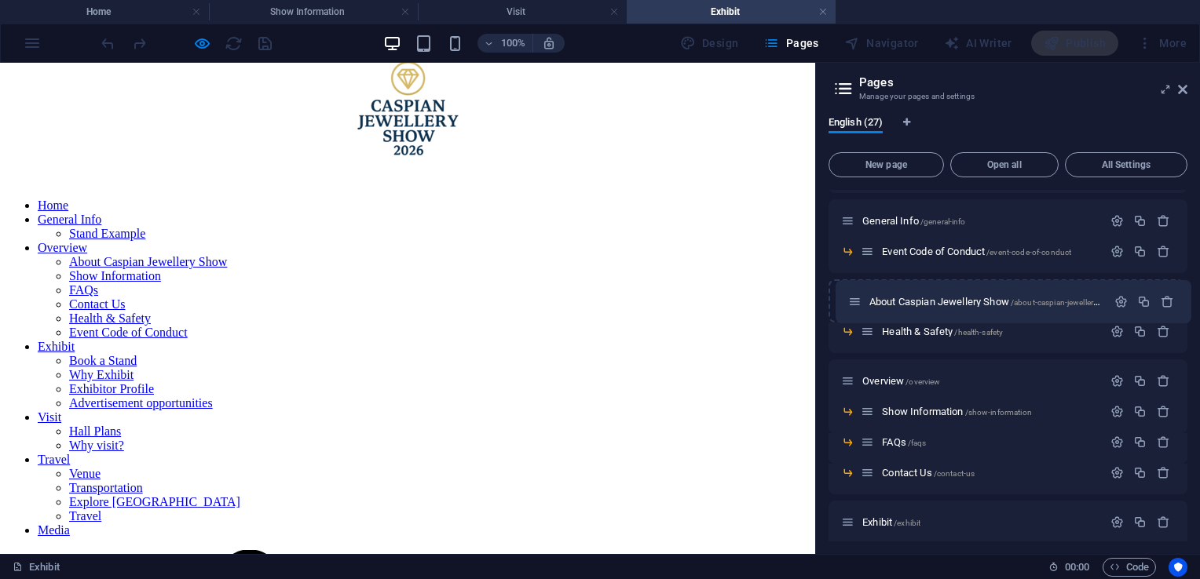
drag, startPoint x: 849, startPoint y: 330, endPoint x: 860, endPoint y: 284, distance: 46.8
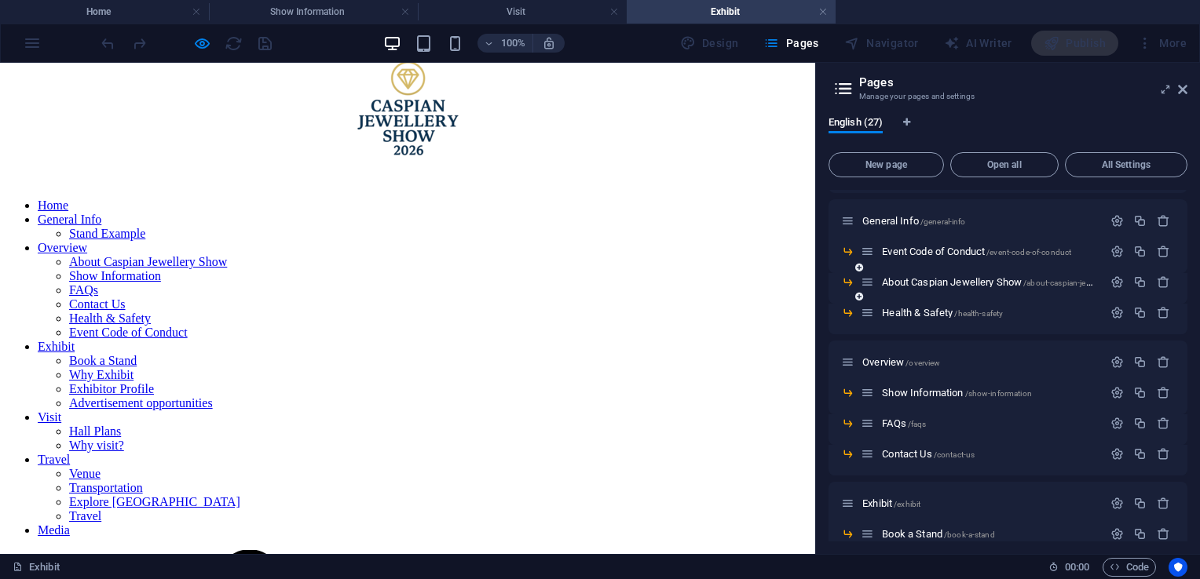
click at [851, 300] on div "About Caspian Jewellery Show /about-caspian-jewellery-show" at bounding box center [1007, 288] width 359 height 31
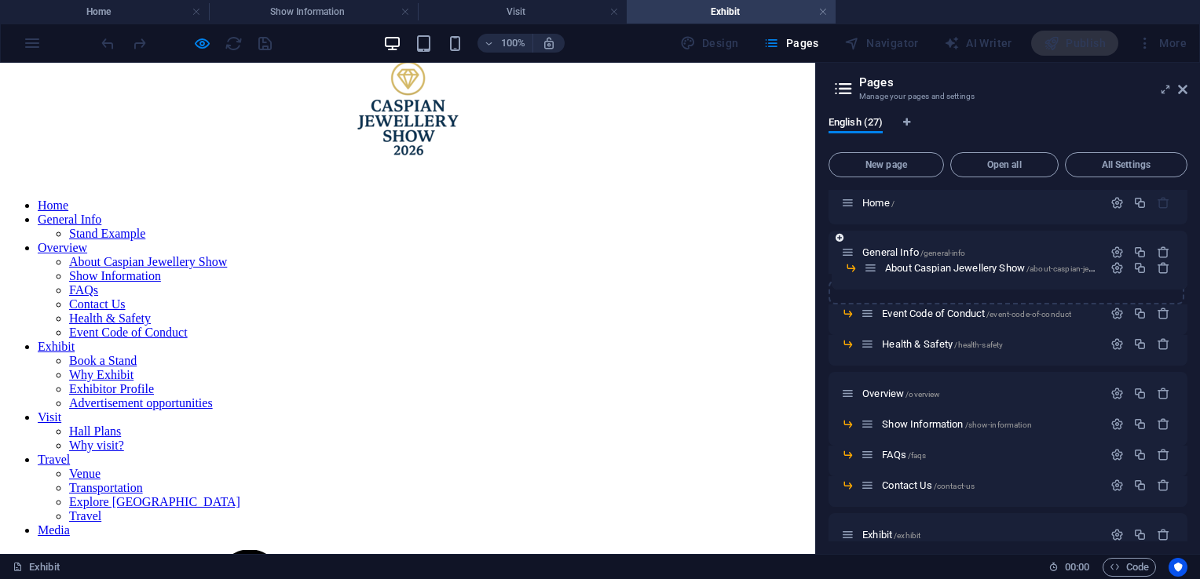
drag, startPoint x: 870, startPoint y: 283, endPoint x: 873, endPoint y: 262, distance: 21.4
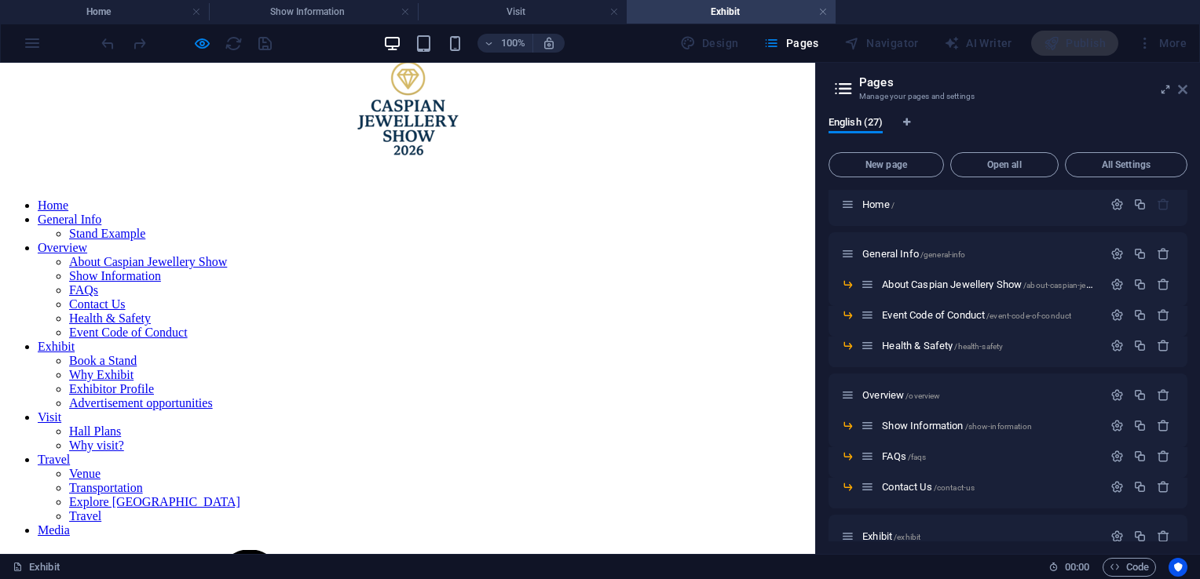
click at [1186, 90] on icon at bounding box center [1182, 89] width 9 height 13
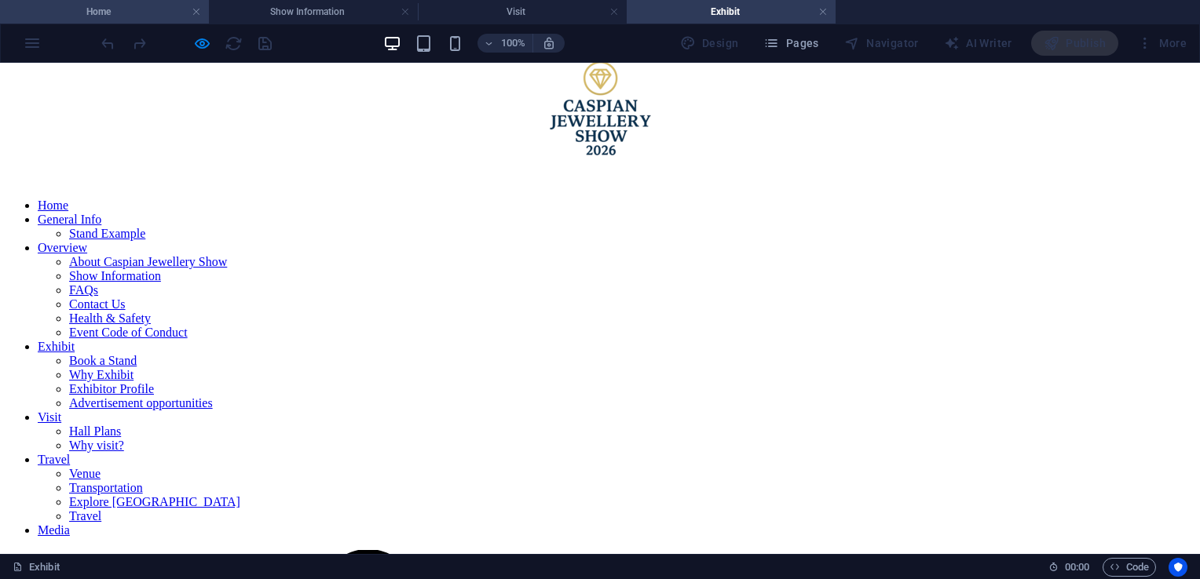
click at [137, 5] on h4 "Home" at bounding box center [104, 11] width 209 height 17
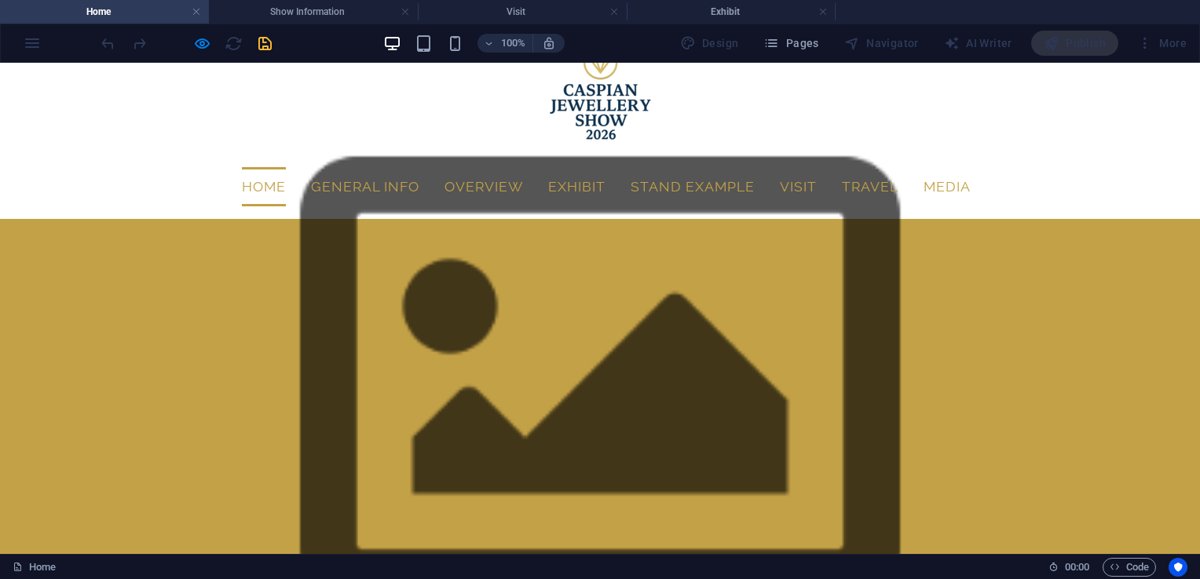
scroll to position [0, 0]
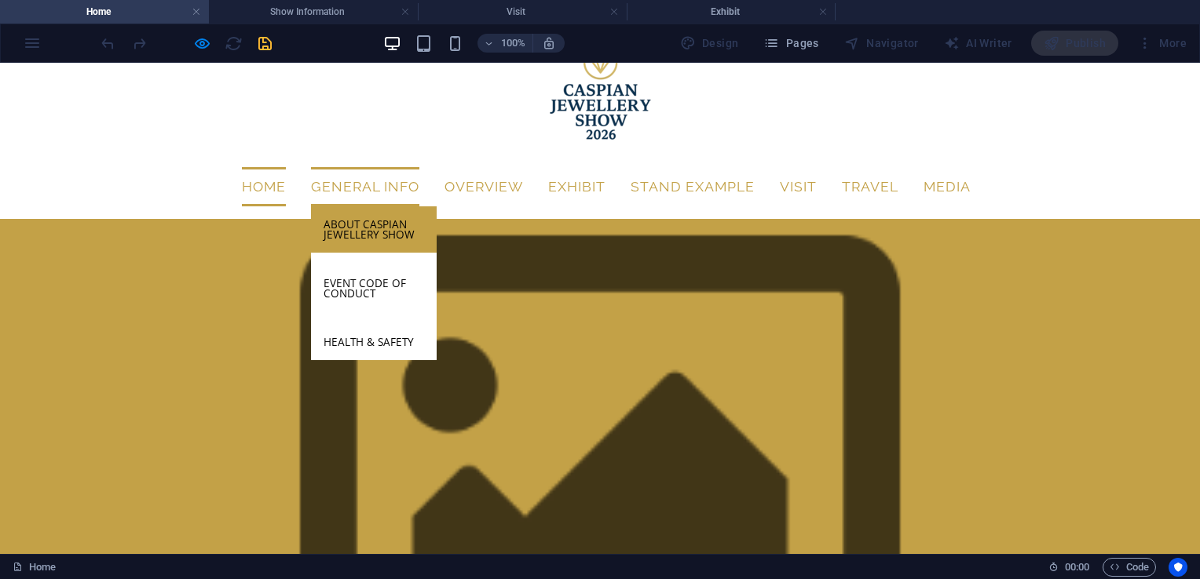
click at [364, 217] on link "About Caspian Jewellery Show" at bounding box center [374, 229] width 126 height 46
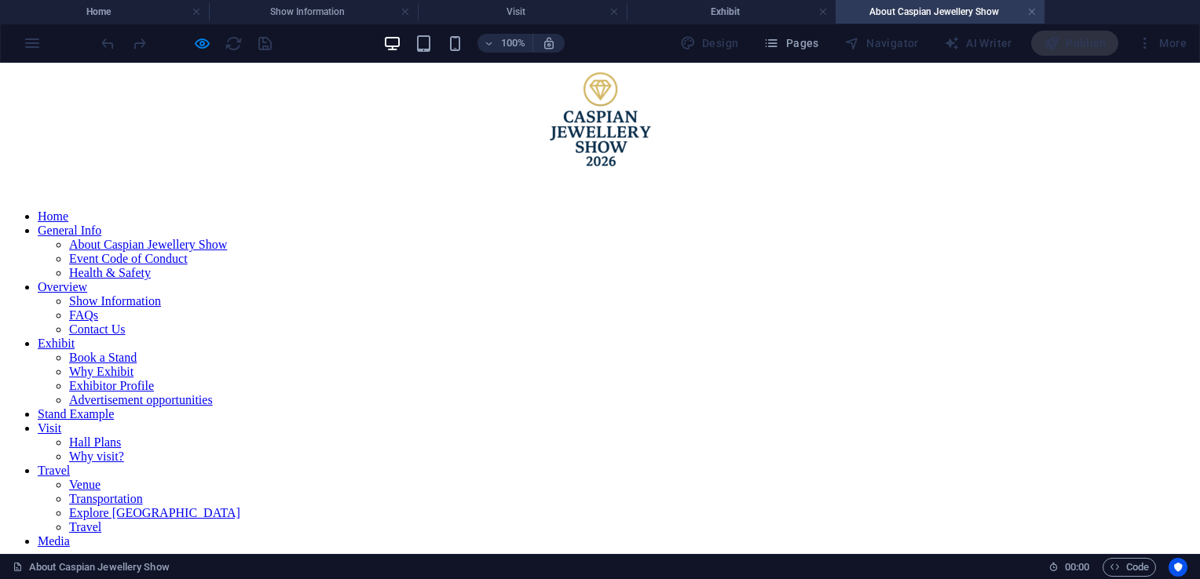
scroll to position [13, 0]
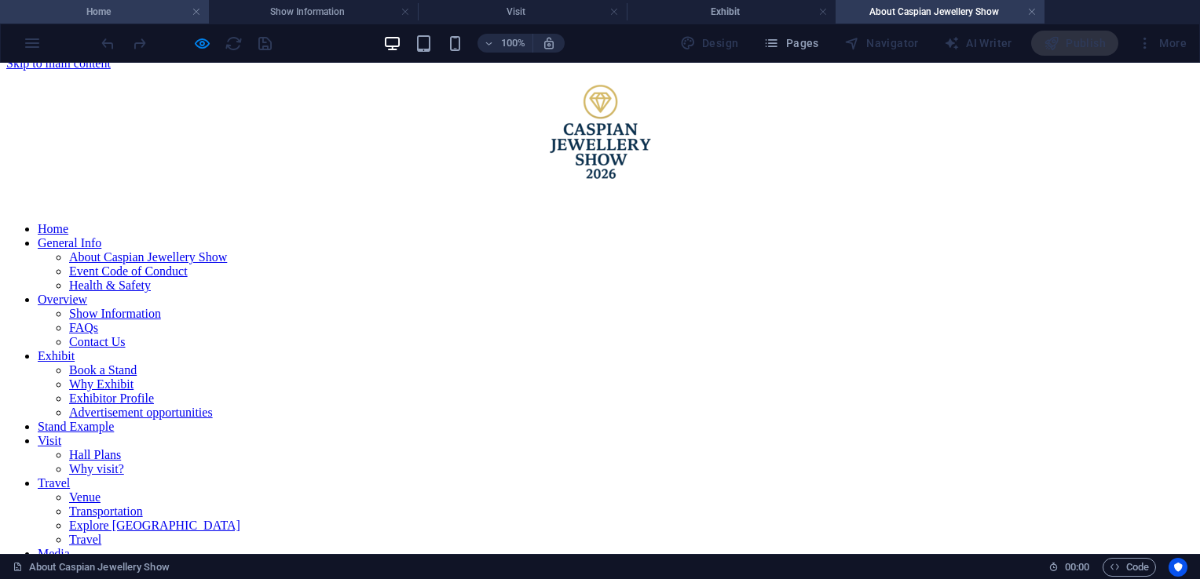
click at [100, 14] on h4 "Home" at bounding box center [104, 11] width 209 height 17
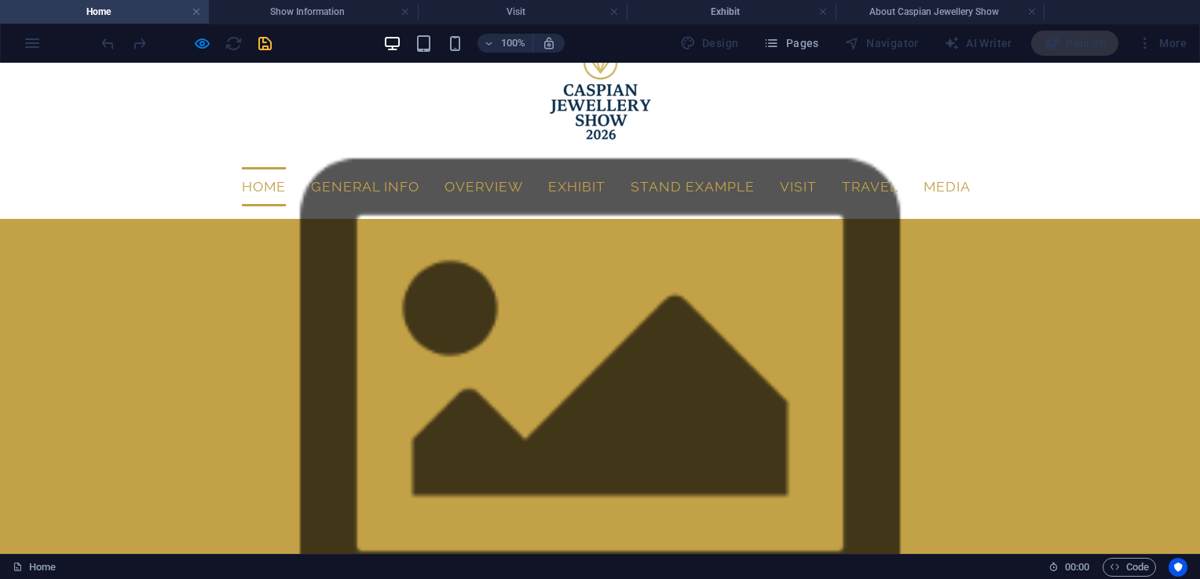
scroll to position [0, 0]
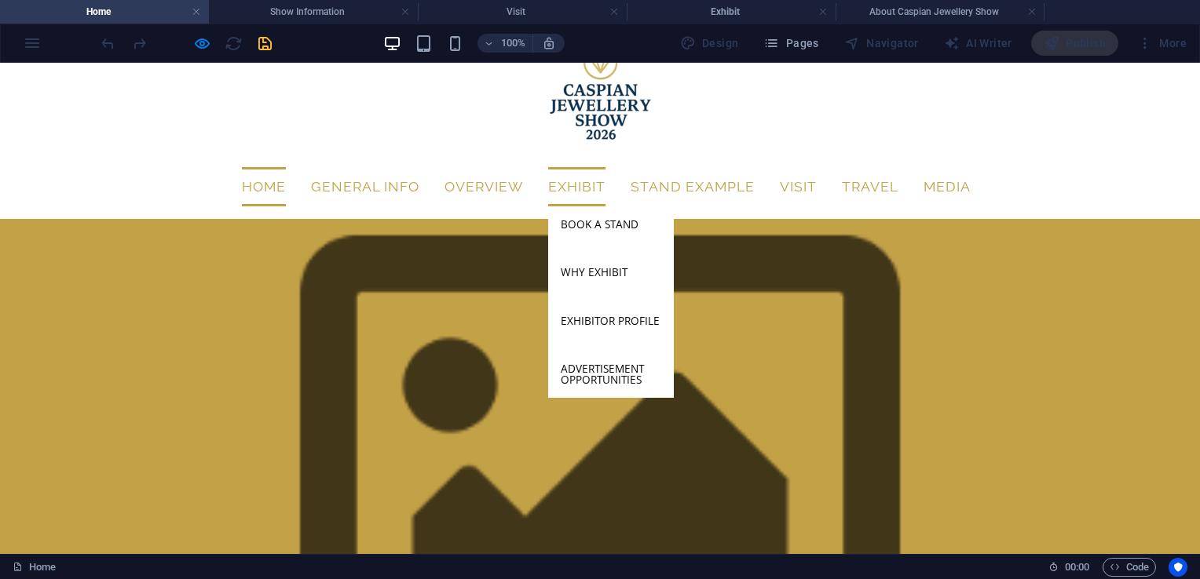
click at [548, 181] on link "Exhibit" at bounding box center [576, 186] width 57 height 39
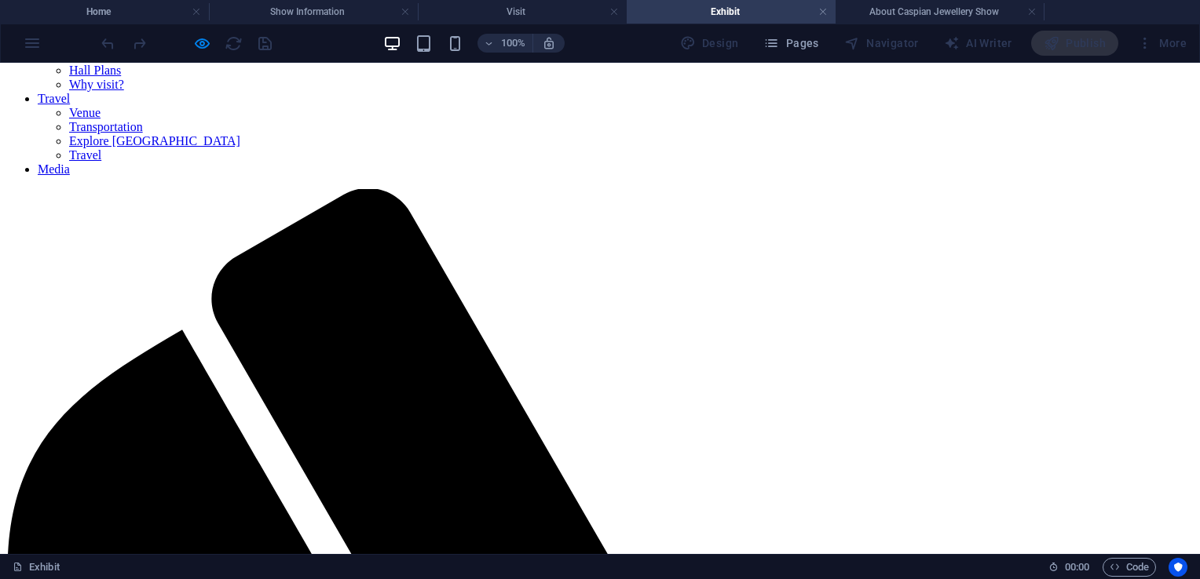
scroll to position [341, 0]
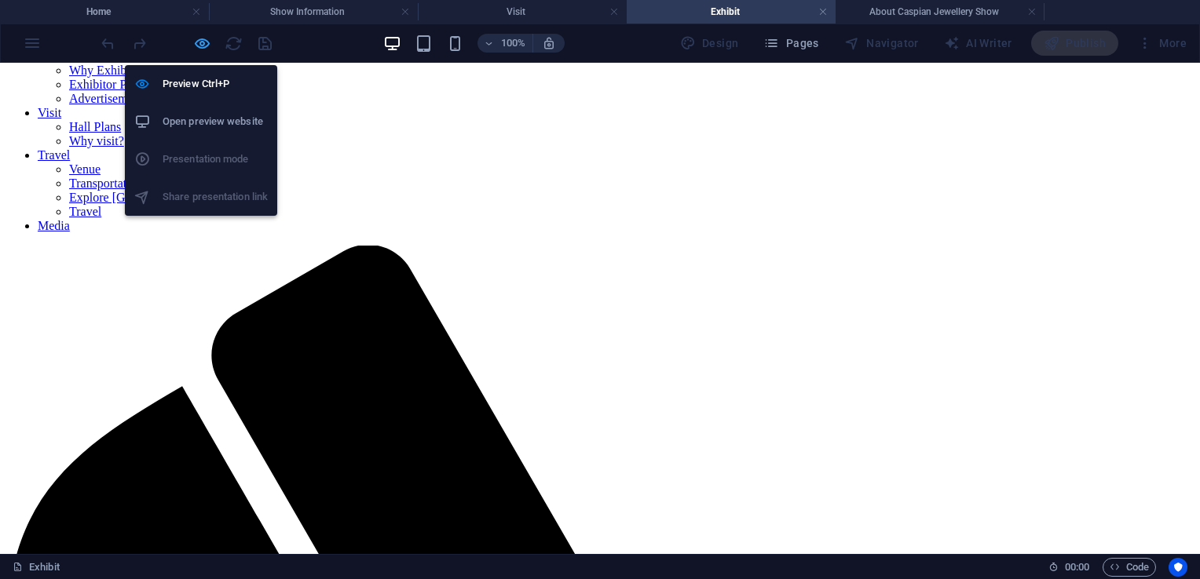
click at [207, 49] on icon "button" at bounding box center [202, 44] width 18 height 18
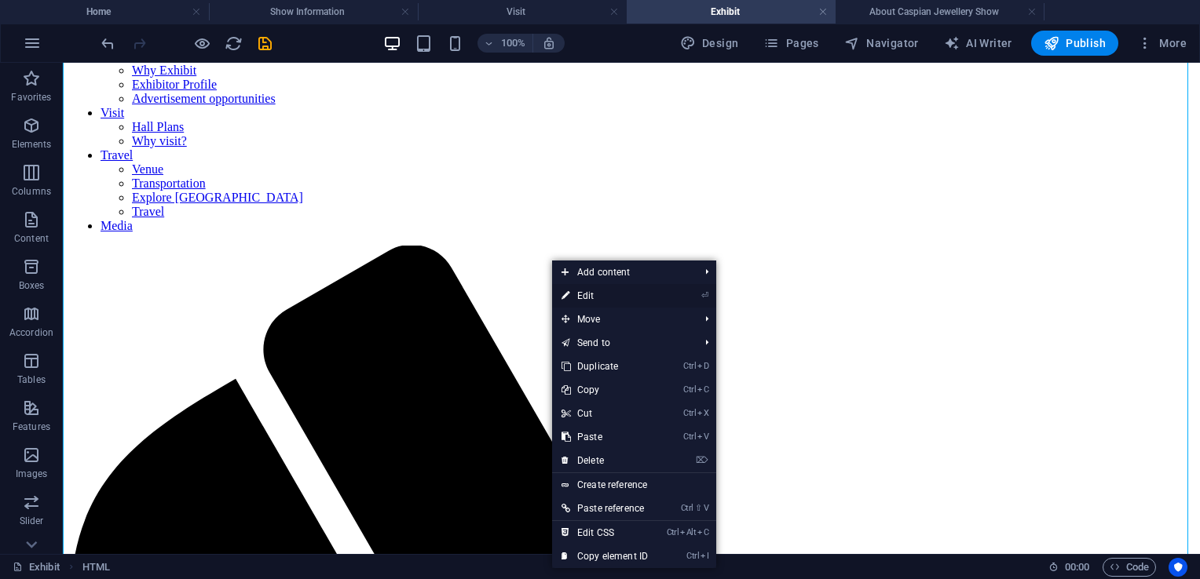
click at [611, 294] on link "⏎ Edit" at bounding box center [604, 296] width 105 height 24
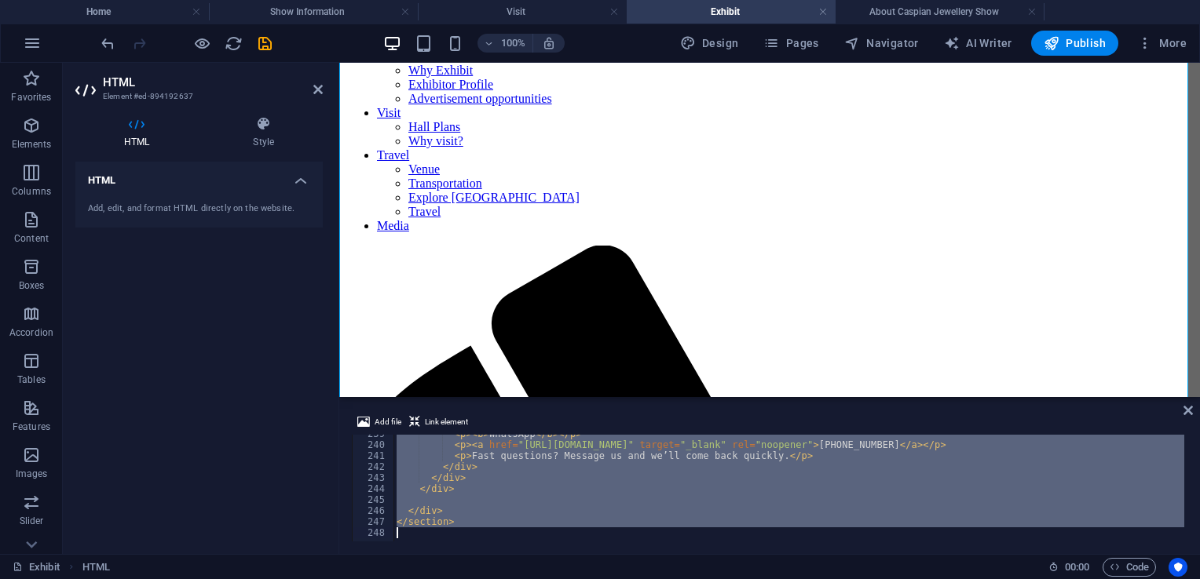
scroll to position [2622, 0]
drag, startPoint x: 390, startPoint y: 441, endPoint x: 703, endPoint y: 590, distance: 346.6
click at [703, 555] on html "[DOMAIN_NAME] Home Show Information Visit Exhibit About Caspian Jewellery Show …" at bounding box center [600, 289] width 1200 height 579
type textarea "</section>"
click at [318, 89] on icon at bounding box center [317, 89] width 9 height 13
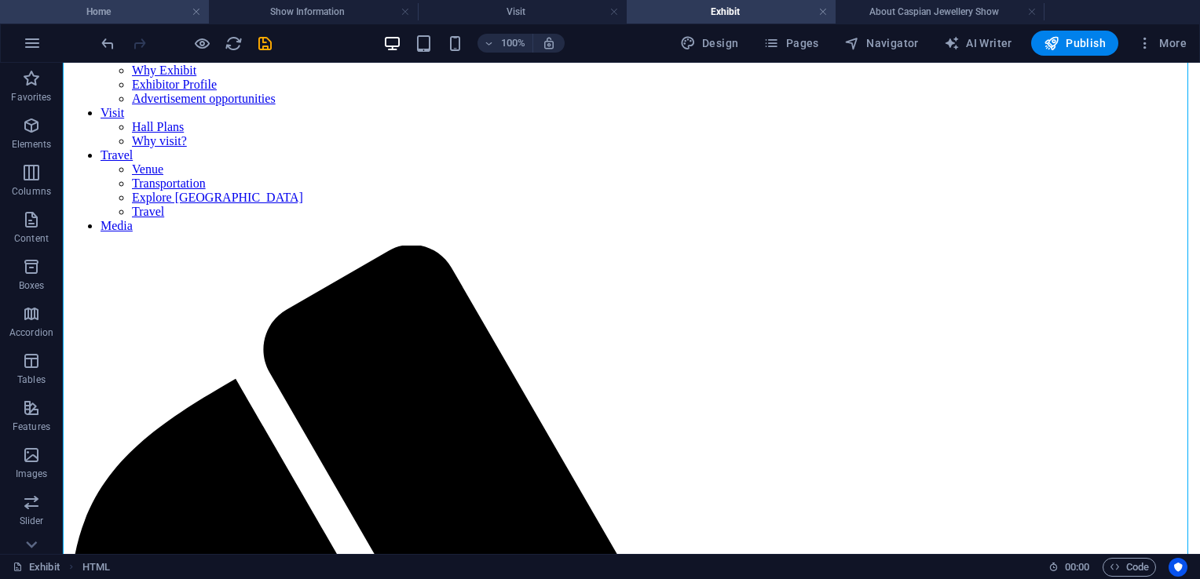
click at [125, 10] on h4 "Home" at bounding box center [104, 11] width 209 height 17
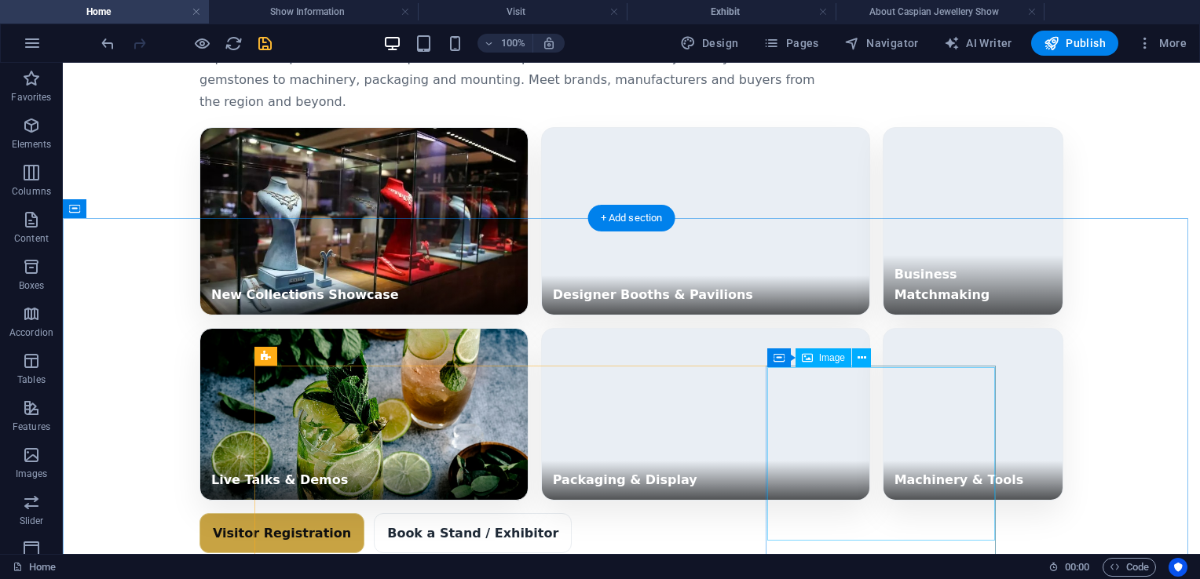
scroll to position [4931, 0]
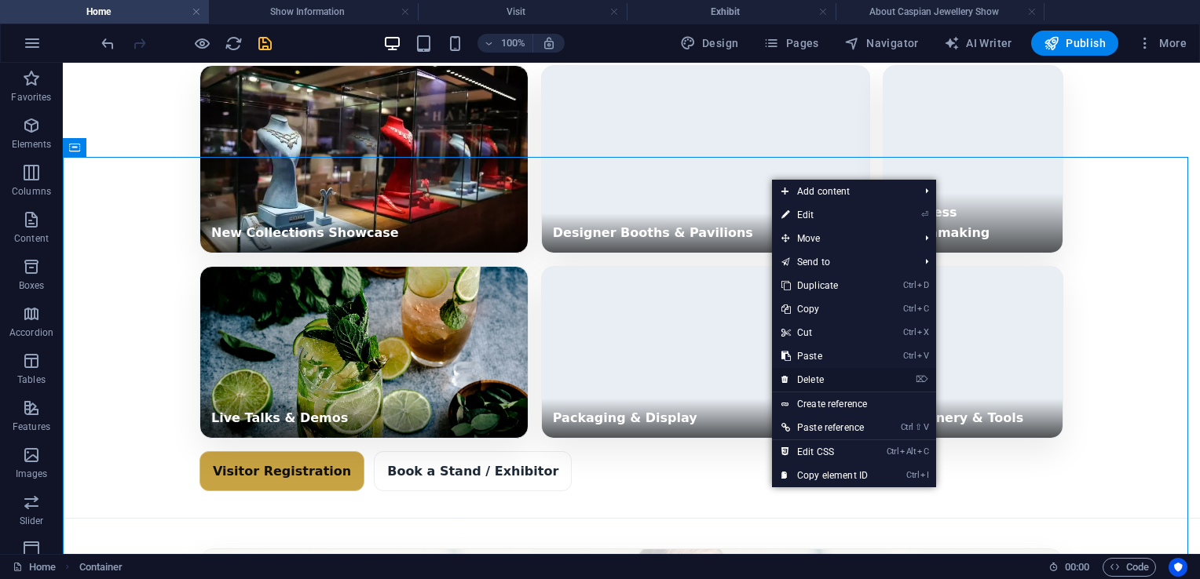
click at [817, 379] on link "⌦ Delete" at bounding box center [824, 380] width 105 height 24
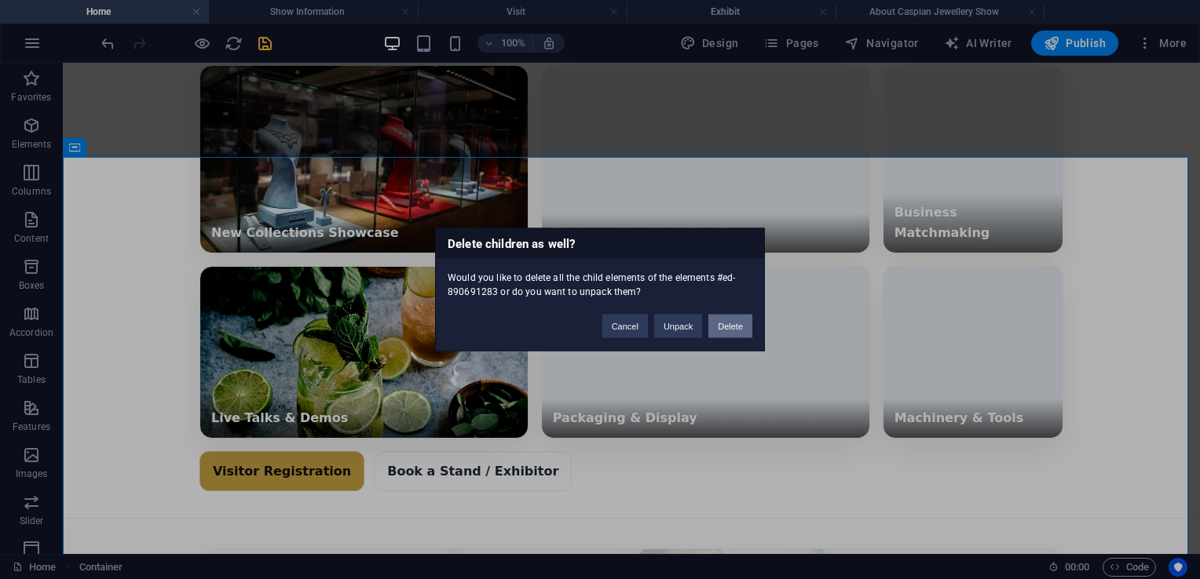
click at [735, 328] on button "Delete" at bounding box center [730, 327] width 44 height 24
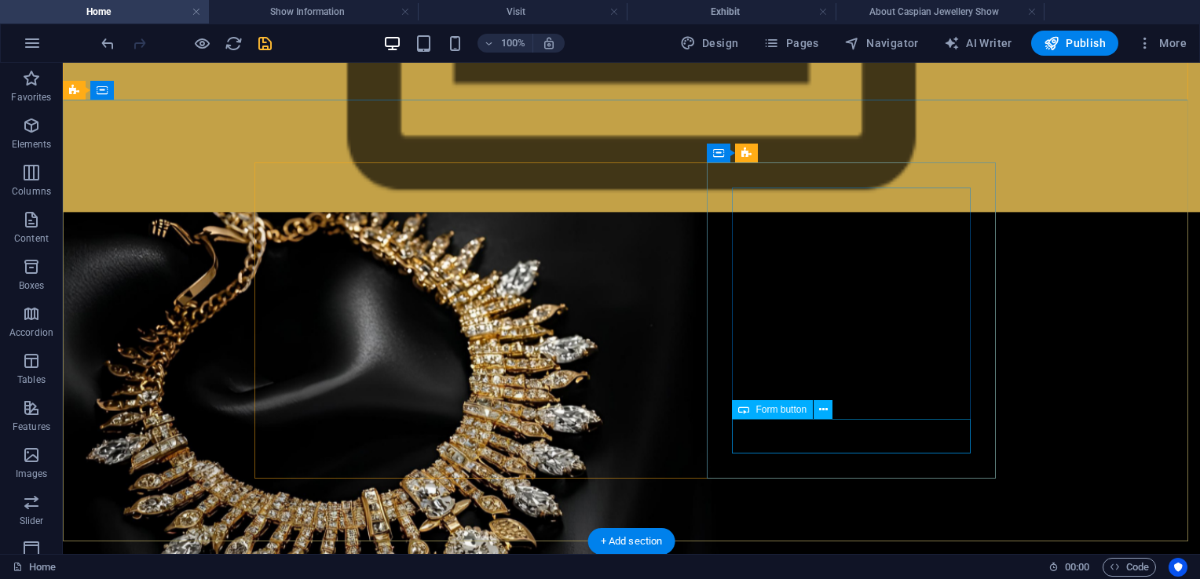
scroll to position [0, 0]
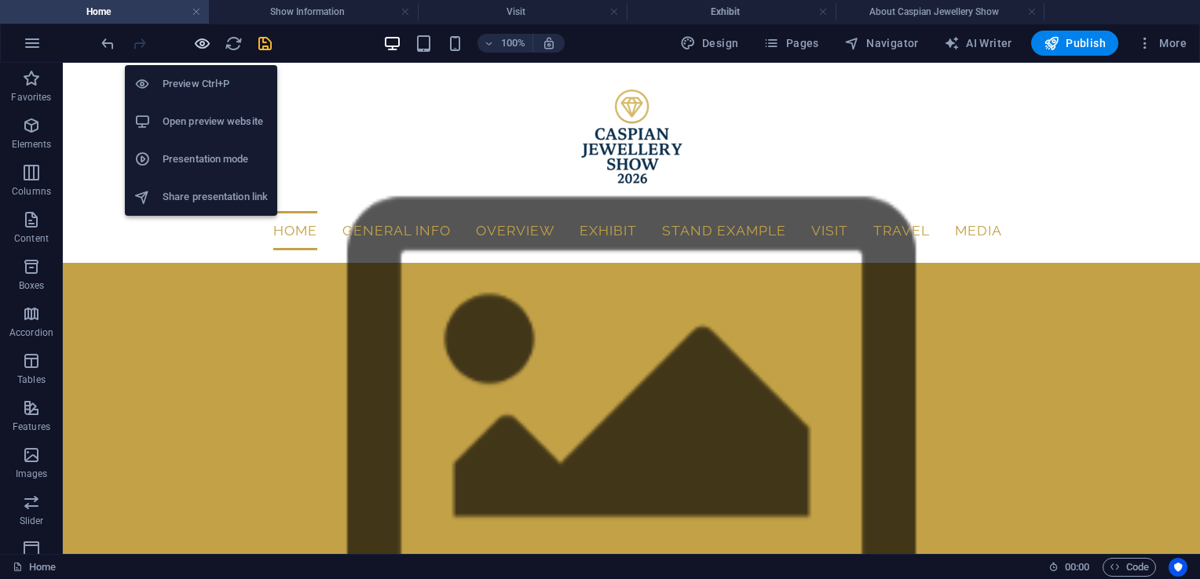
click at [201, 40] on icon "button" at bounding box center [202, 44] width 18 height 18
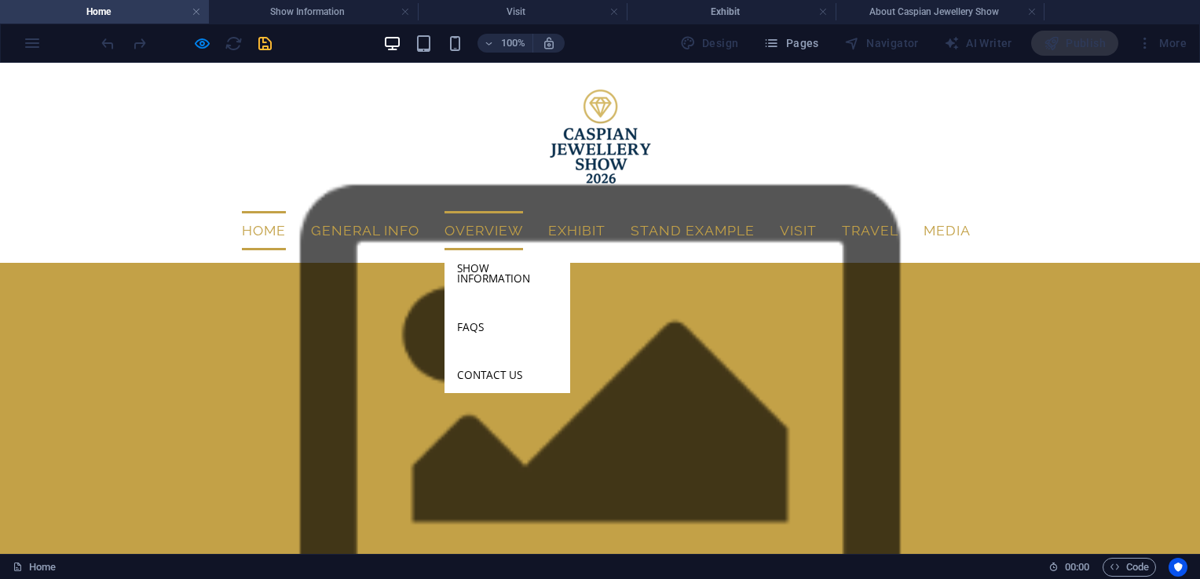
click at [463, 225] on link "Overview" at bounding box center [483, 230] width 79 height 39
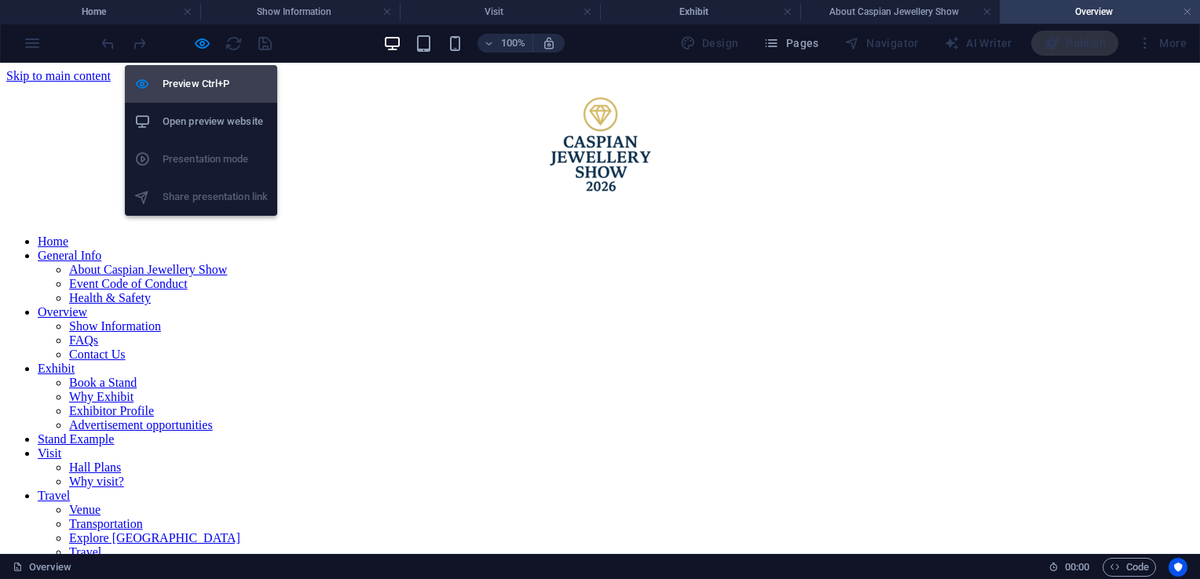
scroll to position [207, 0]
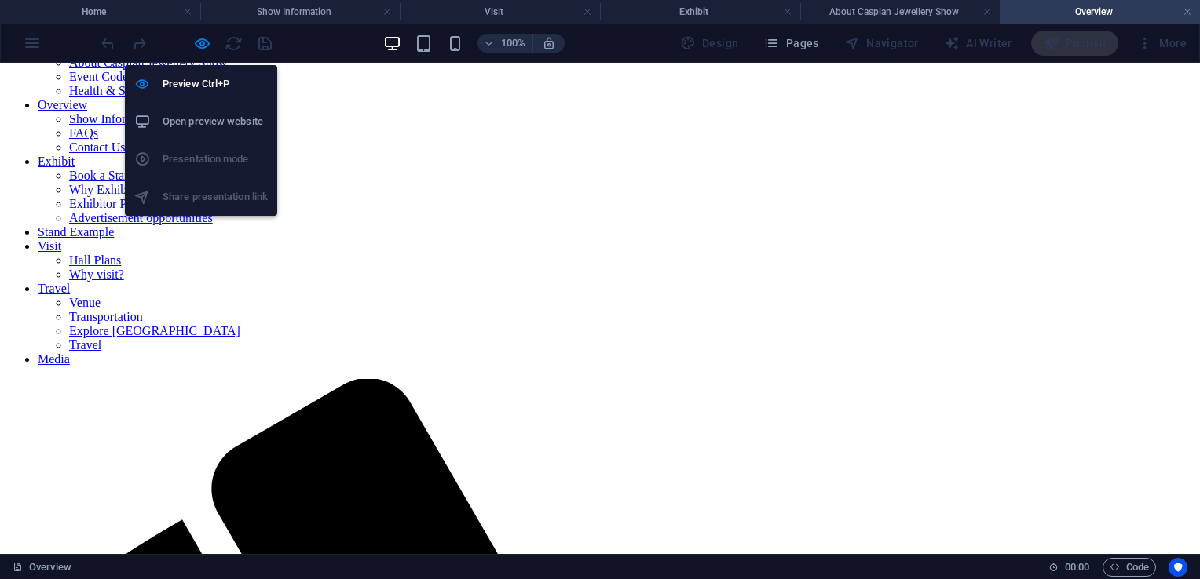
click at [216, 115] on h6 "Open preview website" at bounding box center [215, 121] width 105 height 19
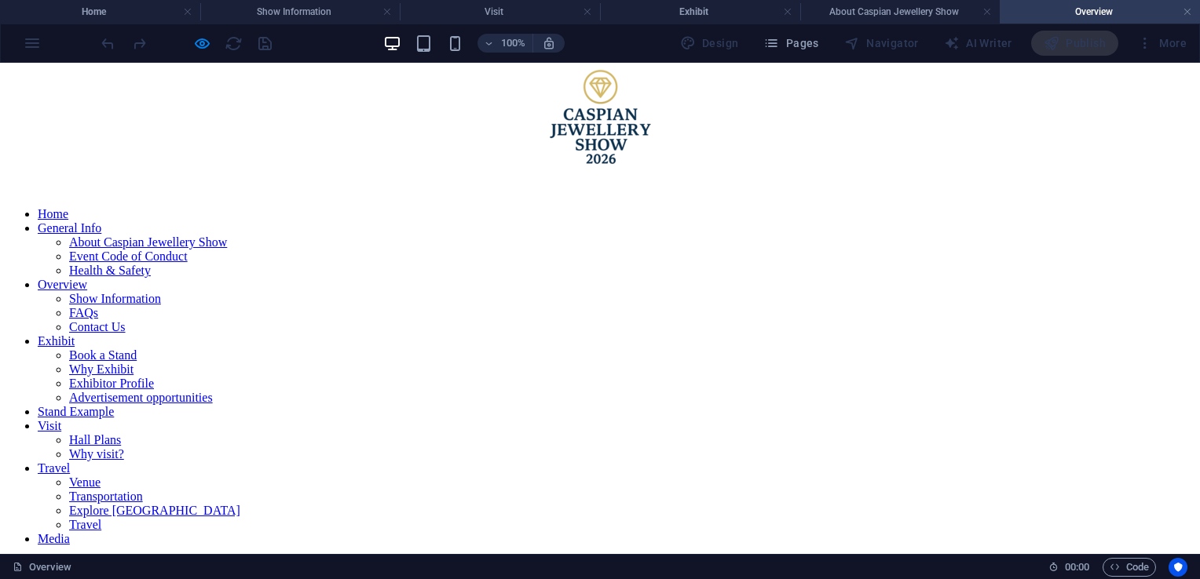
scroll to position [27, 0]
click at [788, 47] on span "Pages" at bounding box center [790, 43] width 55 height 16
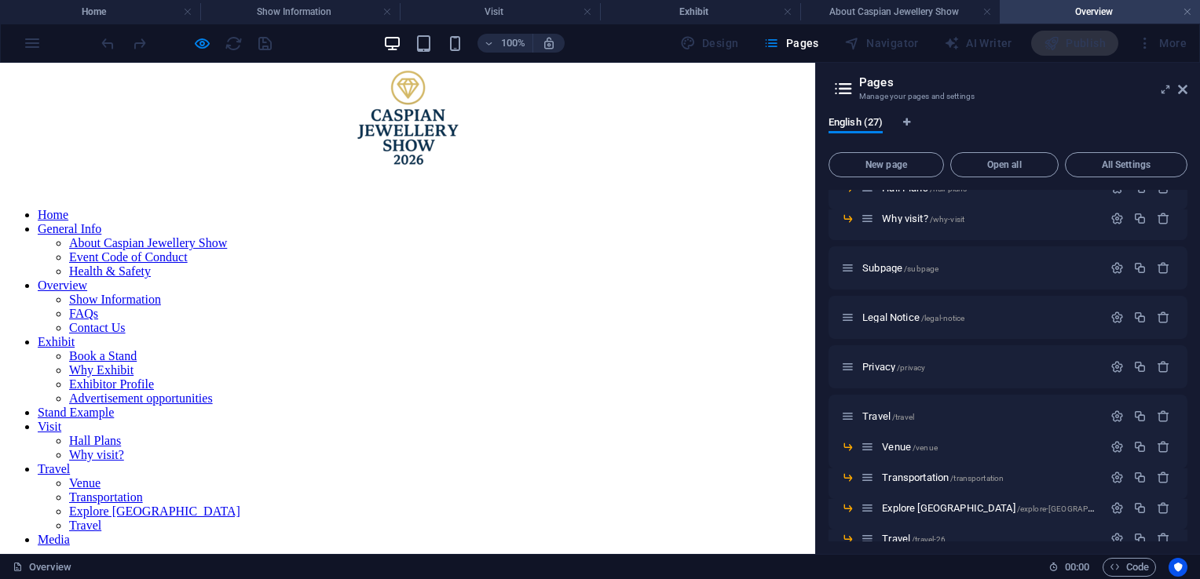
scroll to position [681, 0]
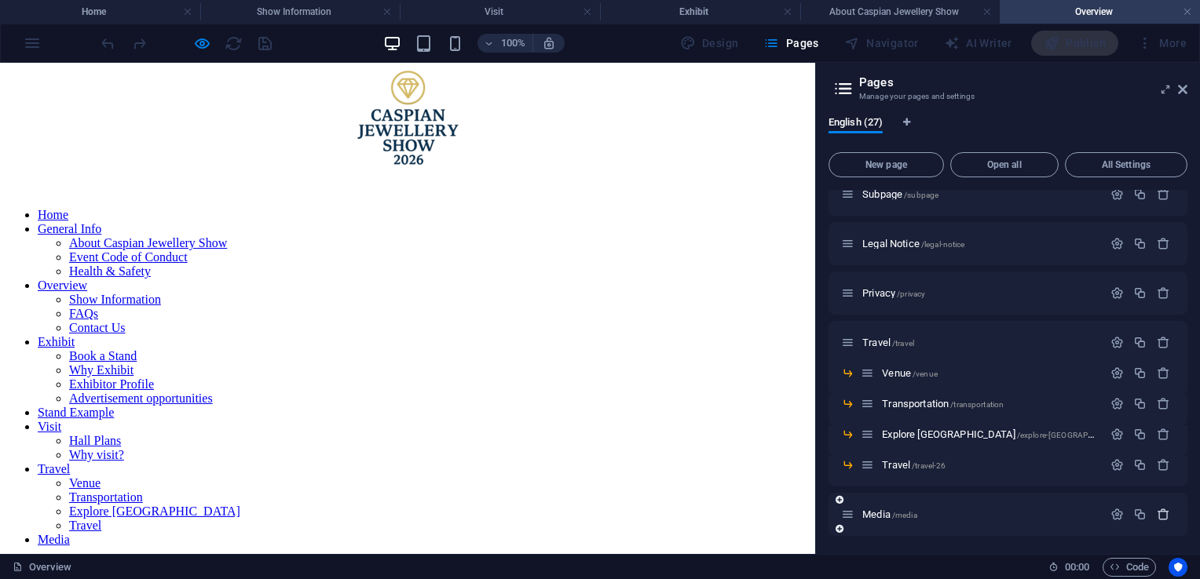
click at [1162, 512] on icon "button" at bounding box center [1162, 514] width 13 height 13
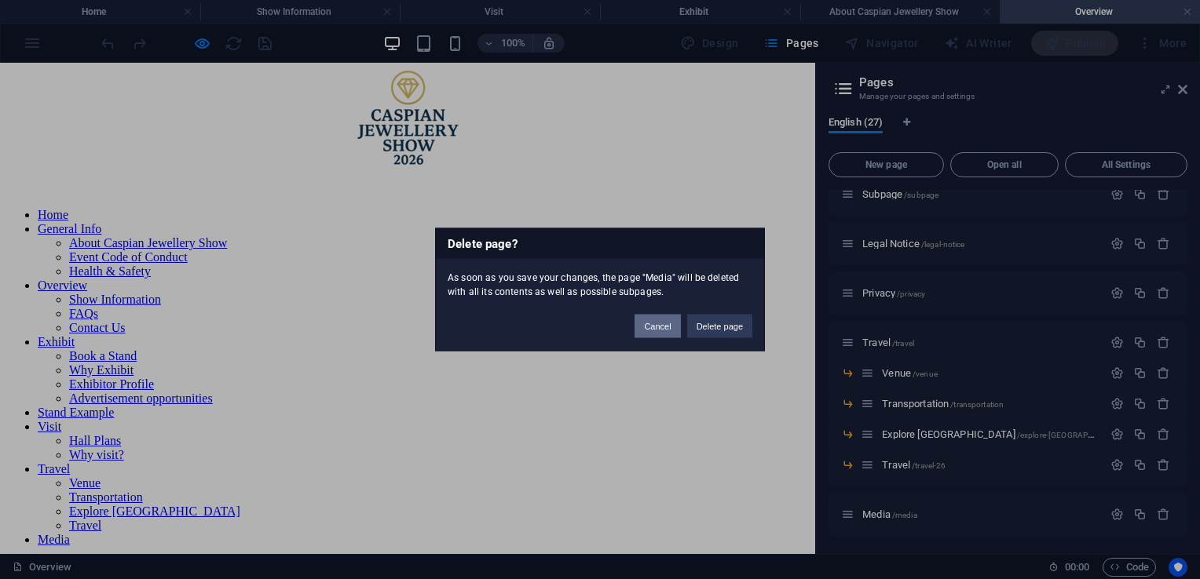
click at [658, 320] on button "Cancel" at bounding box center [657, 327] width 46 height 24
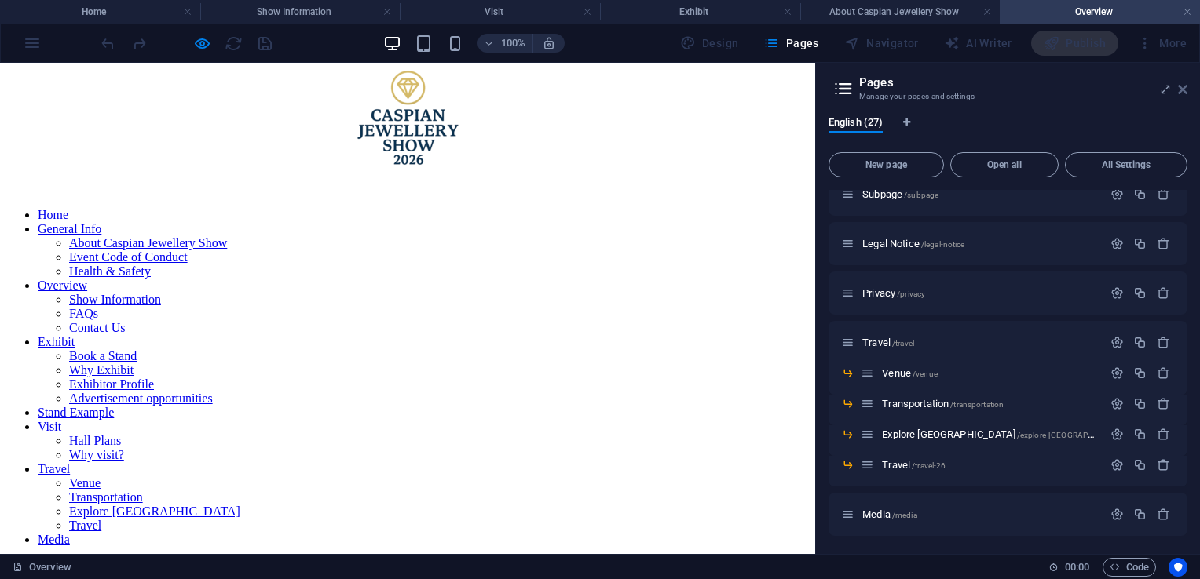
click at [1178, 95] on icon at bounding box center [1182, 89] width 9 height 13
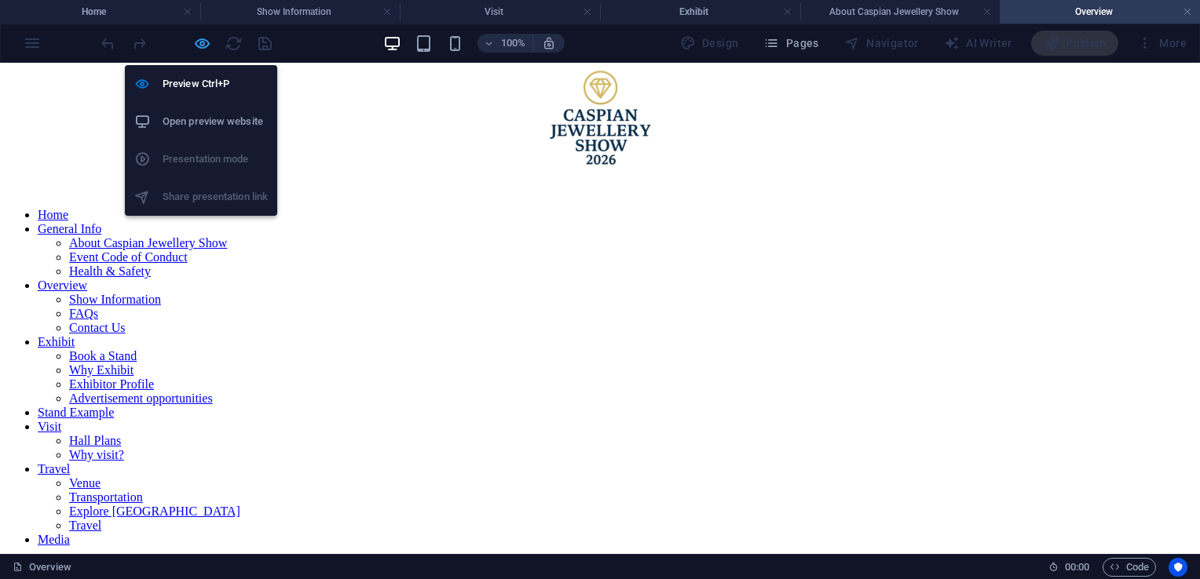
click at [203, 44] on icon "button" at bounding box center [202, 44] width 18 height 18
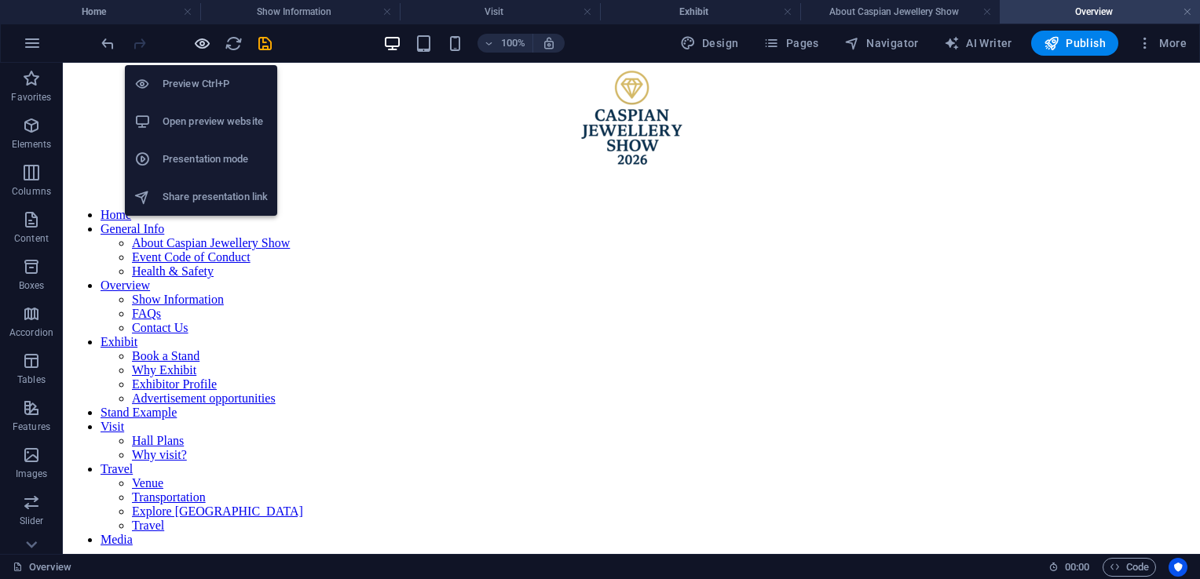
click at [195, 44] on icon "button" at bounding box center [202, 44] width 18 height 18
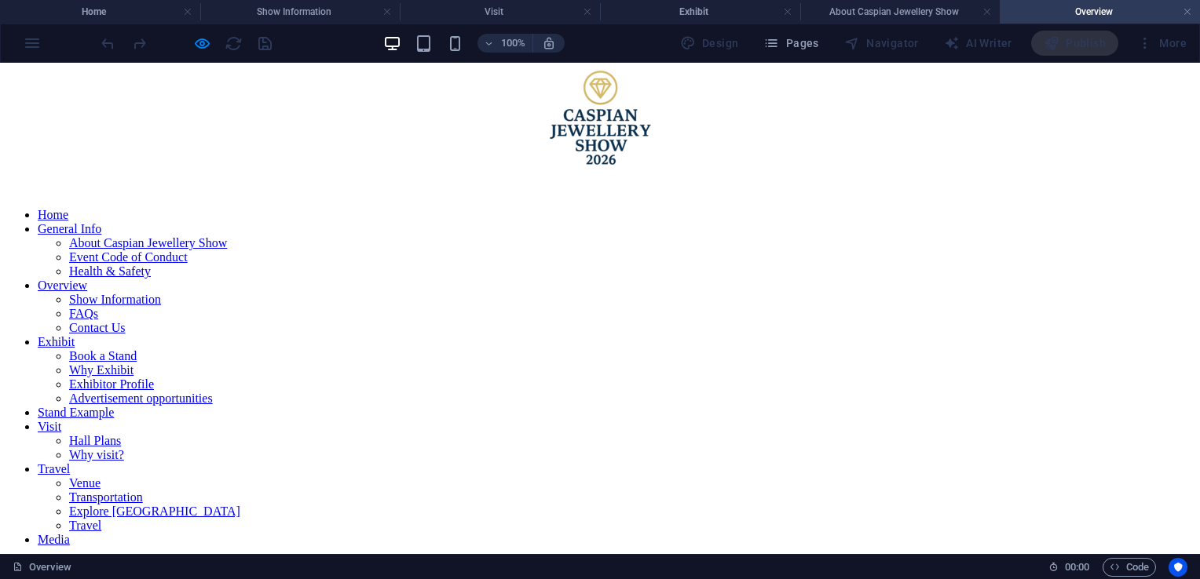
click at [75, 335] on link "Exhibit" at bounding box center [56, 341] width 37 height 13
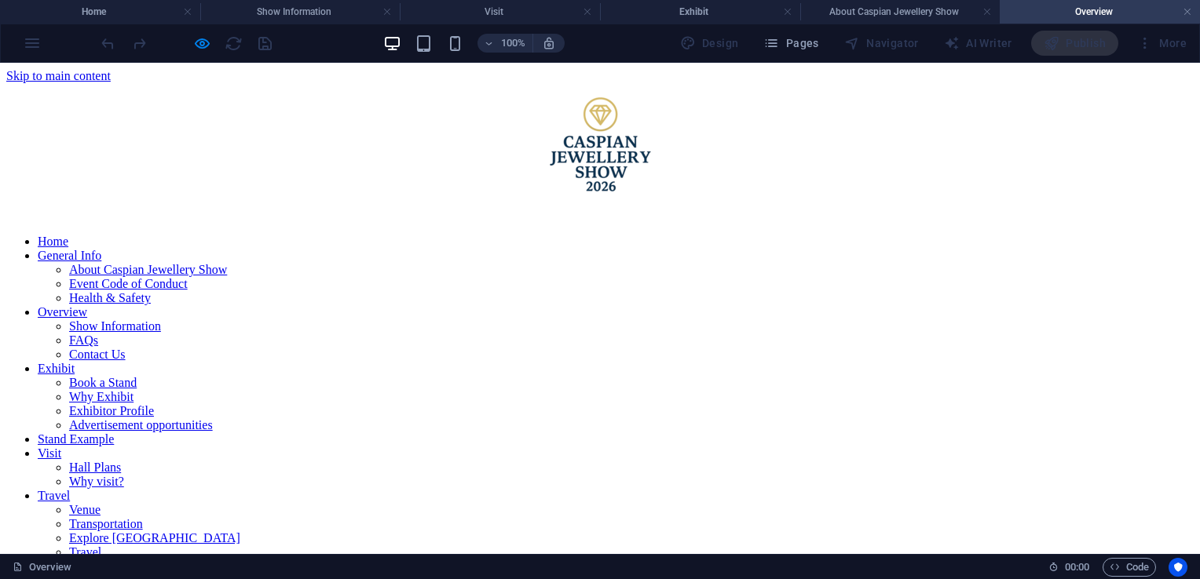
scroll to position [341, 0]
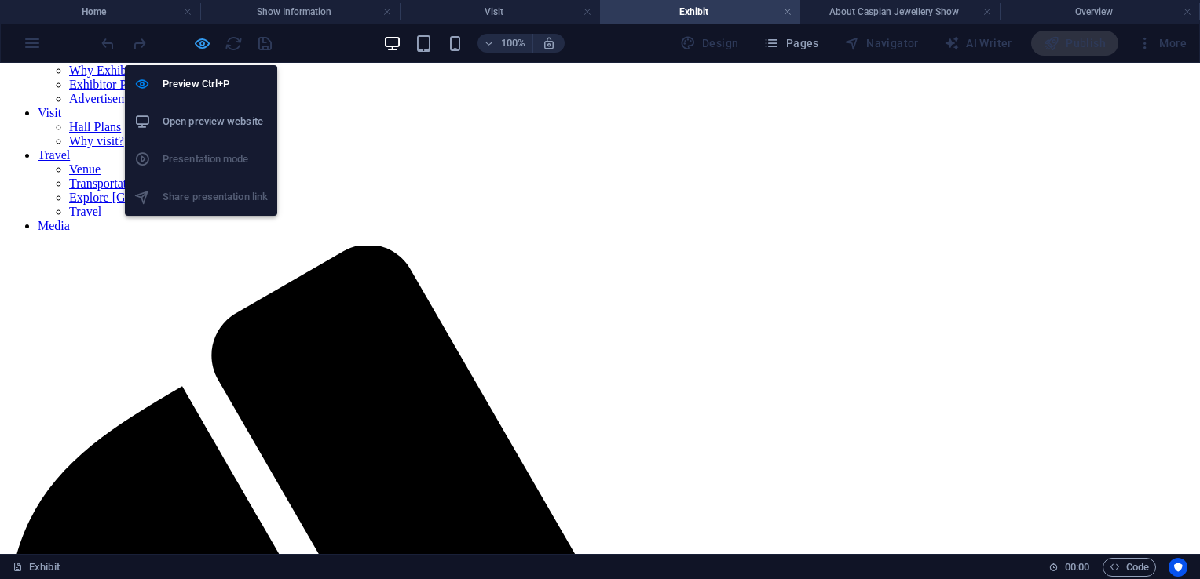
click at [202, 43] on icon "button" at bounding box center [202, 44] width 18 height 18
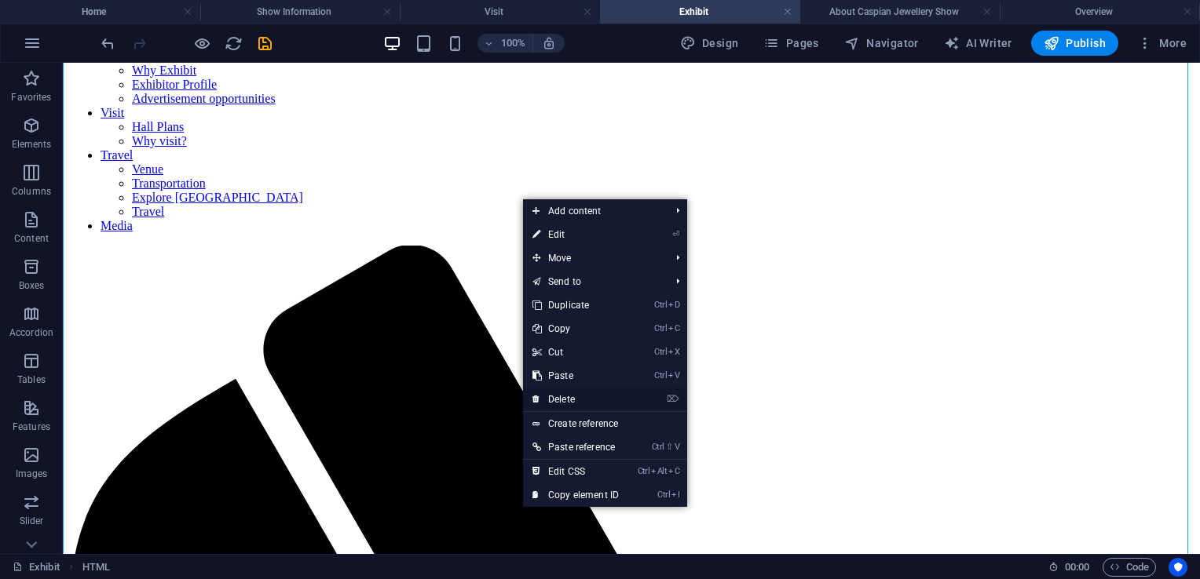
click at [575, 405] on link "⌦ Delete" at bounding box center [575, 400] width 105 height 24
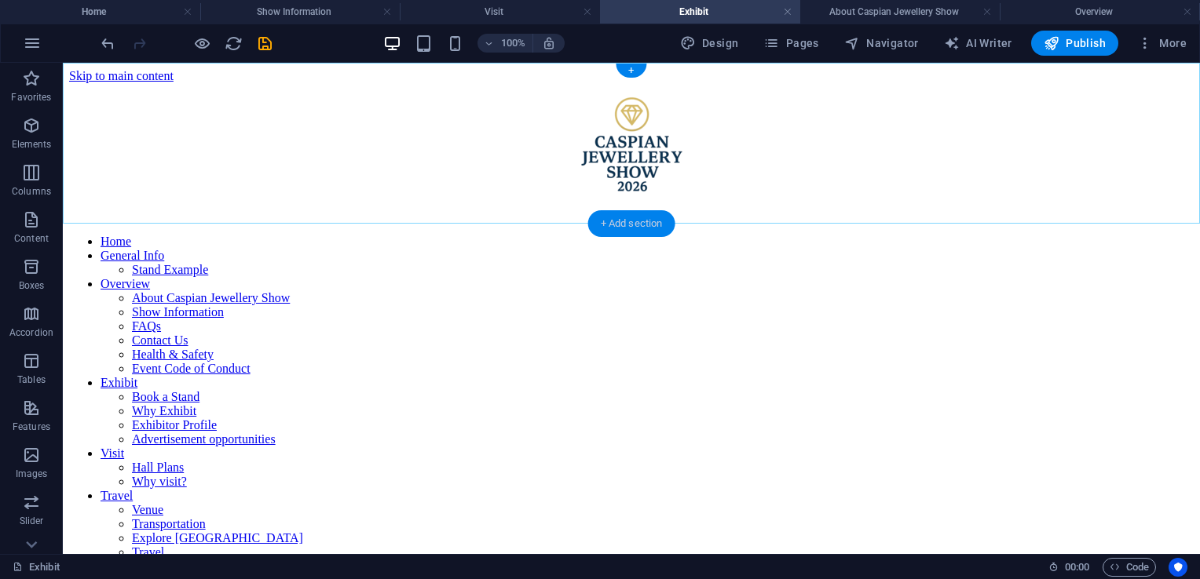
click at [625, 220] on div "+ Add section" at bounding box center [631, 223] width 87 height 27
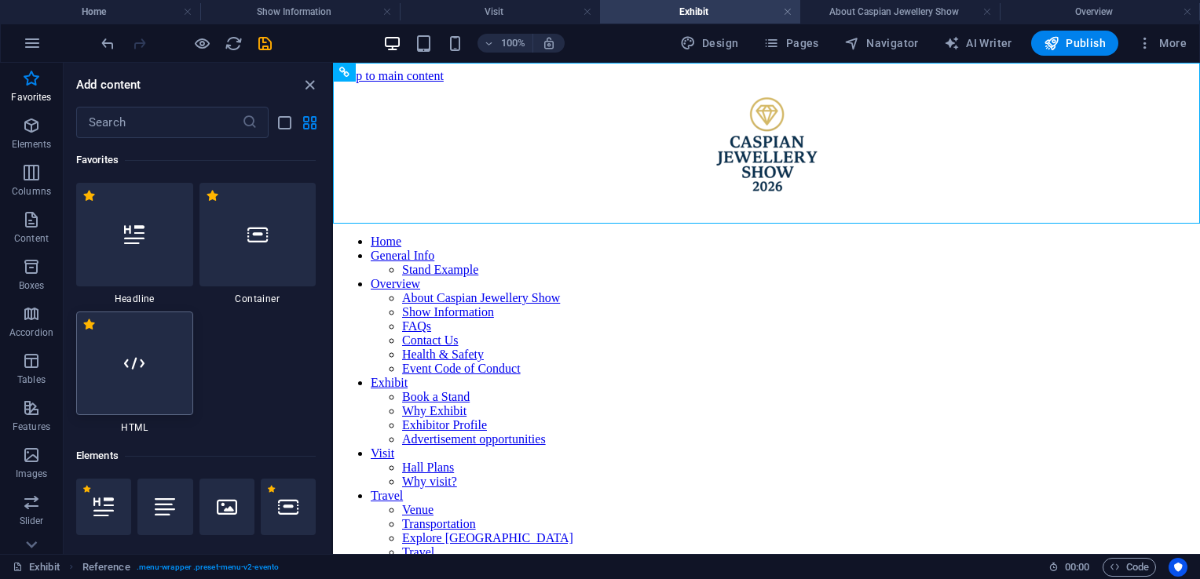
click at [125, 364] on icon at bounding box center [134, 363] width 20 height 20
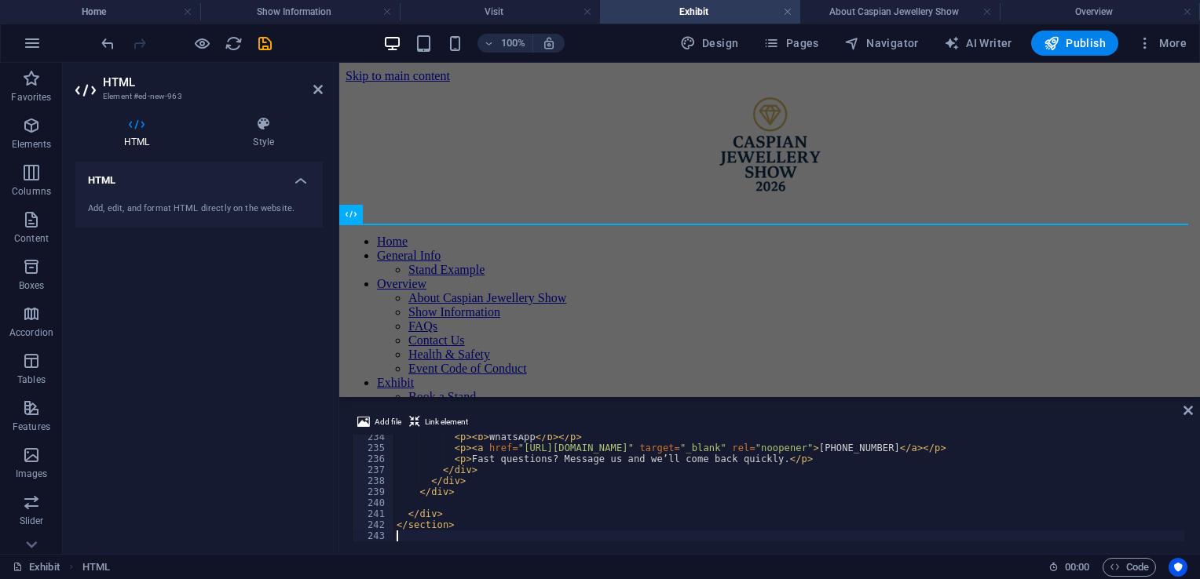
scroll to position [2564, 0]
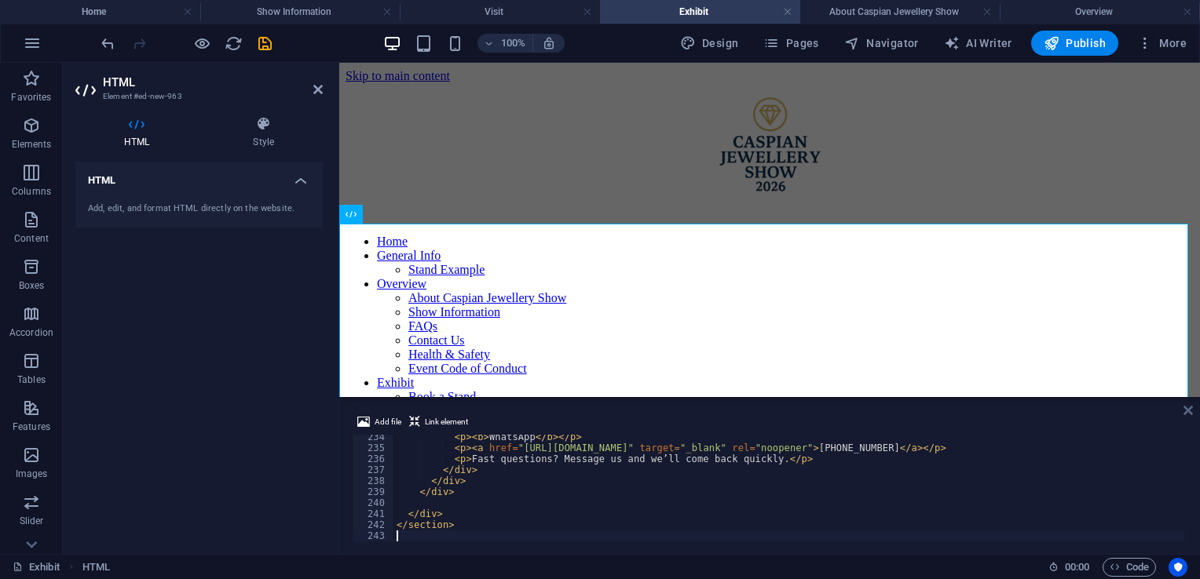
click at [1189, 410] on icon at bounding box center [1187, 410] width 9 height 13
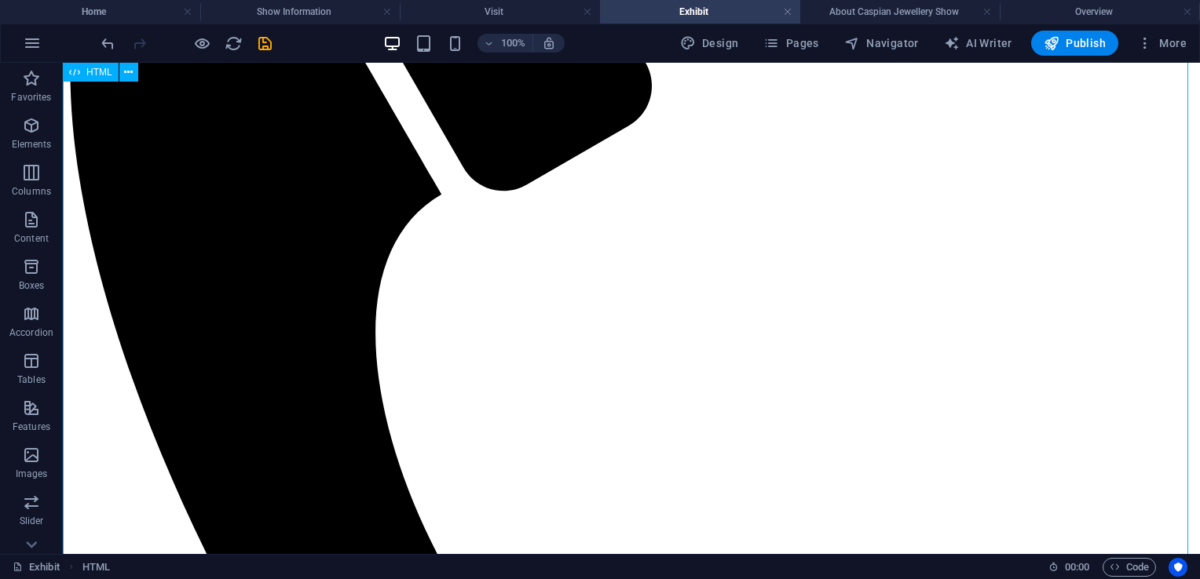
scroll to position [881, 0]
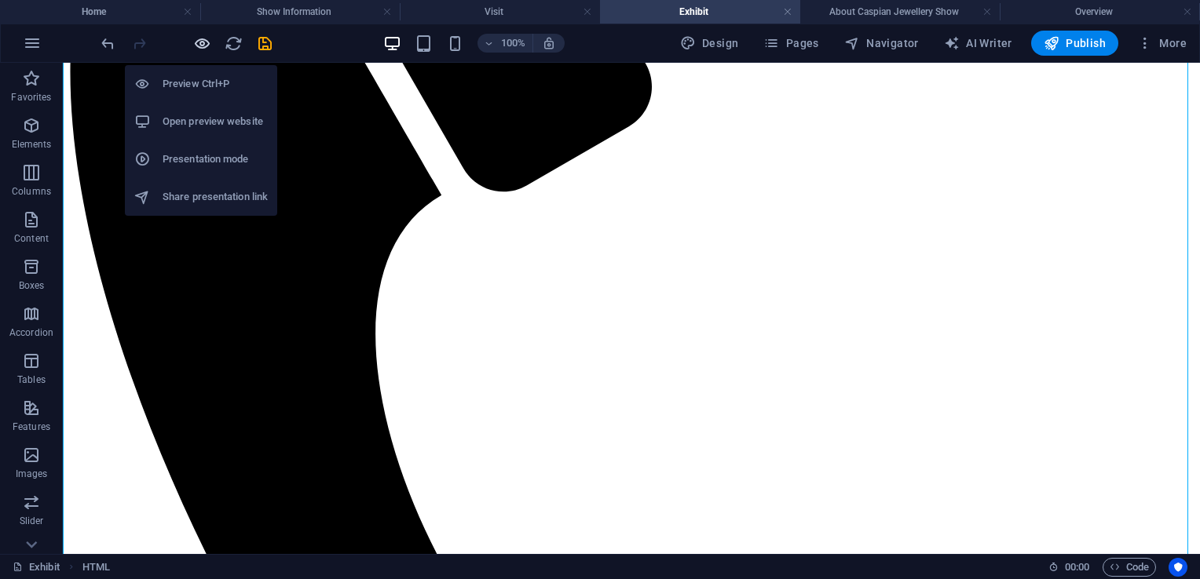
click at [203, 41] on icon "button" at bounding box center [202, 44] width 18 height 18
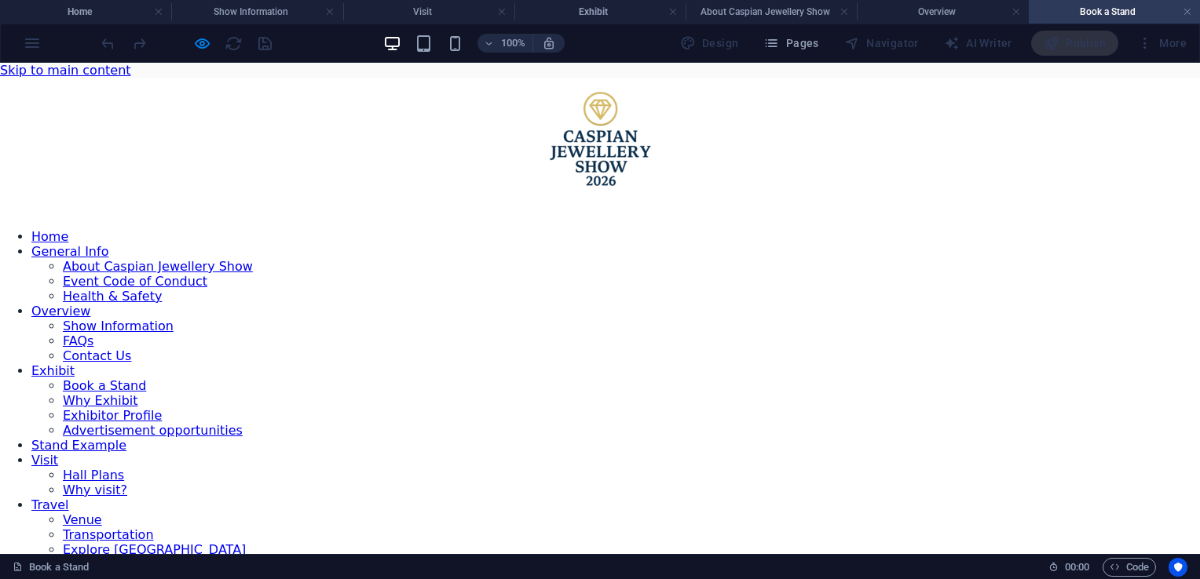
scroll to position [0, 0]
click at [586, 14] on h4 "Exhibit" at bounding box center [599, 11] width 171 height 17
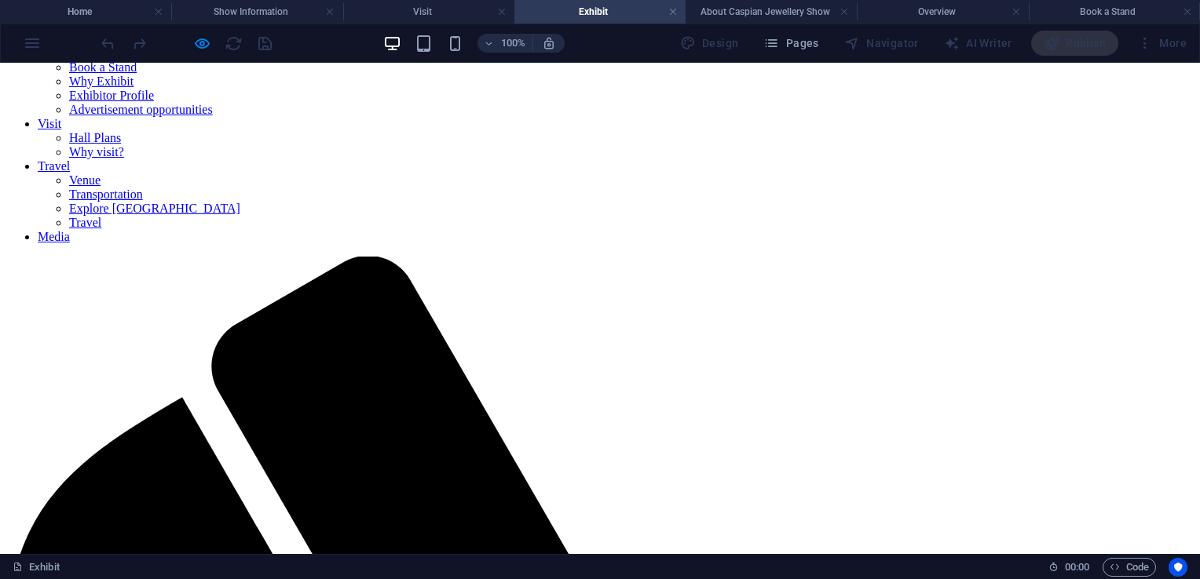
scroll to position [336, 0]
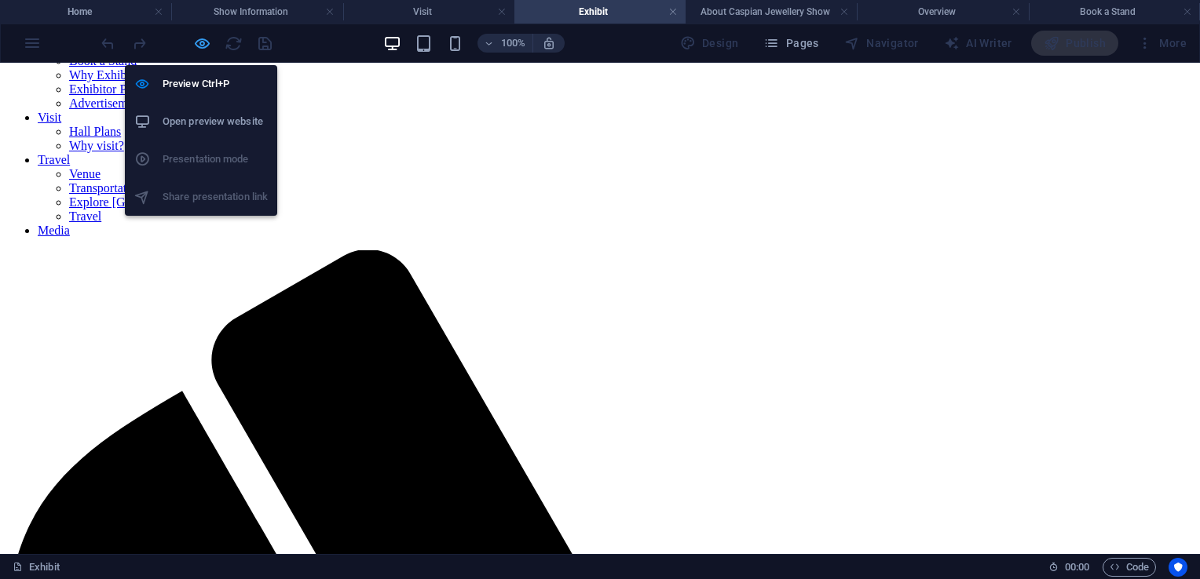
click at [205, 42] on icon "button" at bounding box center [202, 44] width 18 height 18
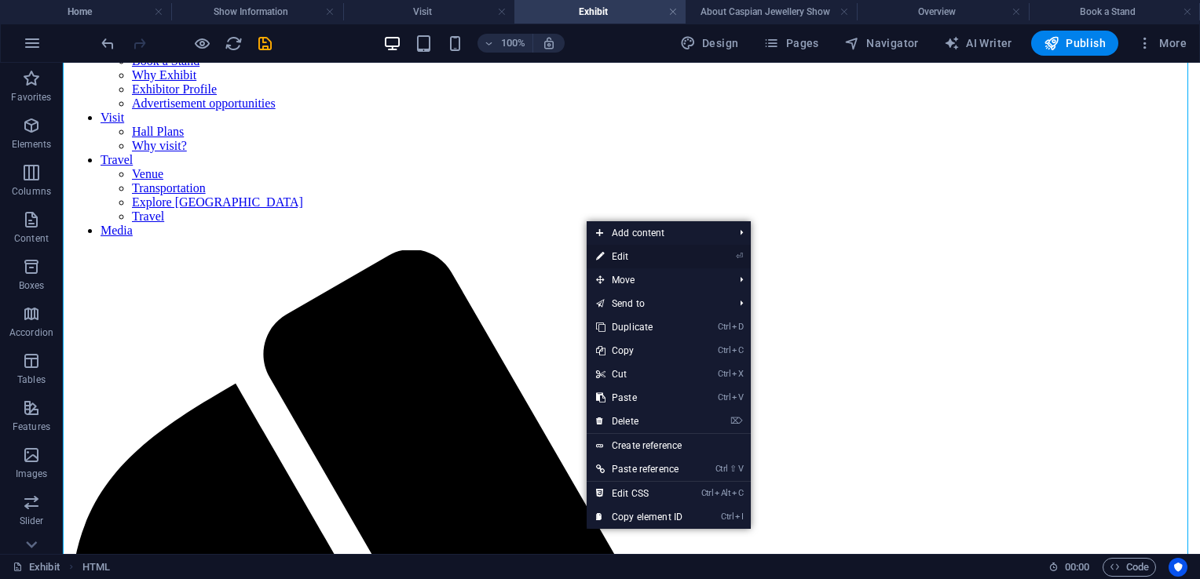
click at [642, 259] on link "⏎ Edit" at bounding box center [638, 257] width 105 height 24
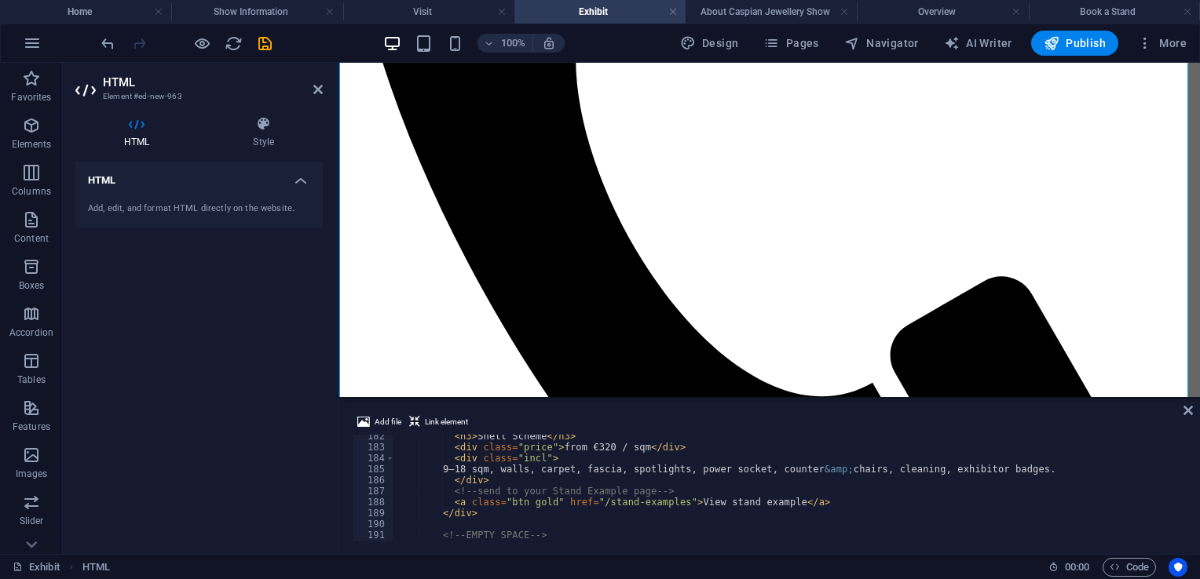
scroll to position [2000, 0]
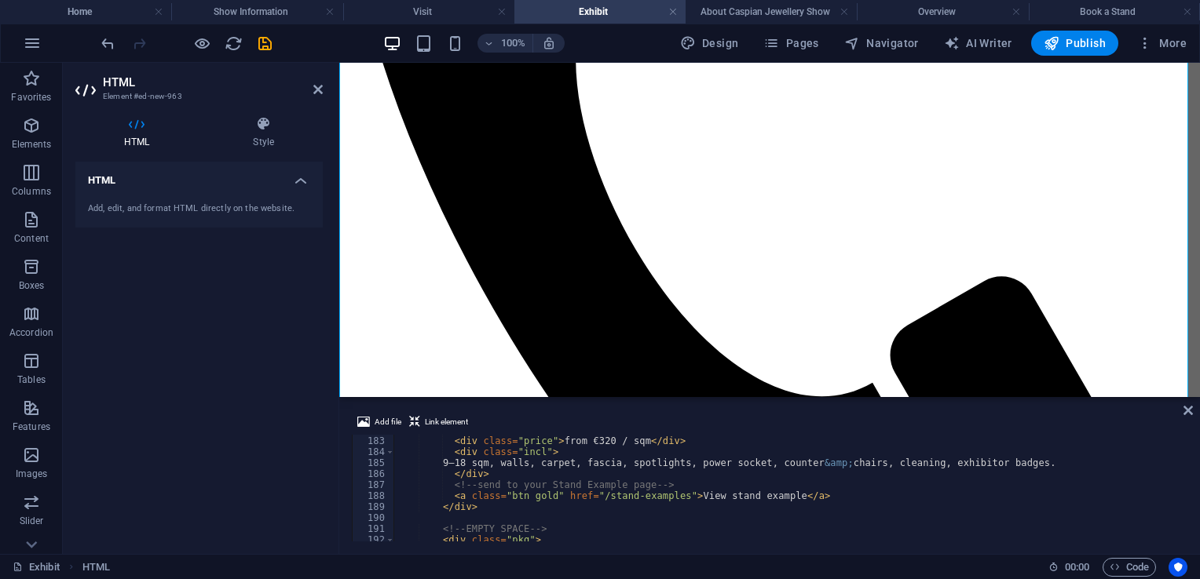
type textarea "<a class="btn gold" href="/stand-examples">View stand example</a>"
drag, startPoint x: 810, startPoint y: 495, endPoint x: 448, endPoint y: 495, distance: 361.9
click at [448, 495] on div "< h3 > Shell Scheme </ h3 > < div class = "price" > from €320 / sqm </ div > < …" at bounding box center [795, 488] width 805 height 126
paste textarea
click at [107, 43] on icon "undo" at bounding box center [108, 44] width 18 height 18
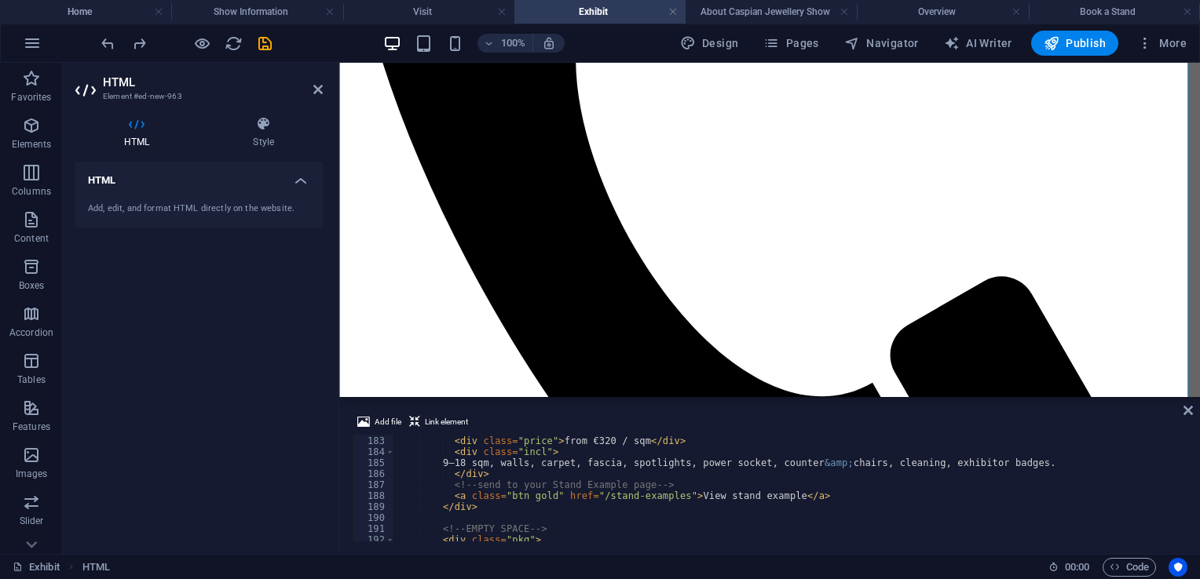
click at [665, 497] on div "< h3 > Shell Scheme </ h3 > < div class = "price" > from €320 / sqm </ div > < …" at bounding box center [795, 488] width 805 height 126
type textarea "<a class="btn gold" href="/stand-example">View stand example</a>"
click at [1190, 413] on icon at bounding box center [1187, 410] width 9 height 13
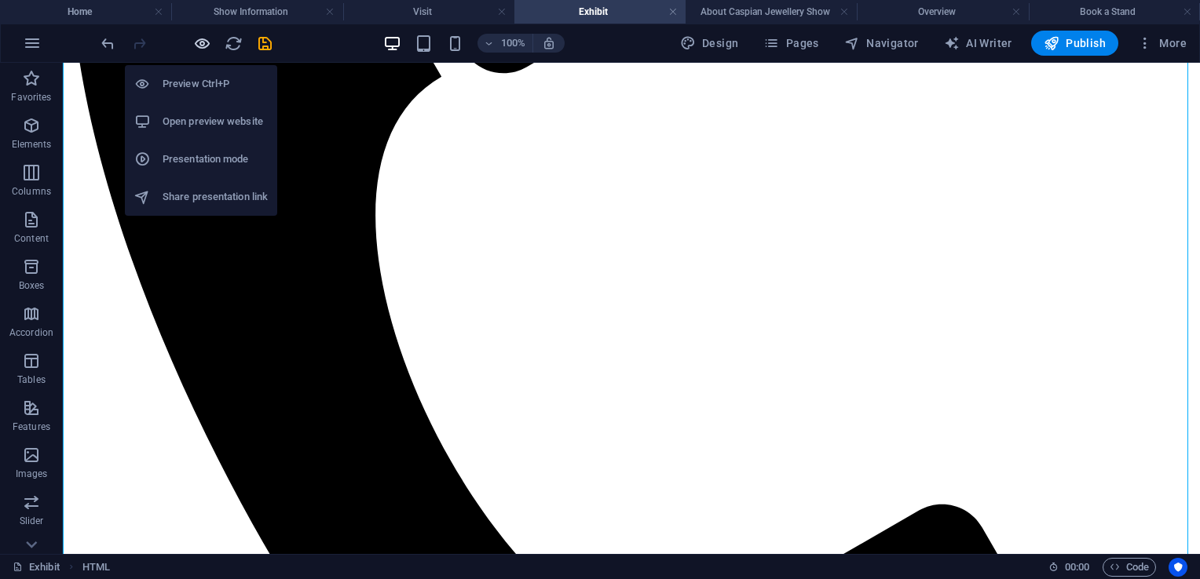
click at [203, 46] on icon "button" at bounding box center [202, 44] width 18 height 18
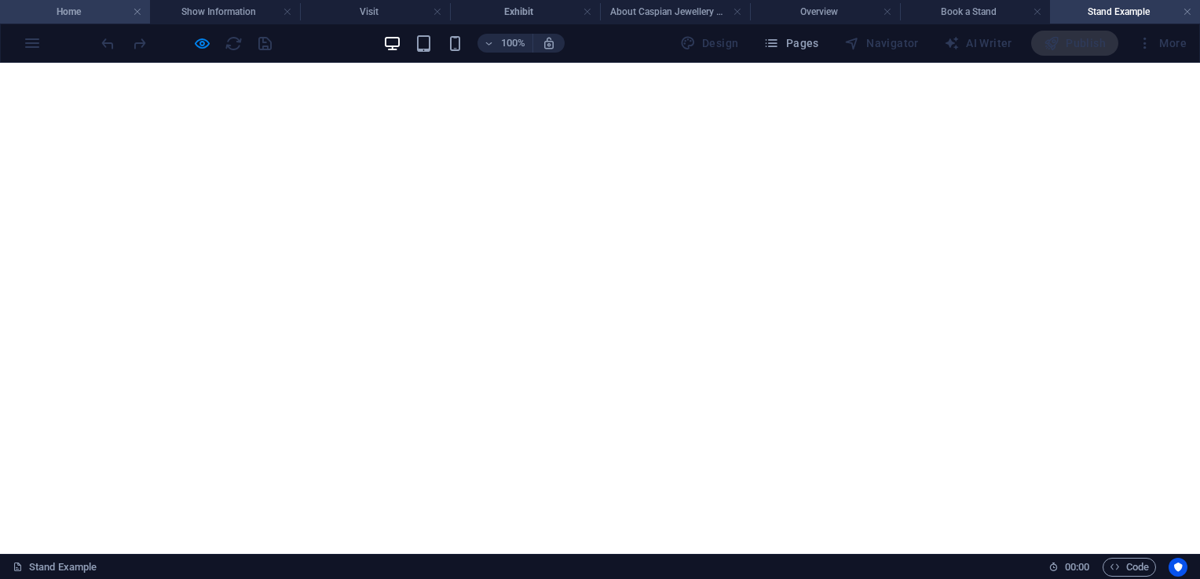
click at [92, 11] on h4 "Home" at bounding box center [75, 11] width 150 height 17
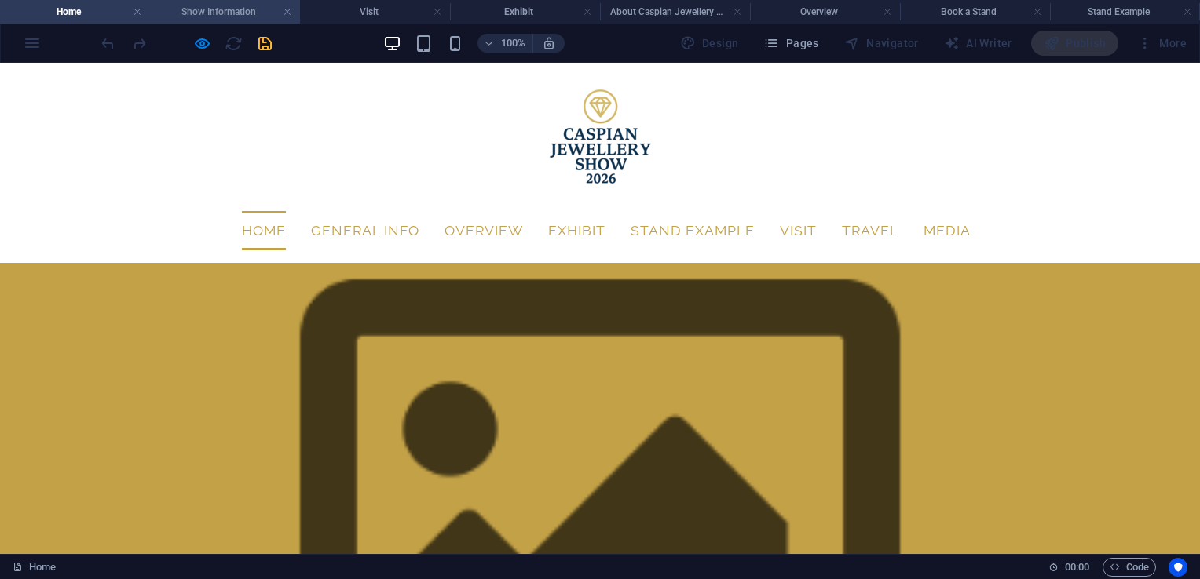
click at [223, 9] on h4 "Show Information" at bounding box center [225, 11] width 150 height 17
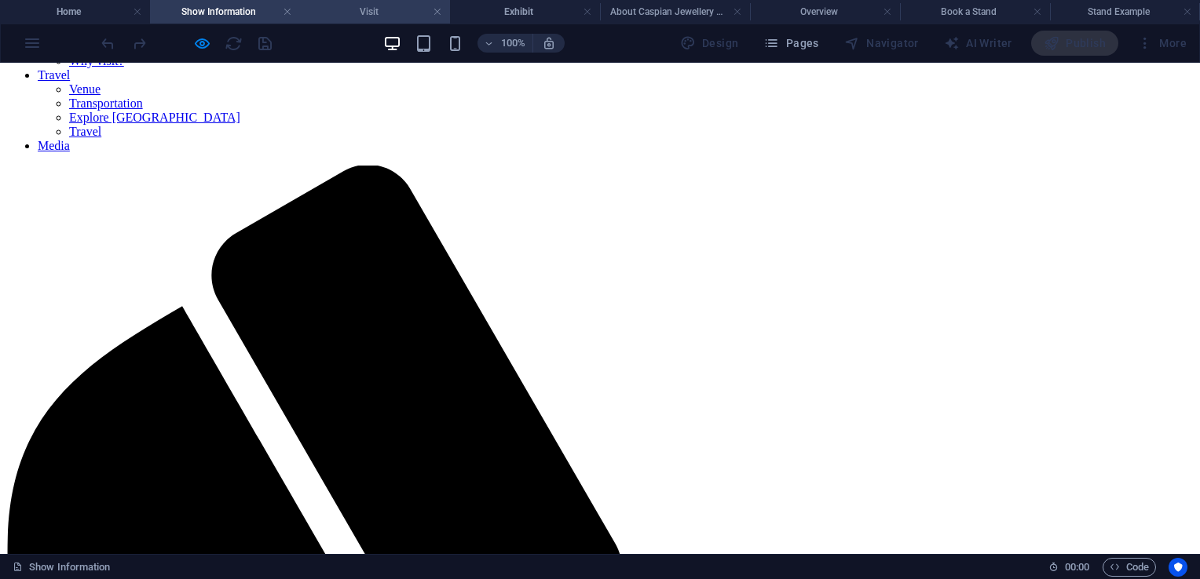
click at [363, 8] on h4 "Visit" at bounding box center [375, 11] width 150 height 17
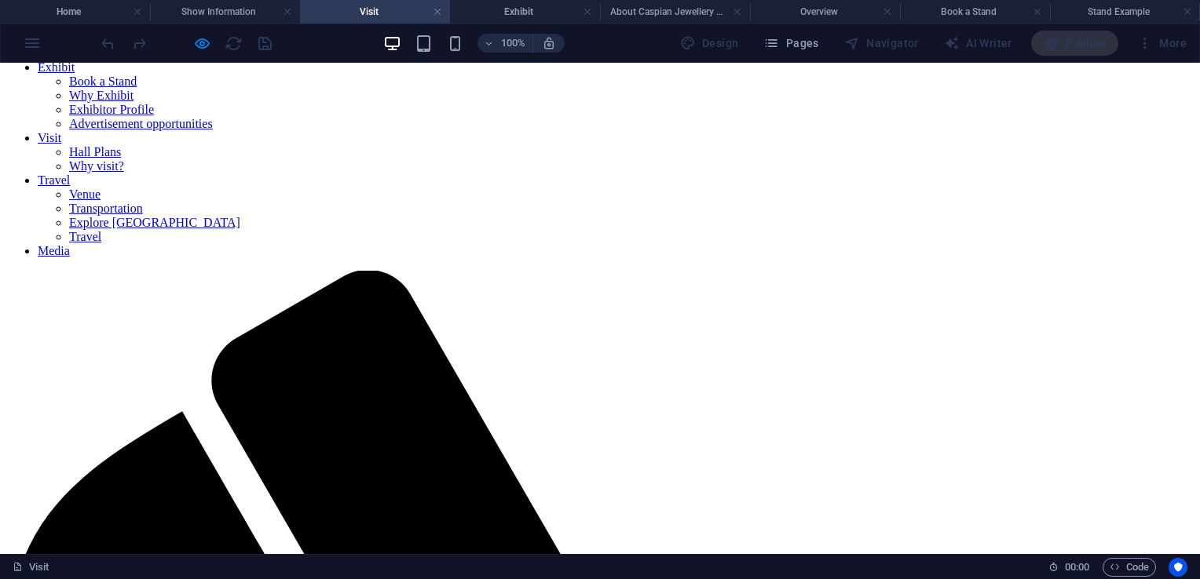
scroll to position [320, 0]
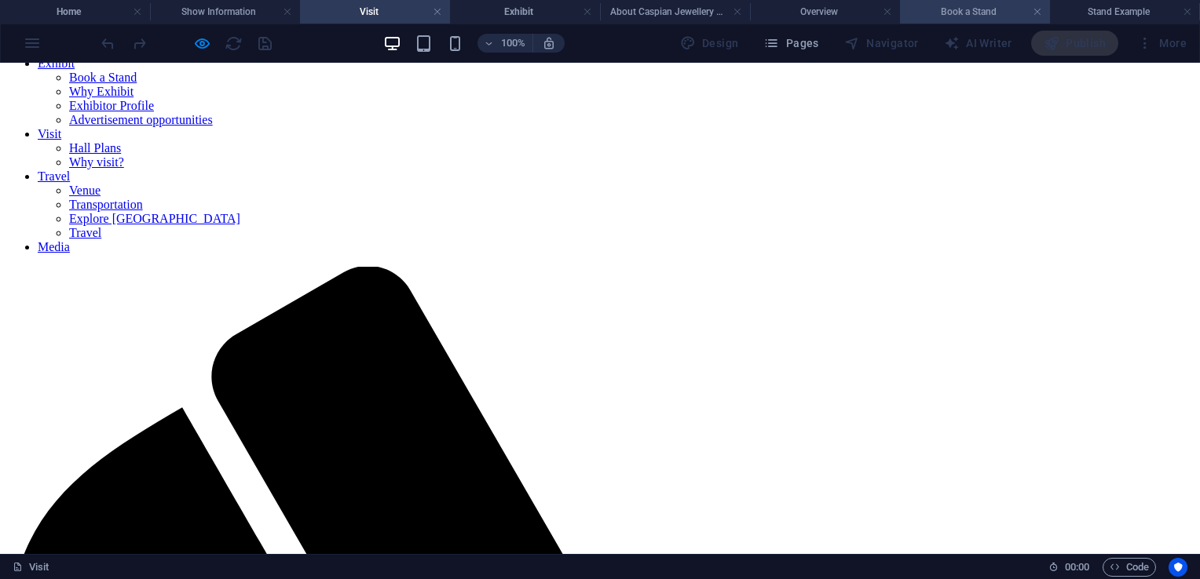
click at [964, 5] on h4 "Book a Stand" at bounding box center [975, 11] width 150 height 17
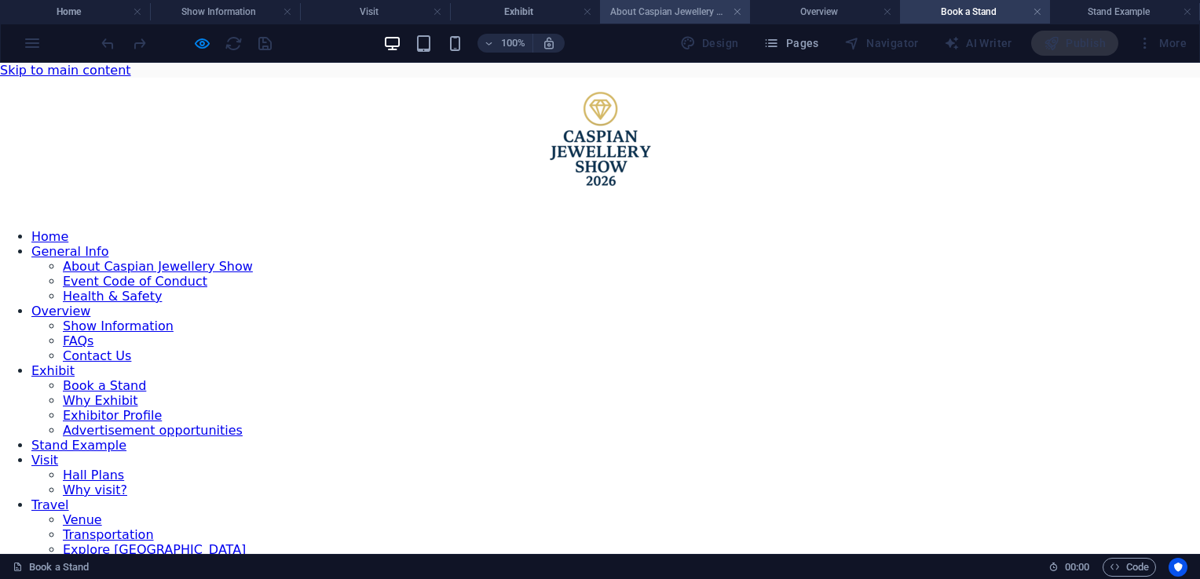
click at [678, 6] on h4 "About Caspian Jewellery Show" at bounding box center [675, 11] width 150 height 17
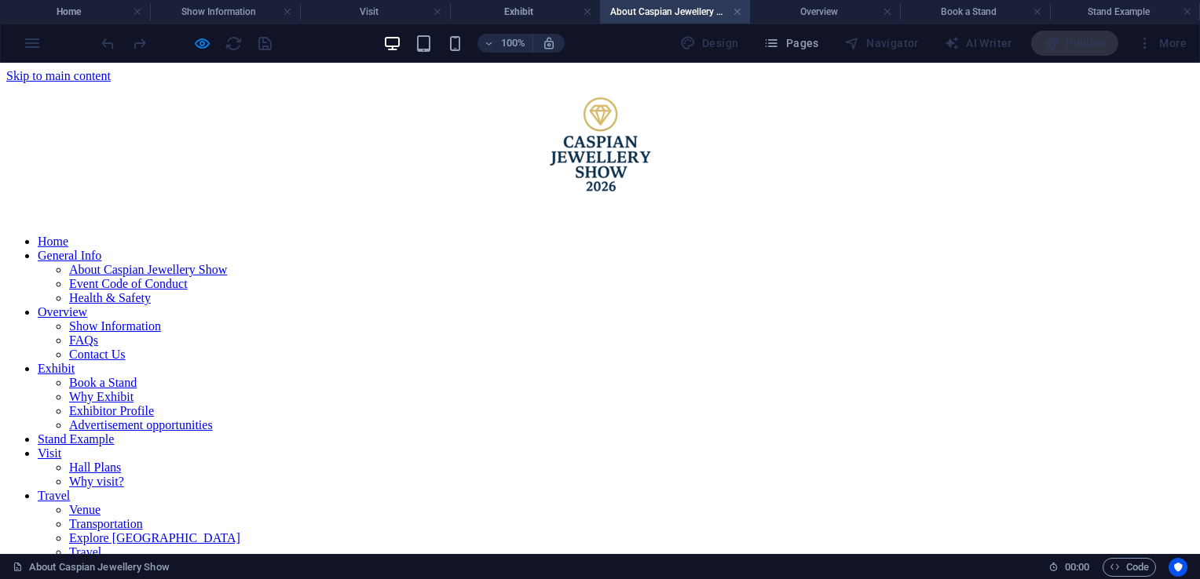
scroll to position [13, 0]
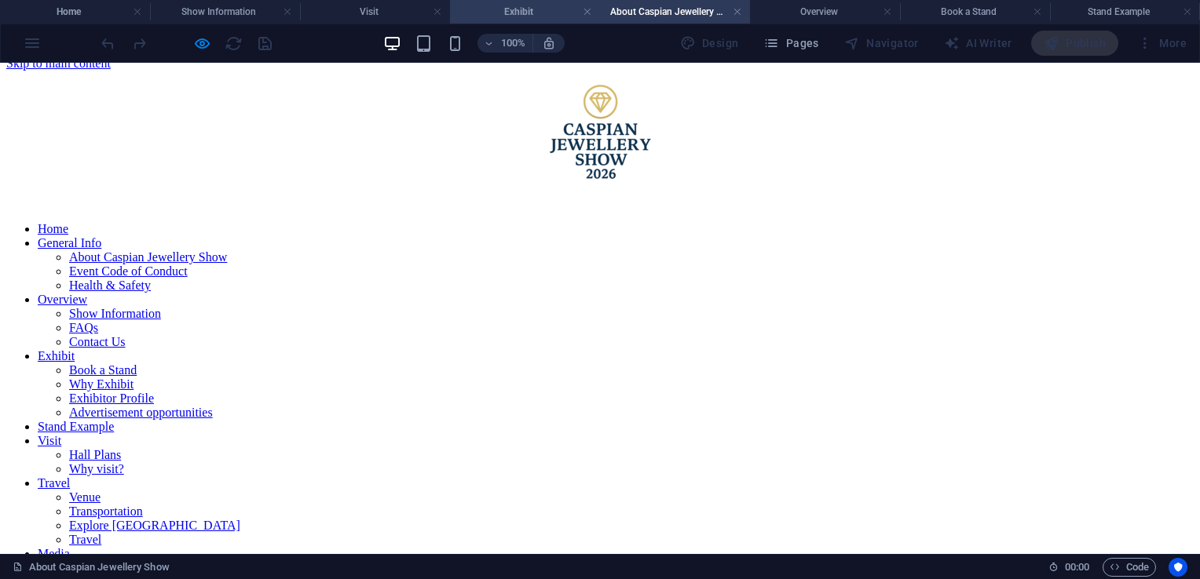
click at [546, 9] on h4 "Exhibit" at bounding box center [525, 11] width 150 height 17
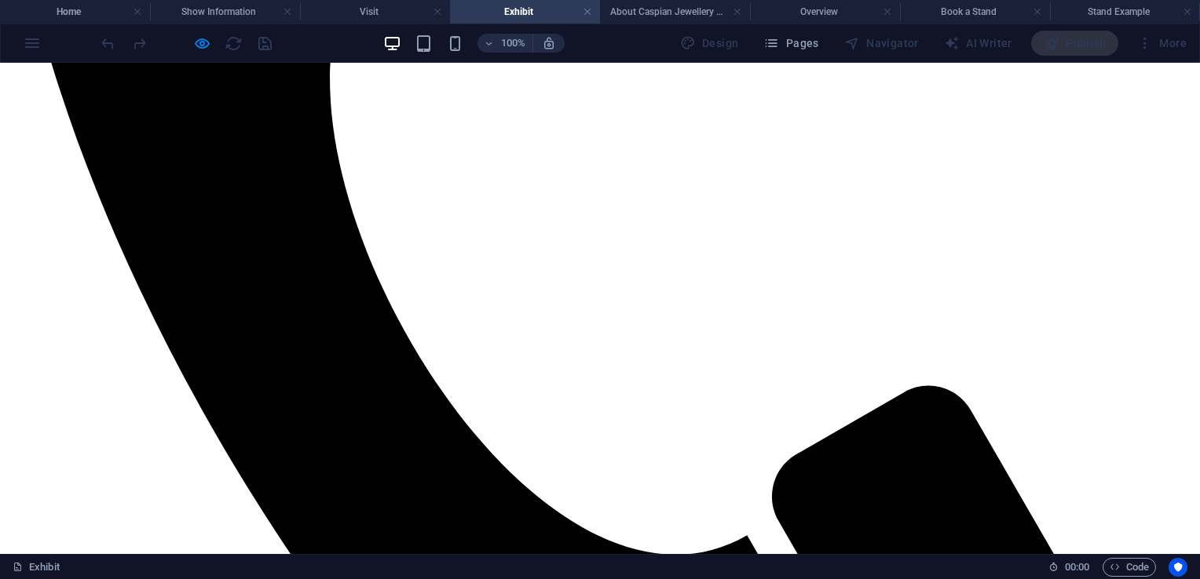
scroll to position [1171, 0]
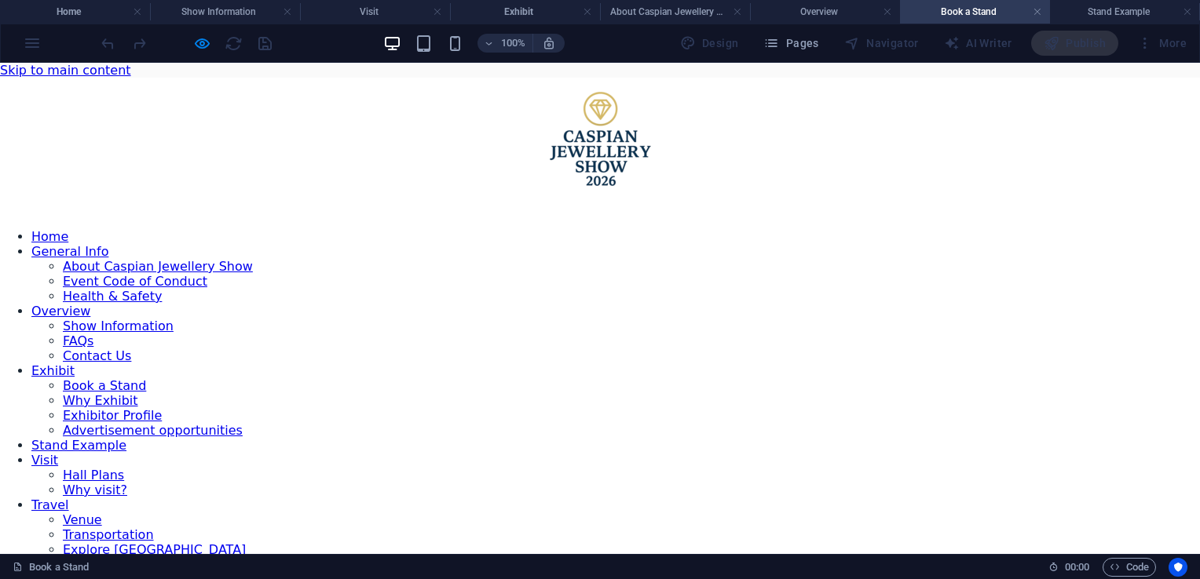
scroll to position [0, 0]
click at [525, 19] on h4 "Exhibit" at bounding box center [525, 11] width 150 height 17
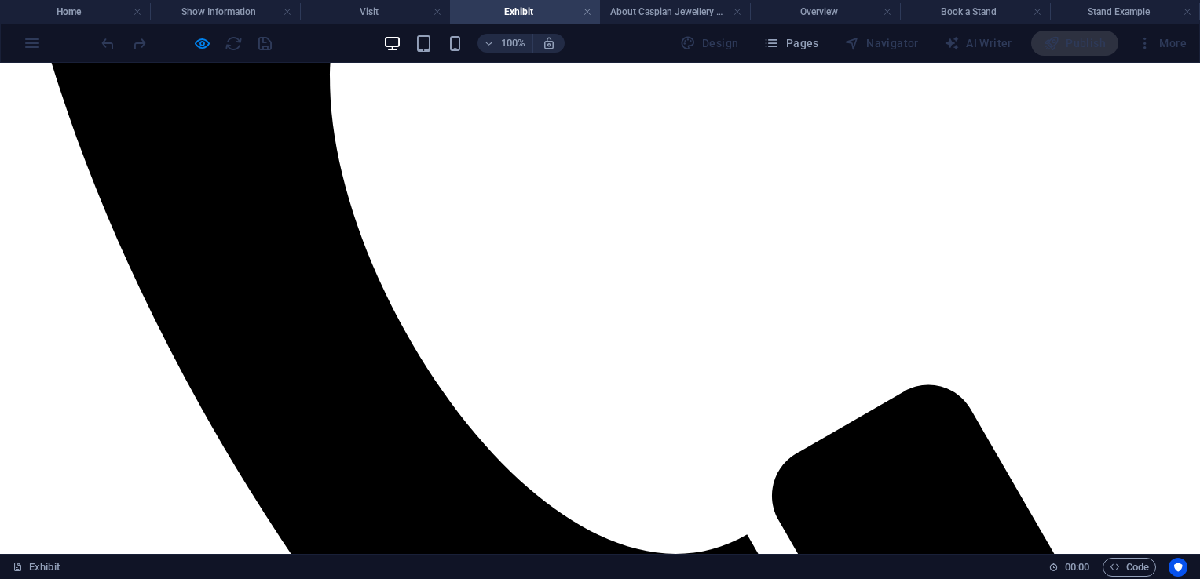
scroll to position [1192, 0]
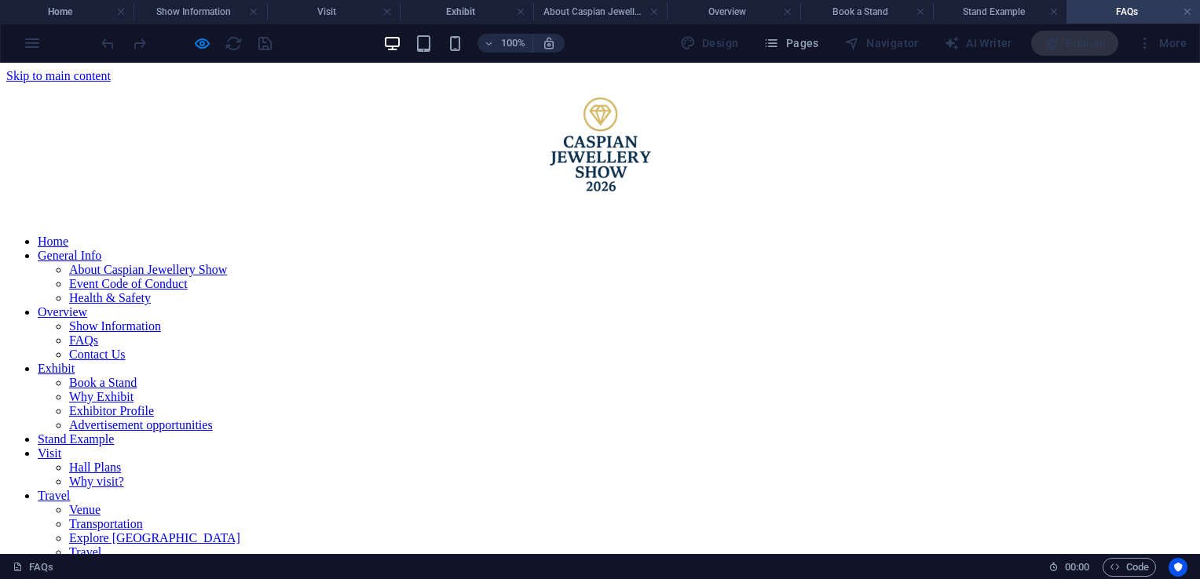
scroll to position [0, 0]
click at [438, 16] on h4 "Exhibit" at bounding box center [466, 11] width 133 height 17
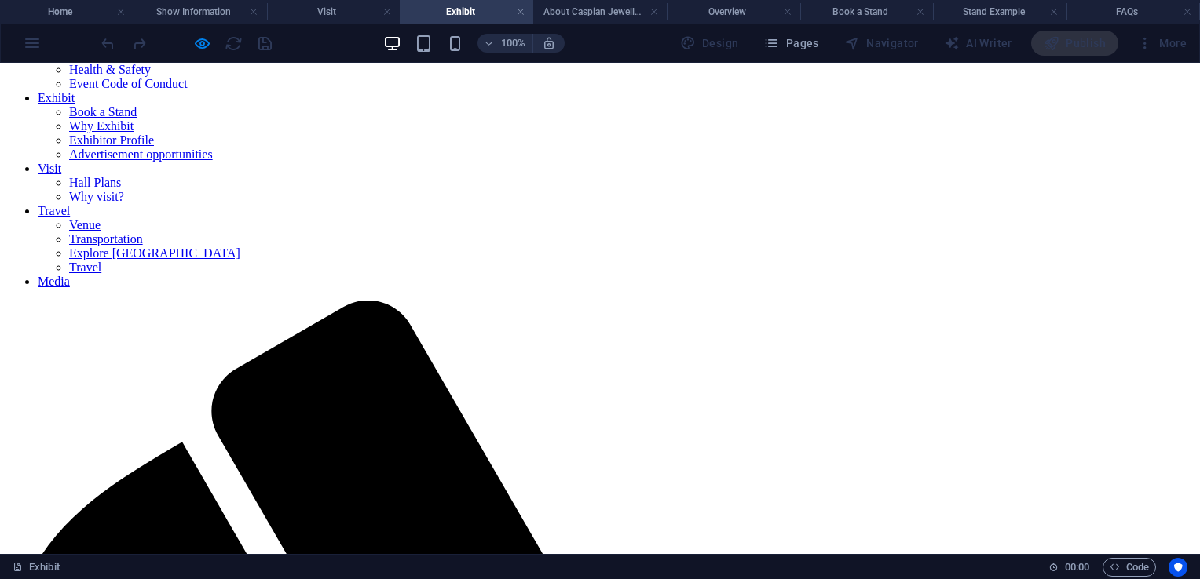
scroll to position [124, 0]
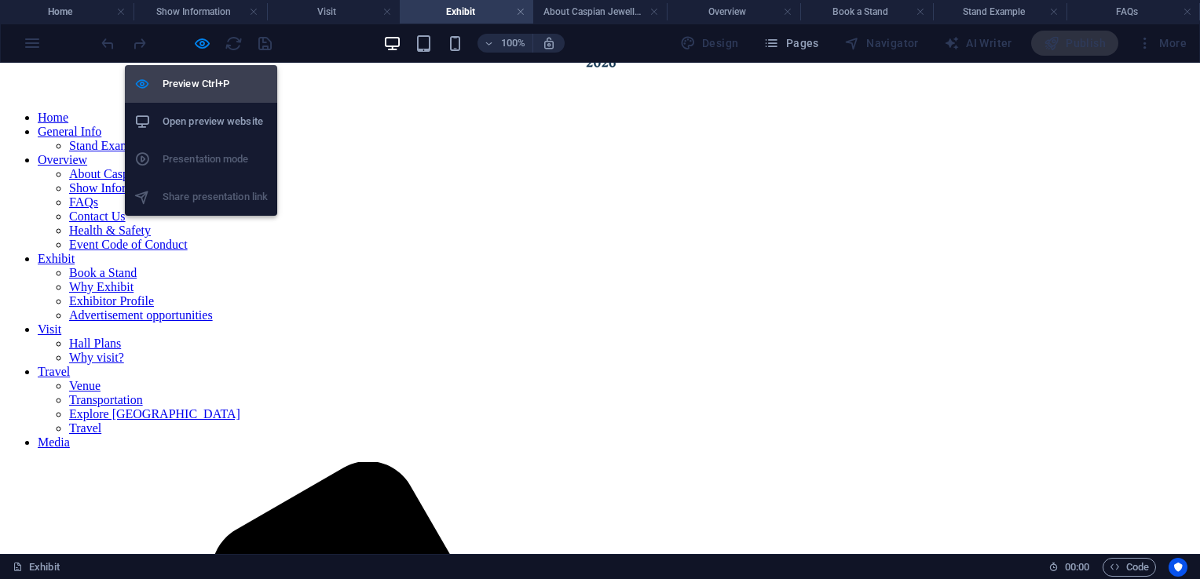
click at [203, 46] on icon "button" at bounding box center [202, 44] width 18 height 18
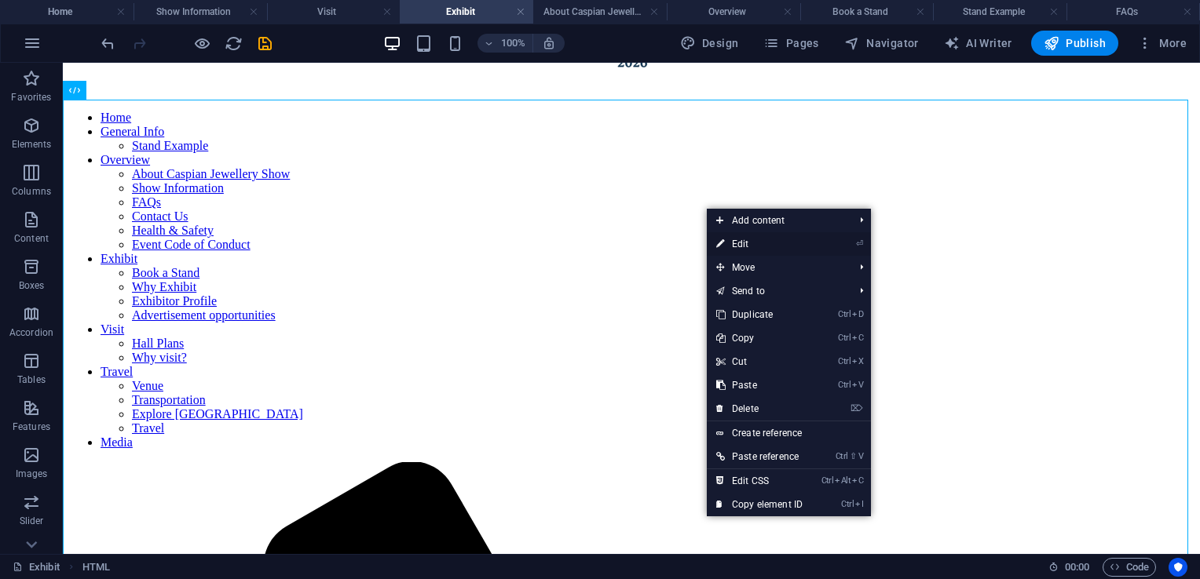
click at [740, 250] on link "⏎ Edit" at bounding box center [759, 244] width 105 height 24
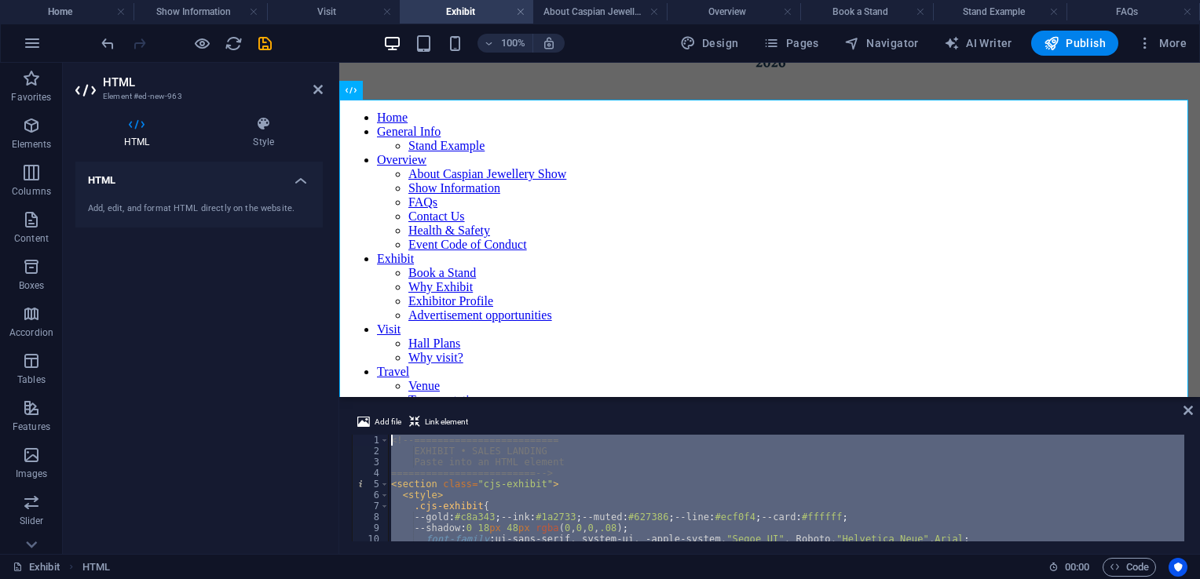
scroll to position [0, 0]
drag, startPoint x: 492, startPoint y: 520, endPoint x: 405, endPoint y: 397, distance: 150.3
click at [405, 397] on aside "Add file Link element <a class="btn gold" href="/stand-example">View stand exam…" at bounding box center [769, 475] width 860 height 157
type textarea "<!-- ========================= EXHIBIT • SALES LANDING"
click at [1187, 410] on icon at bounding box center [1187, 410] width 9 height 13
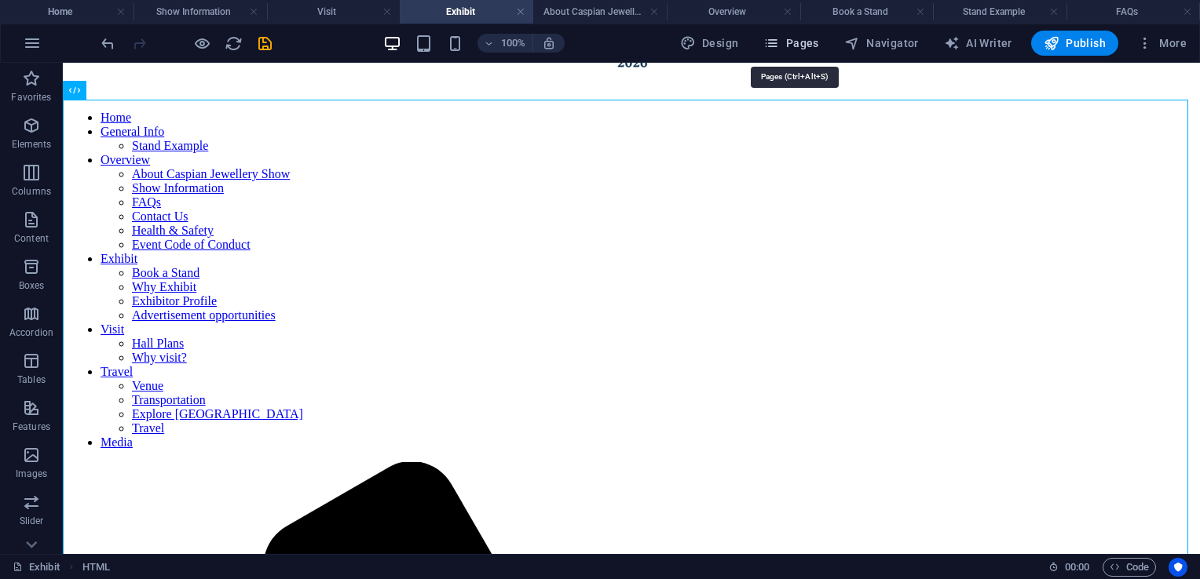
click at [791, 41] on span "Pages" at bounding box center [790, 43] width 55 height 16
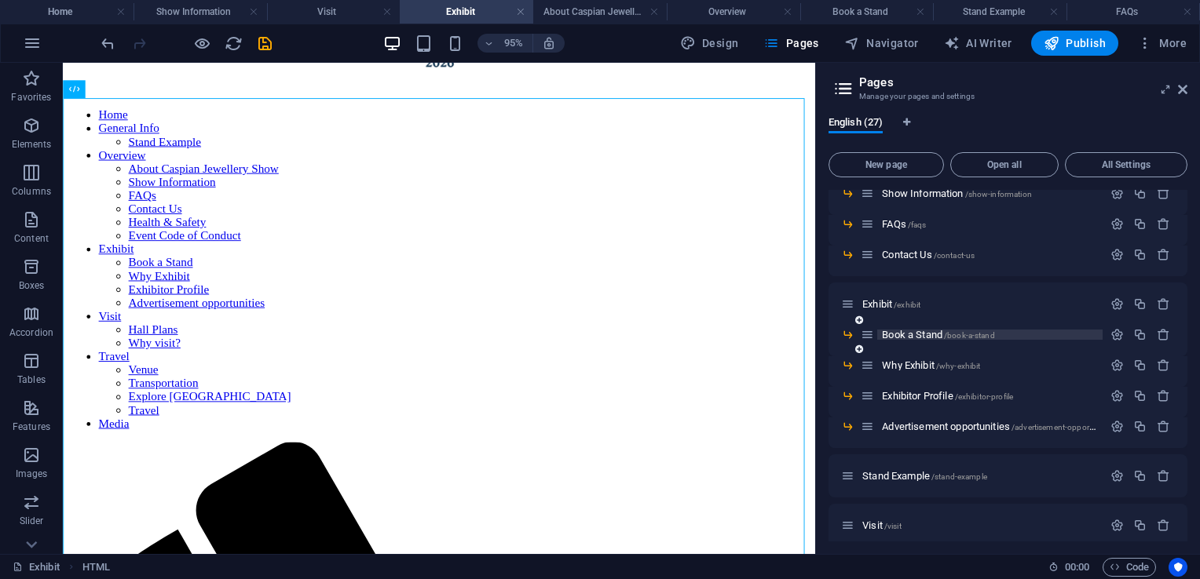
scroll to position [248, 0]
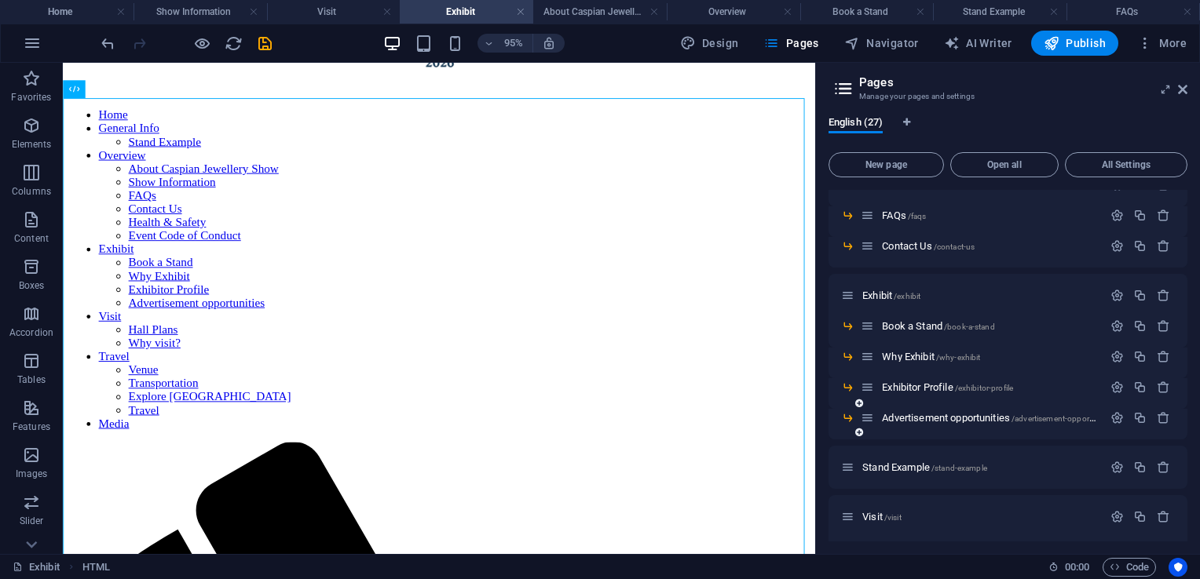
click at [858, 430] on icon at bounding box center [859, 432] width 8 height 9
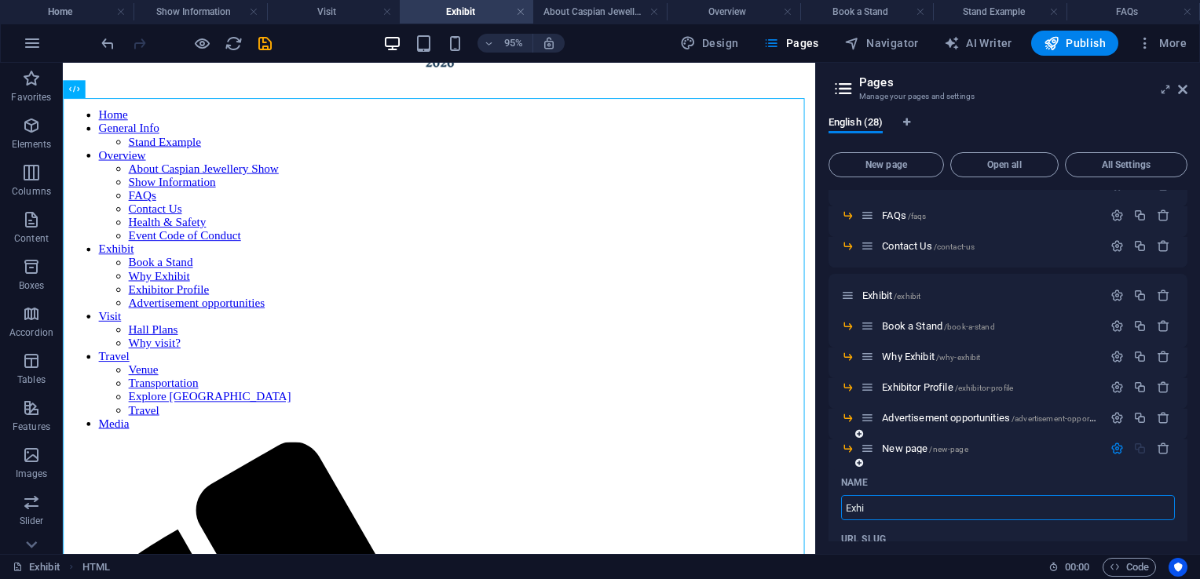
type input "Exhib"
type input "/e"
type input "Exhibit"
type input "/exhibit-28"
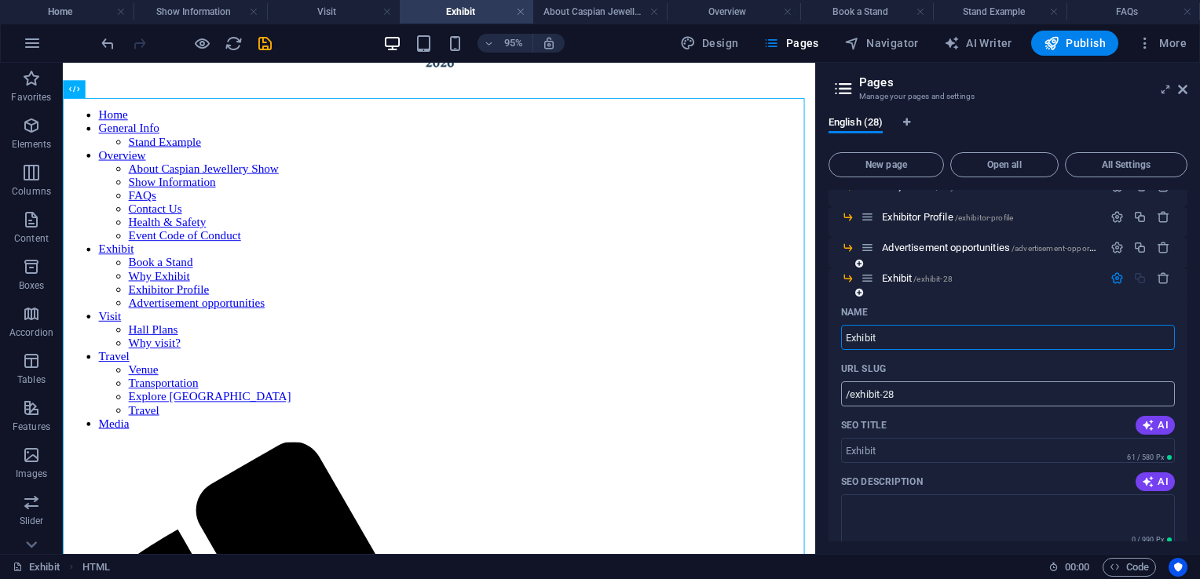
scroll to position [418, 0]
type input "Exhibit"
click at [902, 281] on span "Exhibit /exhibit-28" at bounding box center [917, 279] width 71 height 12
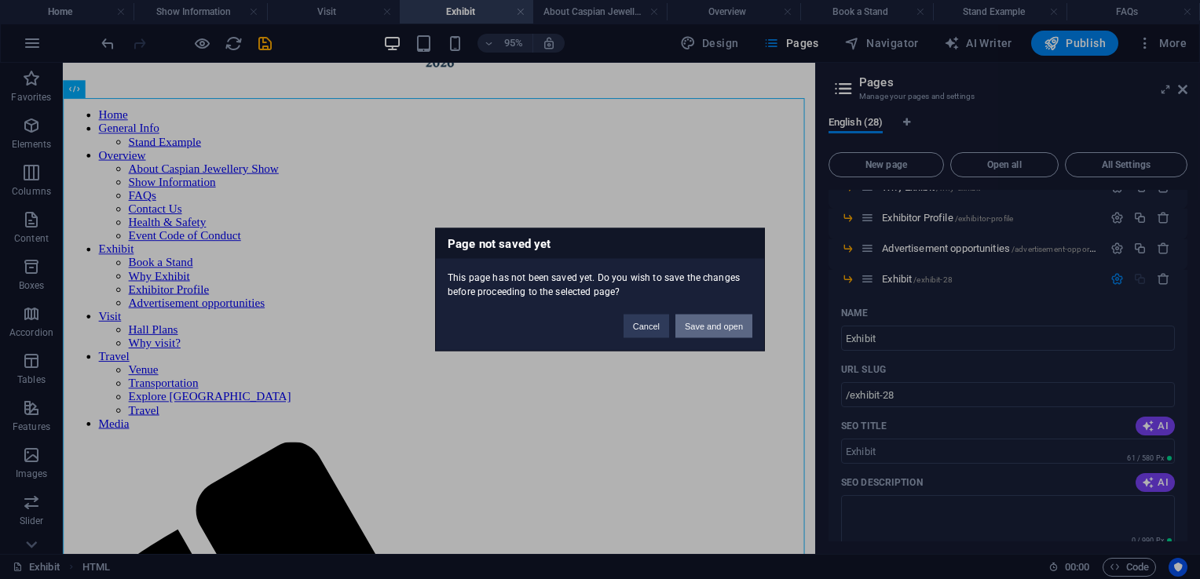
click at [726, 316] on button "Save and open" at bounding box center [713, 327] width 77 height 24
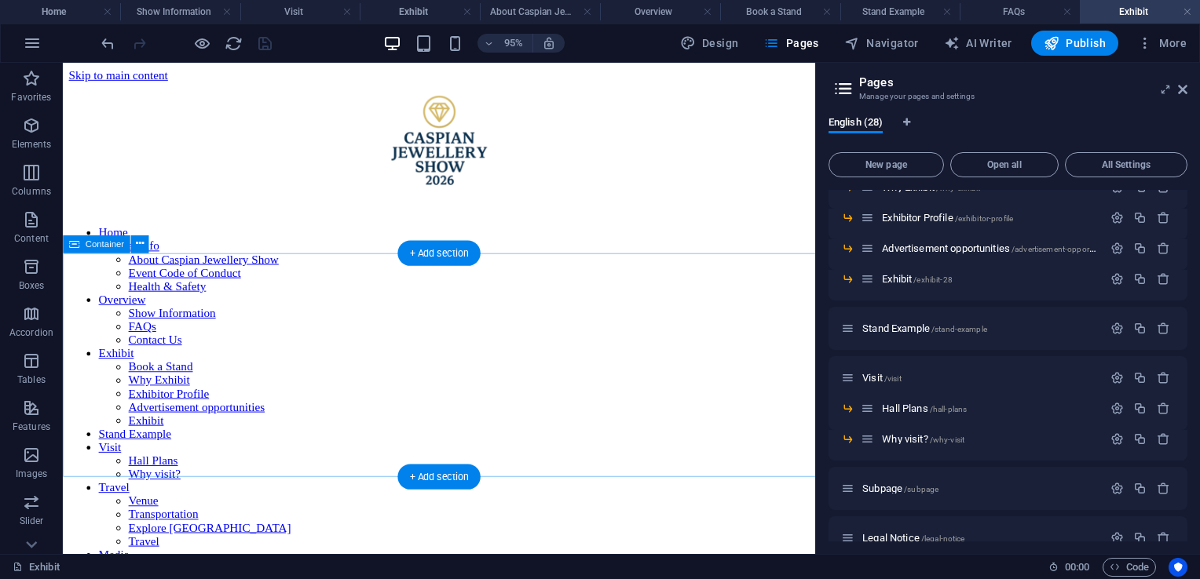
scroll to position [0, 0]
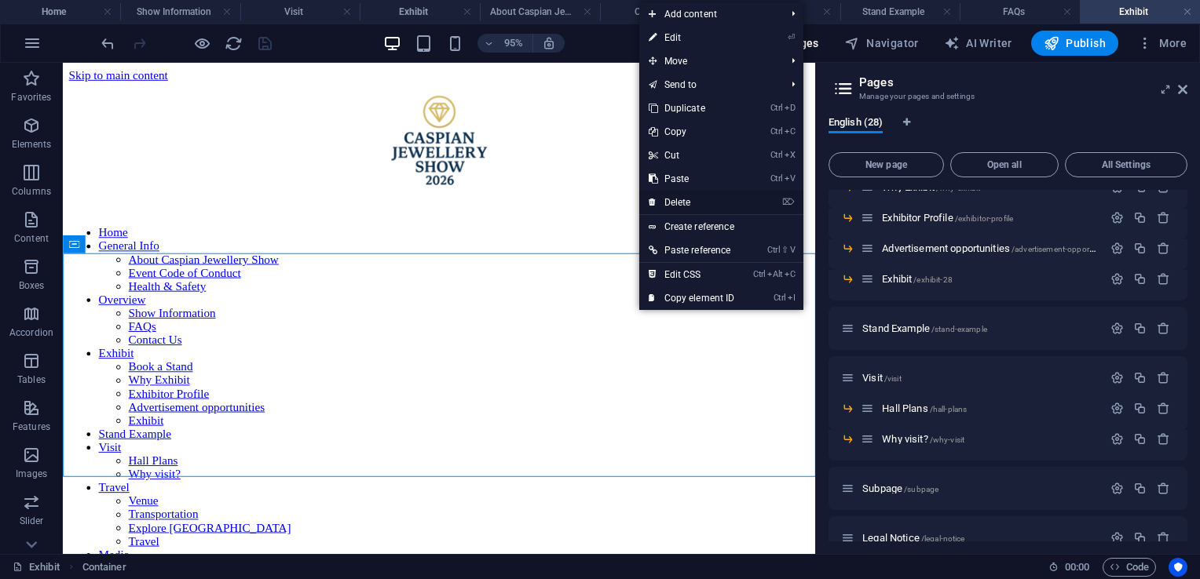
drag, startPoint x: 688, startPoint y: 201, endPoint x: 652, endPoint y: 145, distance: 66.4
click at [688, 201] on link "⌦ Delete" at bounding box center [691, 203] width 105 height 24
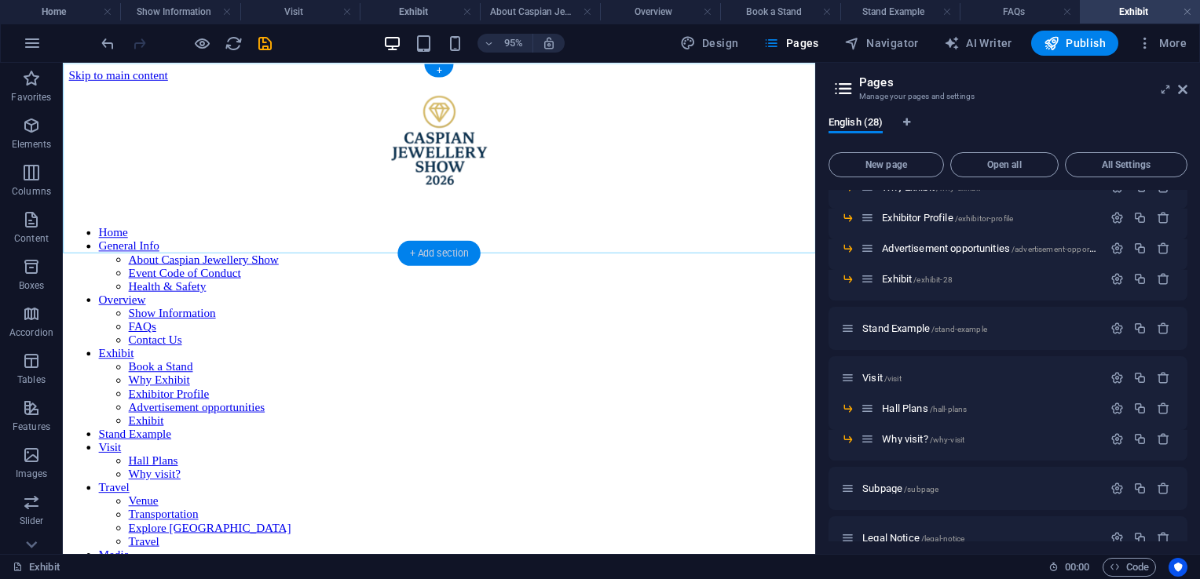
click at [452, 256] on div "+ Add section" at bounding box center [438, 252] width 82 height 25
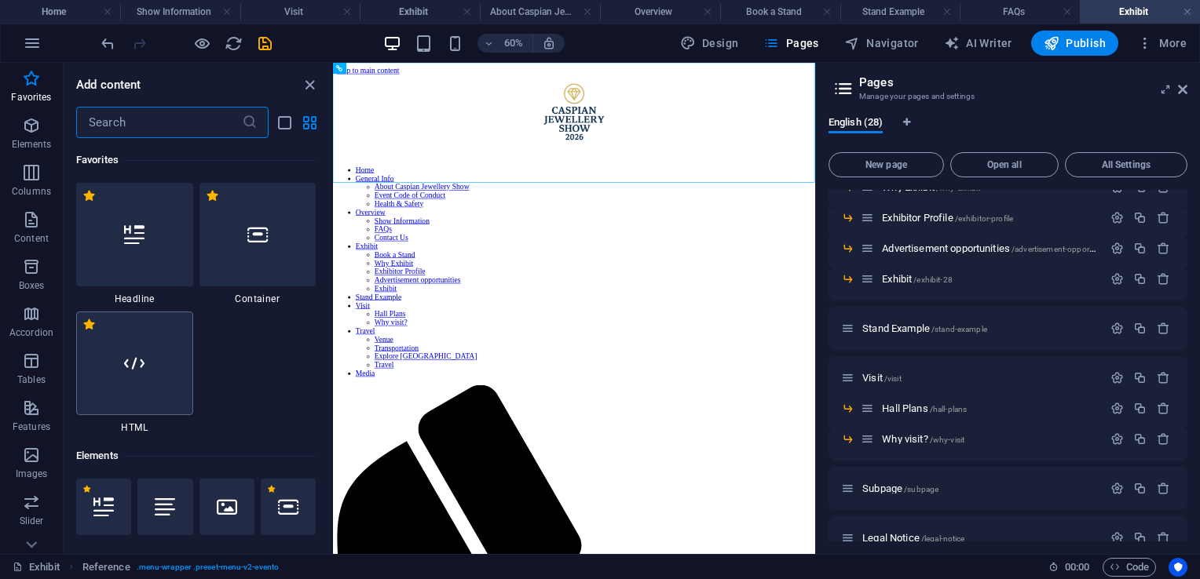
click at [138, 373] on div at bounding box center [134, 364] width 117 height 104
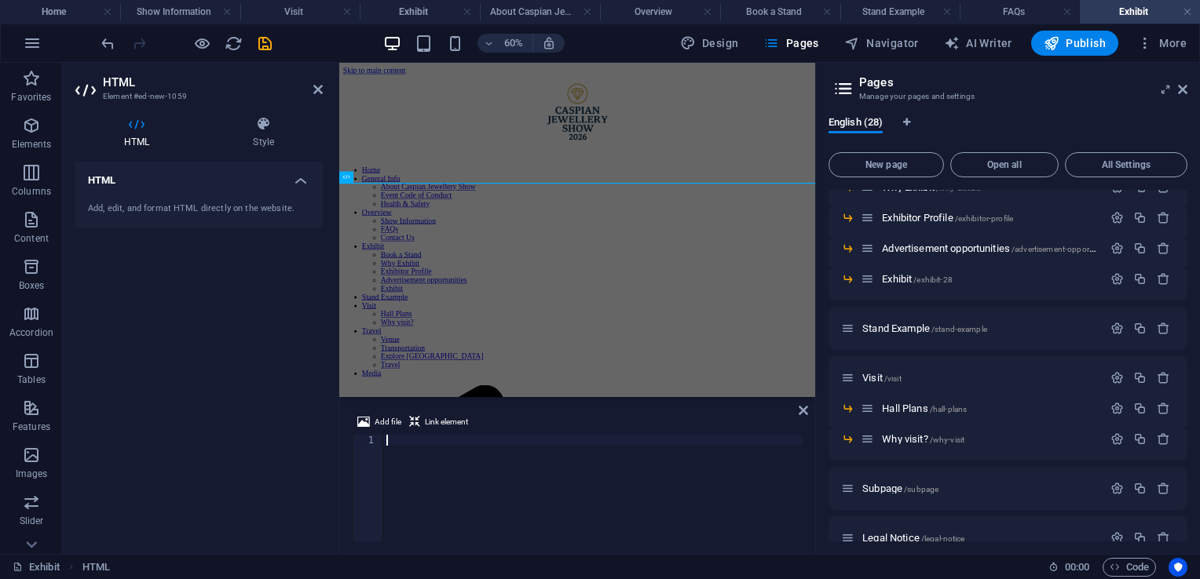
type textarea "</section>"
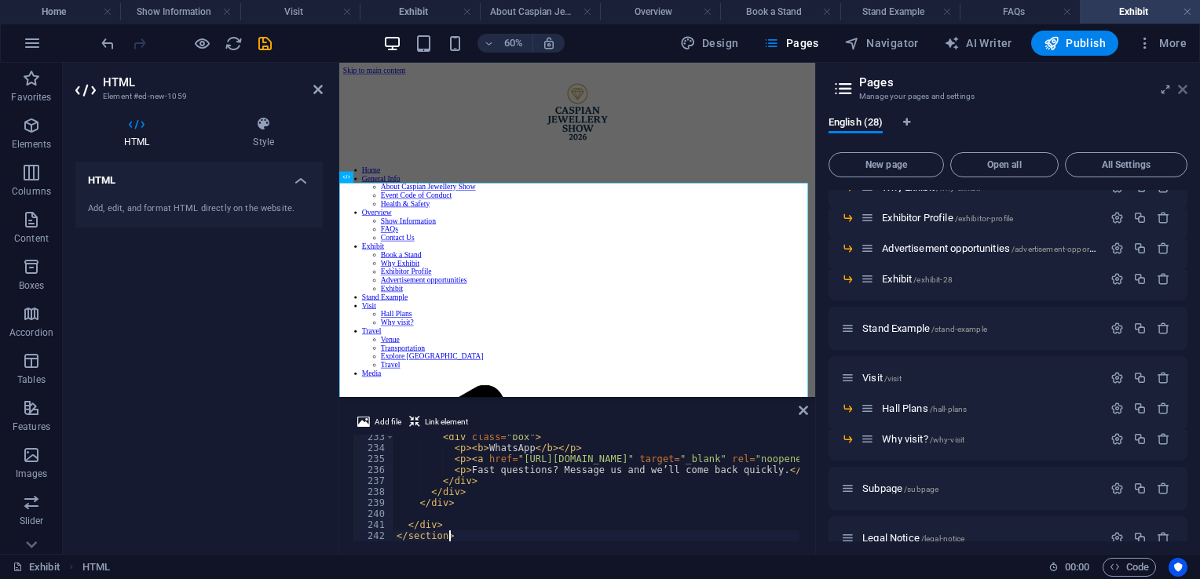
click at [1184, 87] on icon at bounding box center [1182, 89] width 9 height 13
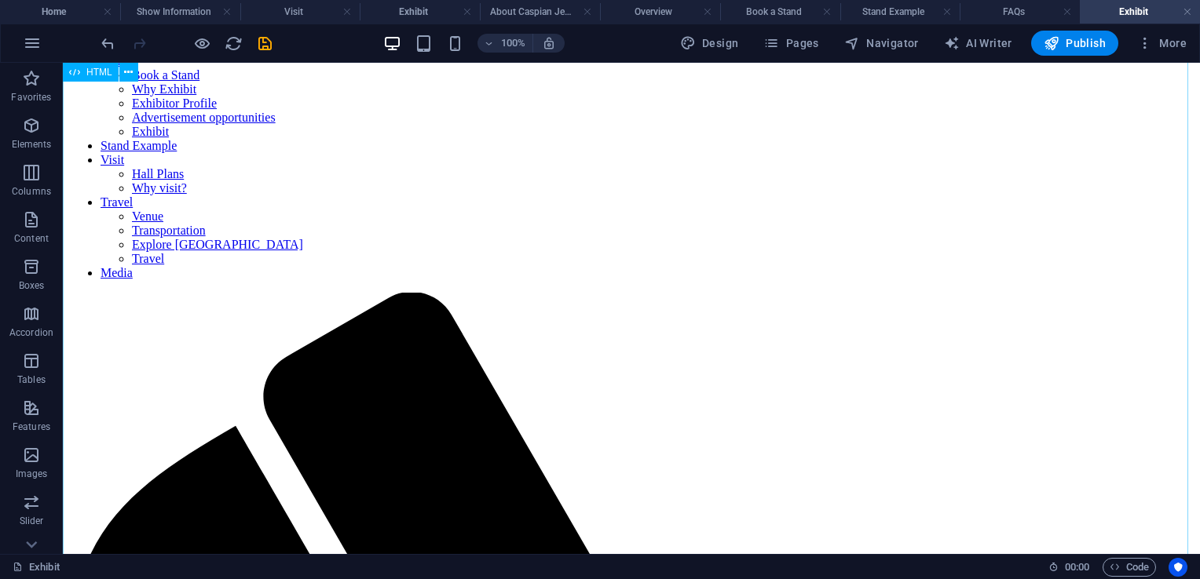
scroll to position [0, 0]
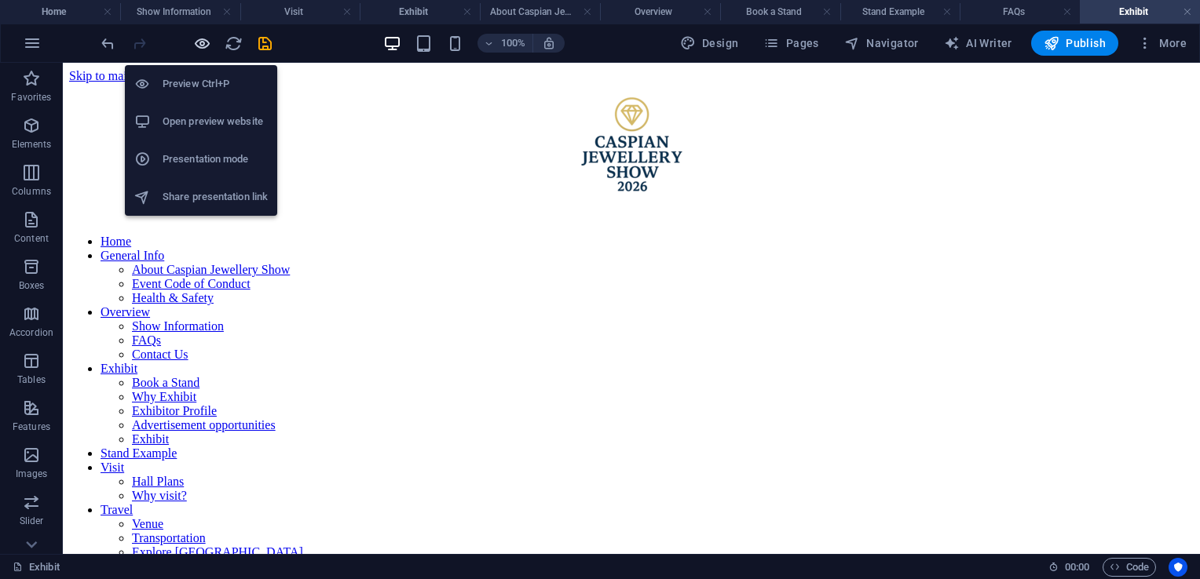
drag, startPoint x: 205, startPoint y: 39, endPoint x: 625, endPoint y: 193, distance: 447.3
click at [205, 39] on icon "button" at bounding box center [202, 44] width 18 height 18
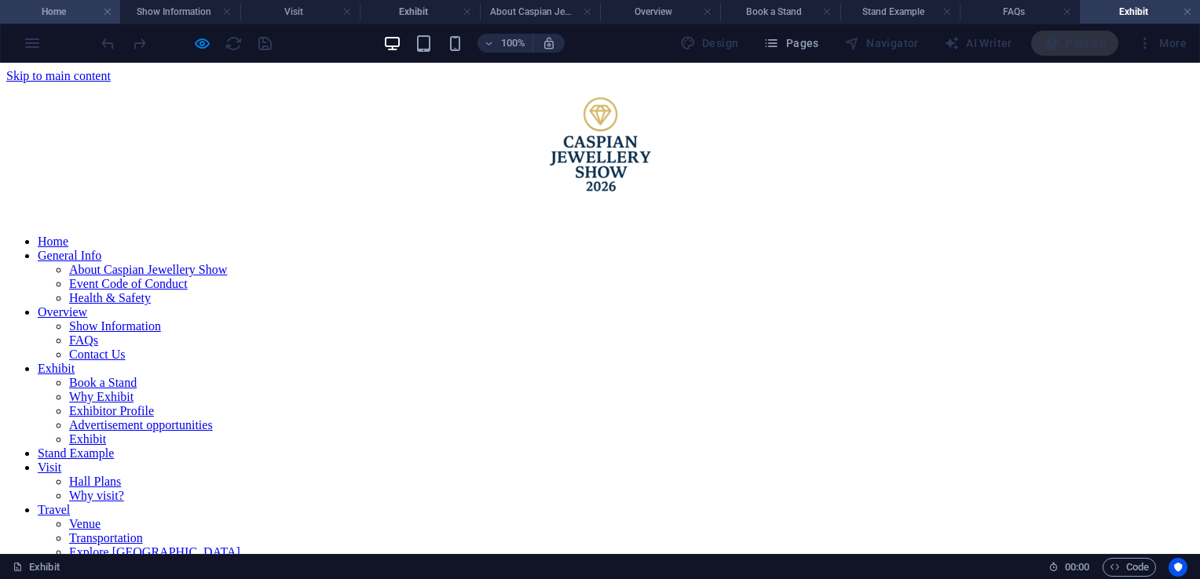
click at [57, 11] on h4 "Home" at bounding box center [60, 11] width 120 height 17
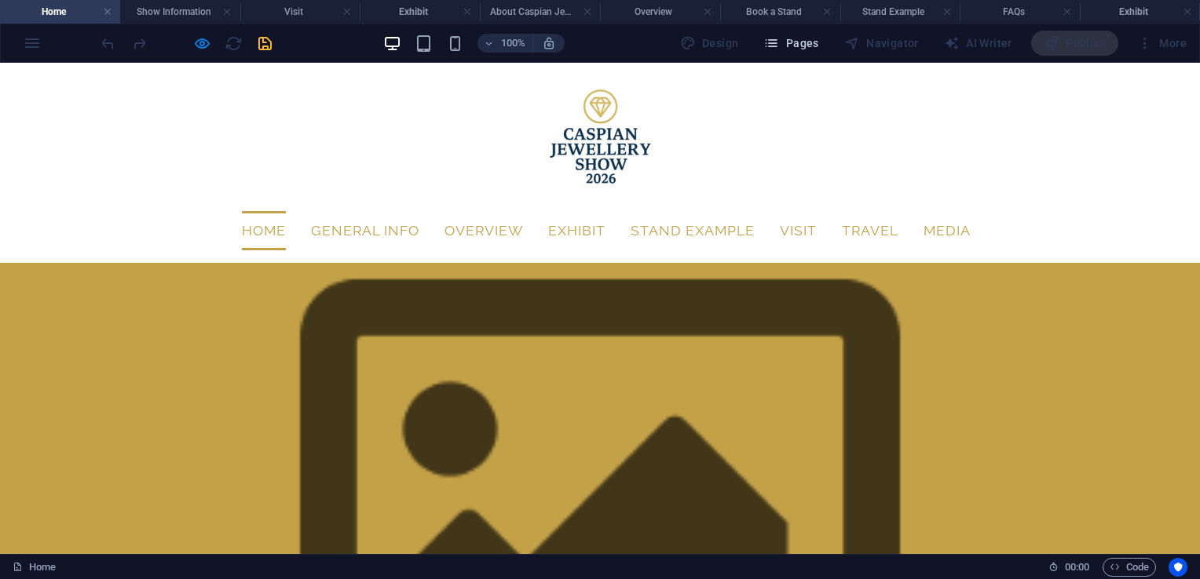
click at [795, 42] on span "Pages" at bounding box center [790, 43] width 55 height 16
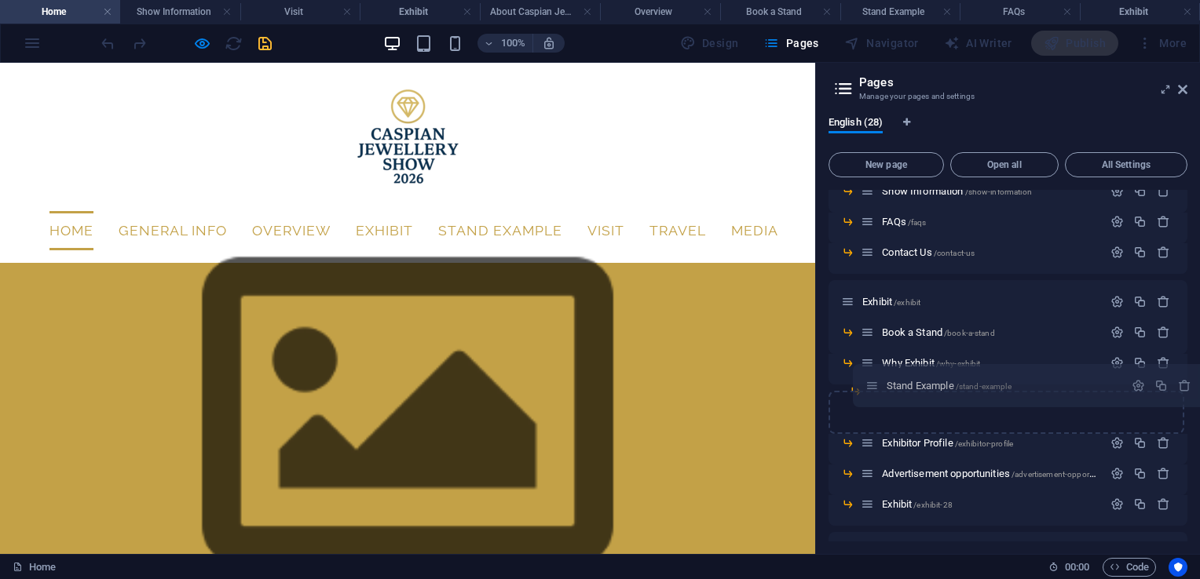
scroll to position [245, 0]
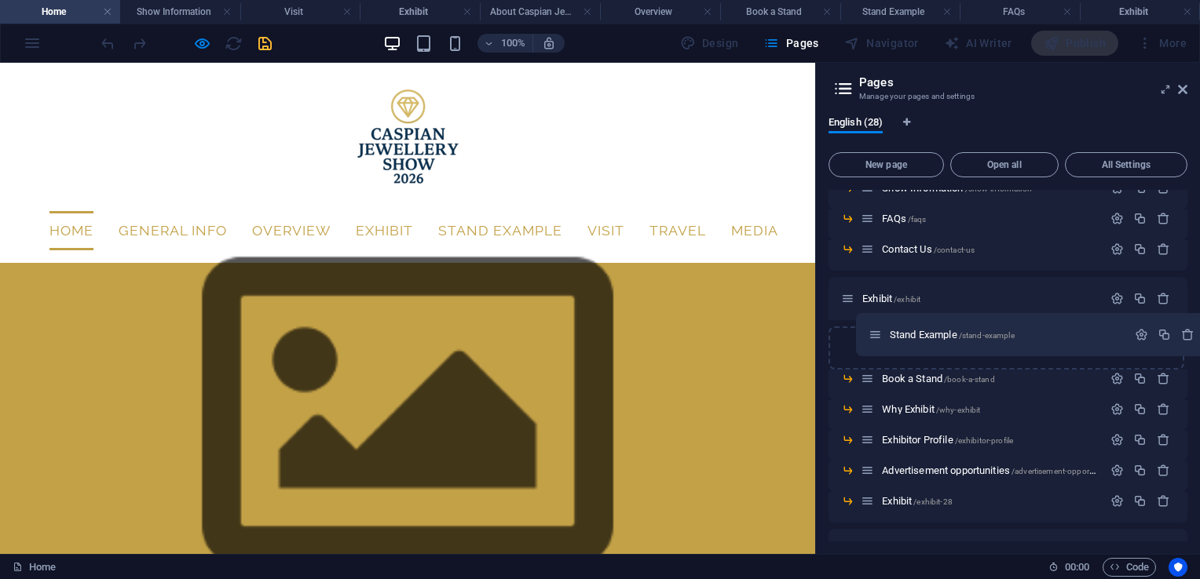
drag, startPoint x: 848, startPoint y: 504, endPoint x: 875, endPoint y: 328, distance: 178.0
click at [875, 328] on div "Home / General Info /general-info About Caspian Jewellery Show /about-caspian-j…" at bounding box center [1007, 474] width 359 height 1058
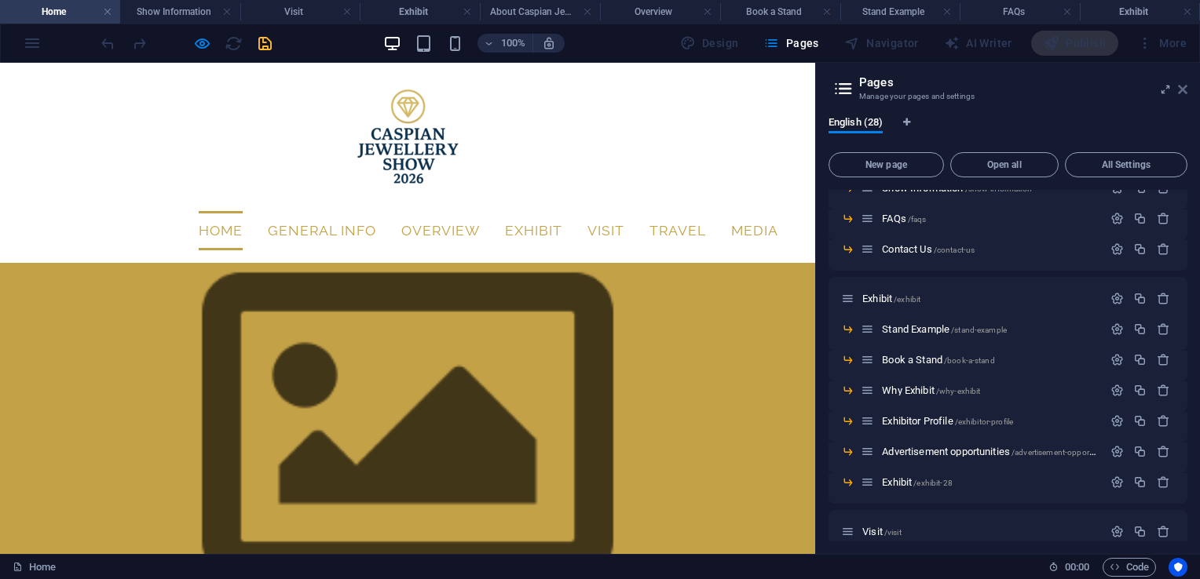
drag, startPoint x: 415, startPoint y: 133, endPoint x: 1182, endPoint y: 91, distance: 768.2
click at [1182, 91] on icon at bounding box center [1182, 89] width 9 height 13
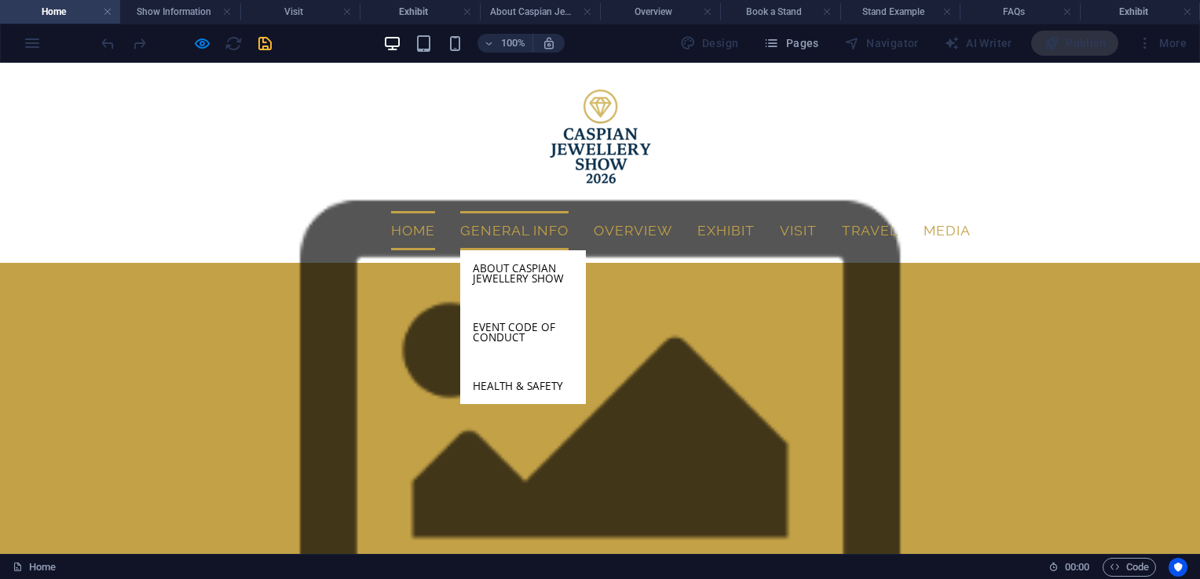
click at [483, 211] on link "General Info" at bounding box center [514, 230] width 108 height 39
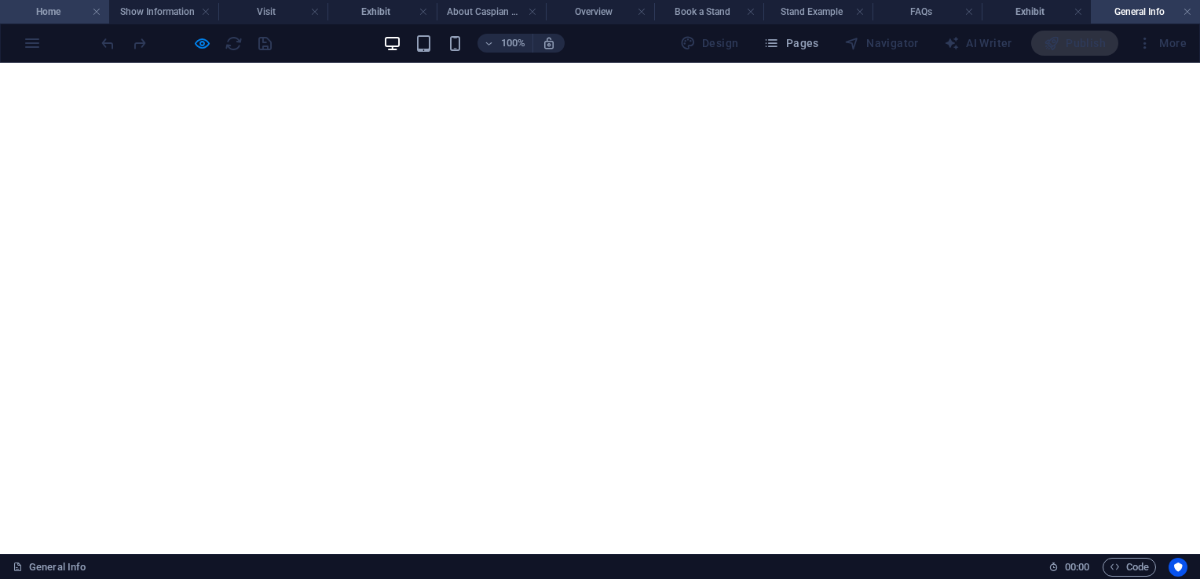
click at [63, 13] on h4 "Home" at bounding box center [54, 11] width 109 height 17
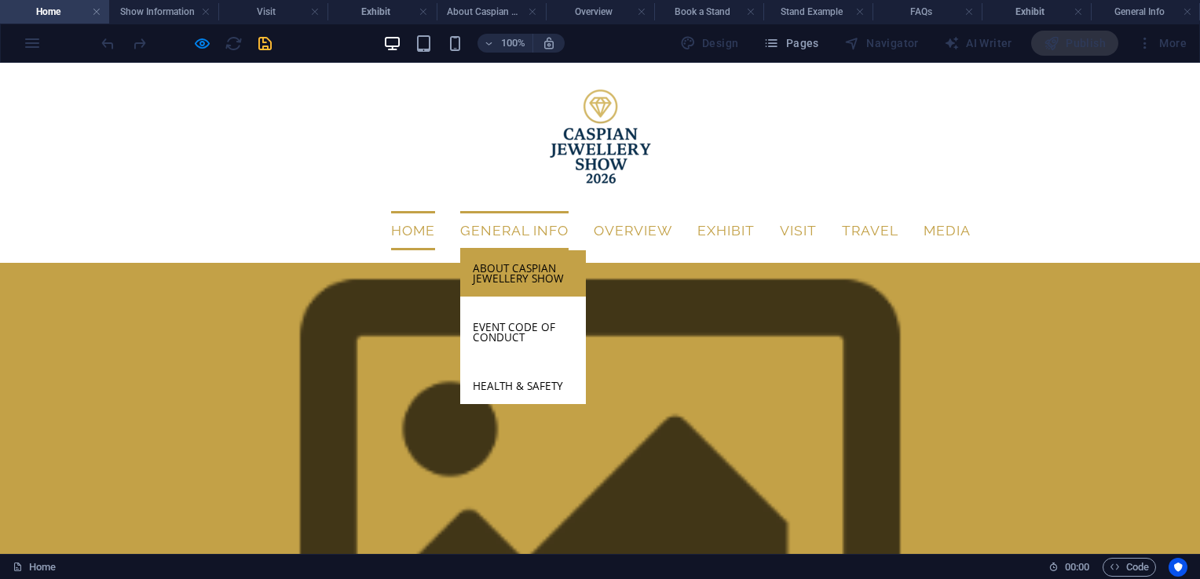
click at [515, 250] on link "About Caspian Jewellery Show" at bounding box center [523, 273] width 126 height 46
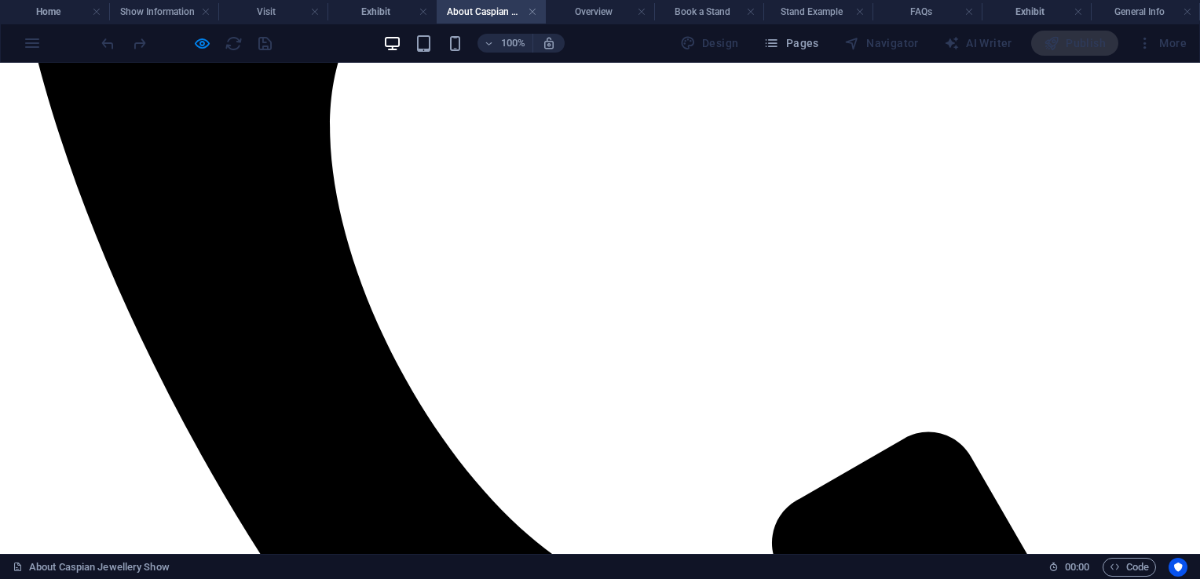
scroll to position [0, 0]
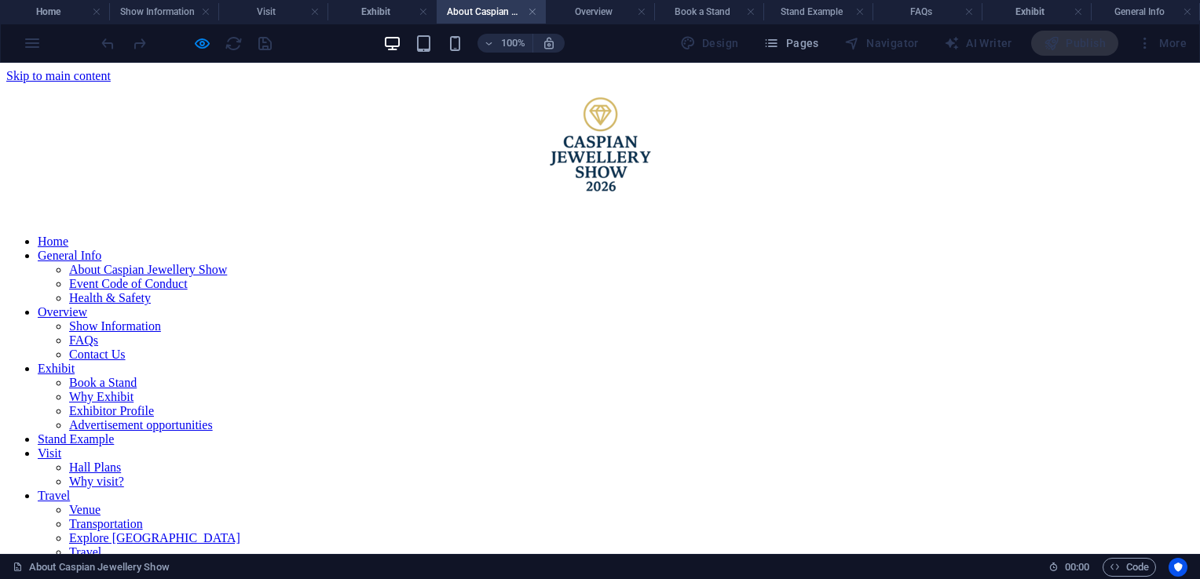
click at [188, 290] on link "Event Code of Conduct" at bounding box center [128, 283] width 119 height 13
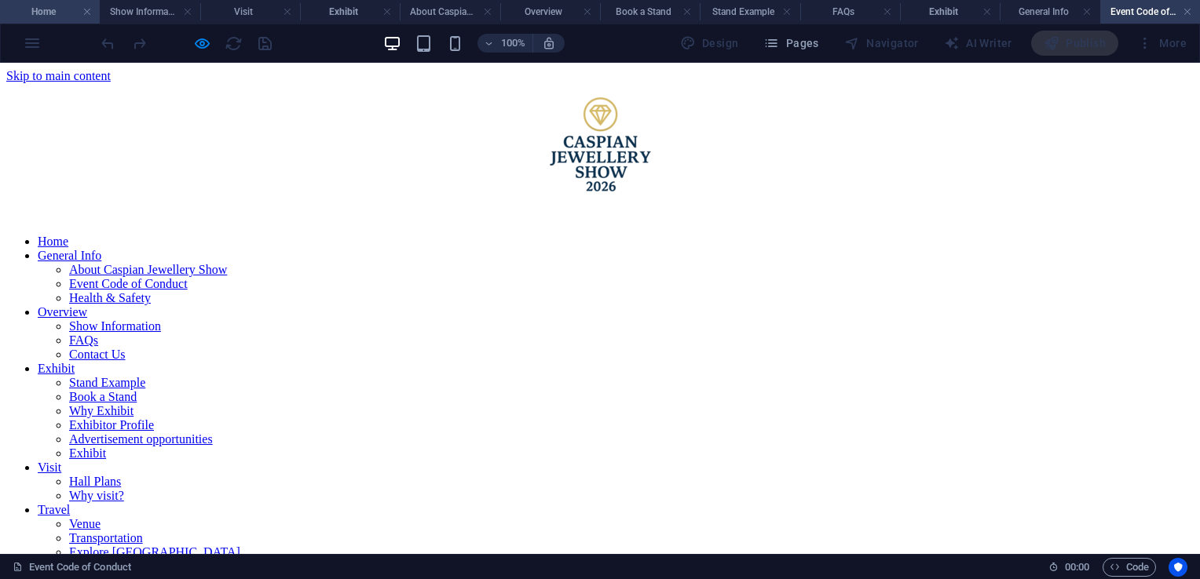
click at [57, 11] on h4 "Home" at bounding box center [50, 11] width 100 height 17
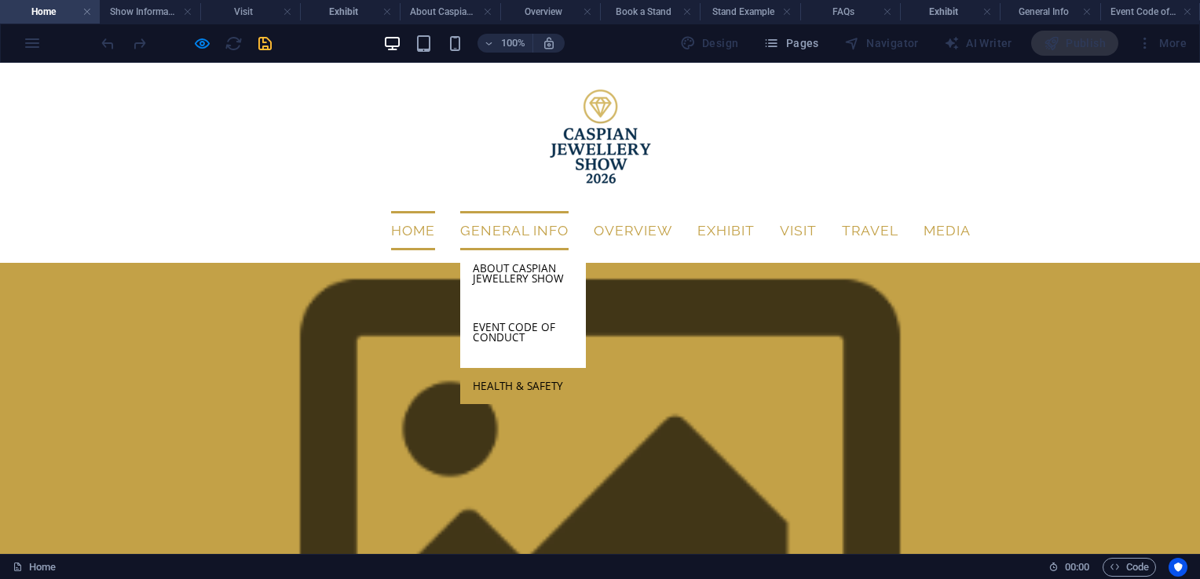
click at [532, 368] on link "Health & Safety" at bounding box center [523, 386] width 126 height 36
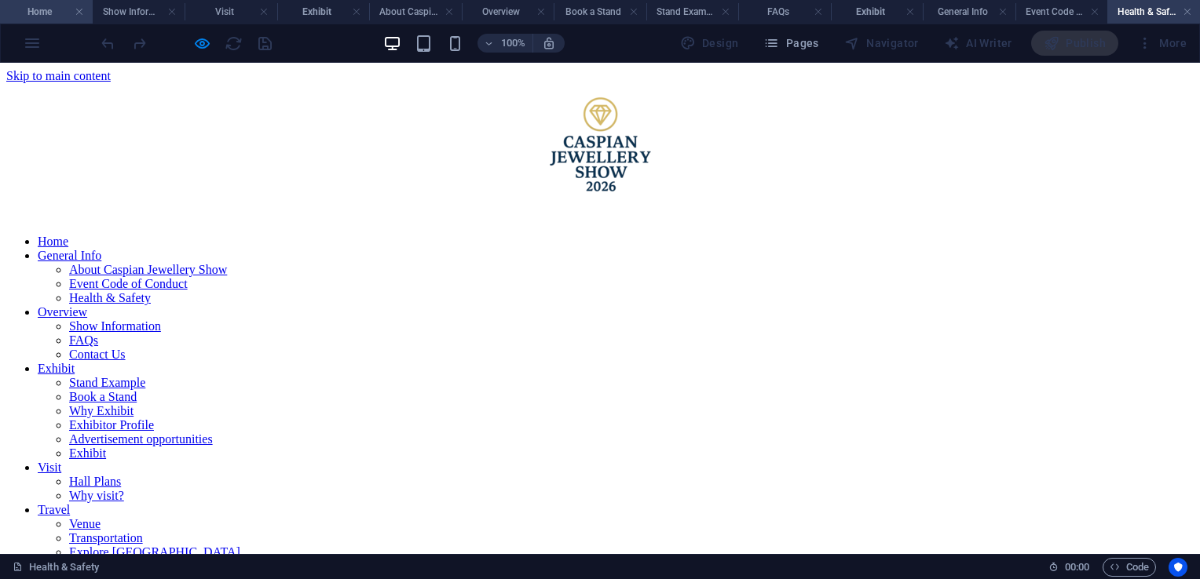
click at [49, 8] on h4 "Home" at bounding box center [46, 11] width 93 height 17
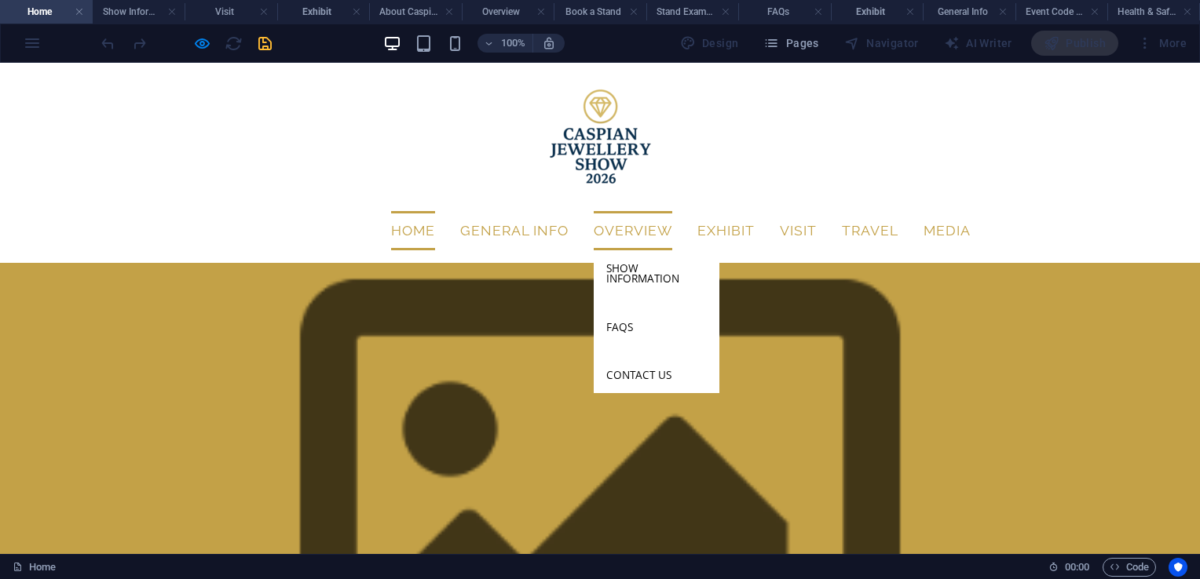
click at [635, 211] on link "Overview" at bounding box center [633, 230] width 79 height 39
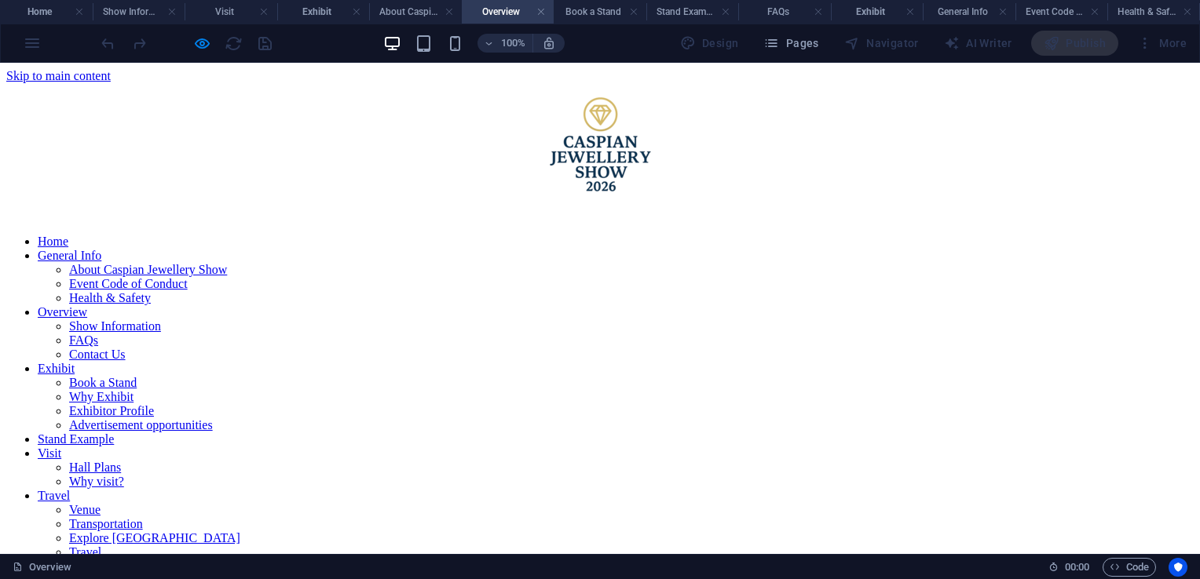
scroll to position [27, 0]
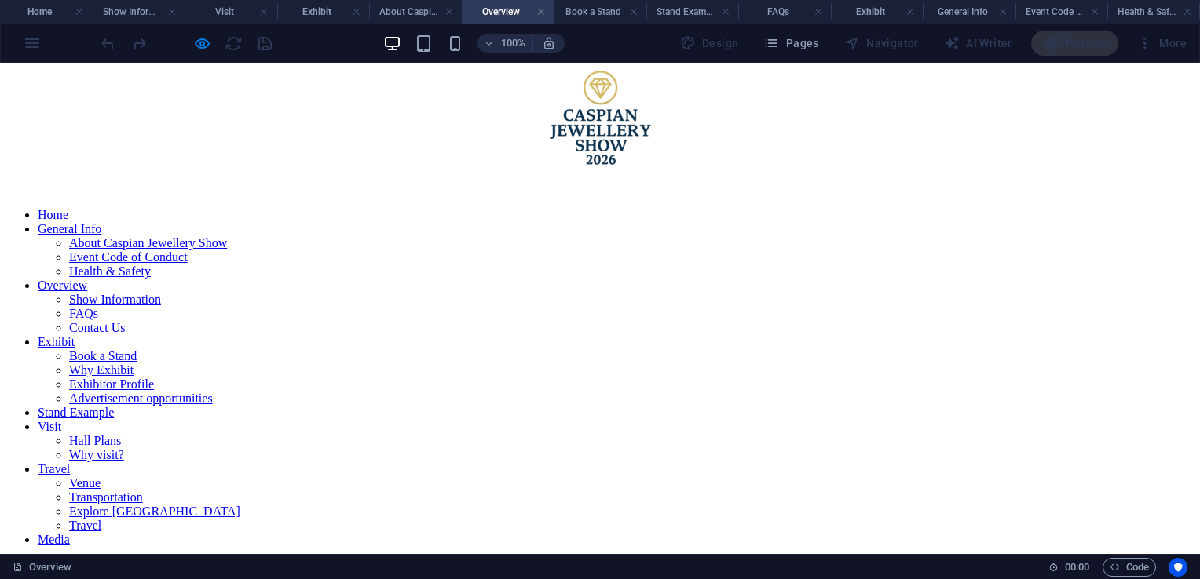
drag, startPoint x: 635, startPoint y: 143, endPoint x: 644, endPoint y: 144, distance: 8.7
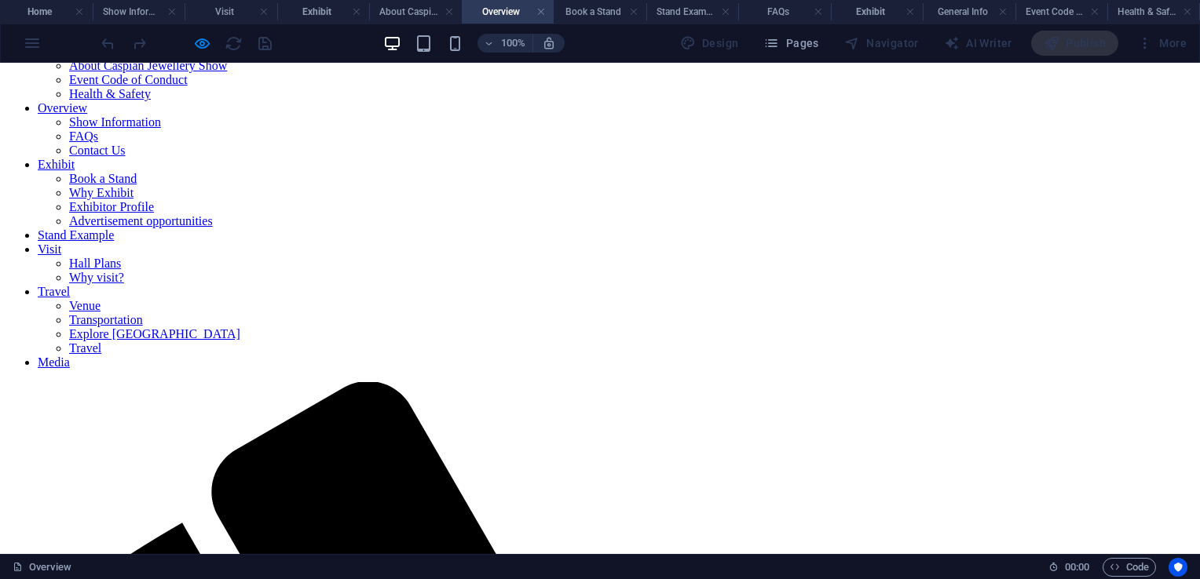
scroll to position [210, 0]
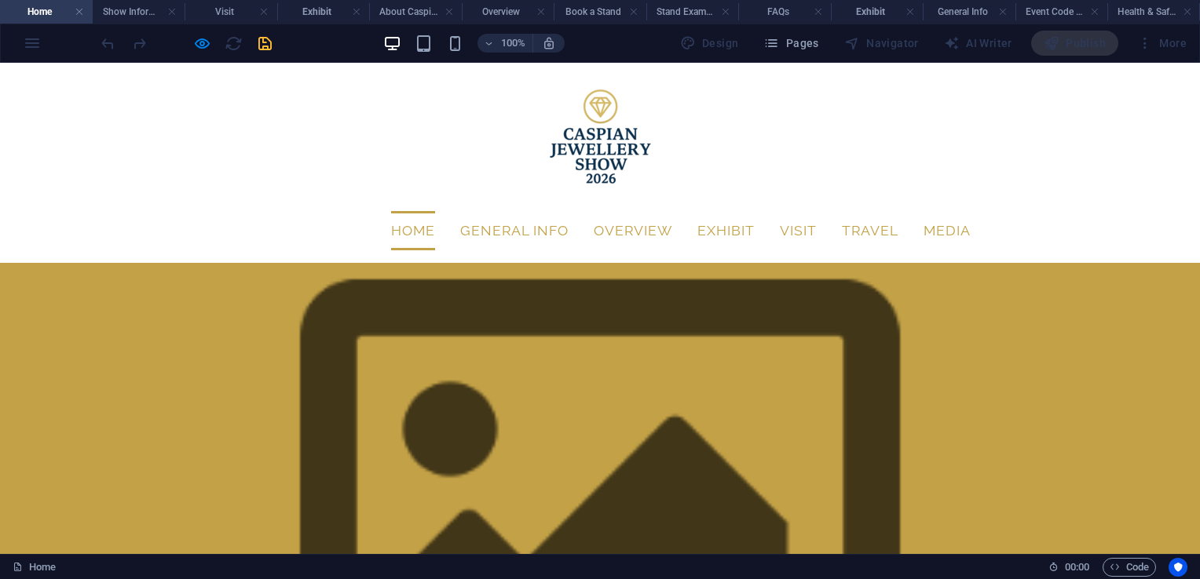
scroll to position [0, 0]
click at [129, 13] on h4 "Show Information" at bounding box center [139, 11] width 93 height 17
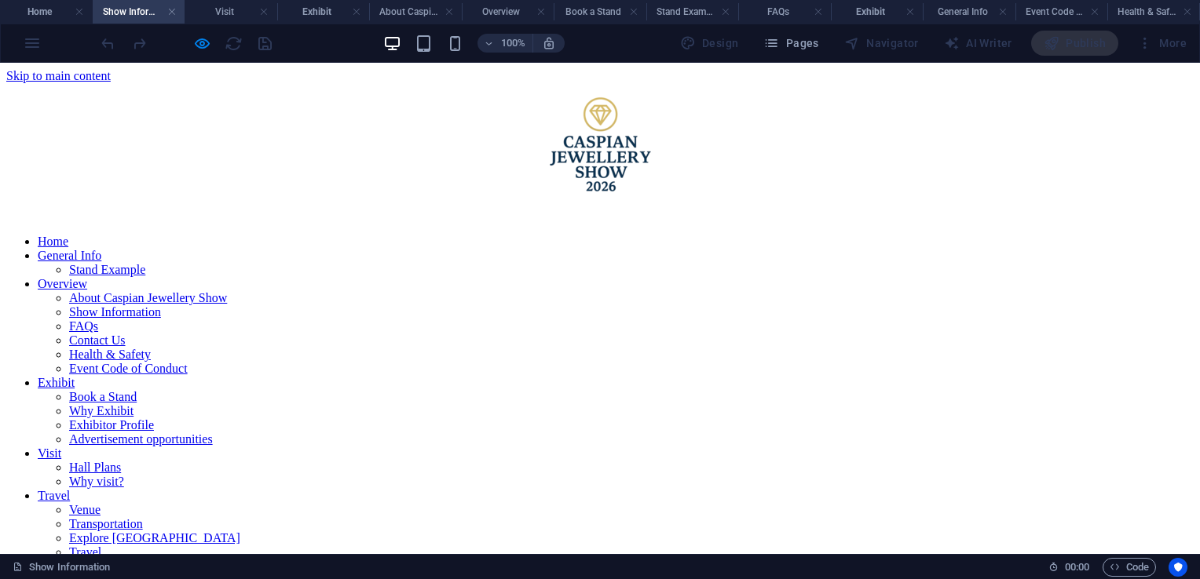
scroll to position [421, 0]
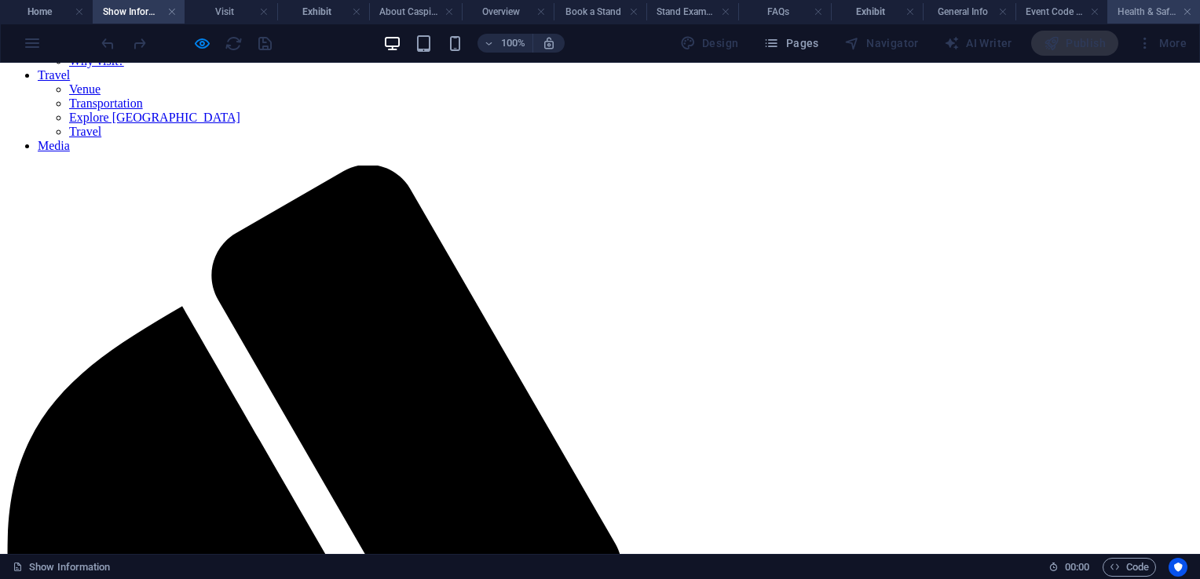
click at [1130, 14] on h4 "Health & Safety" at bounding box center [1153, 11] width 93 height 17
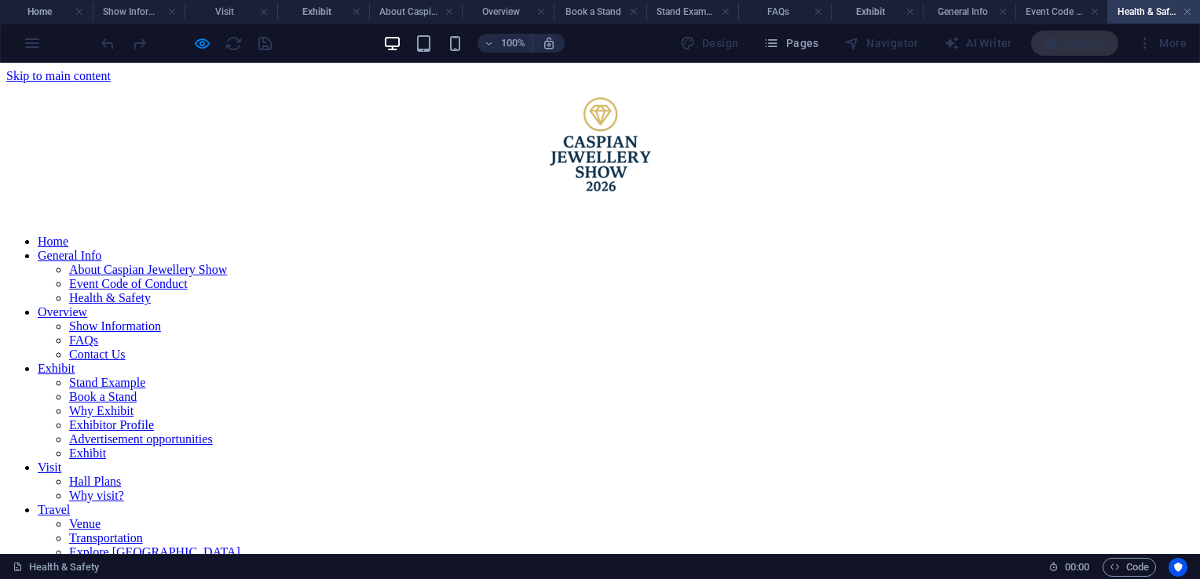
scroll to position [0, 0]
click at [220, 14] on h4 "Visit" at bounding box center [231, 11] width 93 height 17
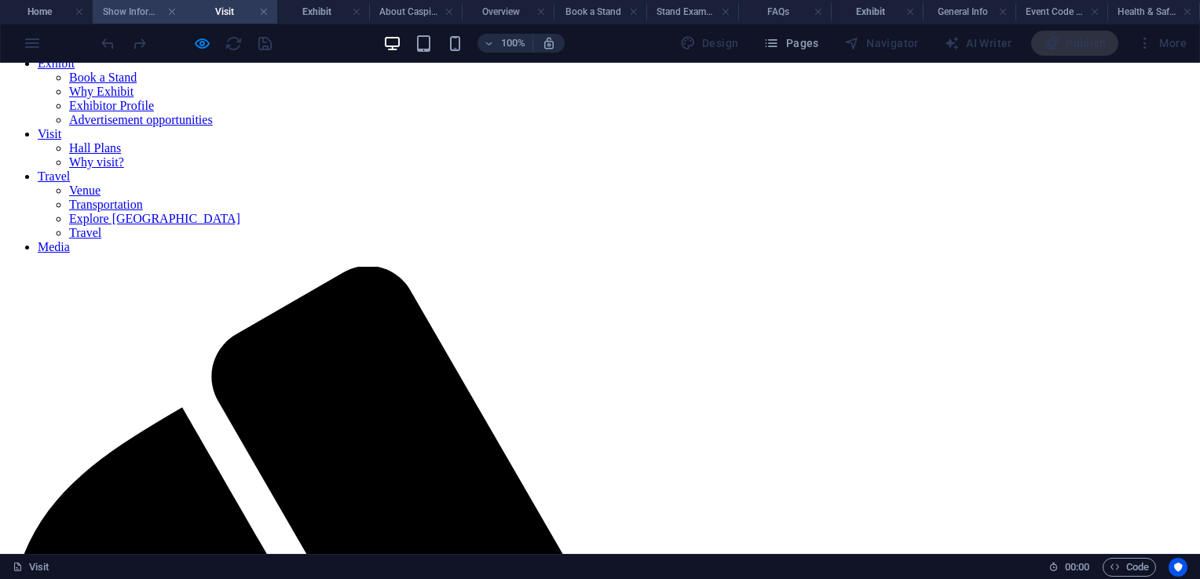
click at [154, 10] on h4 "Show Information" at bounding box center [139, 11] width 93 height 17
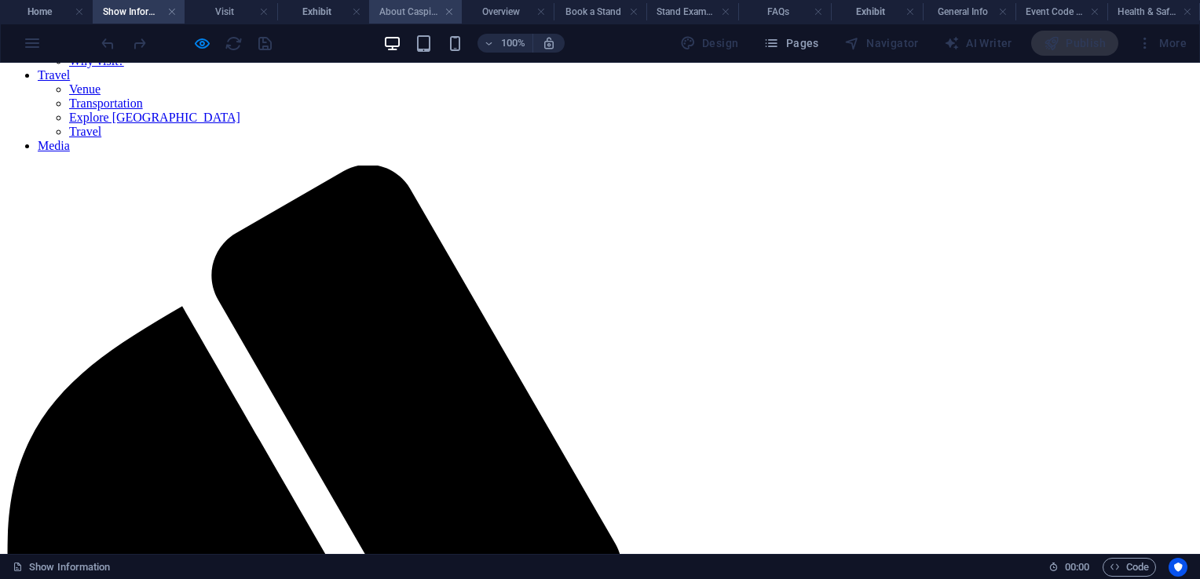
click at [402, 13] on h4 "About Caspian Jewellery Show" at bounding box center [415, 11] width 93 height 17
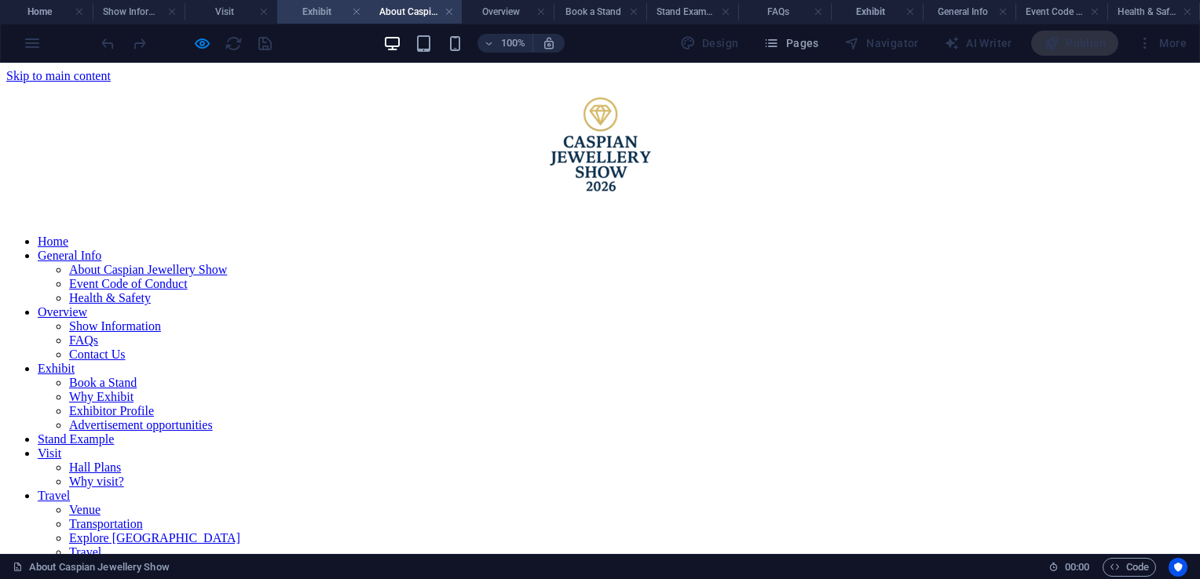
click at [311, 7] on h4 "Exhibit" at bounding box center [323, 11] width 93 height 17
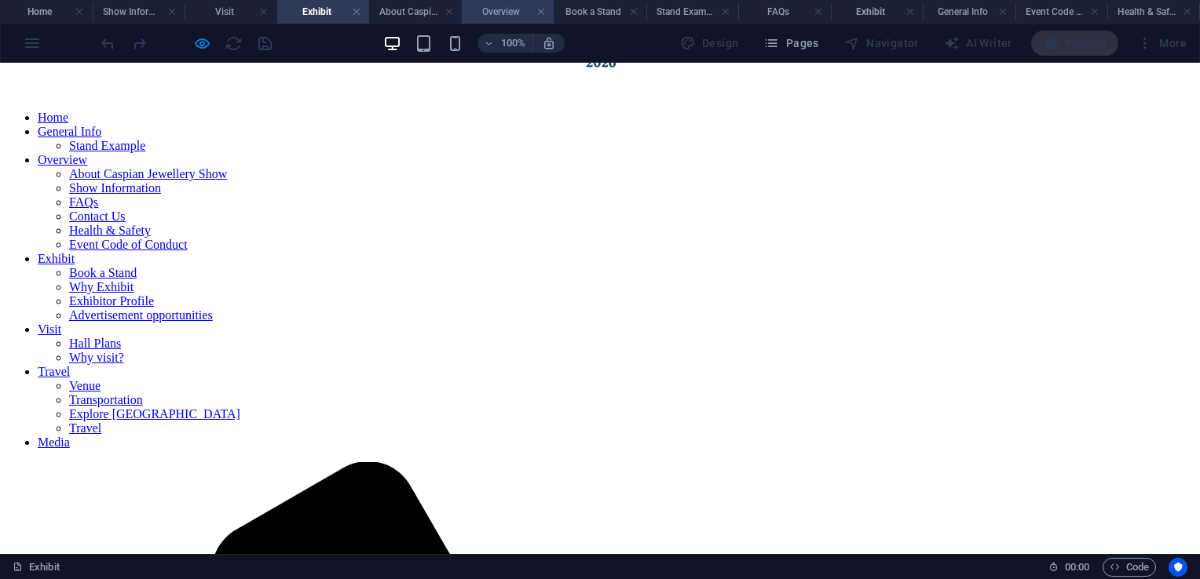
click at [502, 14] on h4 "Overview" at bounding box center [508, 11] width 93 height 17
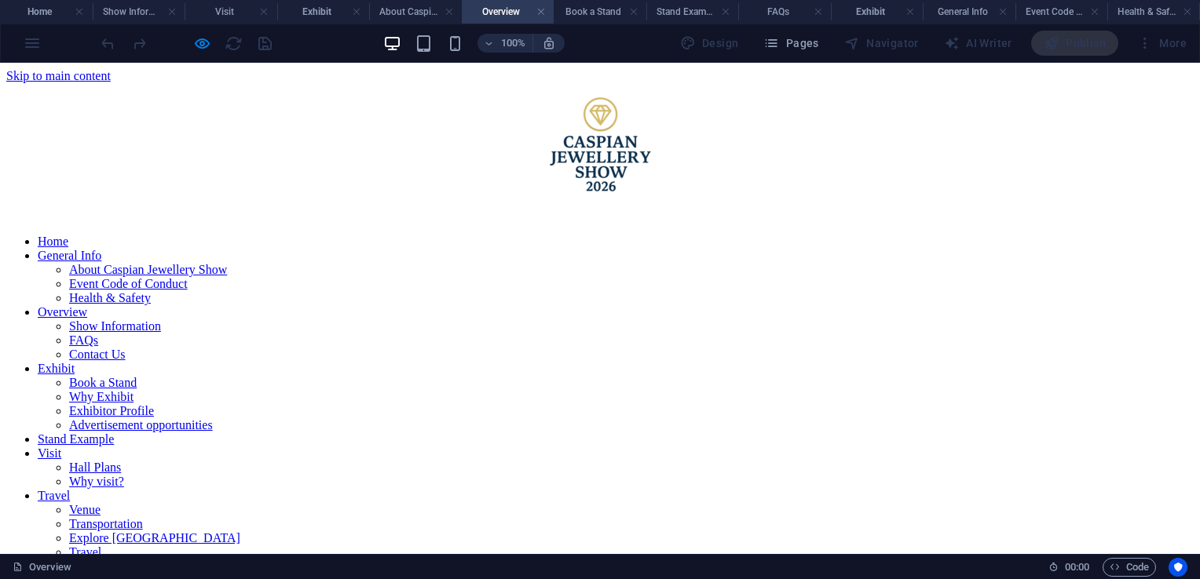
scroll to position [210, 0]
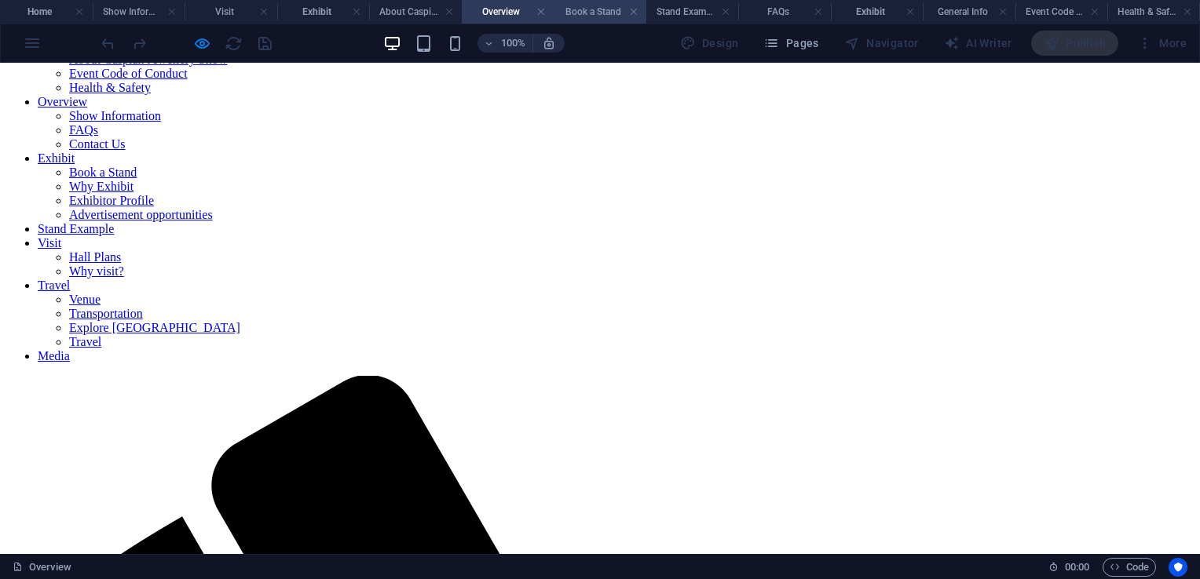
click at [572, 5] on h4 "Book a Stand" at bounding box center [600, 11] width 93 height 17
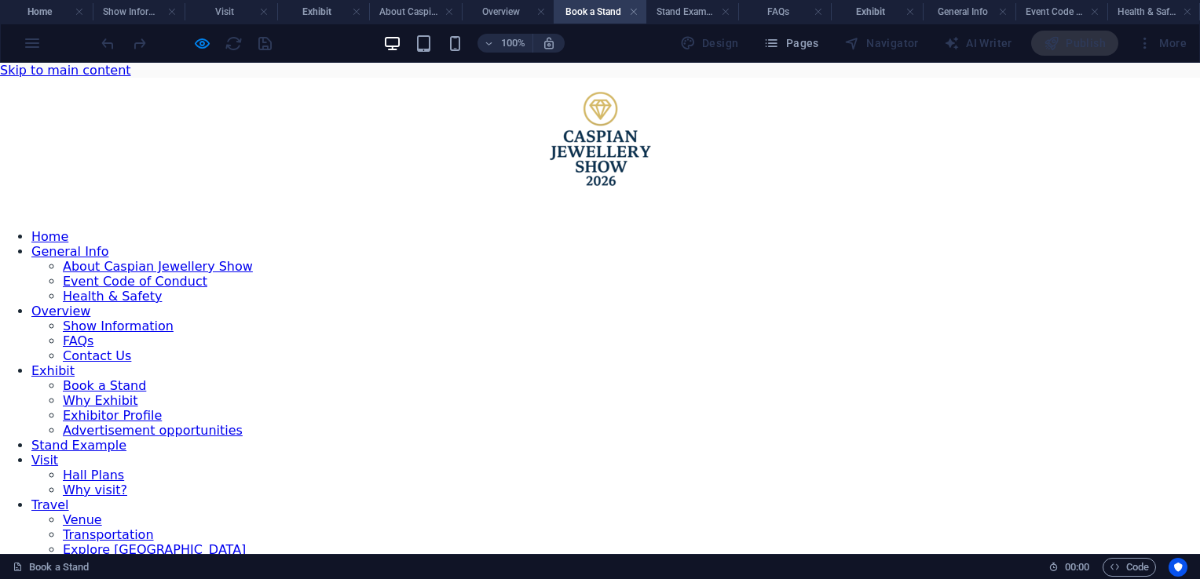
scroll to position [0, 0]
click at [35, 6] on h4 "Home" at bounding box center [46, 11] width 93 height 17
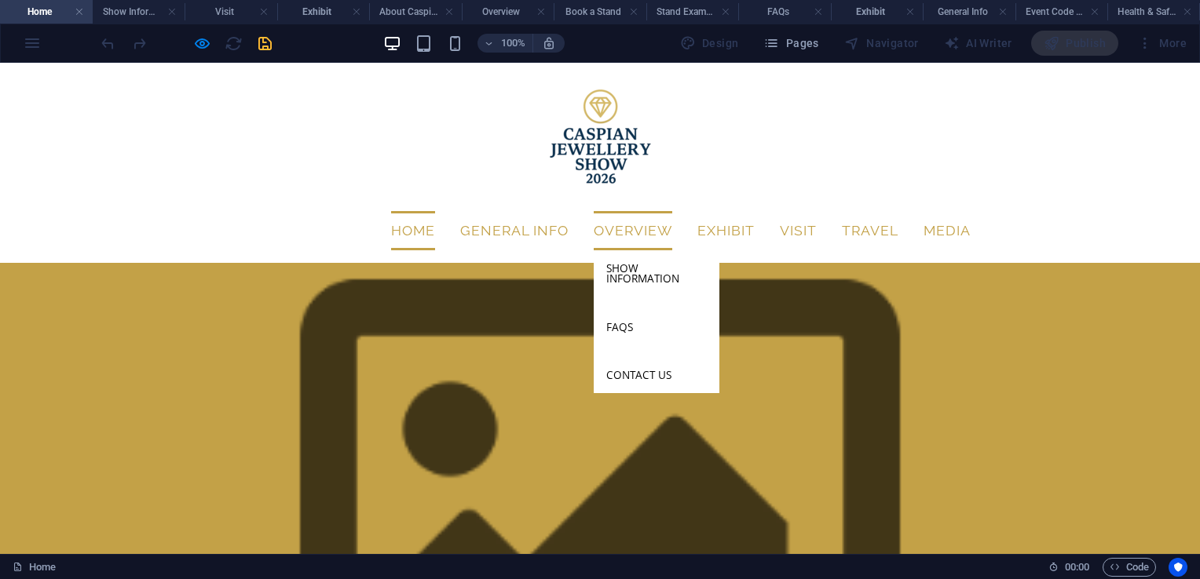
click at [628, 211] on link "Overview" at bounding box center [633, 230] width 79 height 39
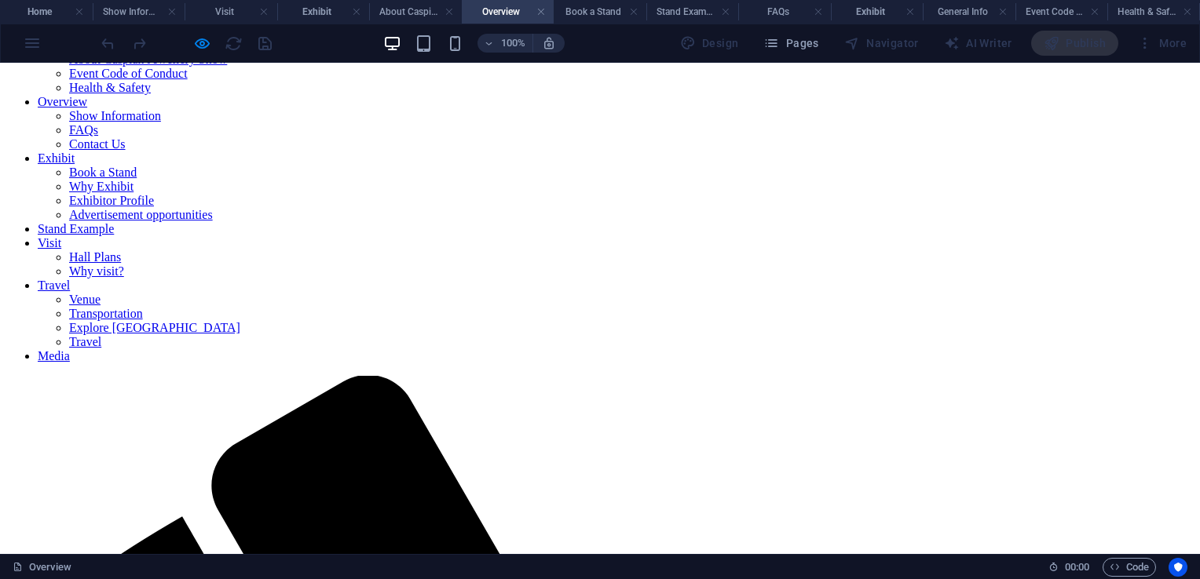
scroll to position [276, 0]
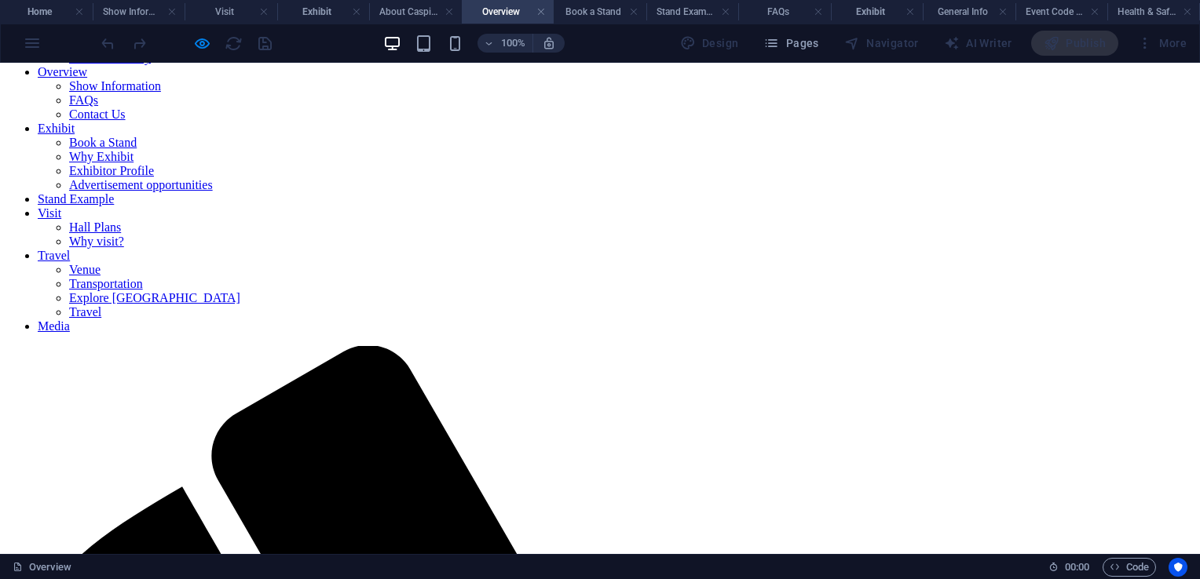
scroll to position [251, 0]
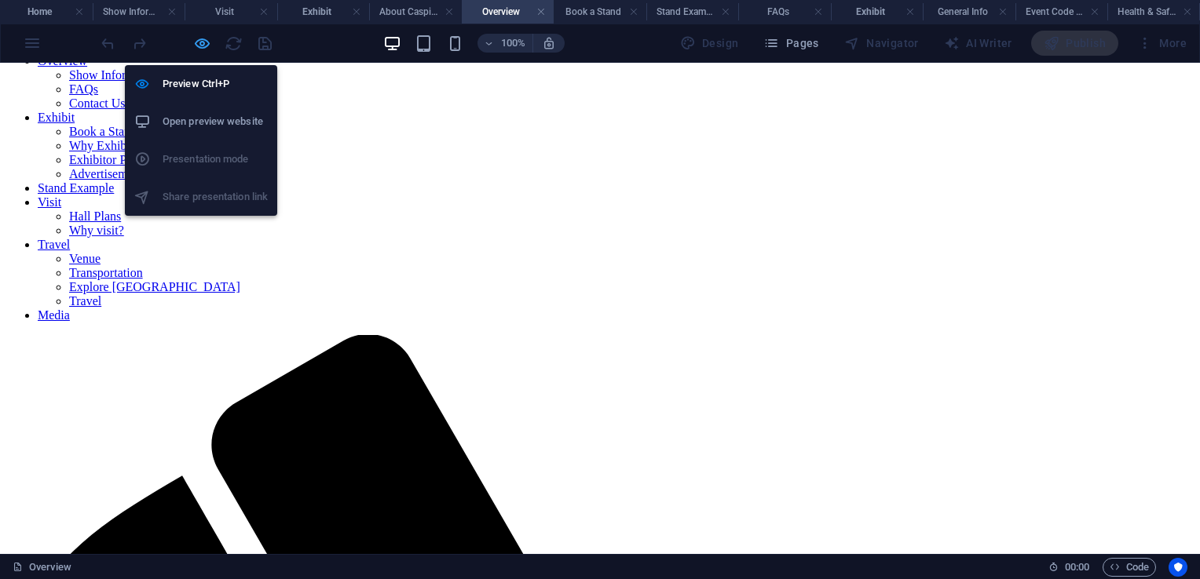
click at [206, 40] on icon "button" at bounding box center [202, 44] width 18 height 18
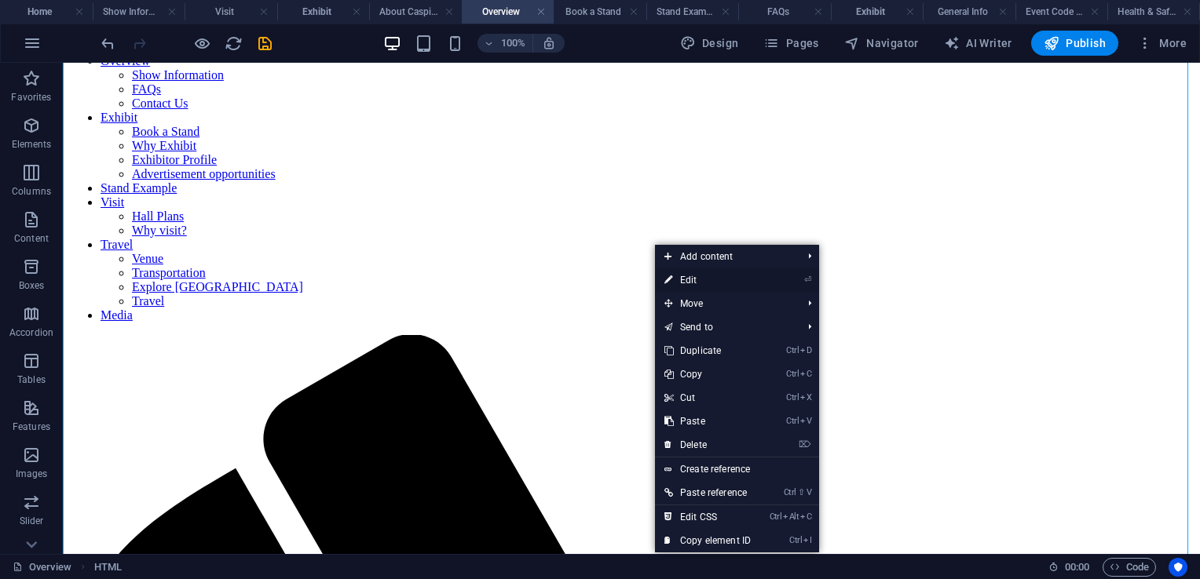
click at [707, 279] on link "⏎ Edit" at bounding box center [707, 281] width 105 height 24
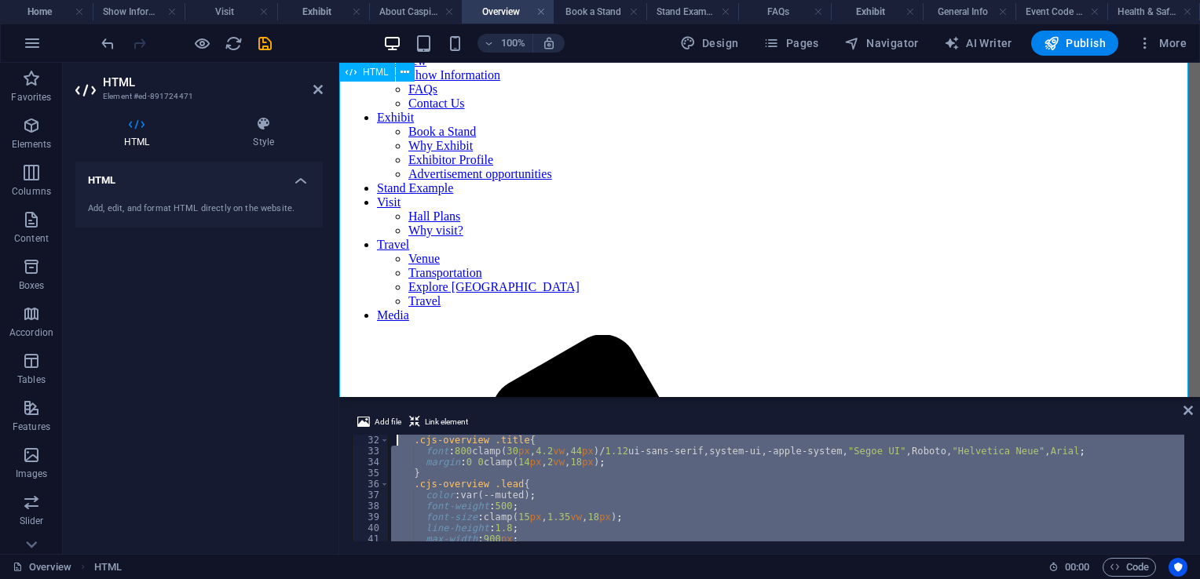
scroll to position [0, 0]
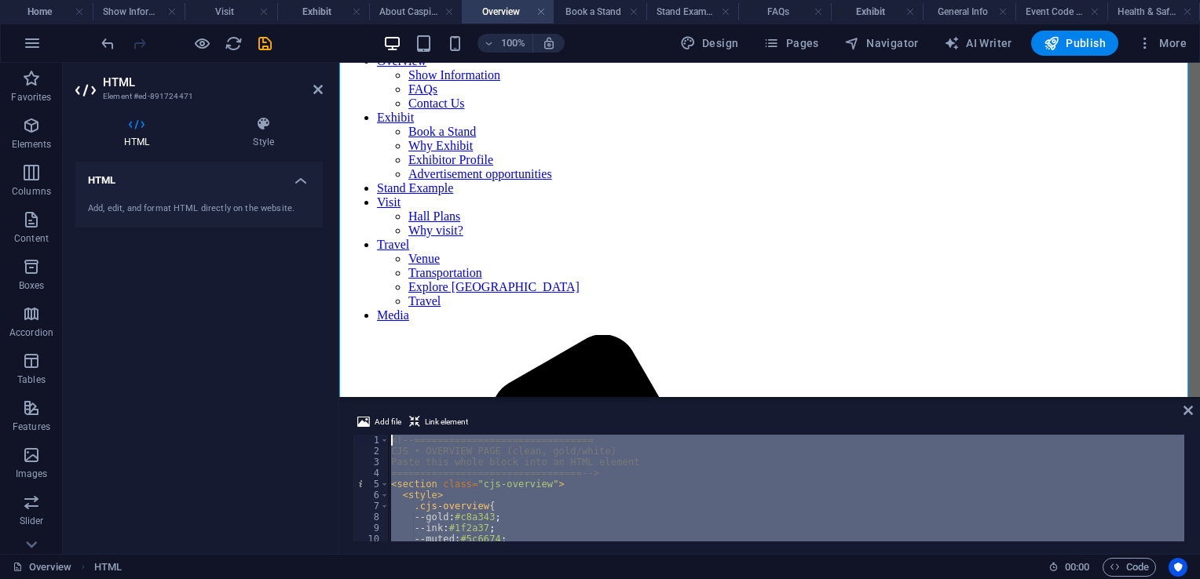
drag, startPoint x: 474, startPoint y: 524, endPoint x: 390, endPoint y: 437, distance: 121.6
click at [390, 437] on div "<!-- =============================== CJS • OVERVIEW PAGE (clean, gold/white) Pa…" at bounding box center [788, 498] width 800 height 126
type textarea "<!-- =============================== CJS • OVERVIEW PAGE (clean, gold/white)"
paste textarea
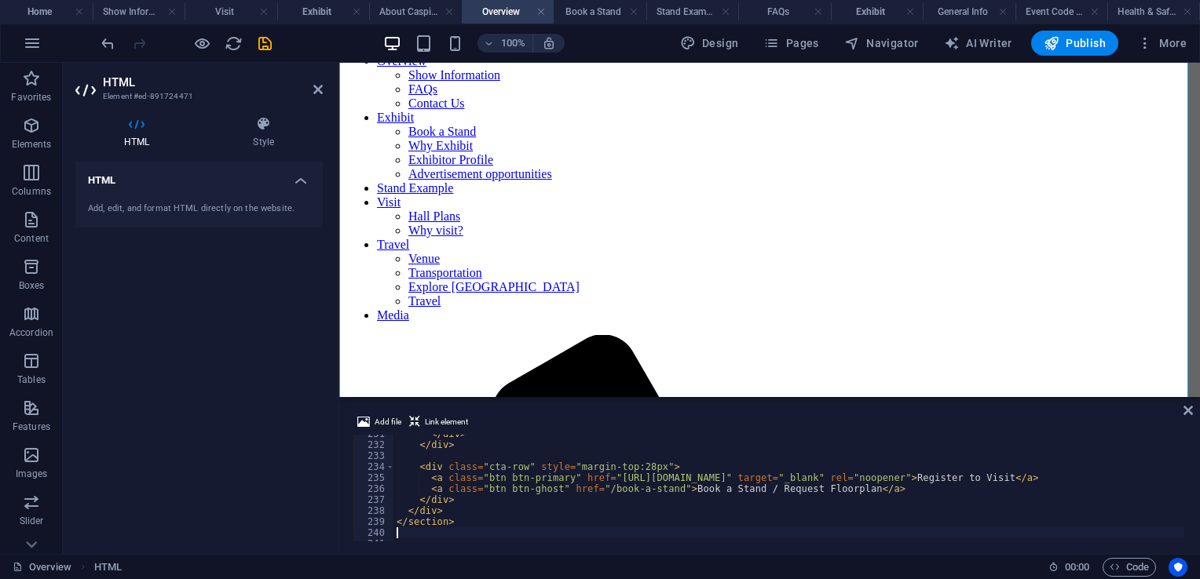
scroll to position [2534, 0]
click at [1189, 407] on icon at bounding box center [1187, 410] width 9 height 13
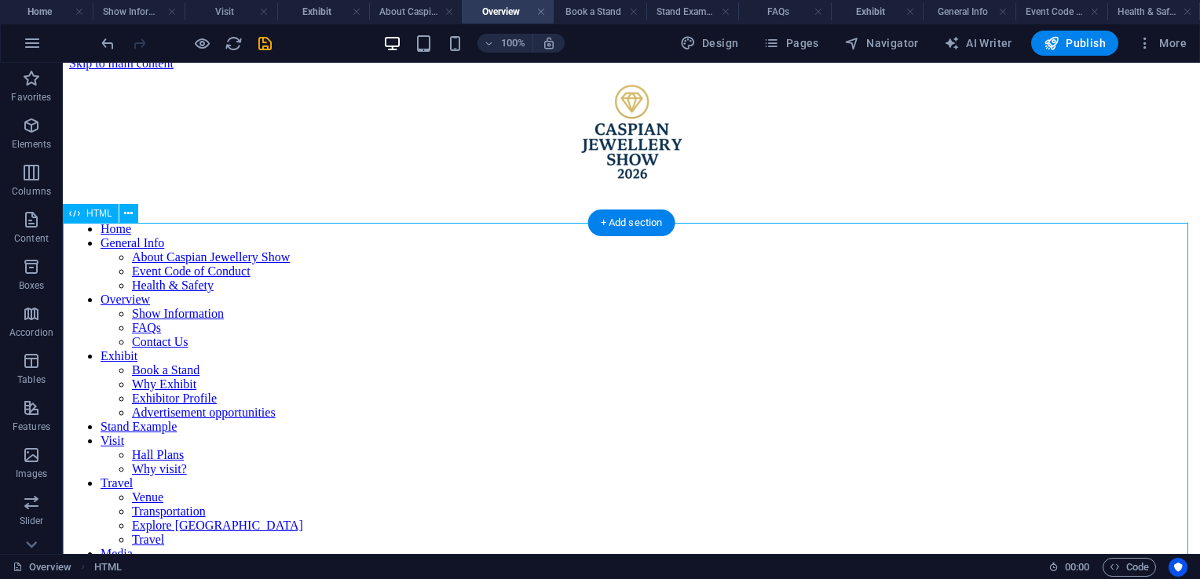
scroll to position [0, 0]
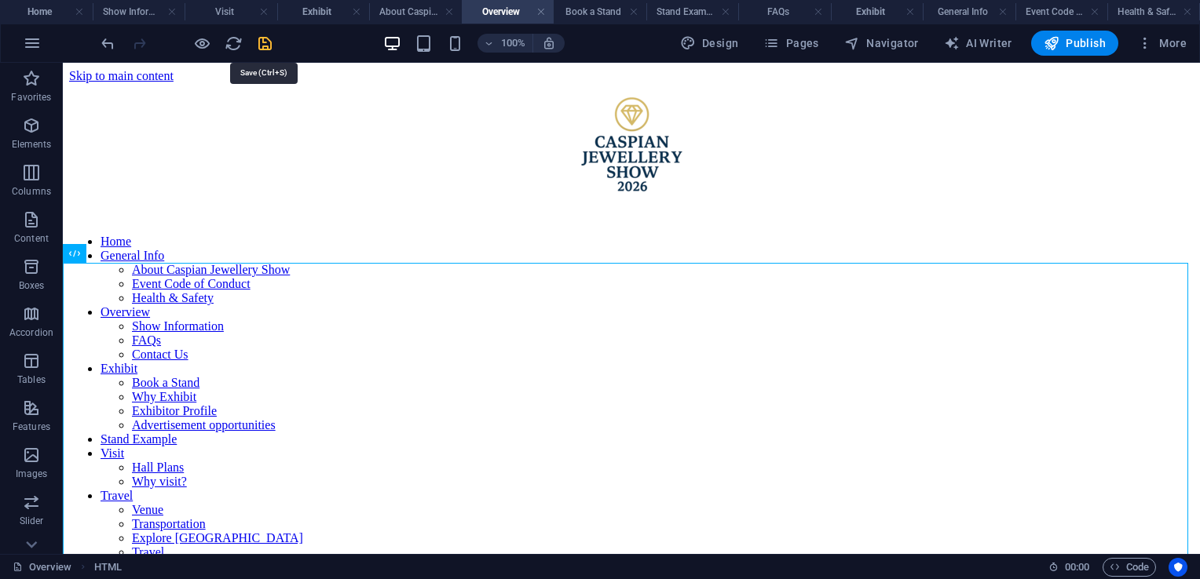
click at [264, 43] on icon "save" at bounding box center [265, 44] width 18 height 18
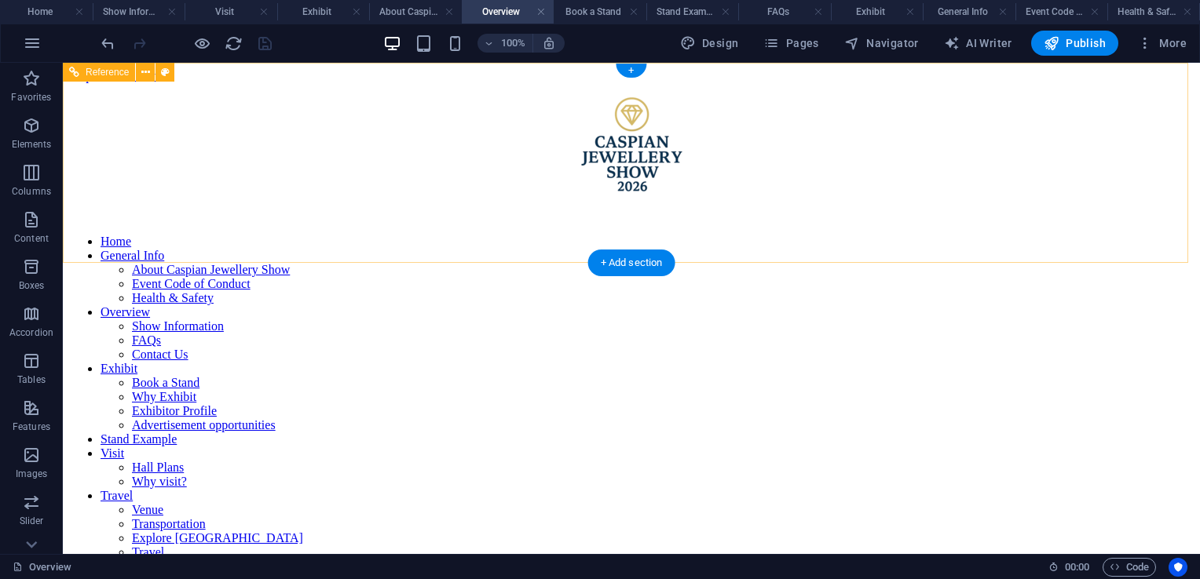
scroll to position [138, 0]
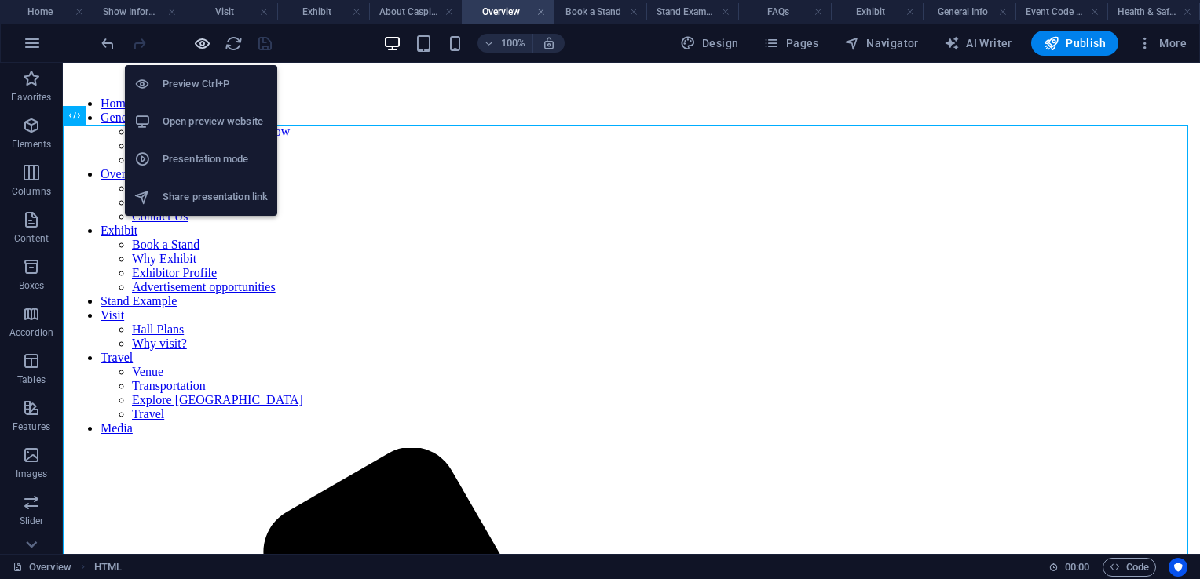
click at [204, 44] on icon "button" at bounding box center [202, 44] width 18 height 18
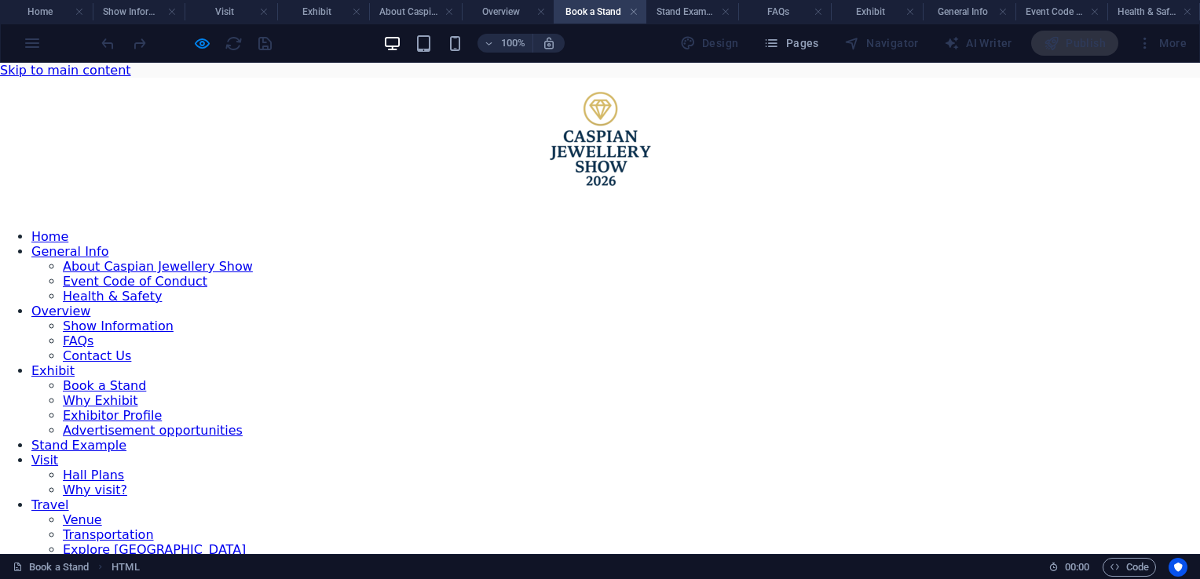
scroll to position [0, 0]
click at [37, 16] on h4 "Home" at bounding box center [46, 11] width 93 height 17
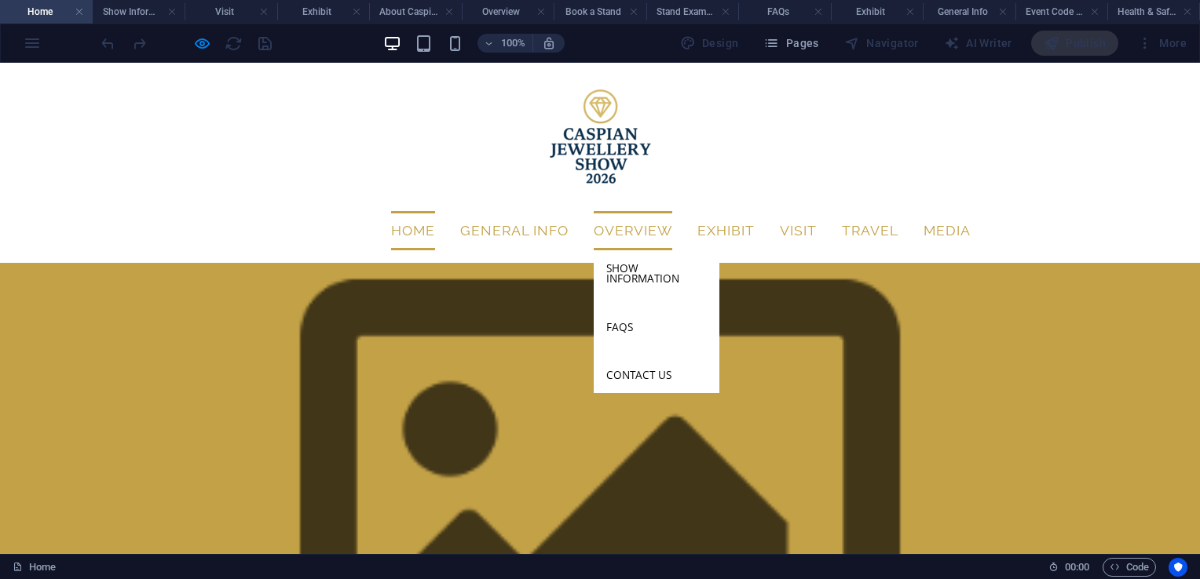
click at [629, 211] on link "Overview" at bounding box center [633, 230] width 79 height 39
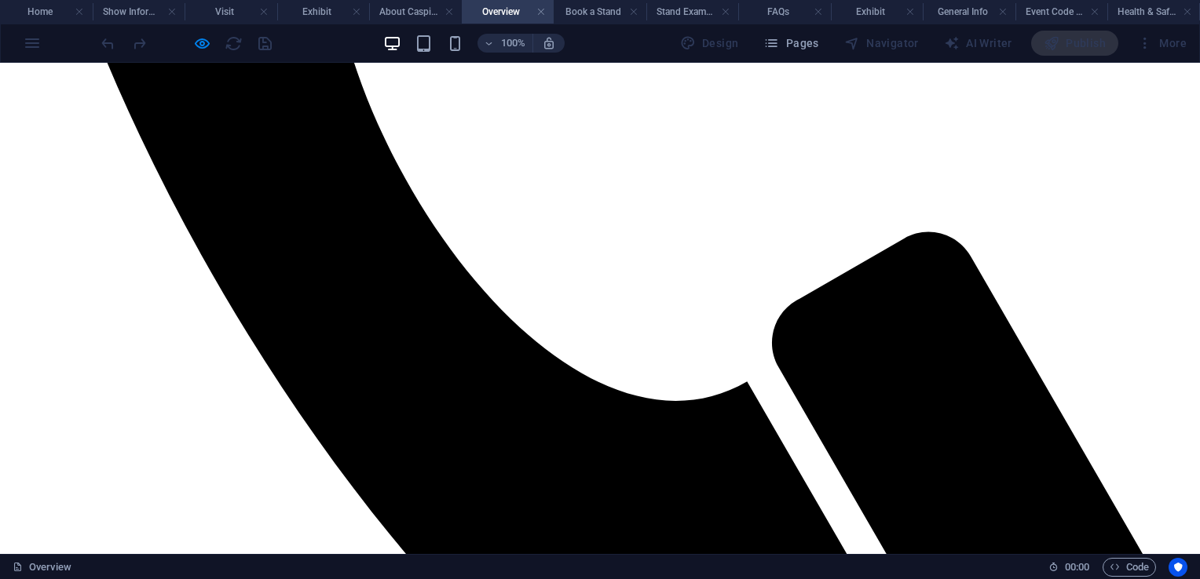
scroll to position [1470, 0]
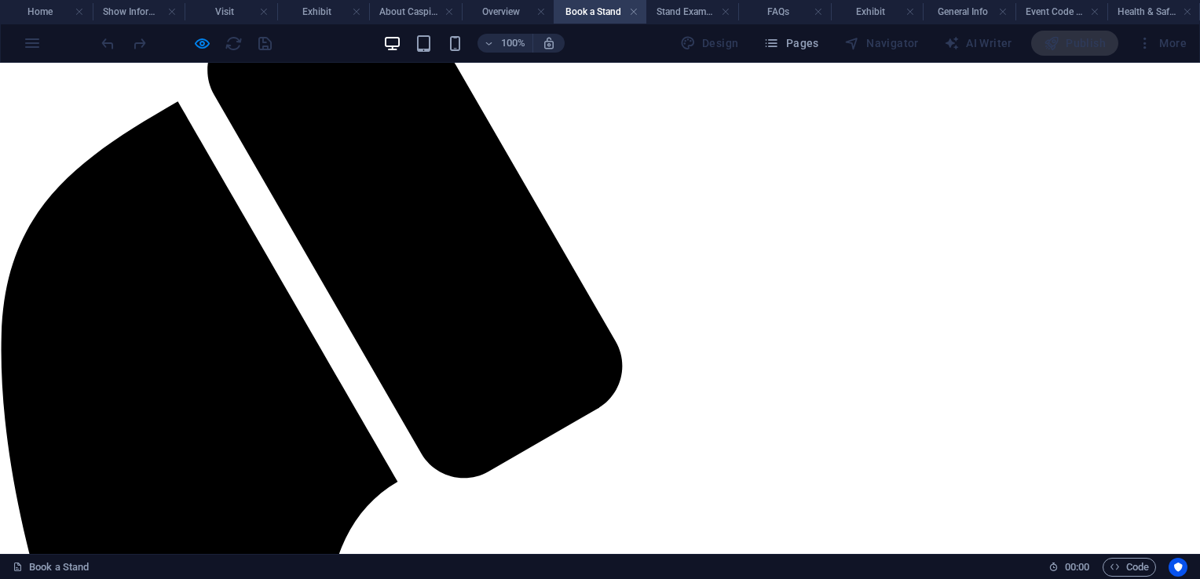
scroll to position [640, 0]
click at [672, 18] on h4 "Stand Example" at bounding box center [692, 11] width 93 height 17
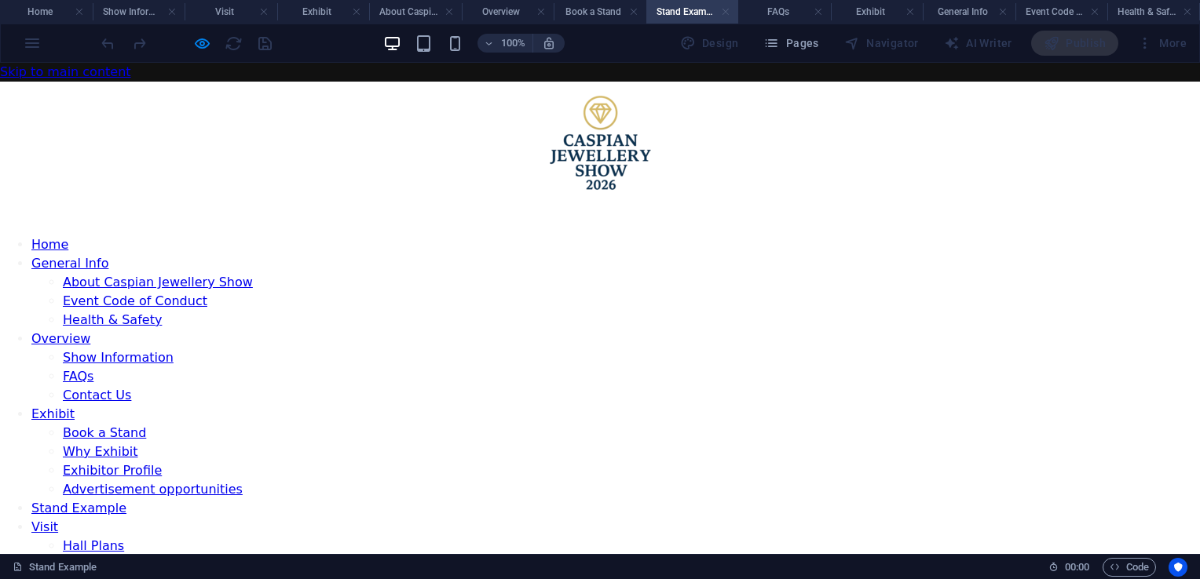
click at [727, 11] on link at bounding box center [725, 12] width 9 height 15
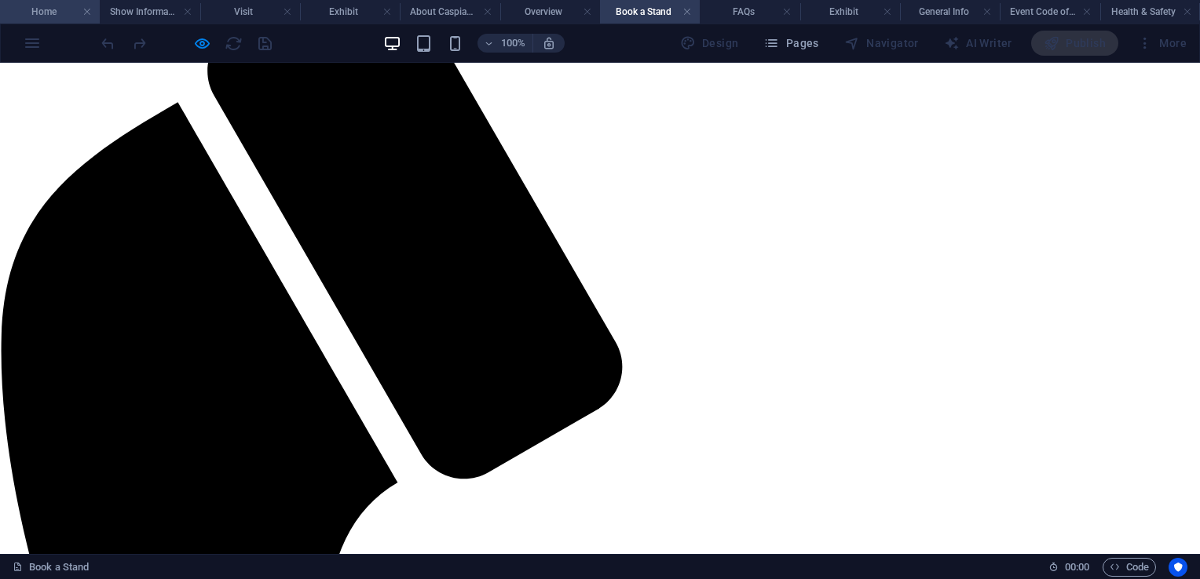
click at [41, 3] on h4 "Home" at bounding box center [50, 11] width 100 height 17
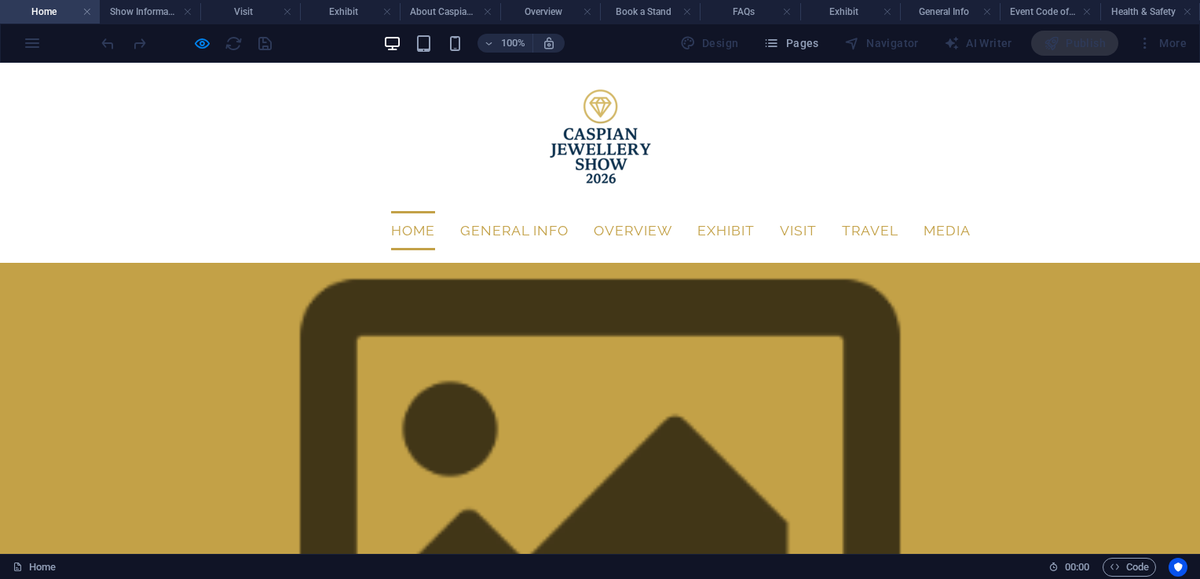
scroll to position [0, 0]
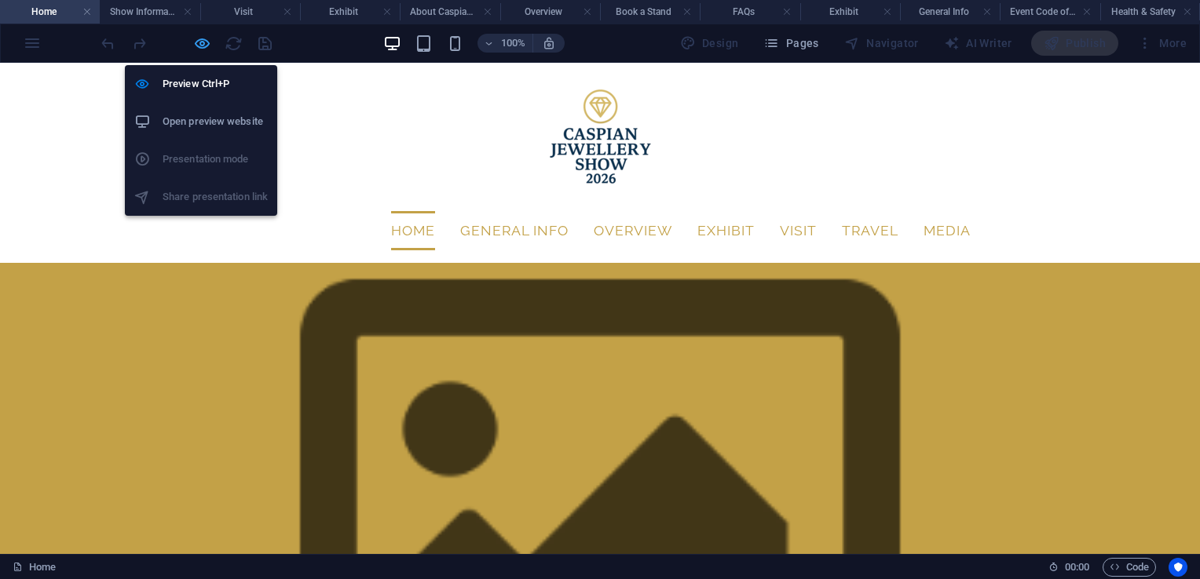
click at [199, 46] on icon "button" at bounding box center [202, 44] width 18 height 18
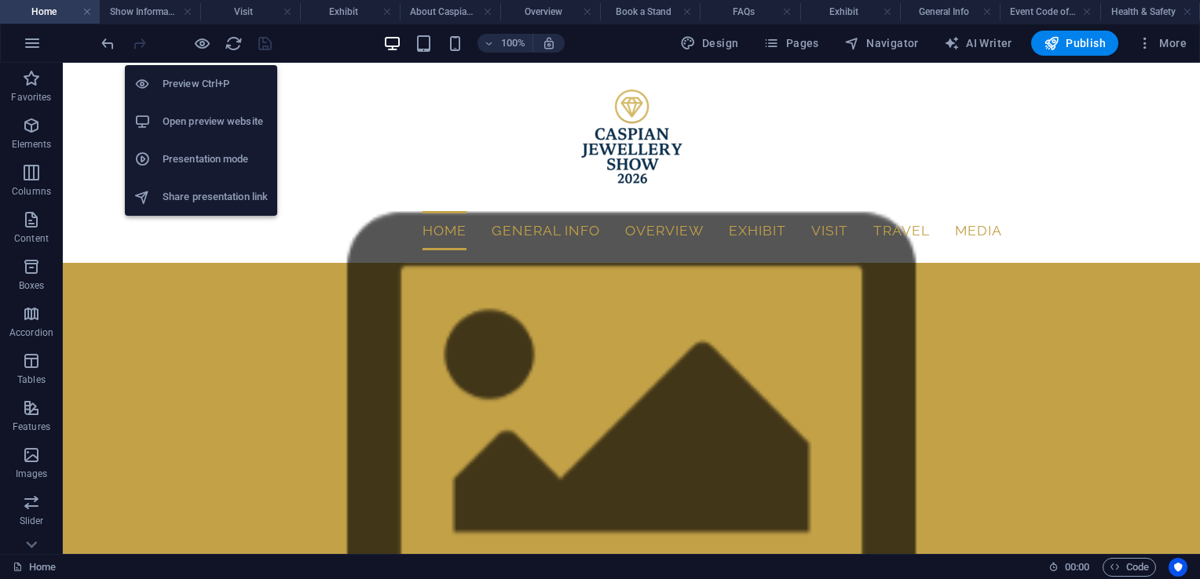
click at [246, 125] on h6 "Open preview website" at bounding box center [215, 121] width 105 height 19
